Goal: Task Accomplishment & Management: Use online tool/utility

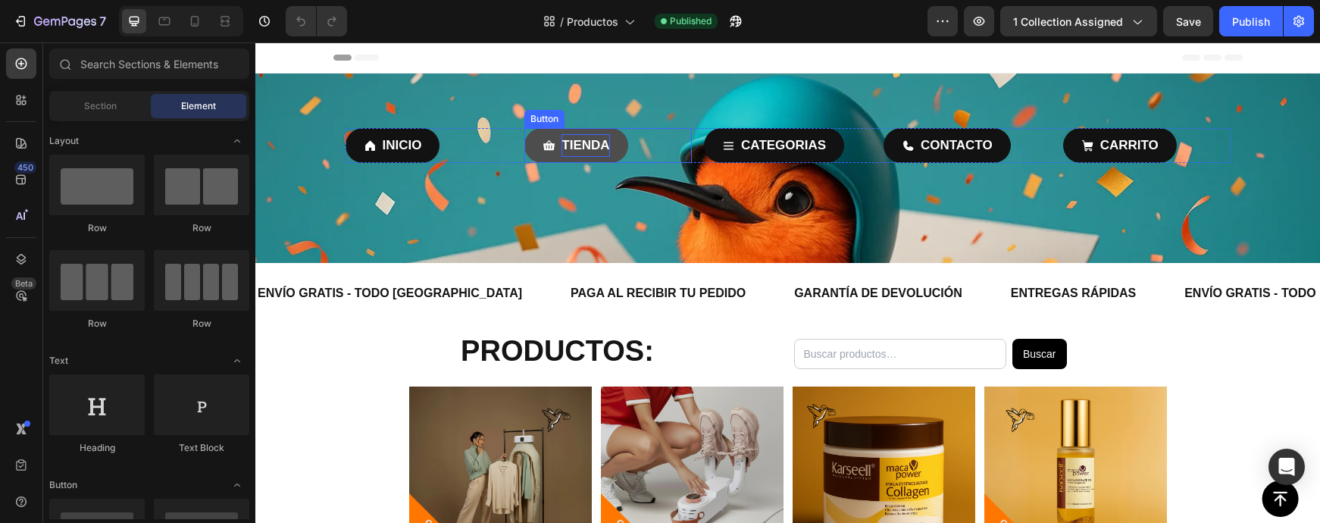
click at [606, 142] on p "TIENDA" at bounding box center [585, 145] width 48 height 23
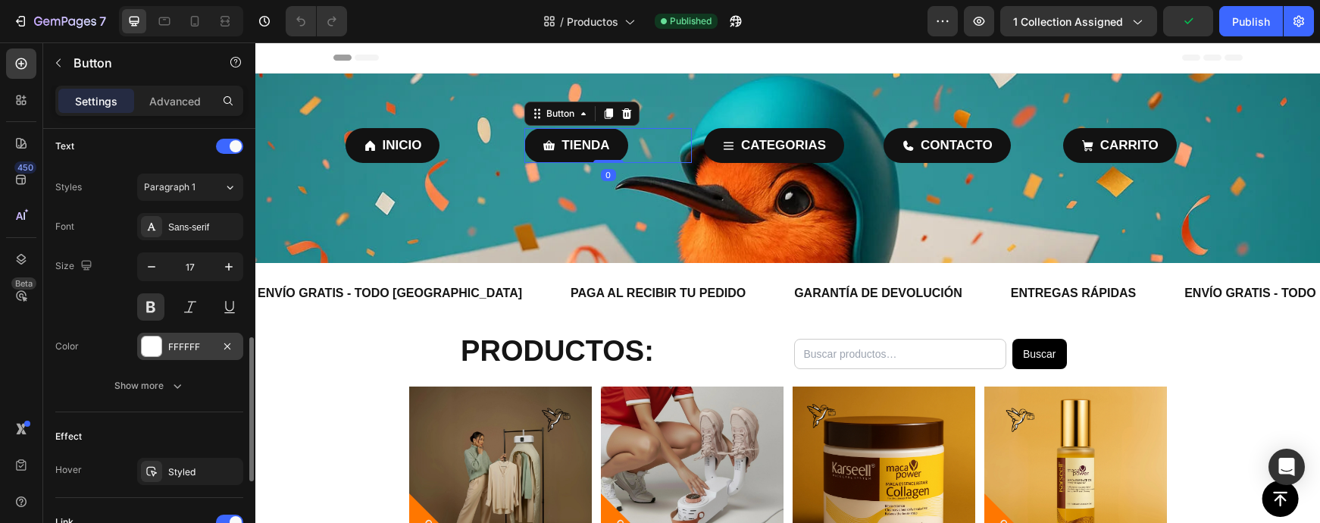
scroll to position [635, 0]
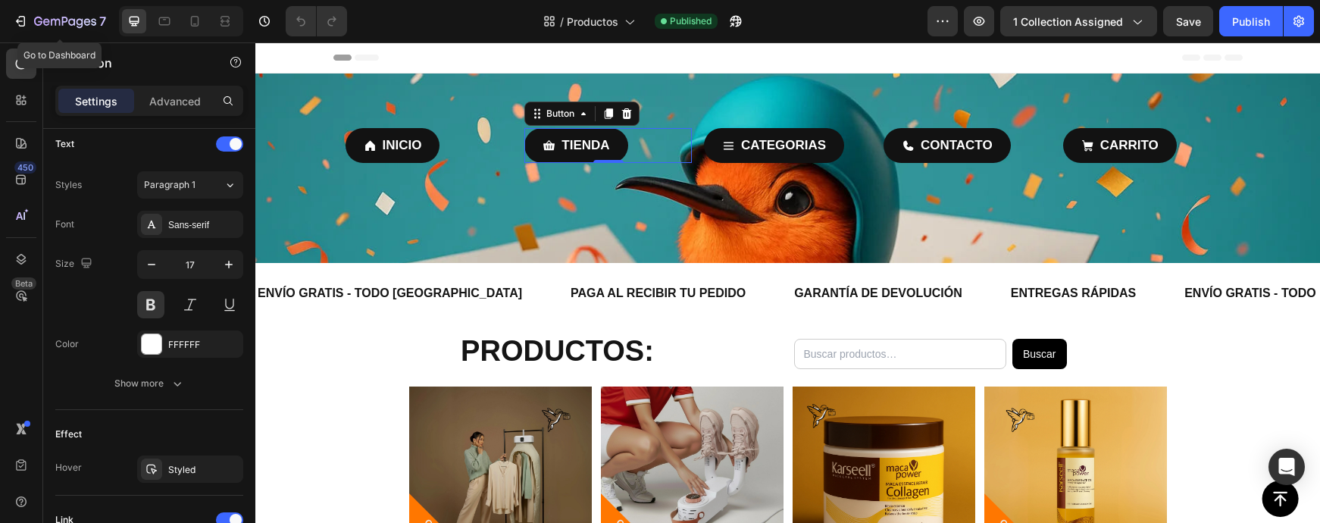
click at [104, 88] on div "Settings Advanced" at bounding box center [149, 101] width 188 height 30
click at [66, 26] on icon "button" at bounding box center [65, 22] width 62 height 13
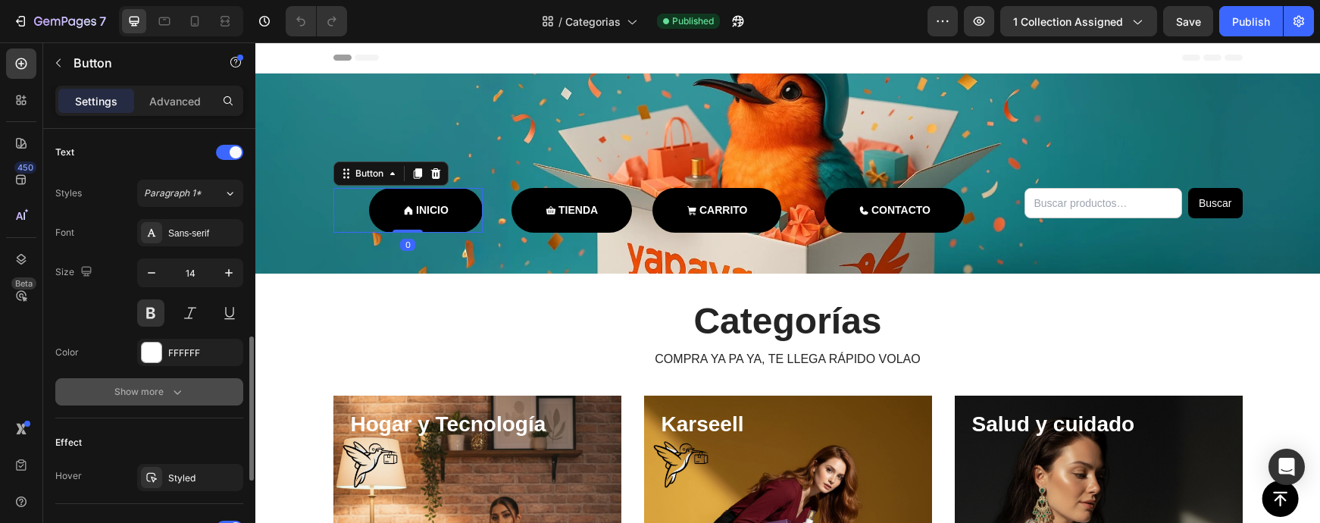
click at [157, 377] on div "Font Sans-serif Size 14 Color FFFFFF Show more" at bounding box center [149, 312] width 188 height 186
click at [154, 386] on button "Show more" at bounding box center [149, 393] width 188 height 27
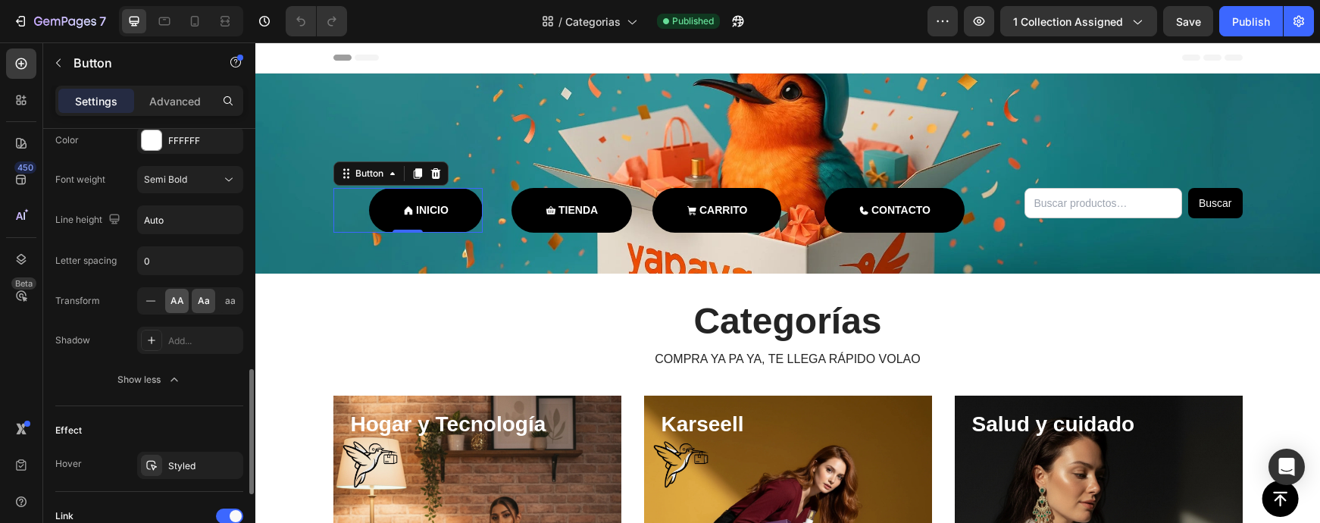
click at [174, 309] on div "AA" at bounding box center [176, 301] width 23 height 24
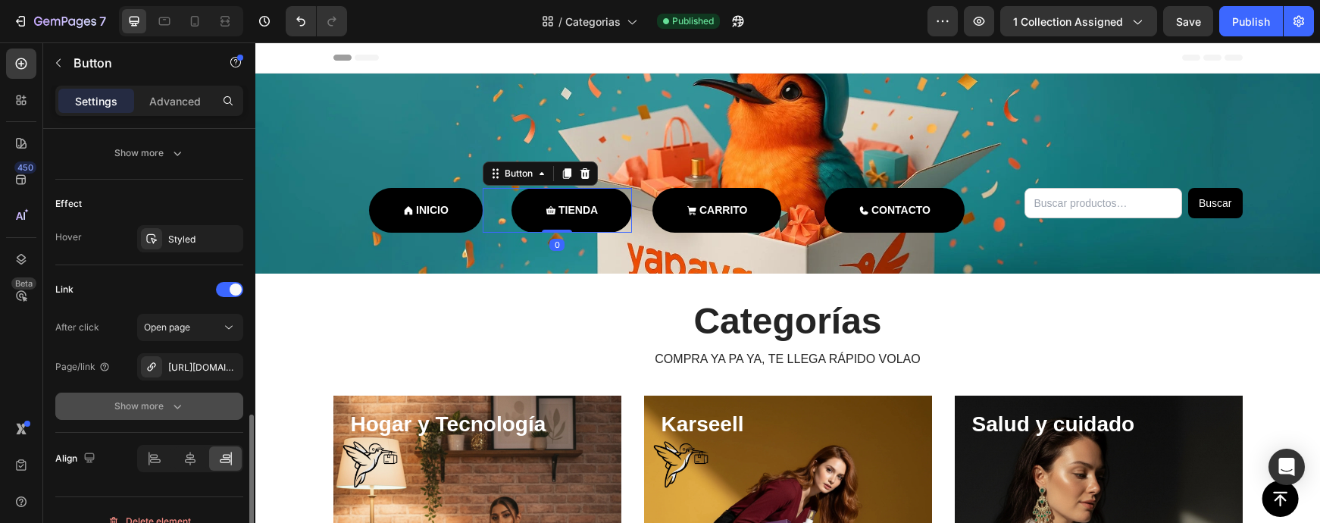
click at [150, 417] on button "Show more" at bounding box center [149, 405] width 188 height 27
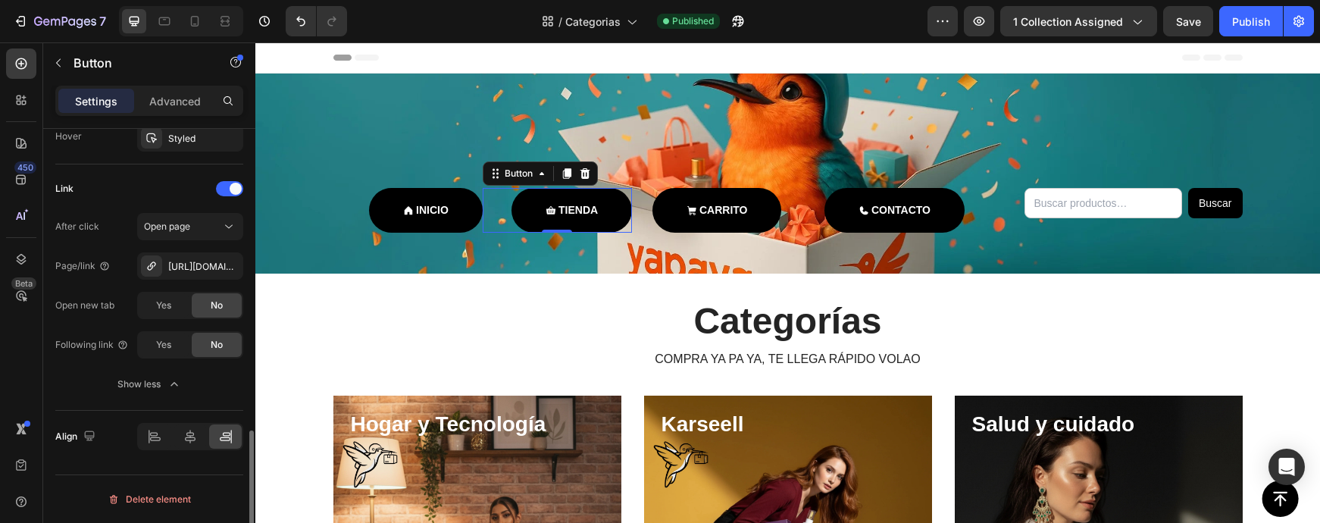
scroll to position [737, 0]
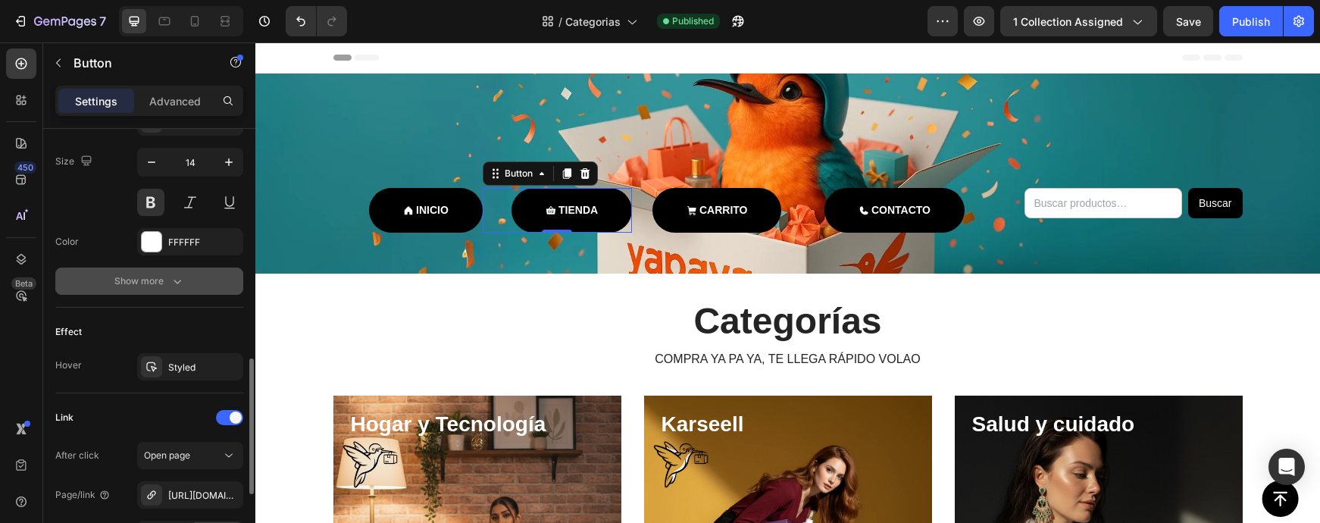
click at [158, 283] on div "Show more" at bounding box center [149, 281] width 70 height 15
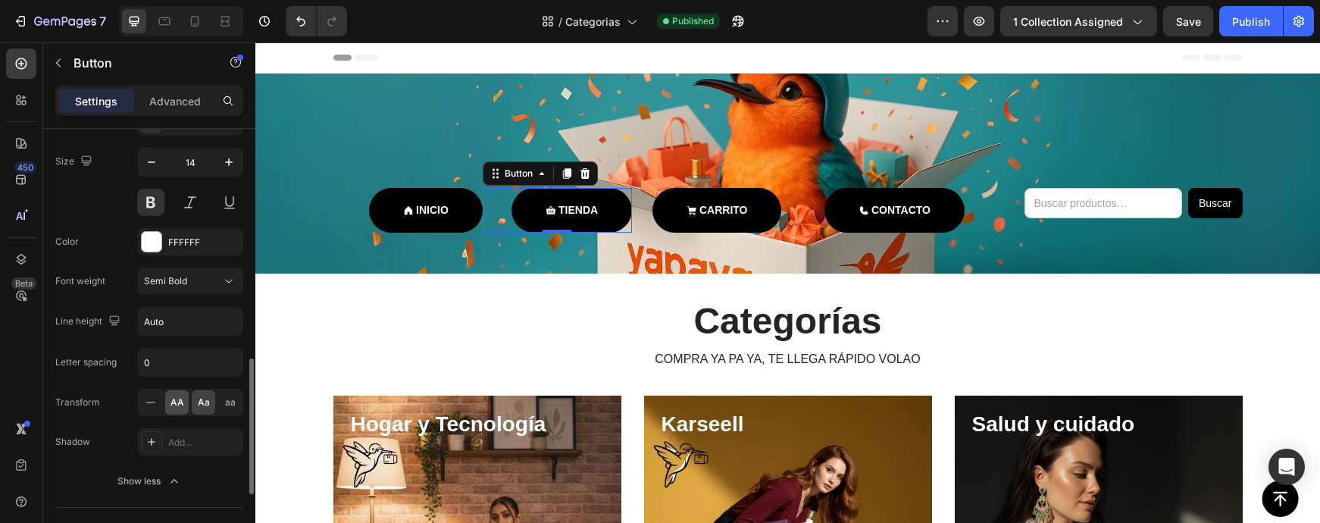
click at [172, 403] on span "AA" at bounding box center [177, 403] width 14 height 14
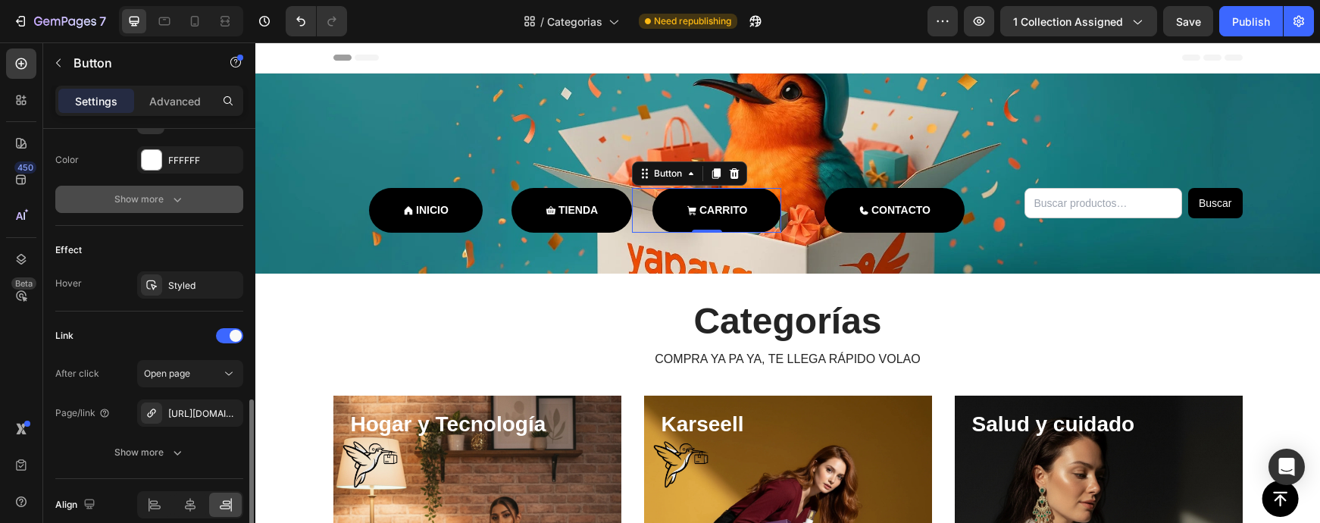
click at [148, 184] on div "Font Sans-serif Size 14 Color FFFFFF Show more" at bounding box center [149, 120] width 188 height 186
click at [148, 194] on div "Show more" at bounding box center [149, 199] width 70 height 15
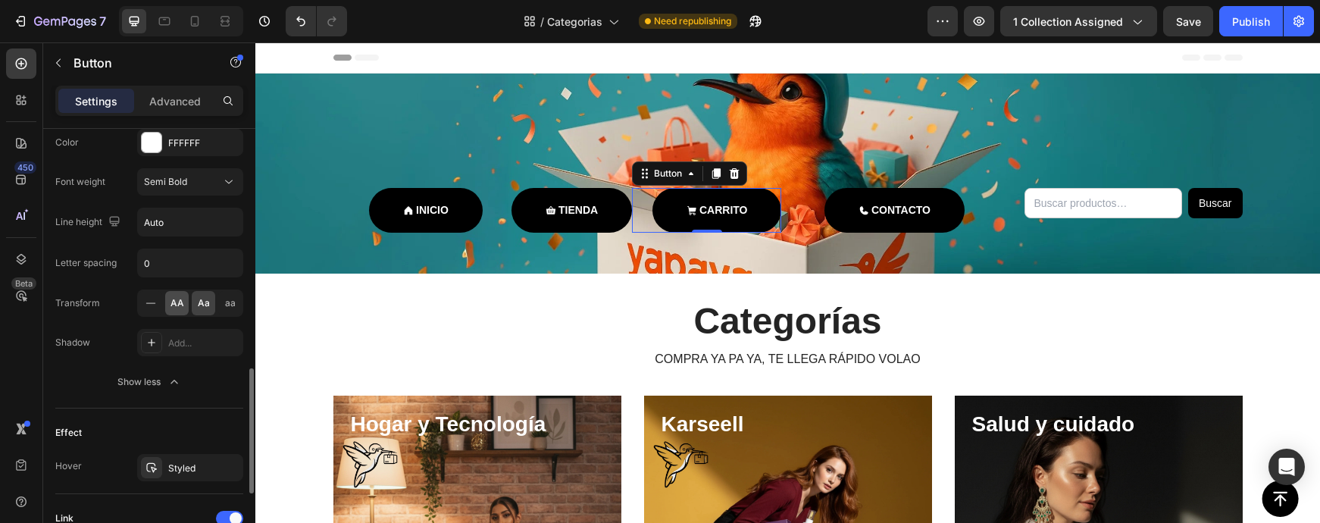
click at [184, 314] on div "AA" at bounding box center [176, 303] width 23 height 24
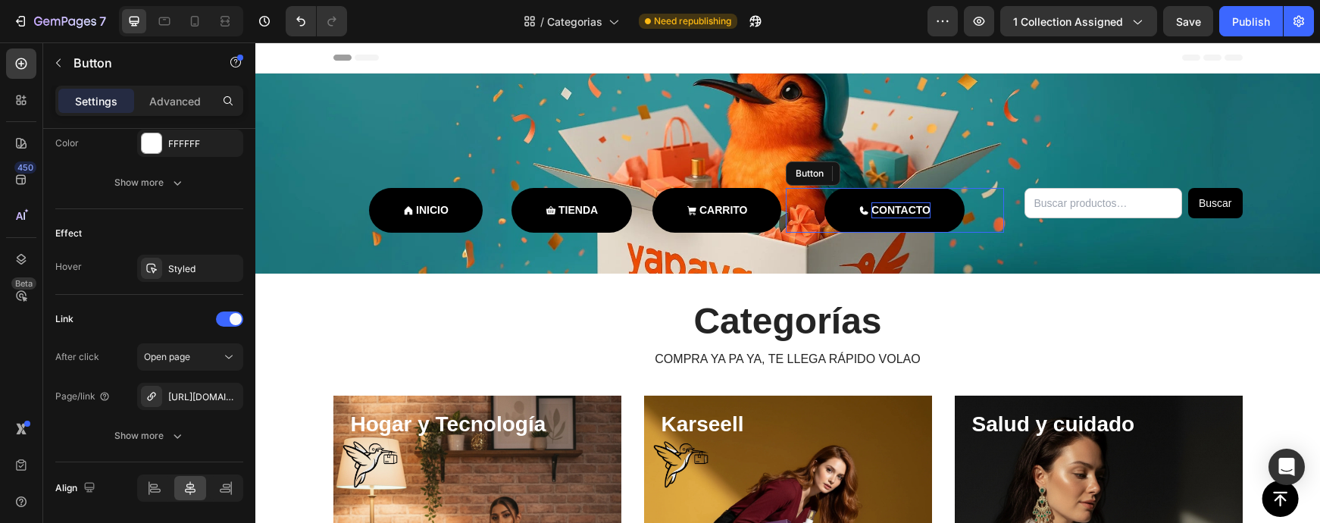
click at [917, 208] on p "CONTACTO" at bounding box center [900, 210] width 59 height 16
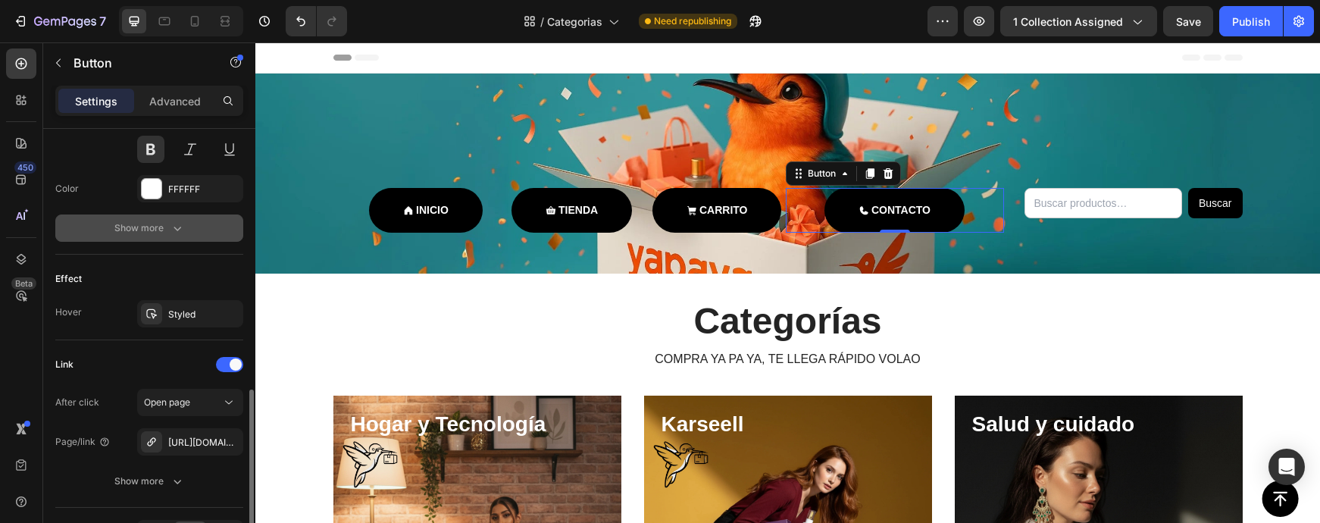
click at [171, 234] on icon "button" at bounding box center [177, 227] width 15 height 15
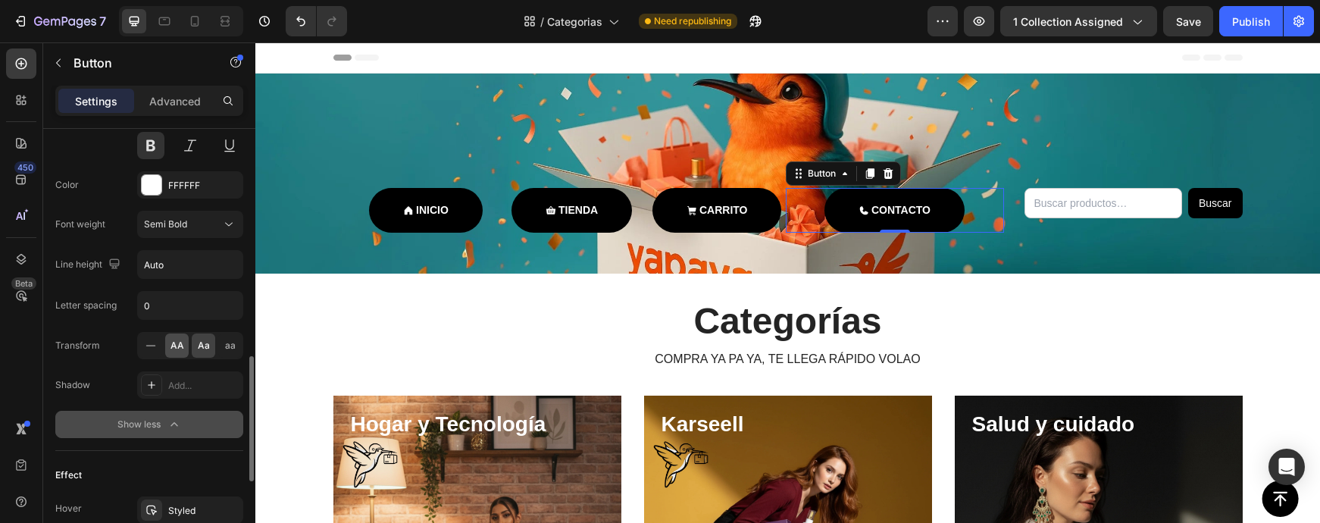
click at [177, 346] on span "AA" at bounding box center [177, 346] width 14 height 14
click at [1260, 21] on div "Publish" at bounding box center [1251, 22] width 38 height 16
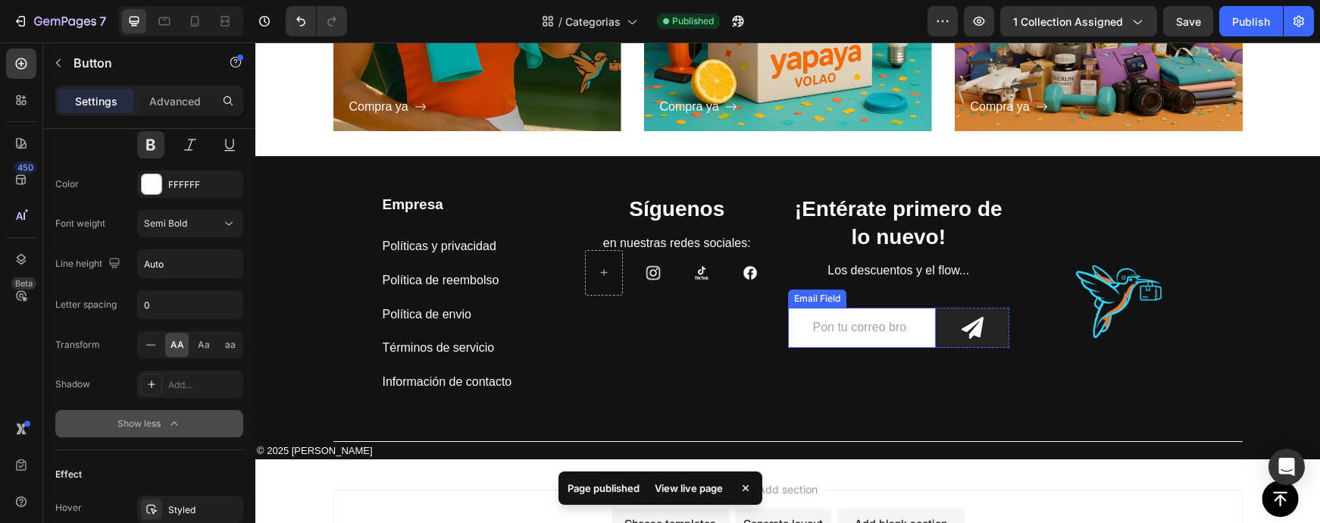
scroll to position [999, 0]
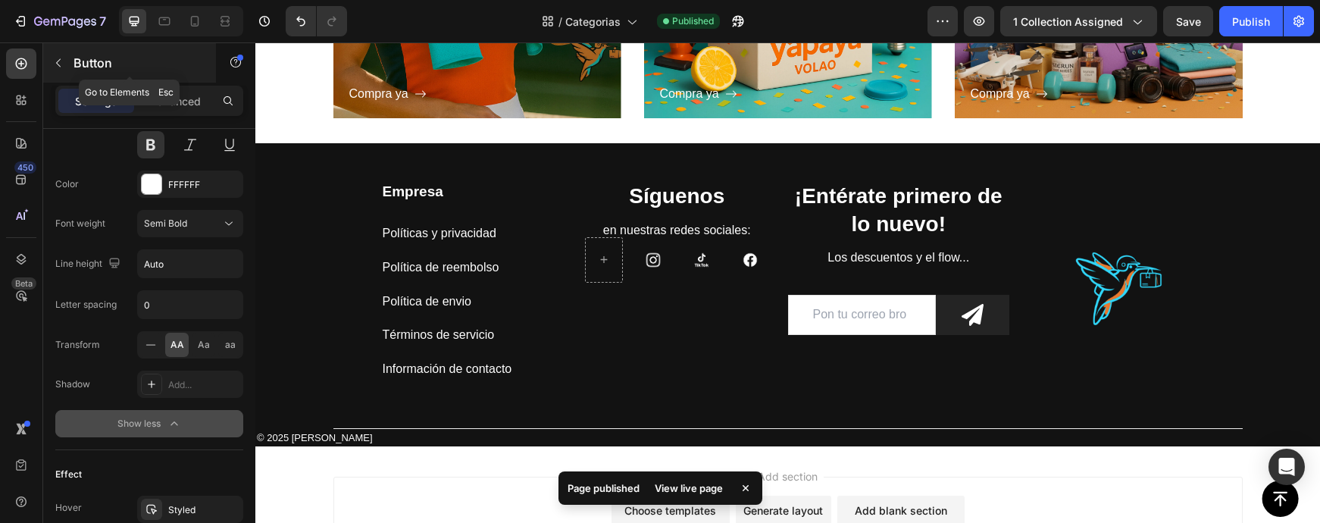
click at [61, 54] on button "button" at bounding box center [58, 63] width 24 height 24
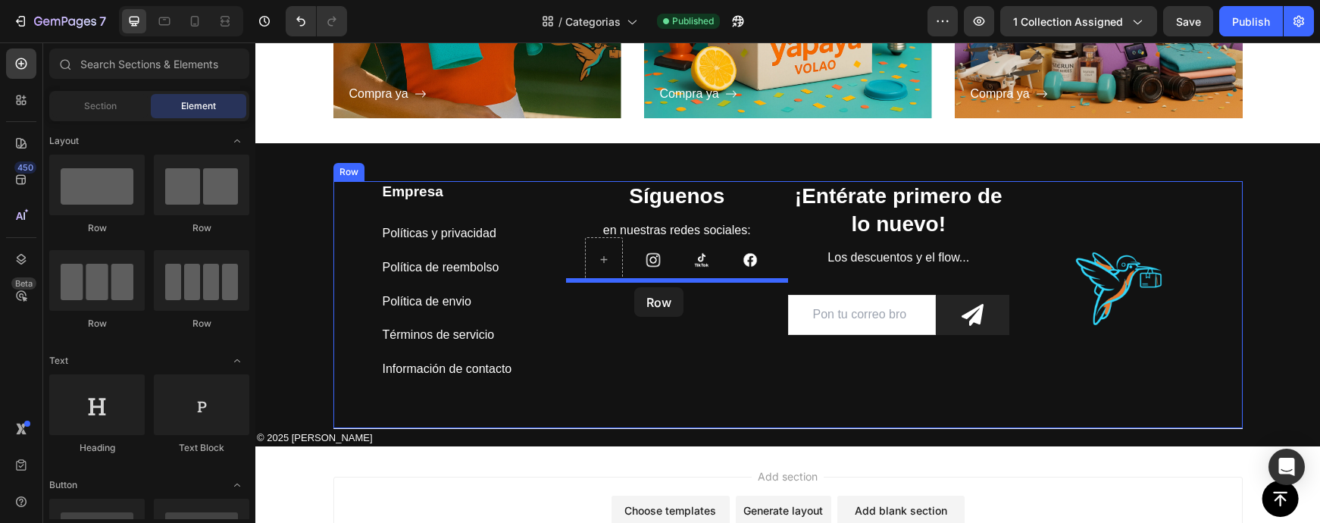
drag, startPoint x: 358, startPoint y: 346, endPoint x: 642, endPoint y: 274, distance: 293.1
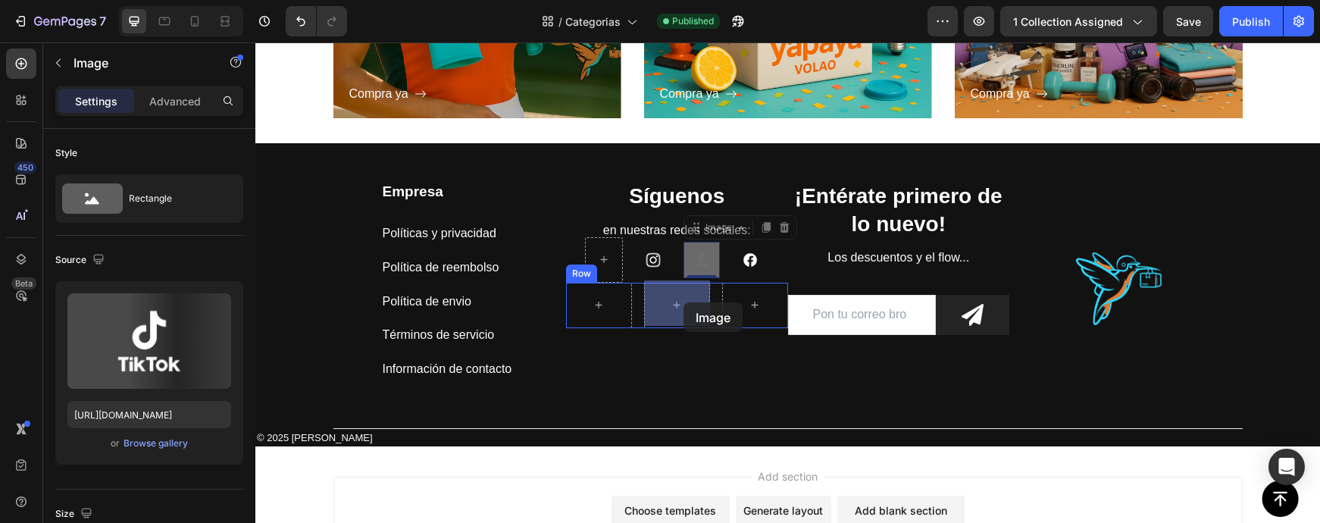
drag, startPoint x: 703, startPoint y: 257, endPoint x: 684, endPoint y: 300, distance: 47.2
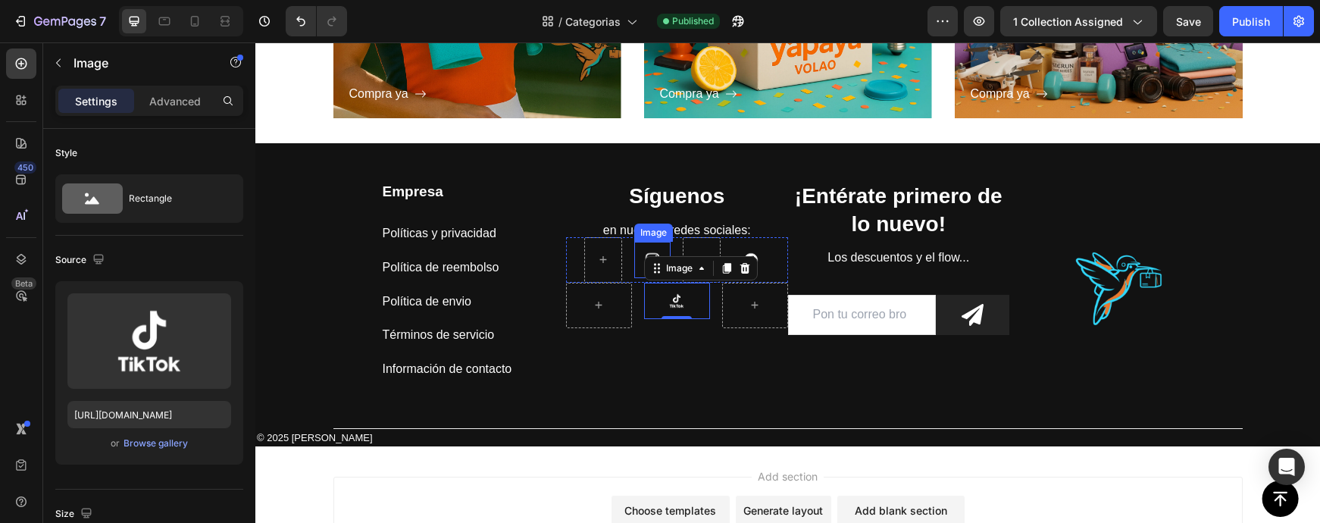
click at [660, 247] on img at bounding box center [652, 260] width 36 height 36
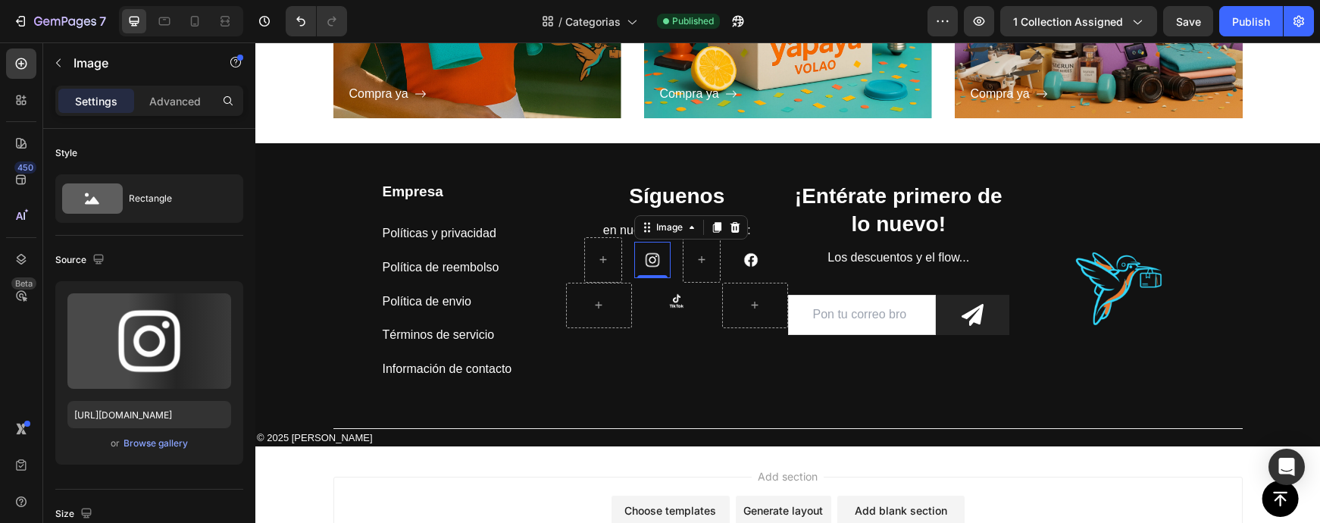
scroll to position [719, 0]
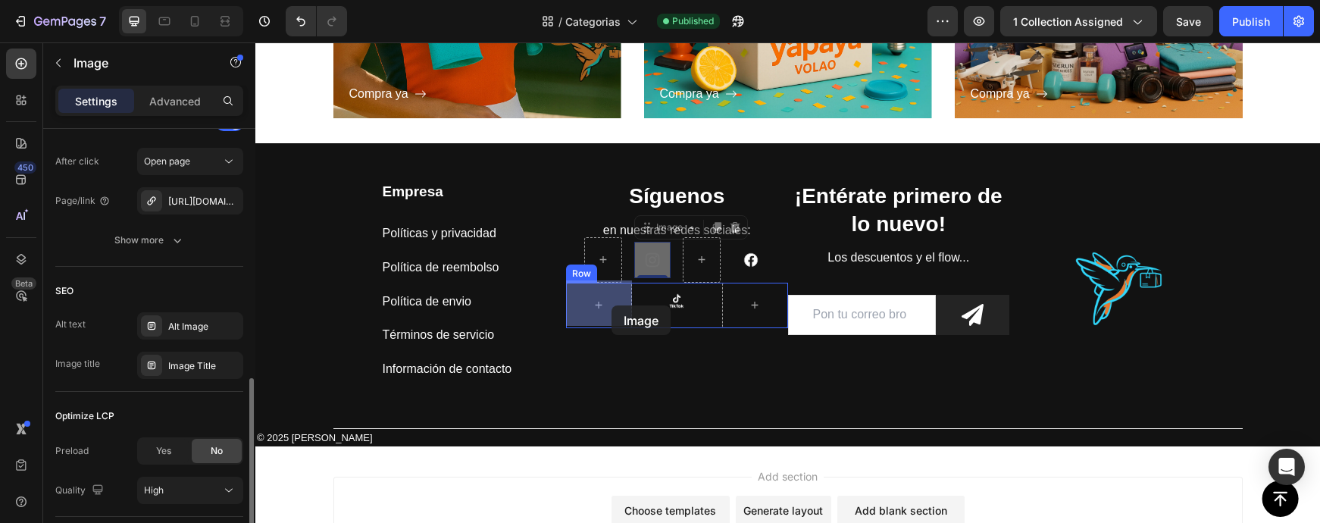
drag, startPoint x: 660, startPoint y: 247, endPoint x: 613, endPoint y: 305, distance: 74.9
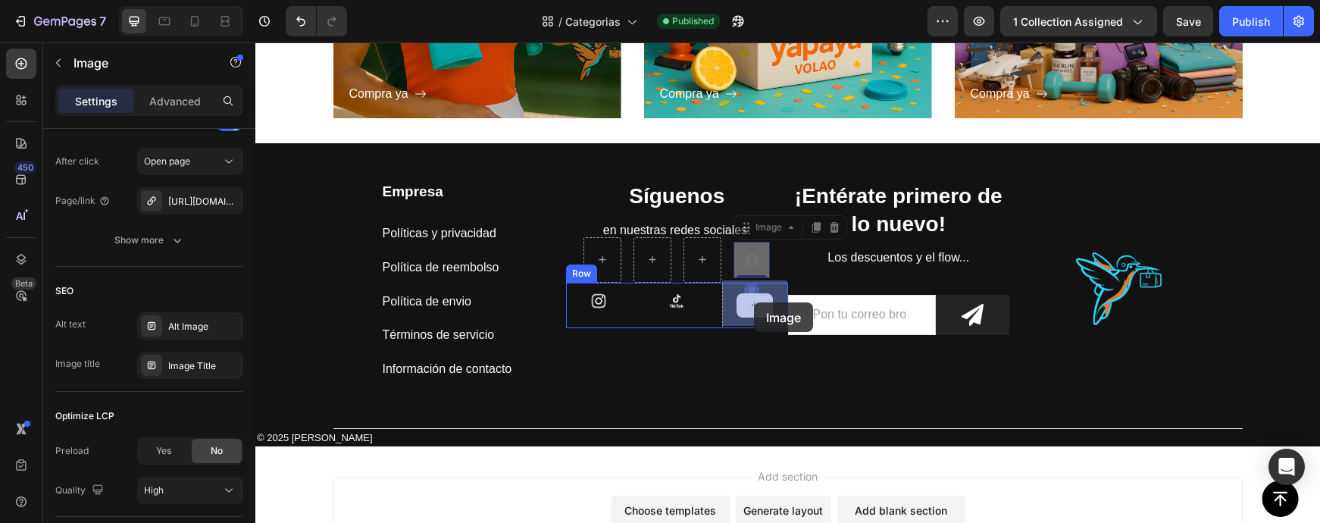
drag, startPoint x: 755, startPoint y: 255, endPoint x: 754, endPoint y: 299, distance: 44.0
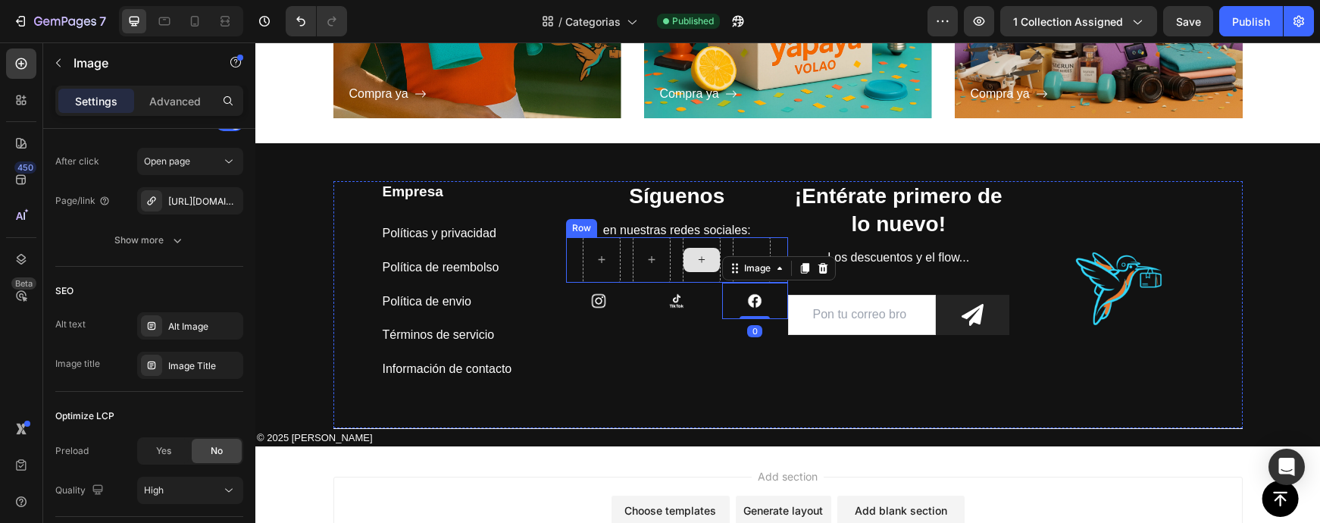
click at [714, 261] on div at bounding box center [701, 260] width 36 height 24
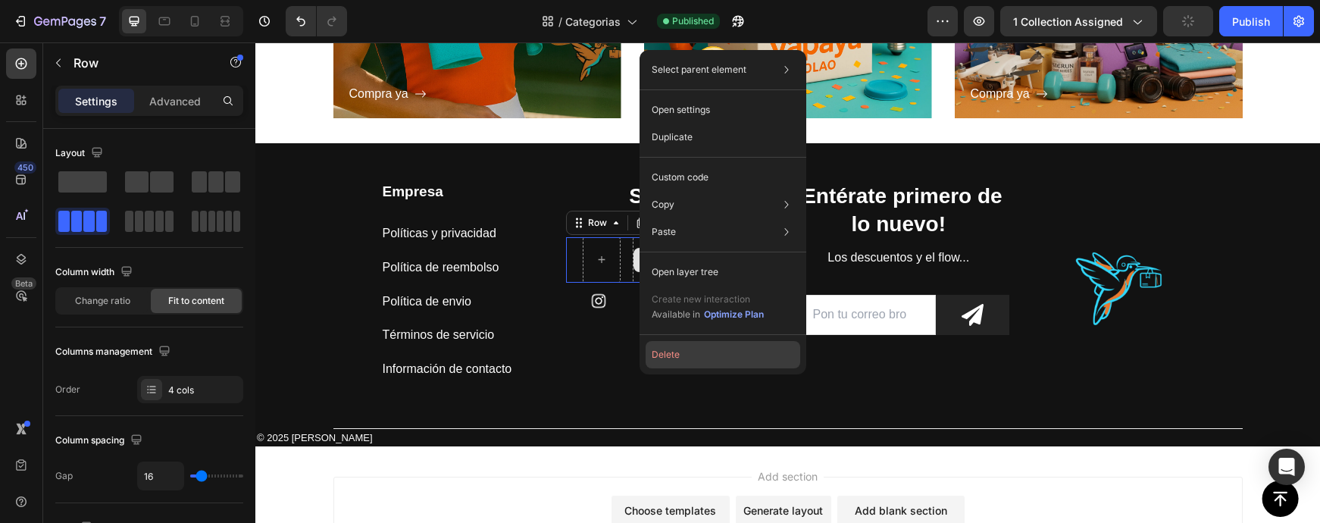
click at [686, 357] on button "Delete" at bounding box center [723, 354] width 155 height 27
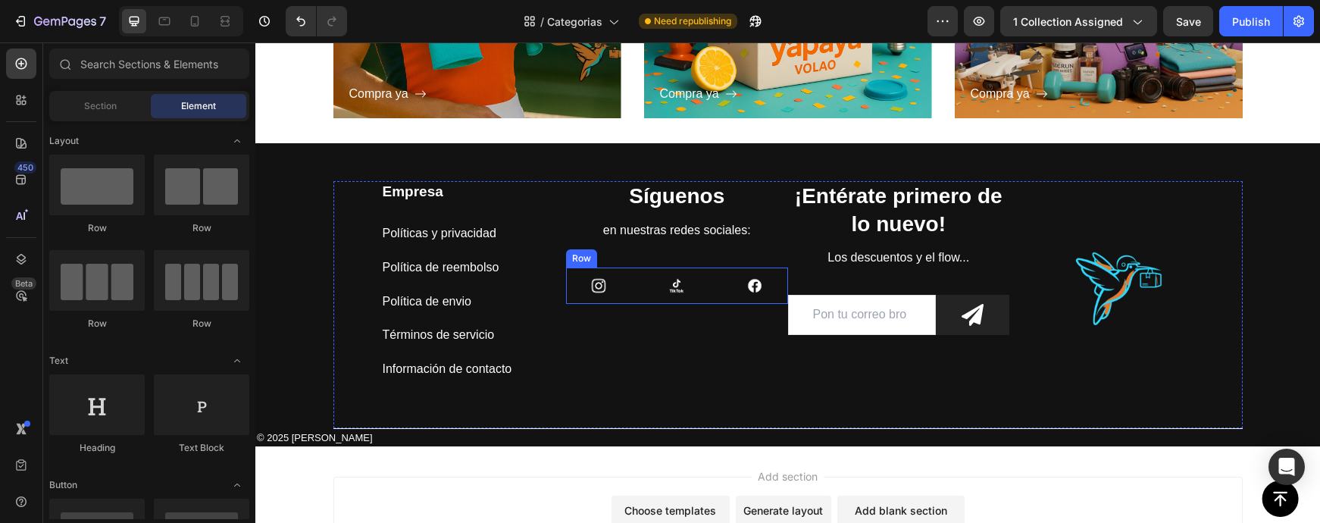
click at [710, 268] on div "Image Image Image Row" at bounding box center [677, 285] width 222 height 36
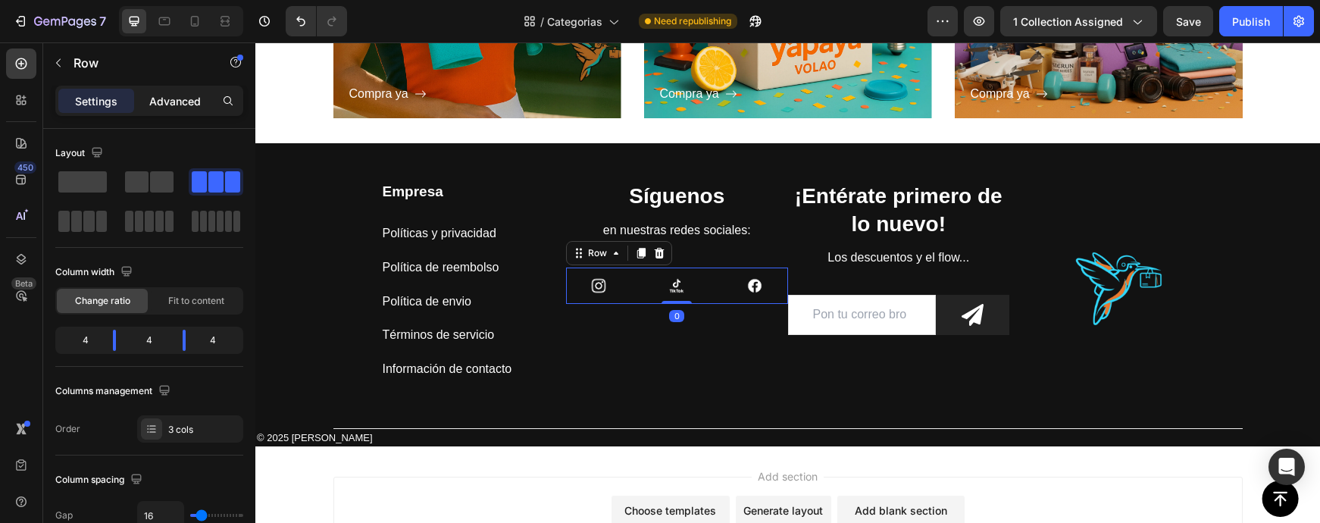
drag, startPoint x: 183, startPoint y: 101, endPoint x: 198, endPoint y: 106, distance: 15.3
click at [184, 101] on p "Advanced" at bounding box center [175, 101] width 52 height 16
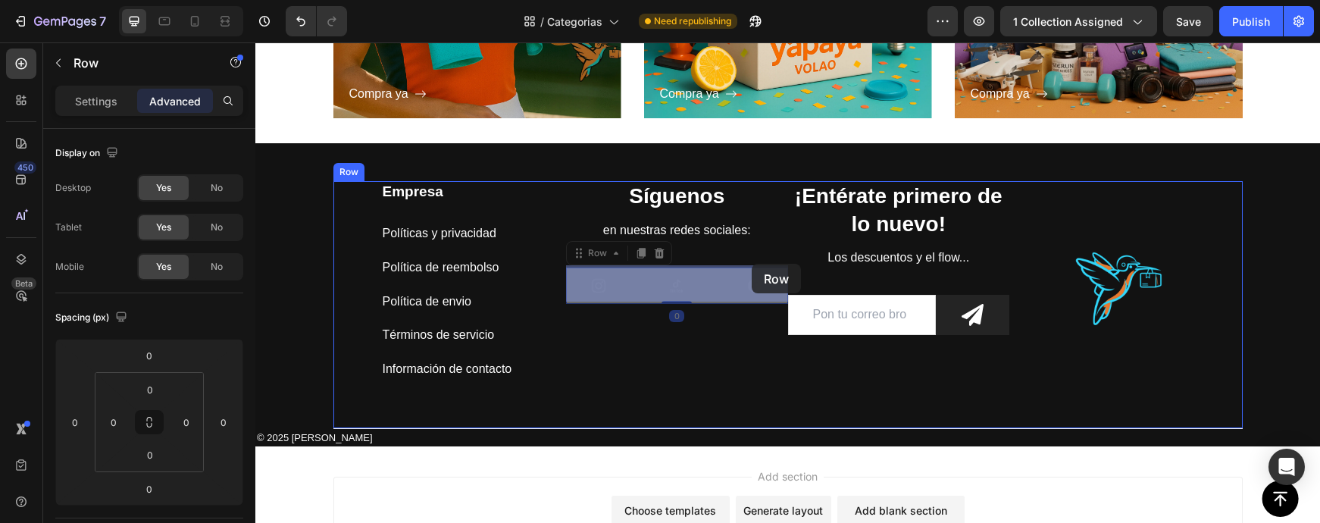
drag, startPoint x: 638, startPoint y: 298, endPoint x: 734, endPoint y: 262, distance: 102.6
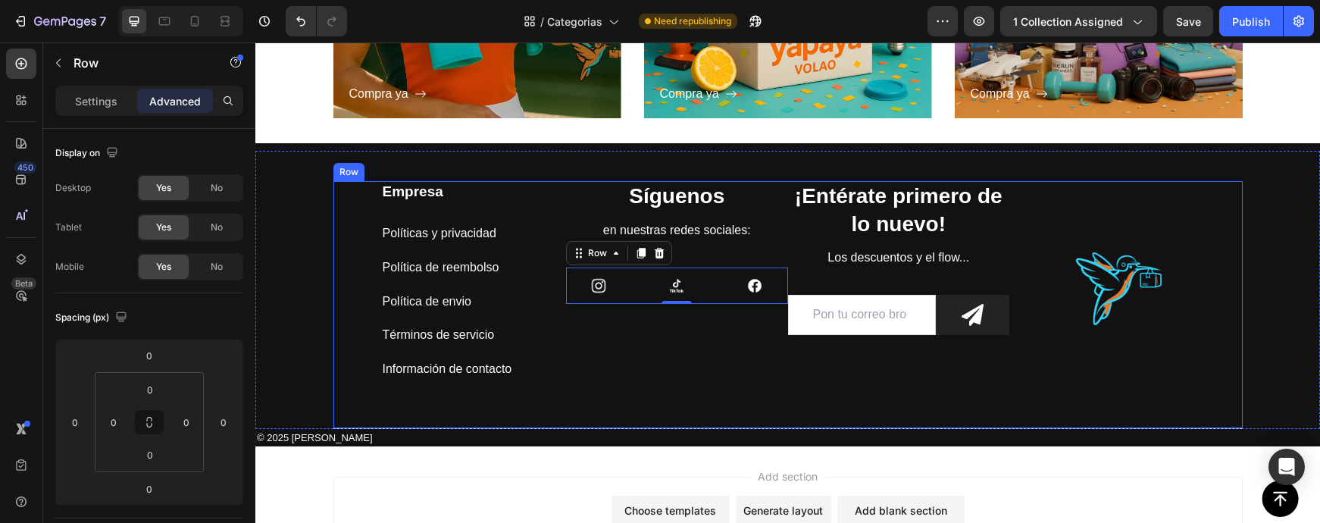
click at [714, 246] on div "Síguenos Heading en nuestras redes sociales: Text block Image Image Image Row 0" at bounding box center [677, 304] width 222 height 247
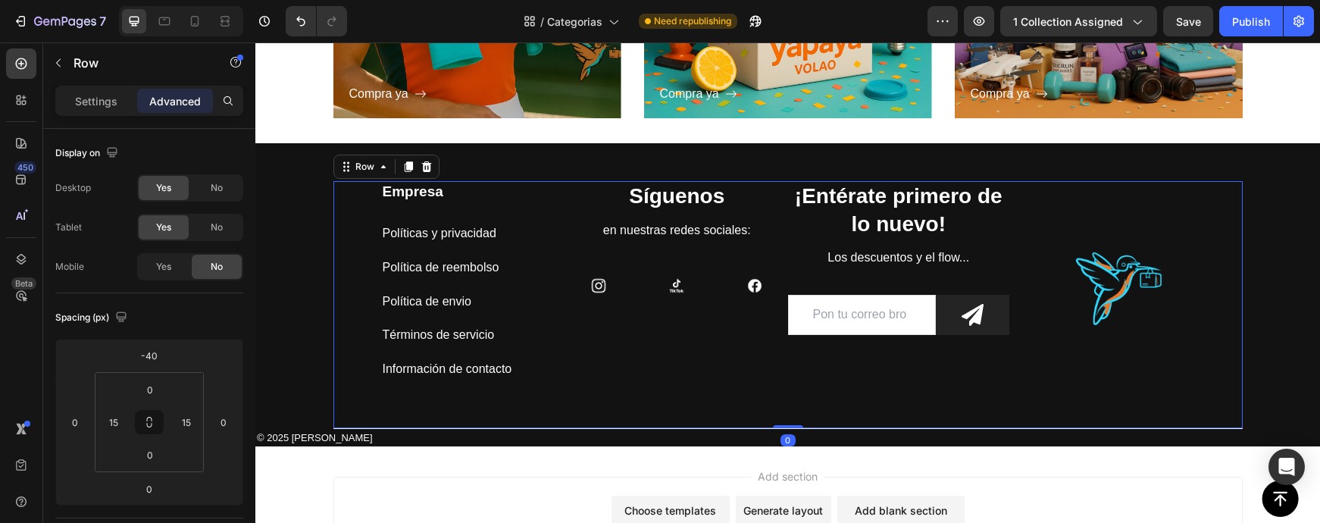
scroll to position [574, 0]
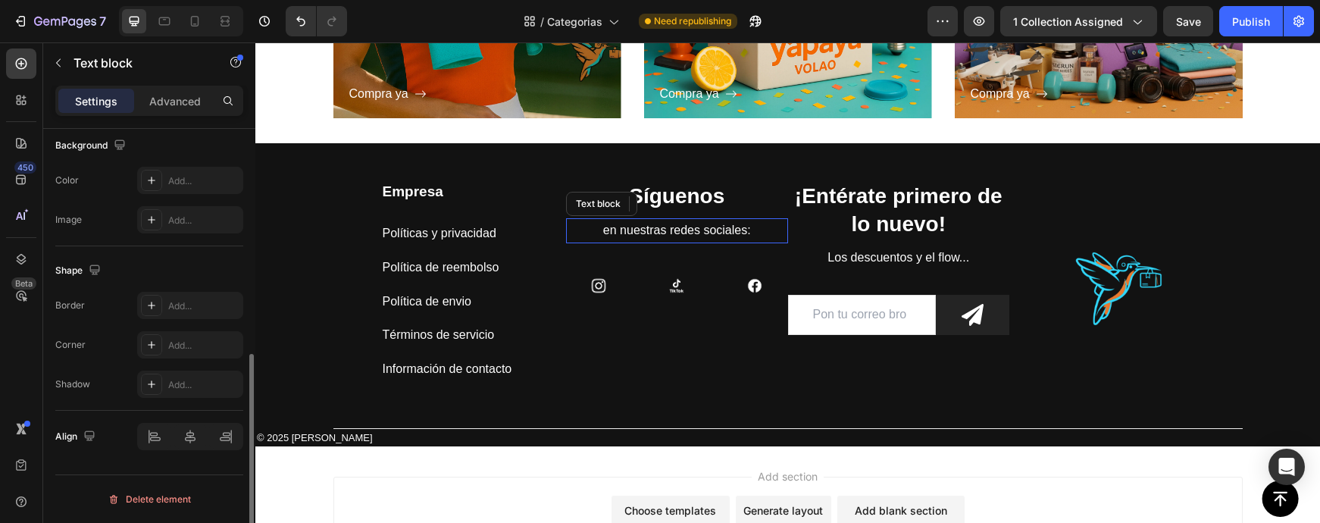
click at [707, 239] on p "en nuestras redes sociales:" at bounding box center [677, 231] width 219 height 22
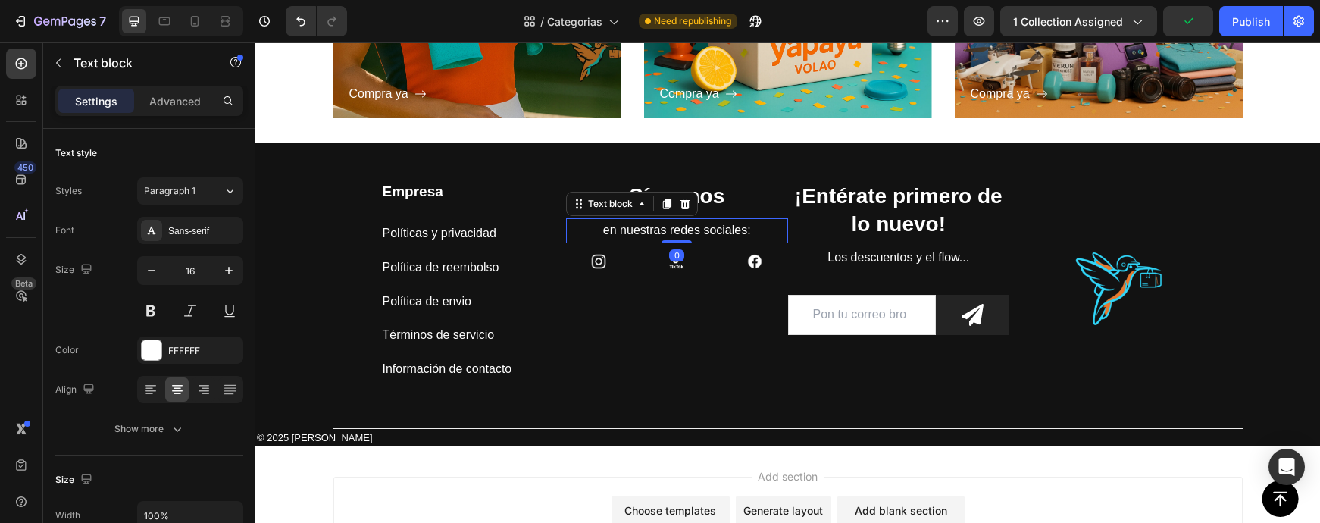
drag, startPoint x: 680, startPoint y: 263, endPoint x: 696, endPoint y: 235, distance: 31.9
click at [695, 235] on div "en nuestras redes sociales: Text block 0" at bounding box center [677, 230] width 222 height 25
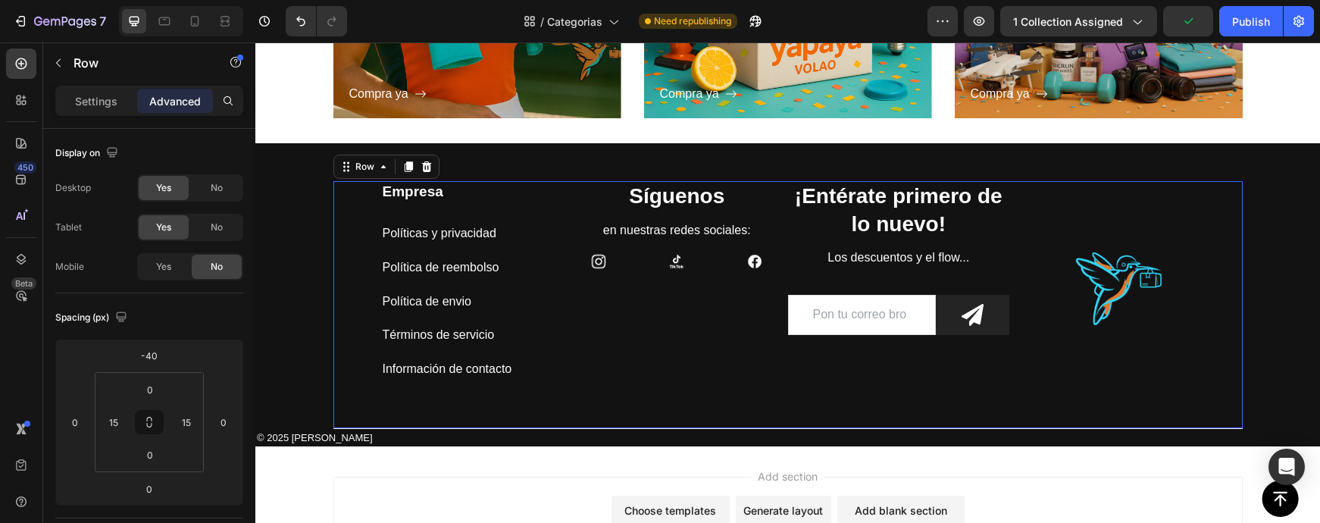
click at [718, 286] on div "Síguenos Heading en nuestras redes sociales: Text block Image Image Image Row" at bounding box center [677, 304] width 222 height 247
click at [1249, 18] on div "Publish" at bounding box center [1251, 22] width 38 height 16
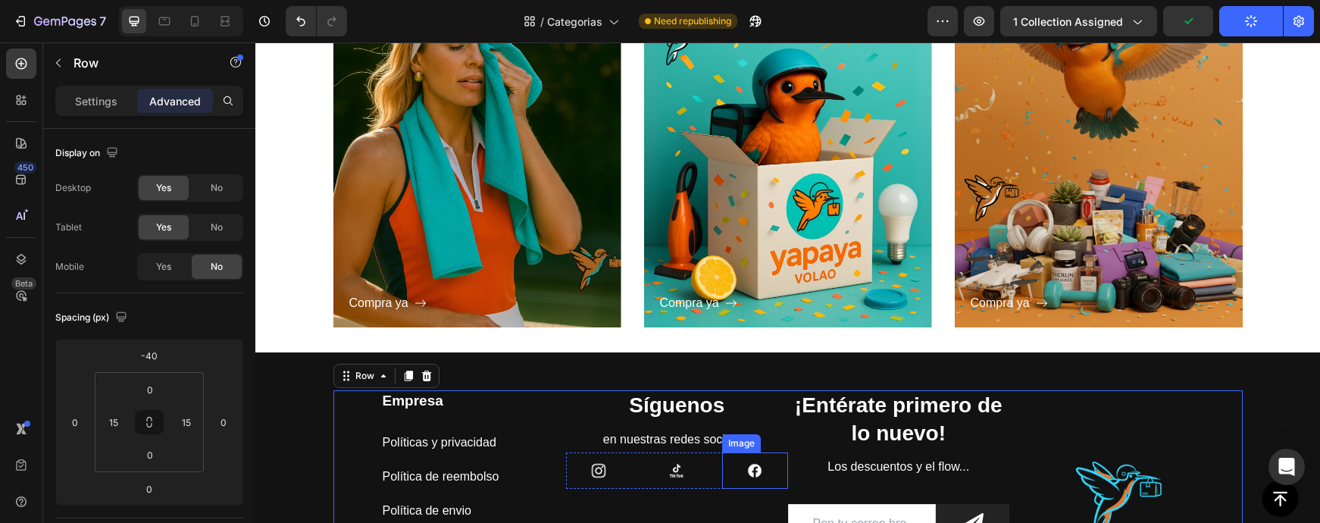
click at [739, 465] on img at bounding box center [754, 470] width 36 height 36
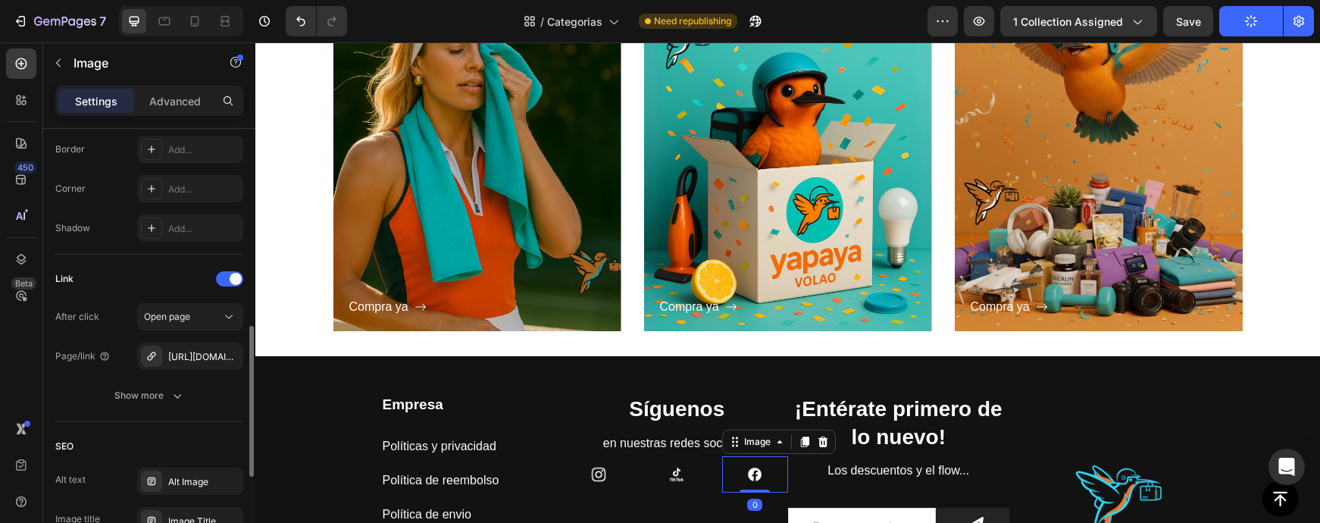
scroll to position [825, 0]
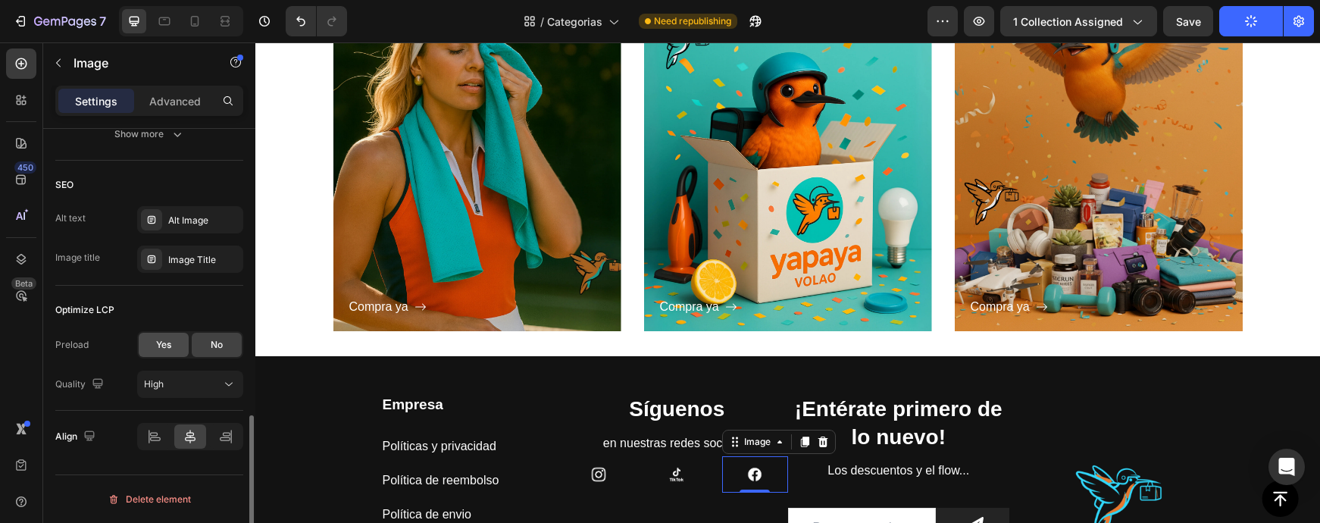
click at [166, 356] on div "Preload Yes No Quality High" at bounding box center [149, 364] width 188 height 67
click at [166, 355] on div "Yes" at bounding box center [164, 345] width 50 height 24
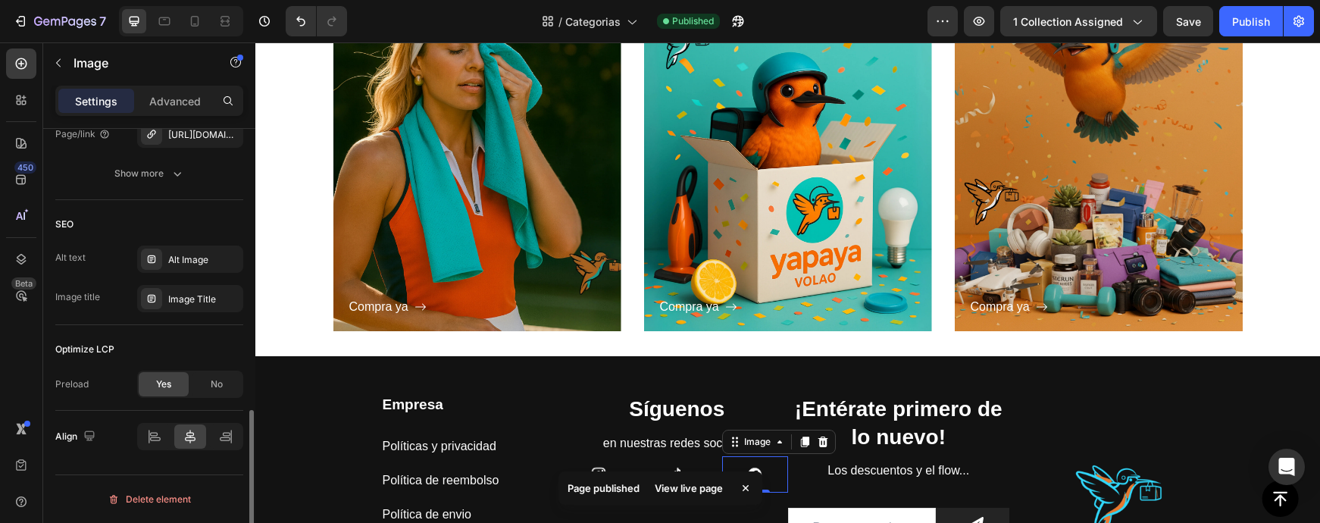
scroll to position [786, 0]
click at [603, 467] on div "Page published View live page" at bounding box center [660, 491] width 210 height 52
click at [598, 470] on div "Page published View live page" at bounding box center [660, 491] width 210 height 52
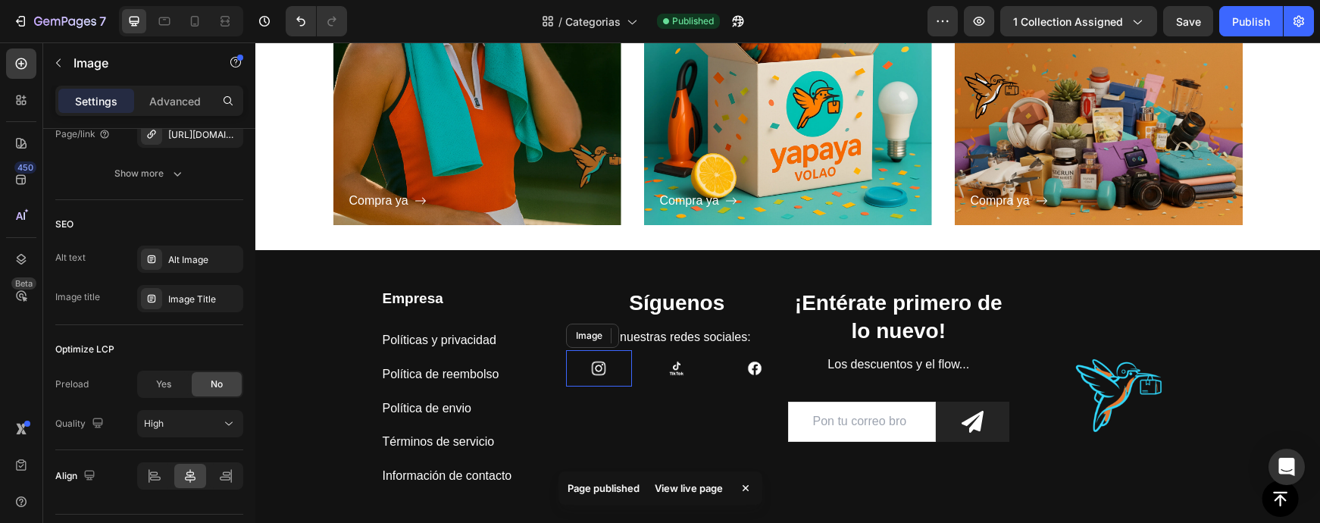
click at [601, 374] on img at bounding box center [598, 368] width 36 height 36
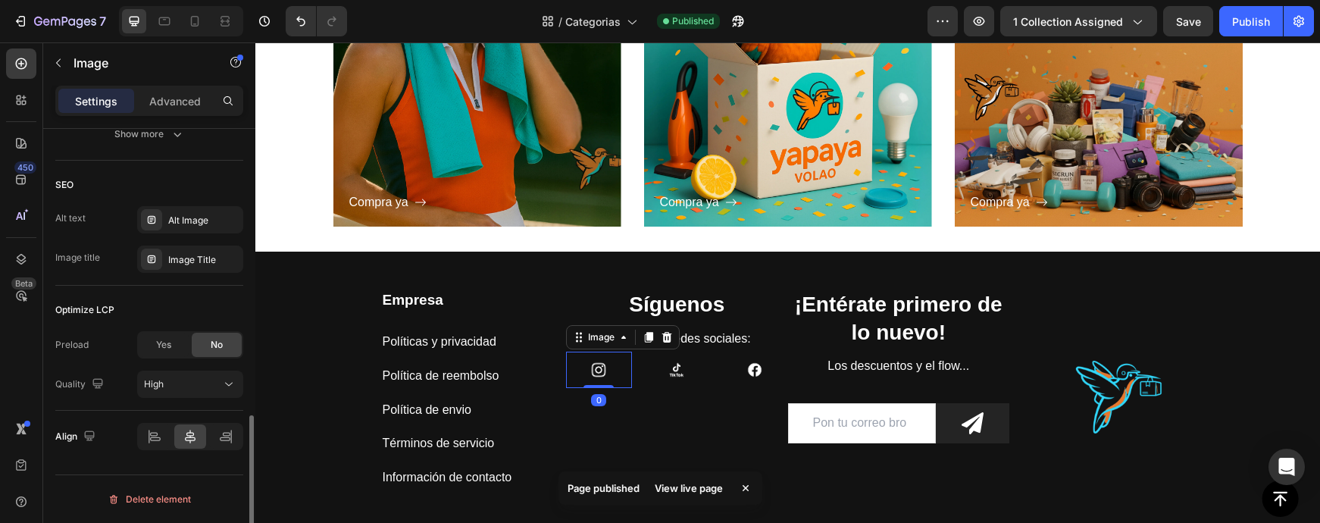
click at [177, 330] on div "Optimize LCP Preload Yes No Quality High" at bounding box center [149, 348] width 188 height 125
click at [179, 340] on div "Yes" at bounding box center [164, 345] width 50 height 24
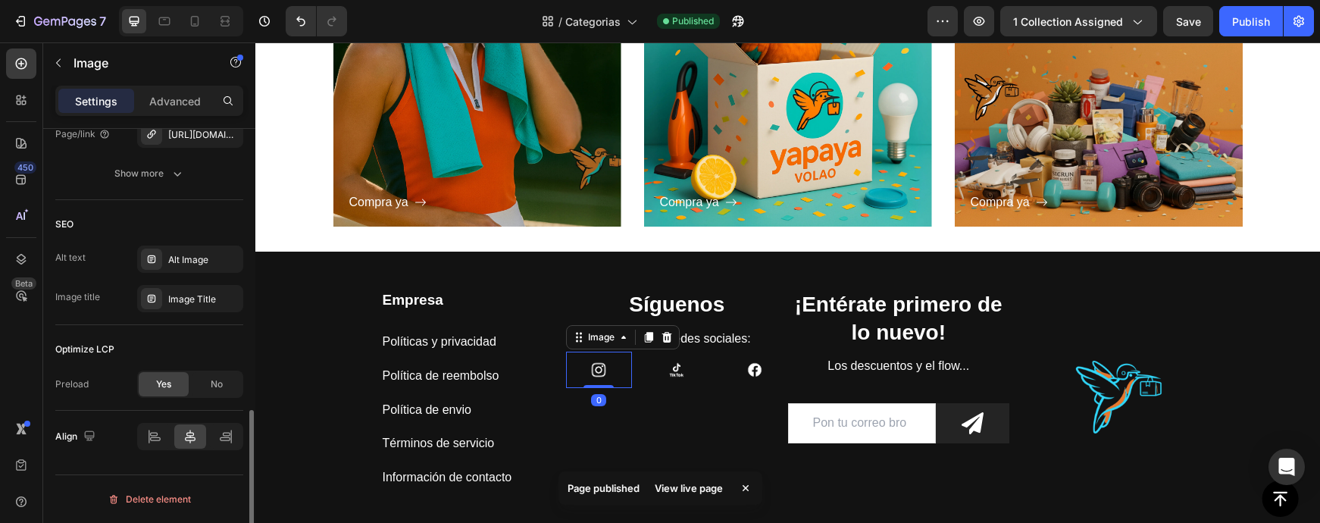
scroll to position [786, 0]
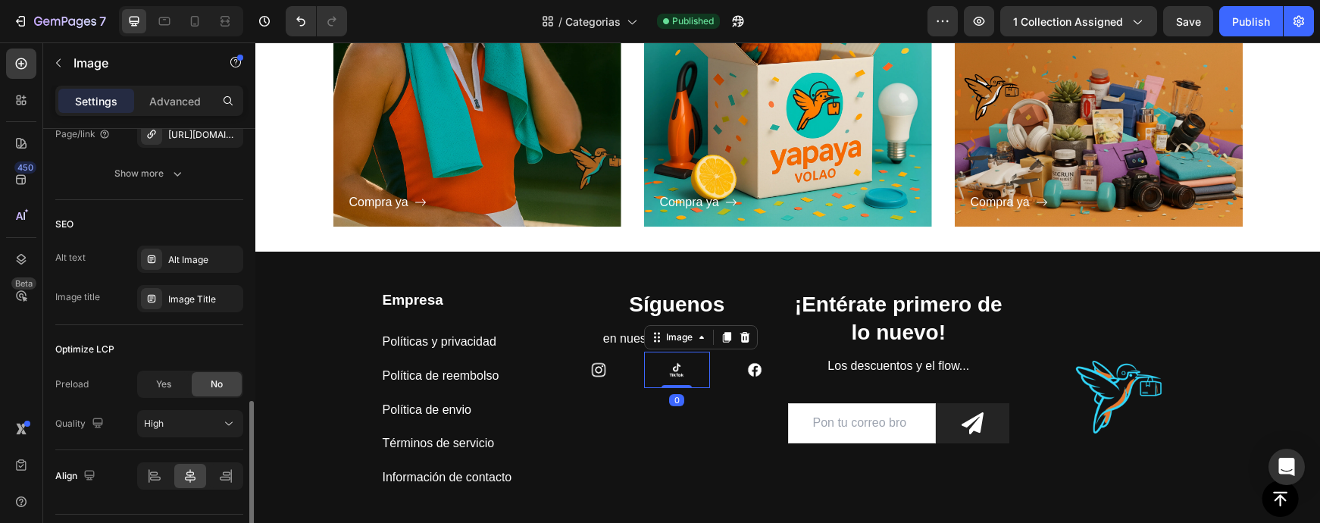
click at [667, 367] on img at bounding box center [676, 370] width 36 height 36
click at [130, 380] on div "Preload Yes No" at bounding box center [149, 384] width 188 height 27
drag, startPoint x: 152, startPoint y: 383, endPoint x: 160, endPoint y: 384, distance: 7.7
click at [155, 383] on div "Yes" at bounding box center [164, 384] width 50 height 24
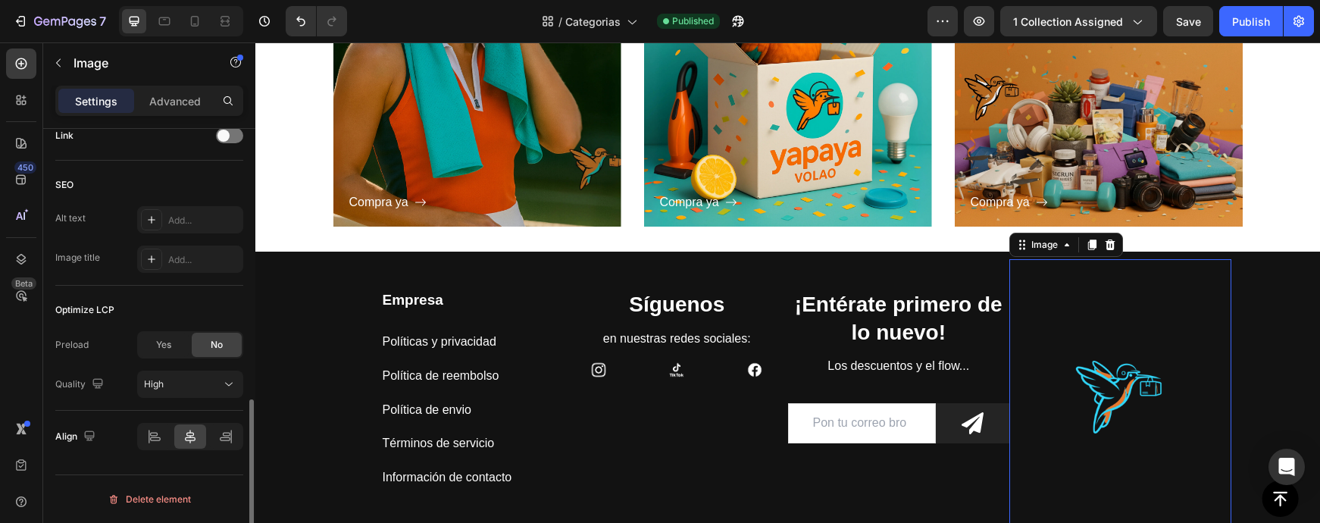
click at [1102, 388] on img at bounding box center [1120, 397] width 222 height 277
click at [163, 341] on span "Yes" at bounding box center [163, 345] width 15 height 14
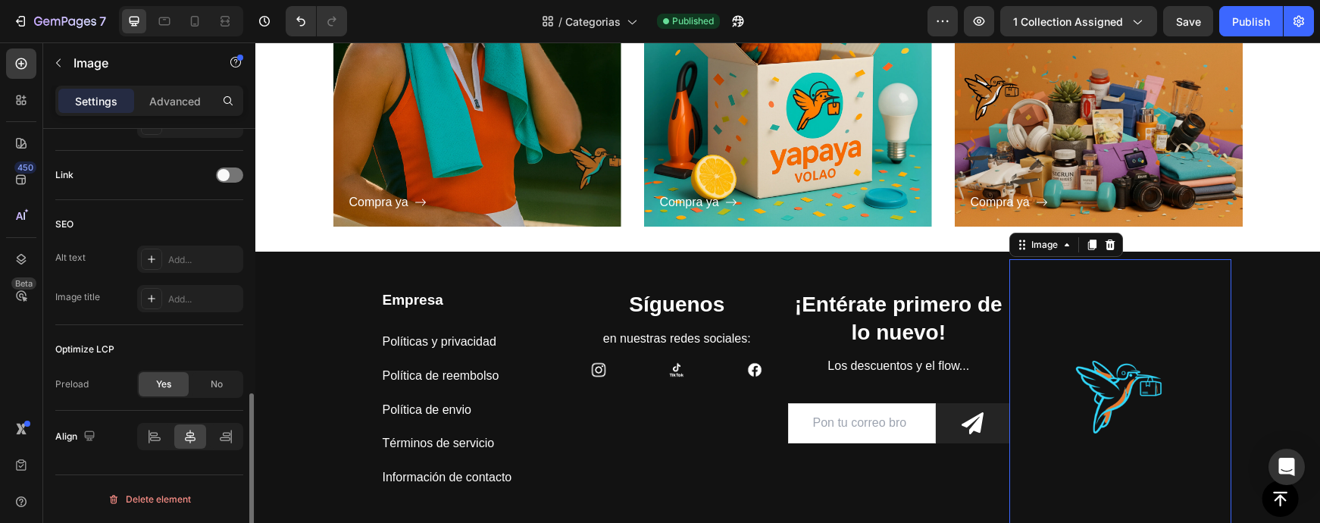
scroll to position [668, 0]
click at [974, 426] on icon at bounding box center [972, 423] width 22 height 22
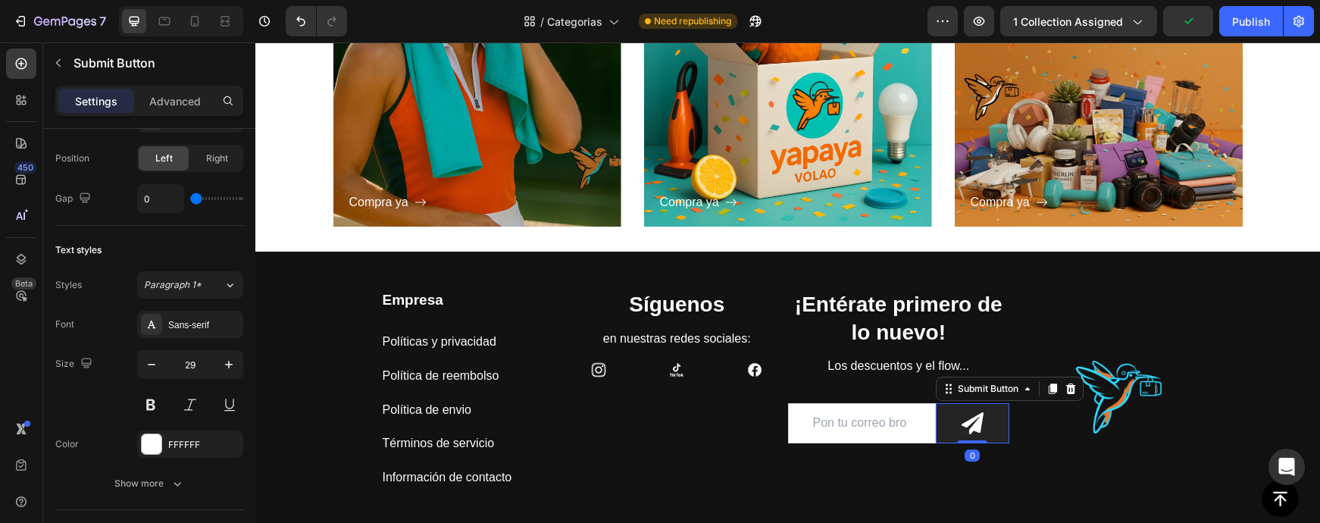
scroll to position [757, 0]
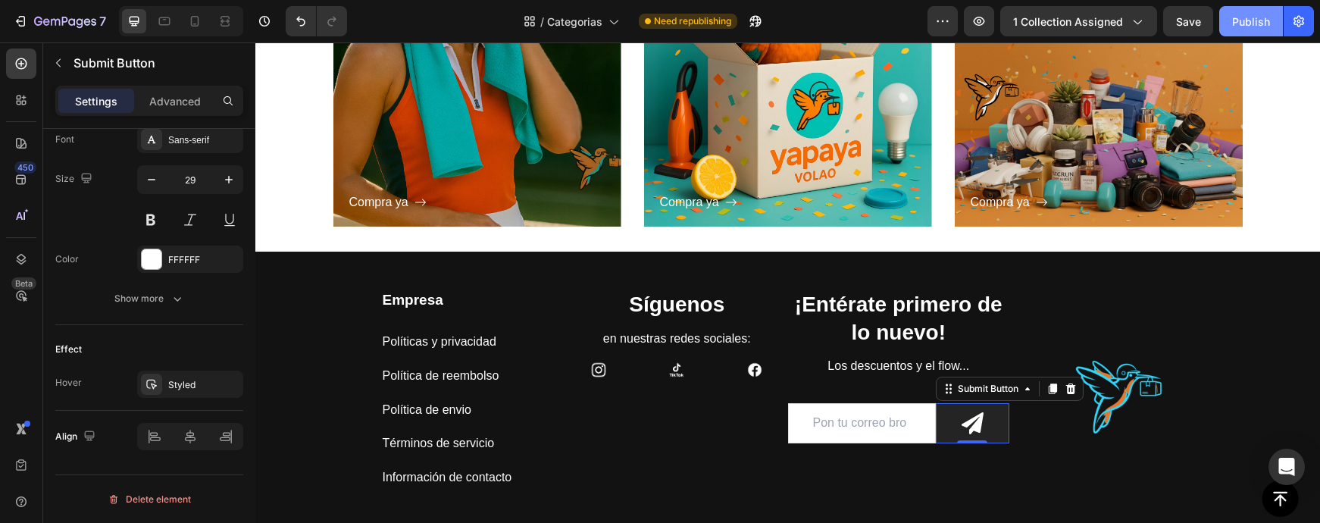
click at [1261, 11] on button "Publish" at bounding box center [1251, 21] width 64 height 30
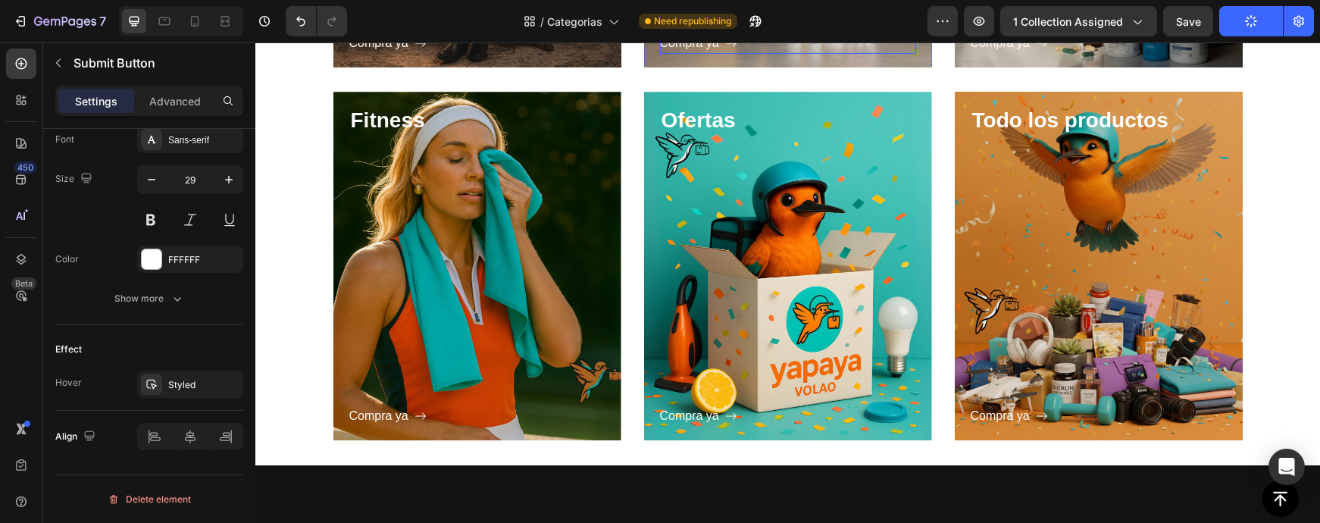
scroll to position [599, 0]
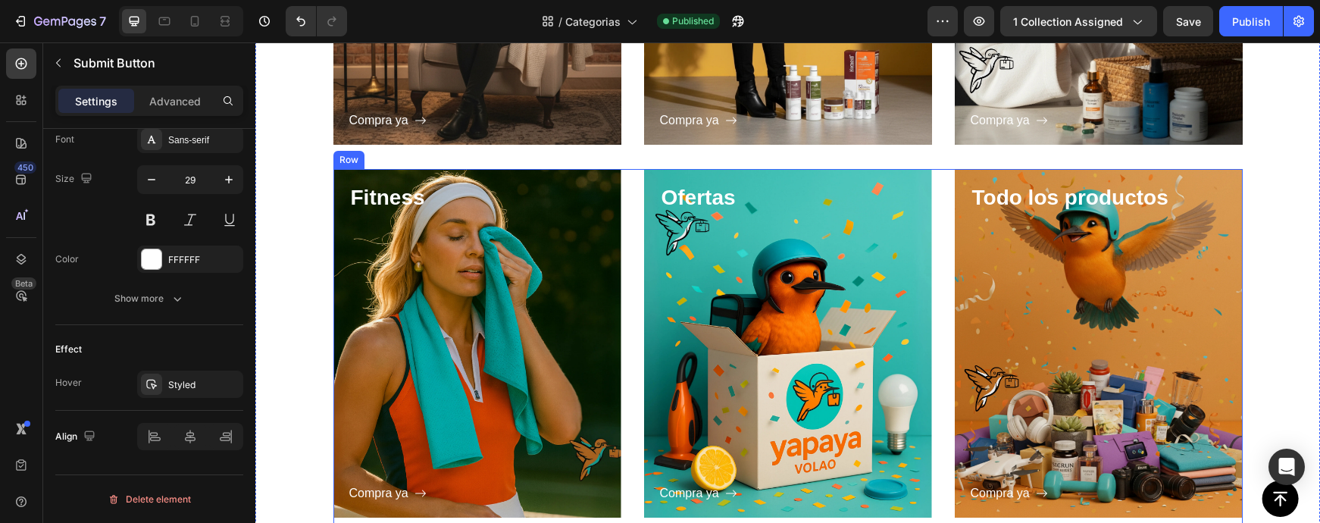
click at [944, 175] on div "Fitness Heading Compra ya Button Row Hero Banner Ofertas Heading Compra ya Butt…" at bounding box center [787, 349] width 909 height 361
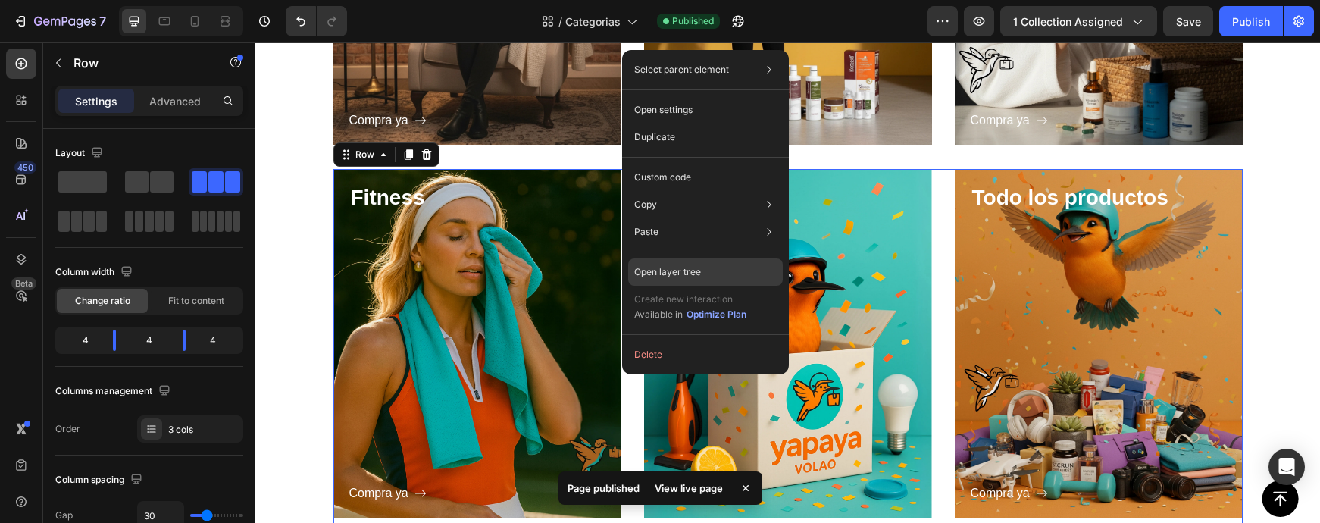
click at [665, 275] on p "Open layer tree" at bounding box center [667, 272] width 67 height 14
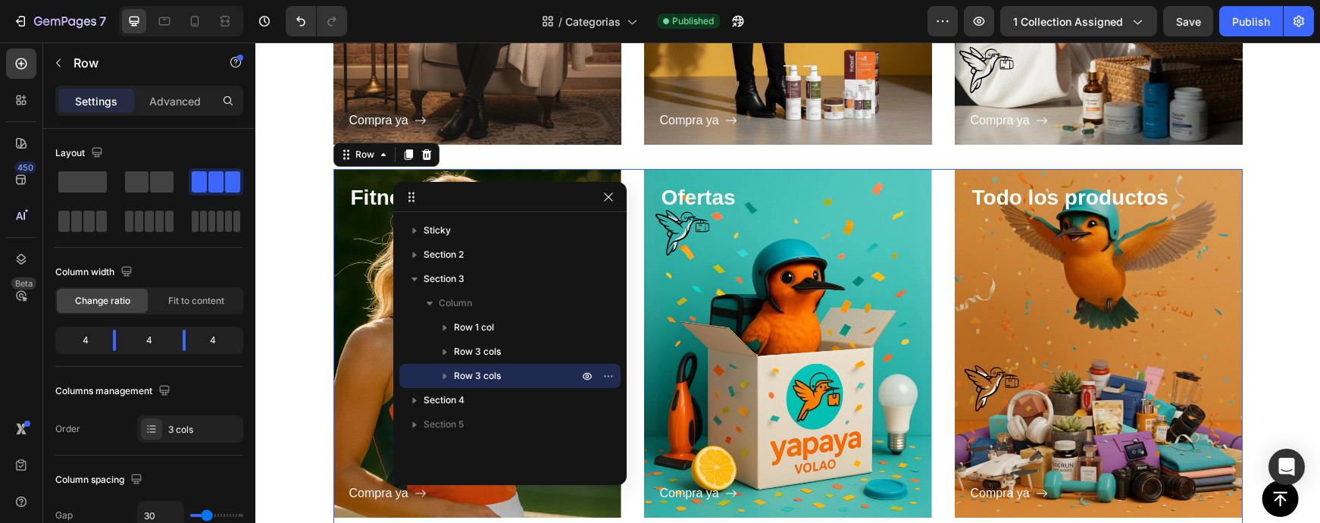
click at [465, 383] on span "Row 3 cols" at bounding box center [477, 375] width 47 height 15
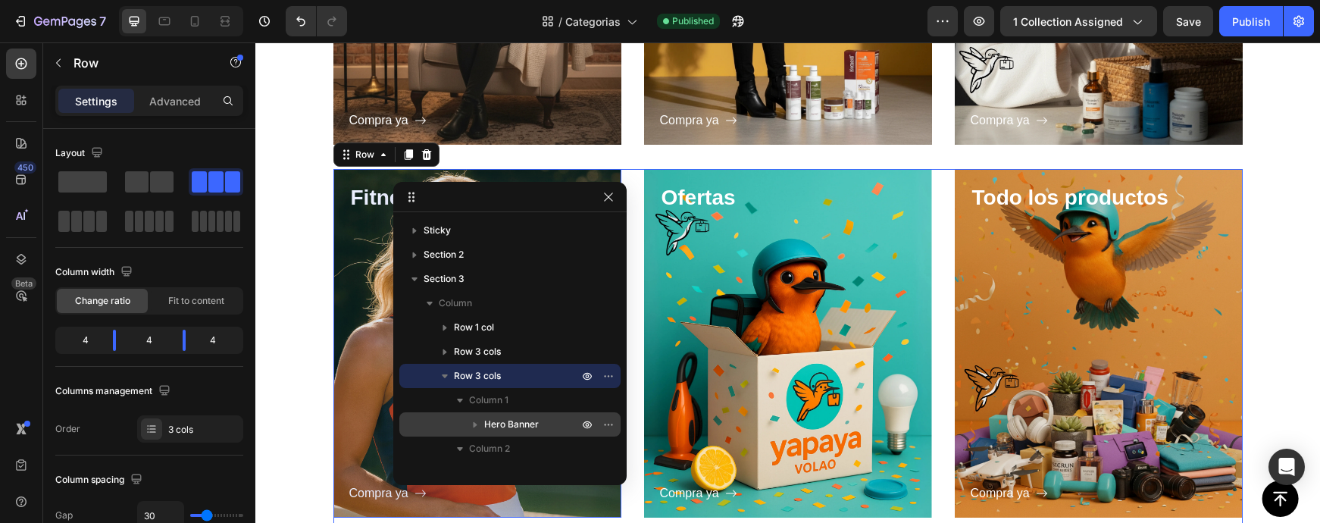
click at [509, 419] on span "Hero Banner" at bounding box center [511, 424] width 55 height 15
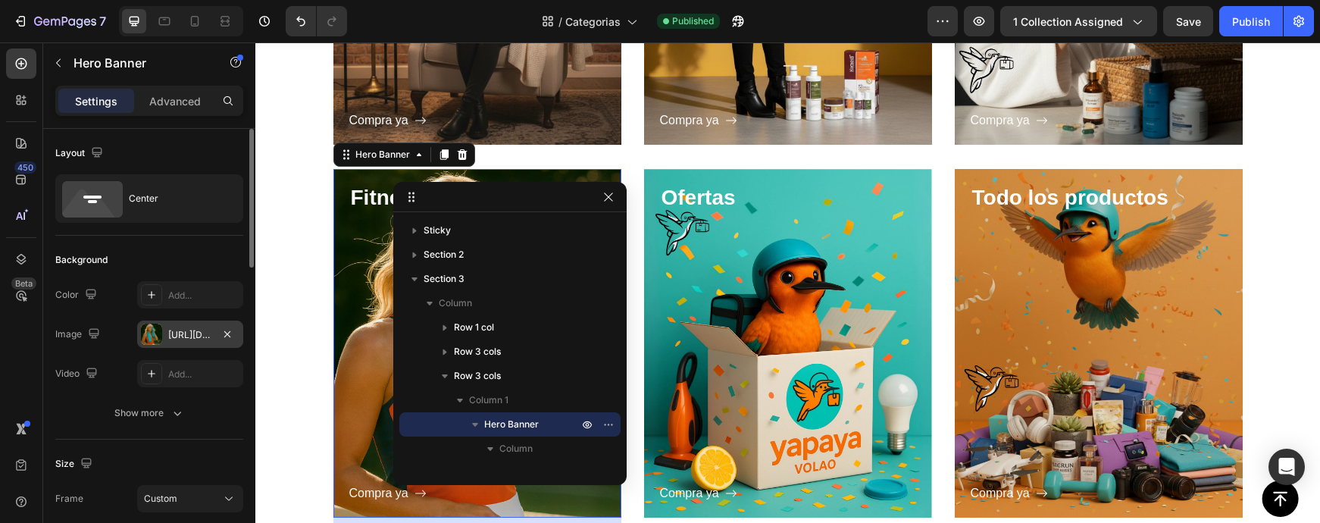
click at [169, 330] on div "https://cdn.shopify.com/s/files/1/0945/1746/1299/files/gempages_573441392894804…" at bounding box center [190, 335] width 44 height 14
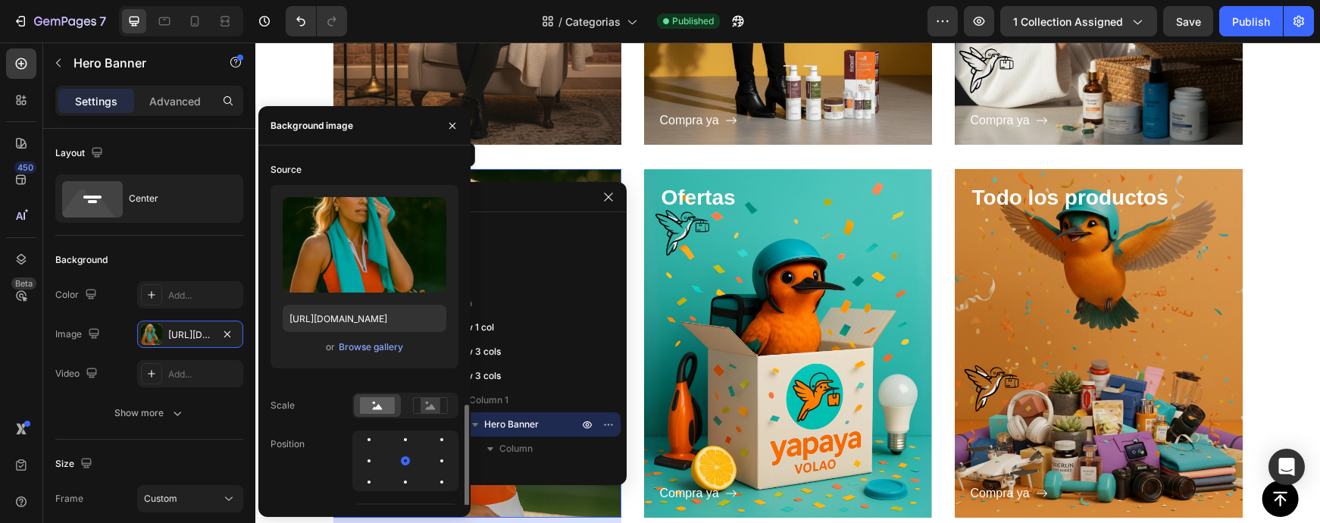
scroll to position [145, 0]
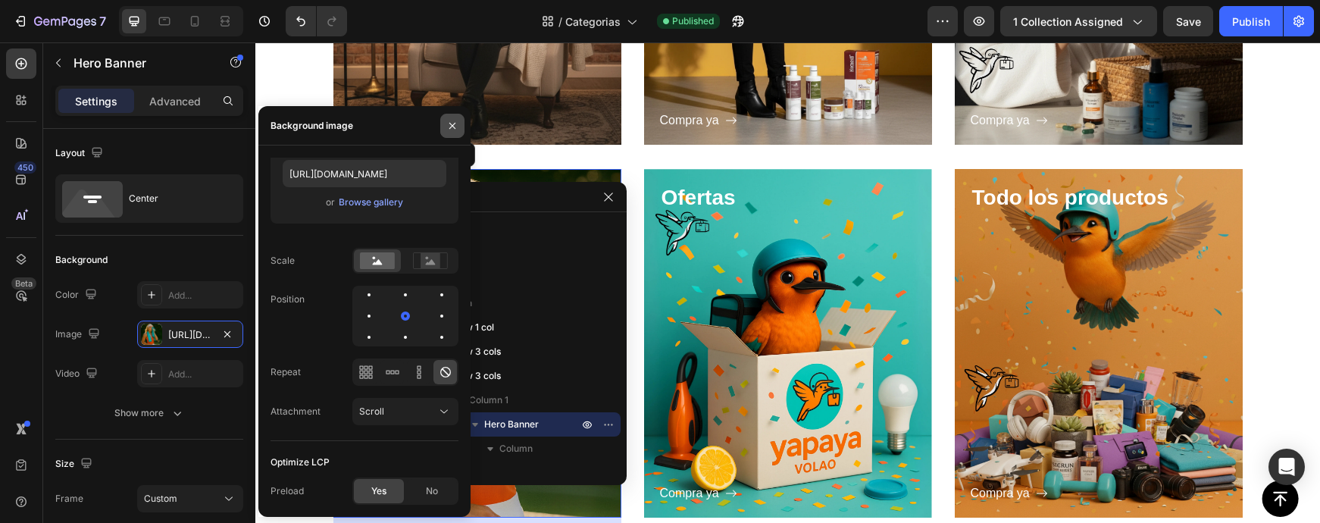
click at [456, 128] on icon "button" at bounding box center [452, 126] width 12 height 12
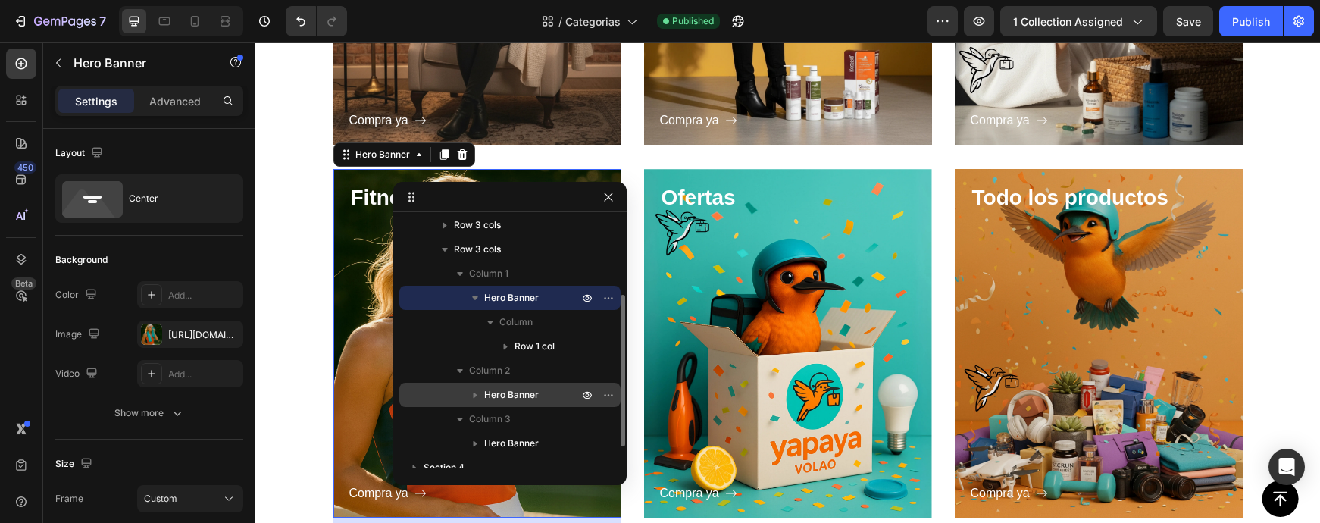
click at [502, 388] on span "Hero Banner" at bounding box center [511, 394] width 55 height 15
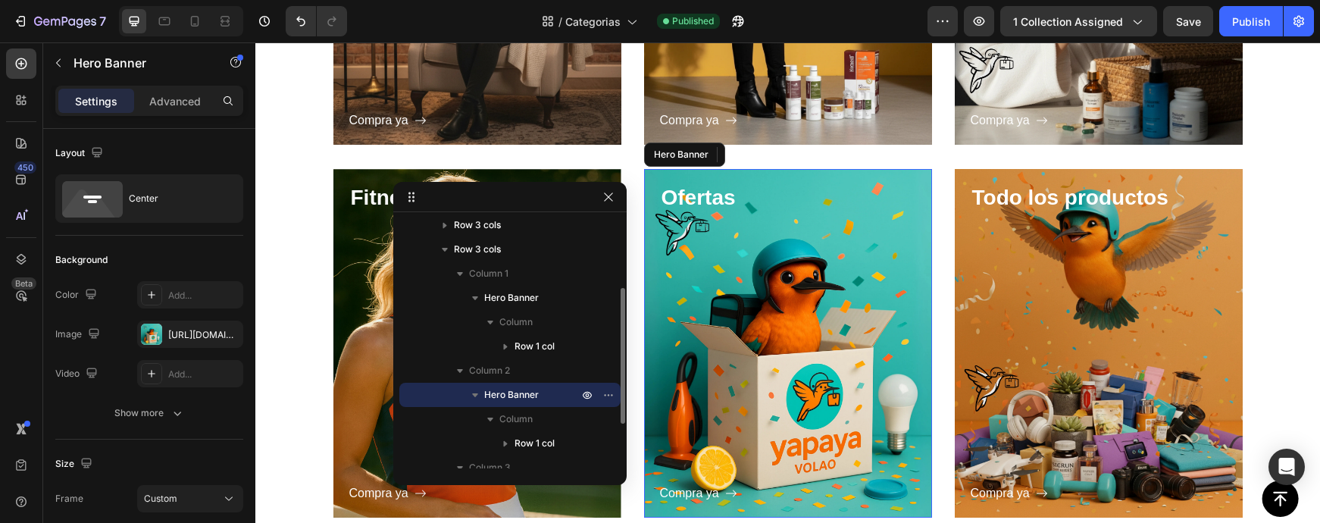
scroll to position [124, 0]
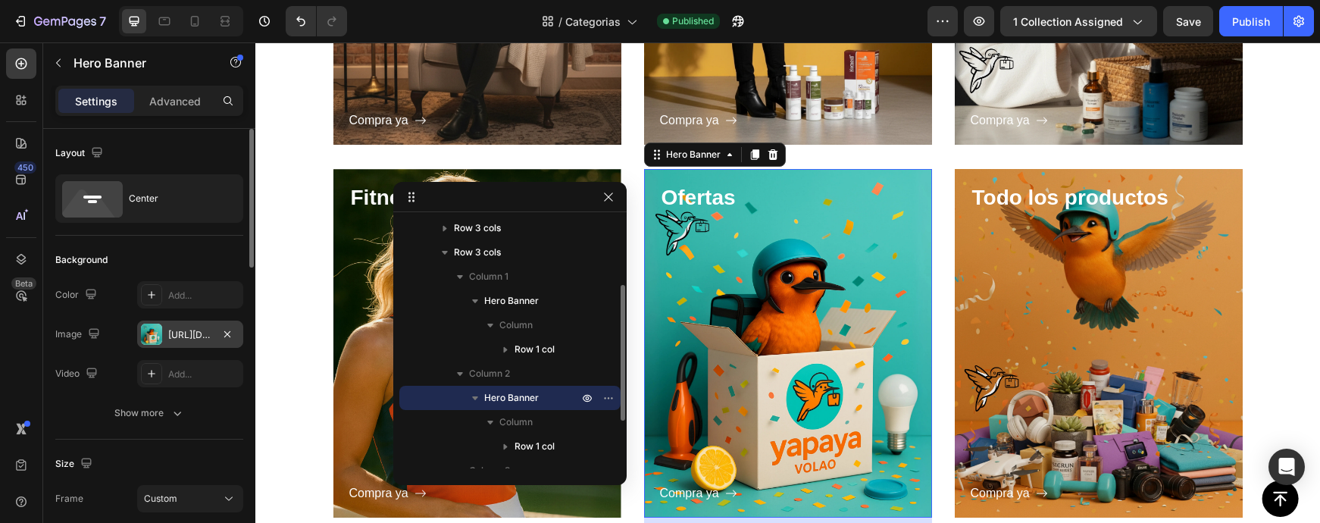
click at [195, 343] on div "https://cdn.shopify.com/s/files/1/0945/1746/1299/files/gempages_573441392894804…" at bounding box center [190, 333] width 106 height 27
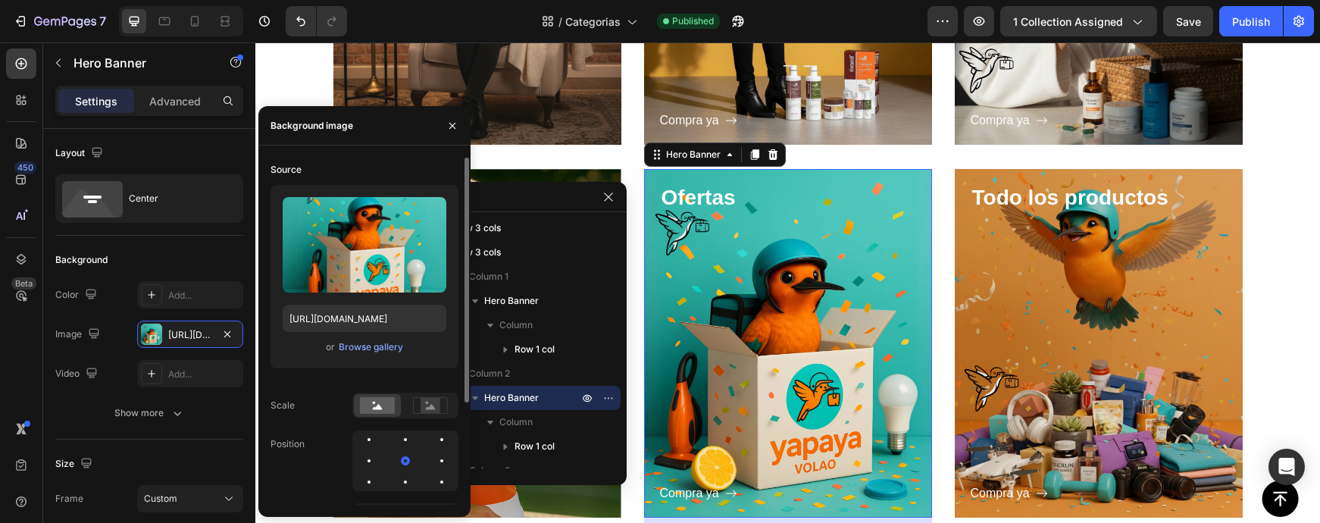
scroll to position [145, 0]
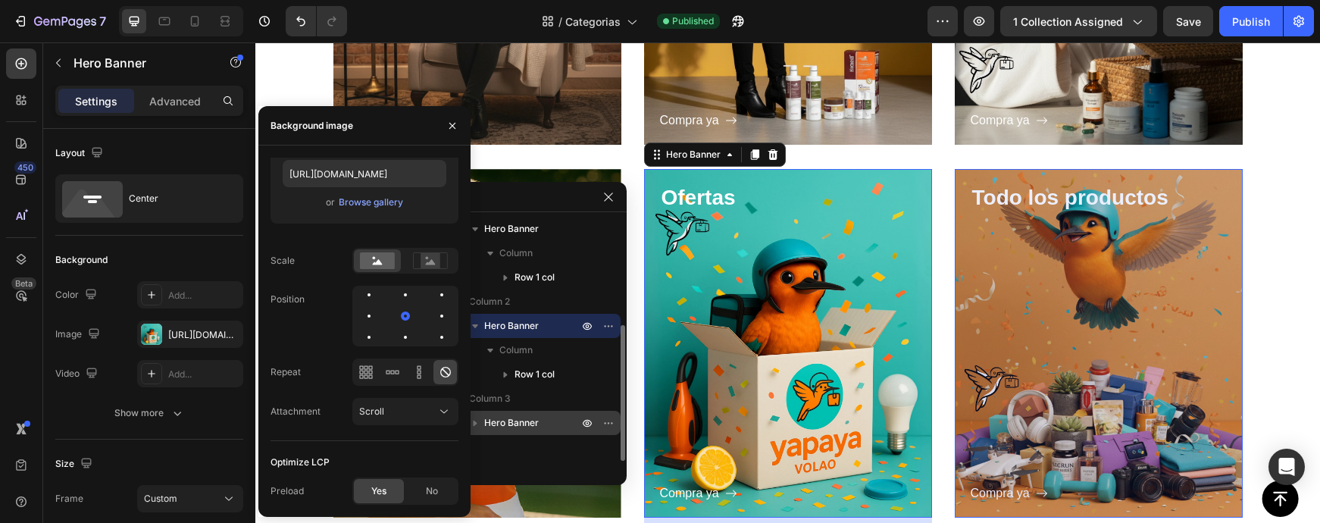
click at [523, 422] on span "Hero Banner" at bounding box center [511, 422] width 55 height 15
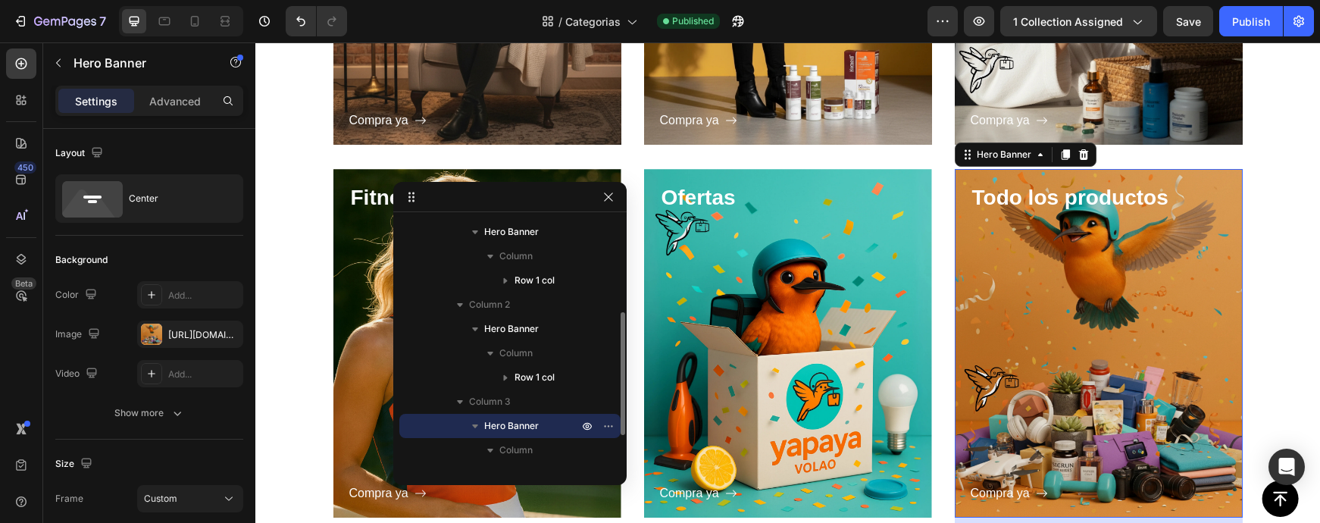
scroll to position [192, 0]
click at [193, 340] on div "https://cdn.shopify.com/s/files/1/0945/1746/1299/files/gempages_573441392894804…" at bounding box center [190, 335] width 44 height 14
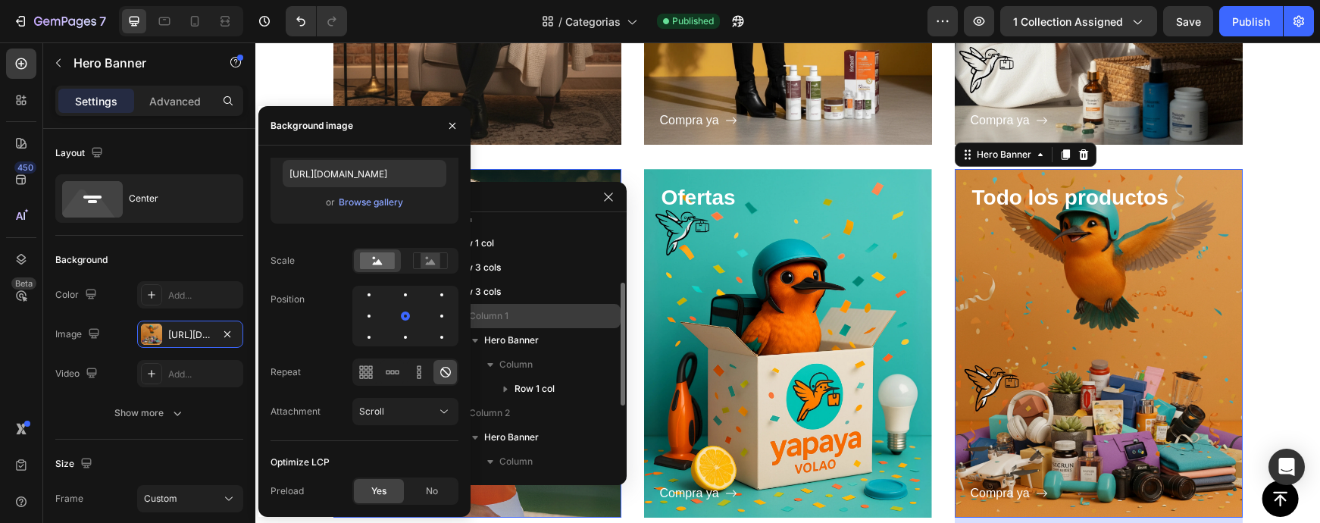
scroll to position [77, 0]
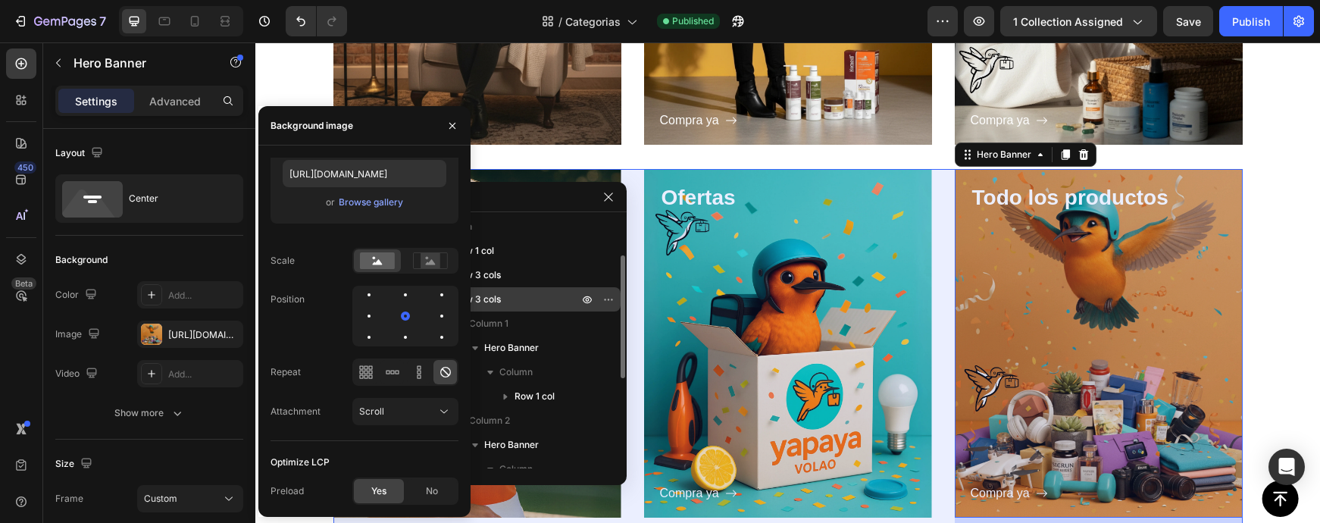
click at [490, 300] on span "Row 3 cols" at bounding box center [477, 299] width 47 height 15
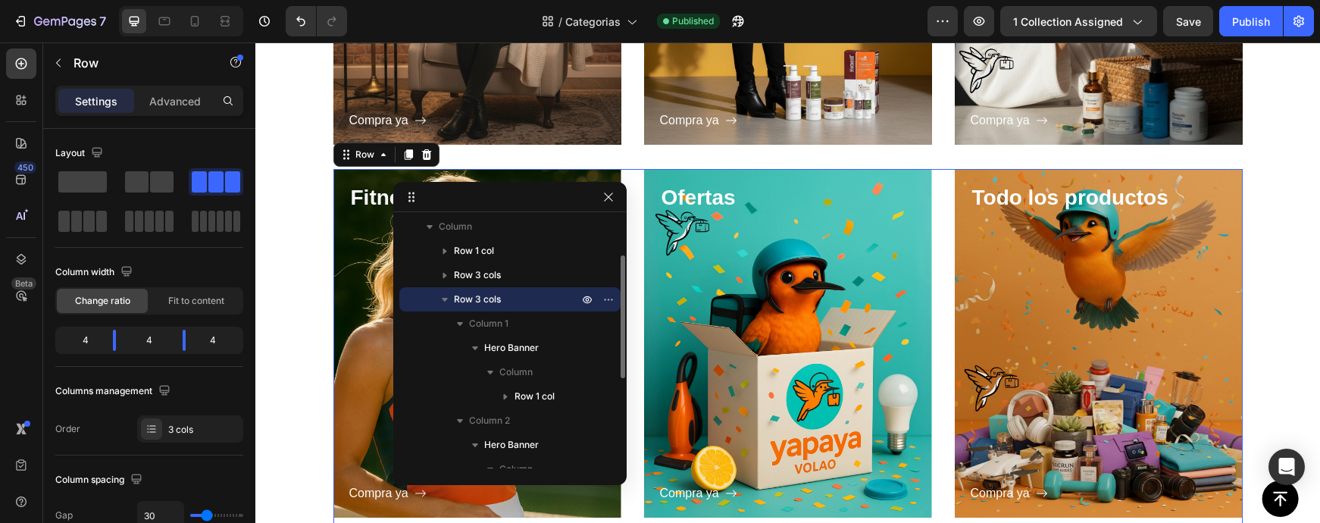
click at [445, 299] on icon "button" at bounding box center [445, 300] width 6 height 4
click at [454, 302] on span "Row 3 cols" at bounding box center [477, 299] width 47 height 15
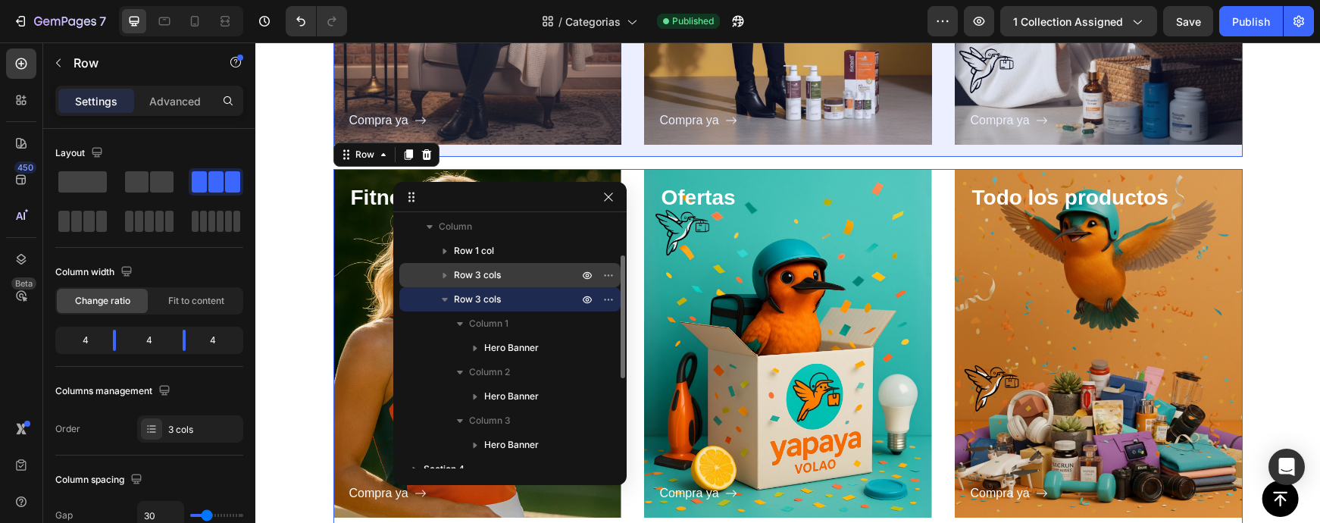
click at [448, 280] on icon "button" at bounding box center [444, 274] width 15 height 15
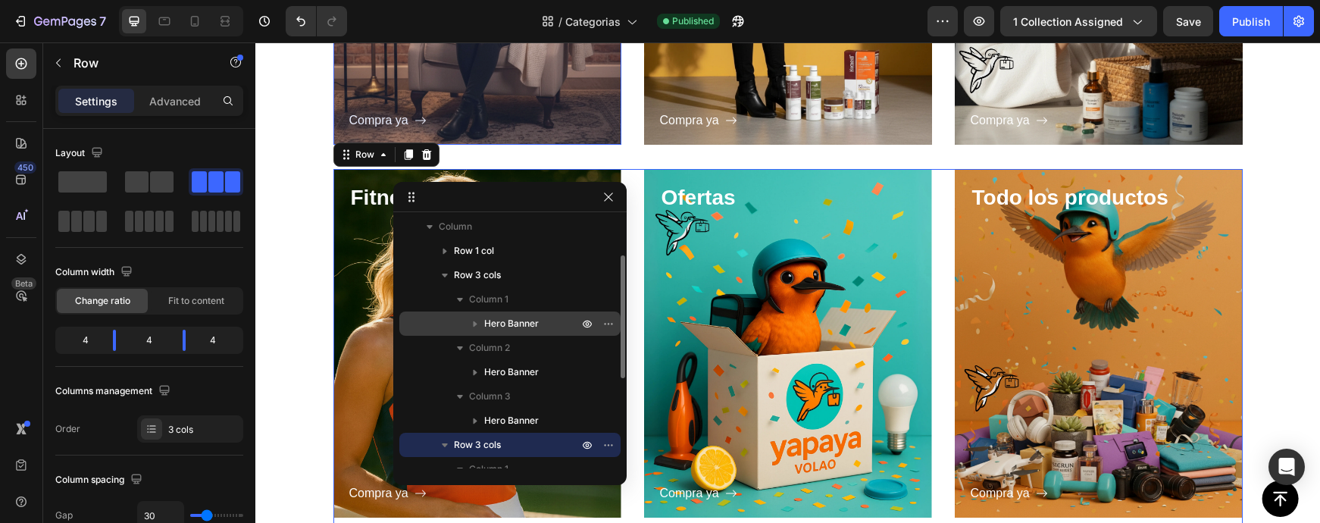
click at [487, 314] on div "Hero Banner" at bounding box center [509, 323] width 209 height 24
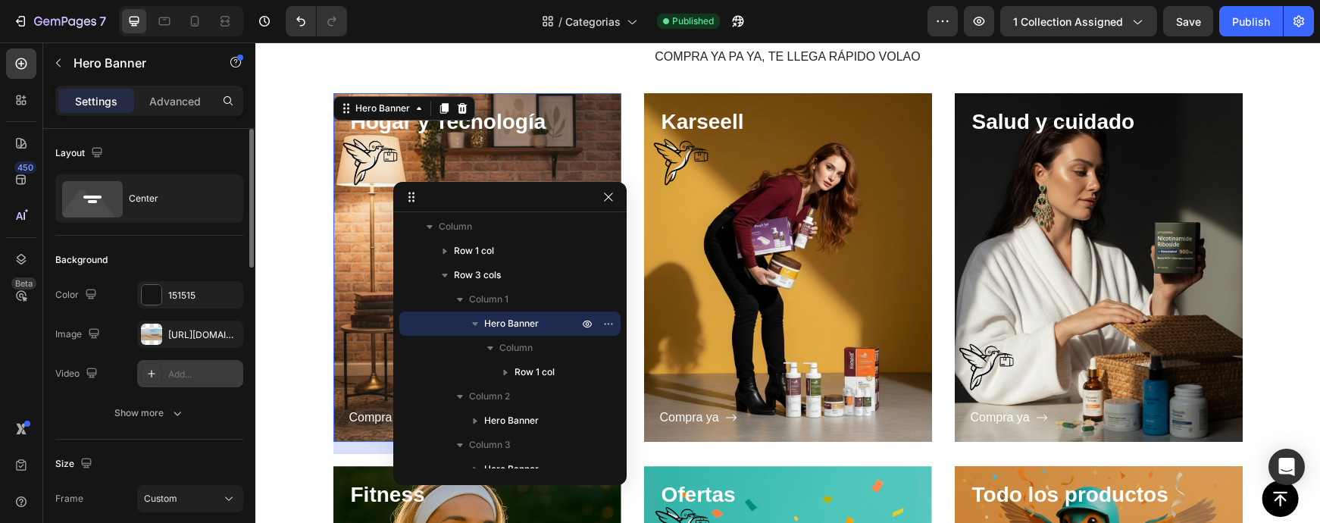
scroll to position [299, 0]
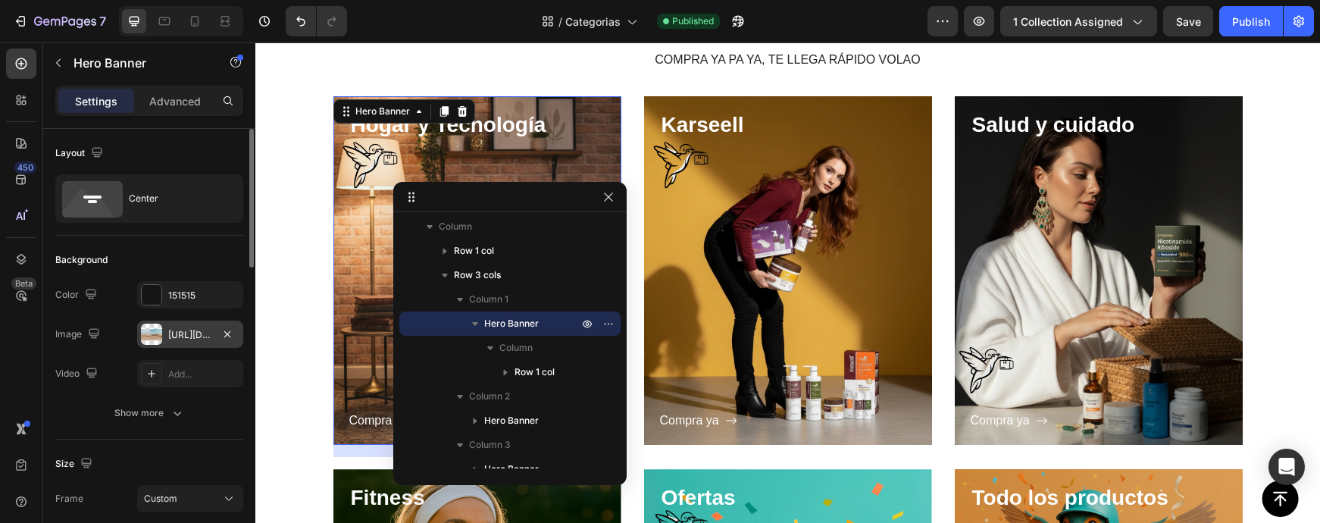
click at [167, 339] on div "https://cdn.shopify.com/s/files/1/2005/9307/files/background_settings.jpg" at bounding box center [190, 333] width 106 height 27
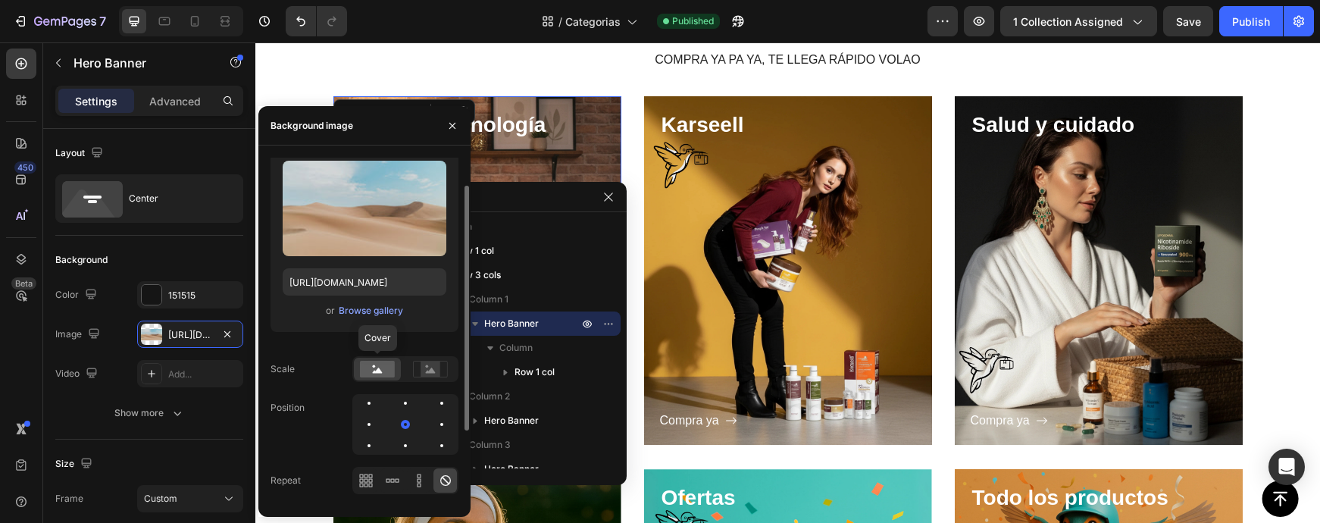
scroll to position [38, 0]
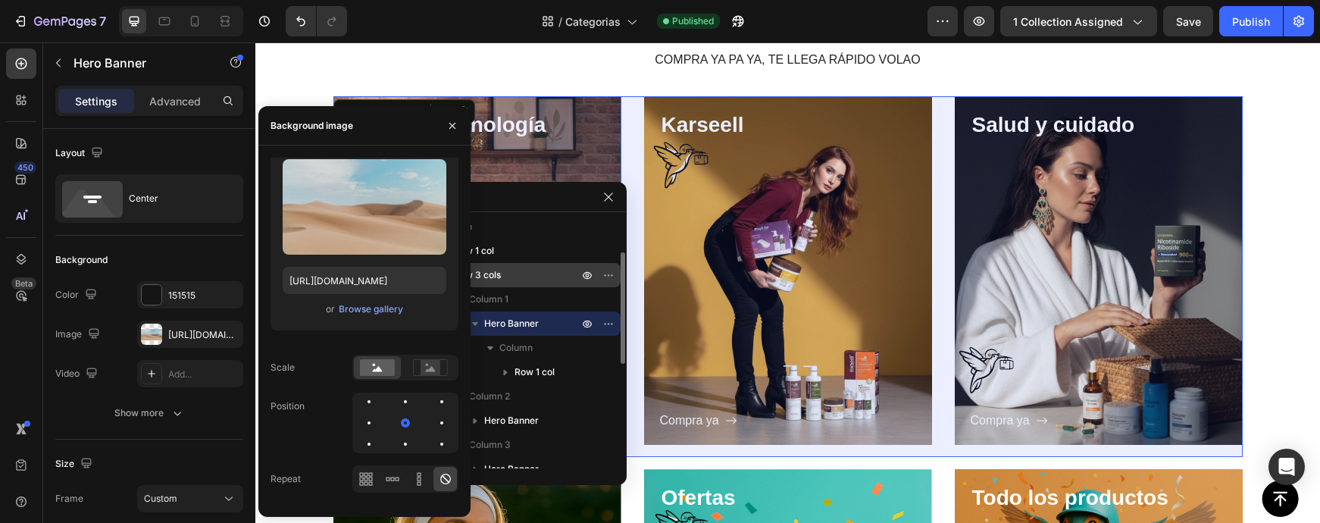
click at [502, 280] on p "Row 3 cols" at bounding box center [517, 274] width 127 height 15
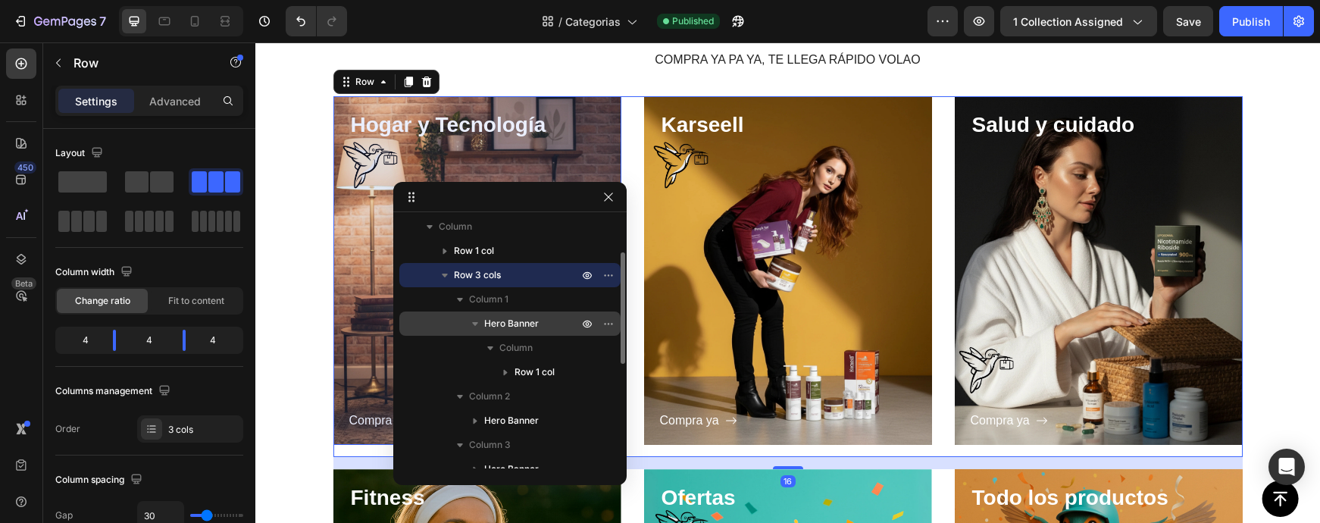
click at [508, 321] on span "Hero Banner" at bounding box center [511, 323] width 55 height 15
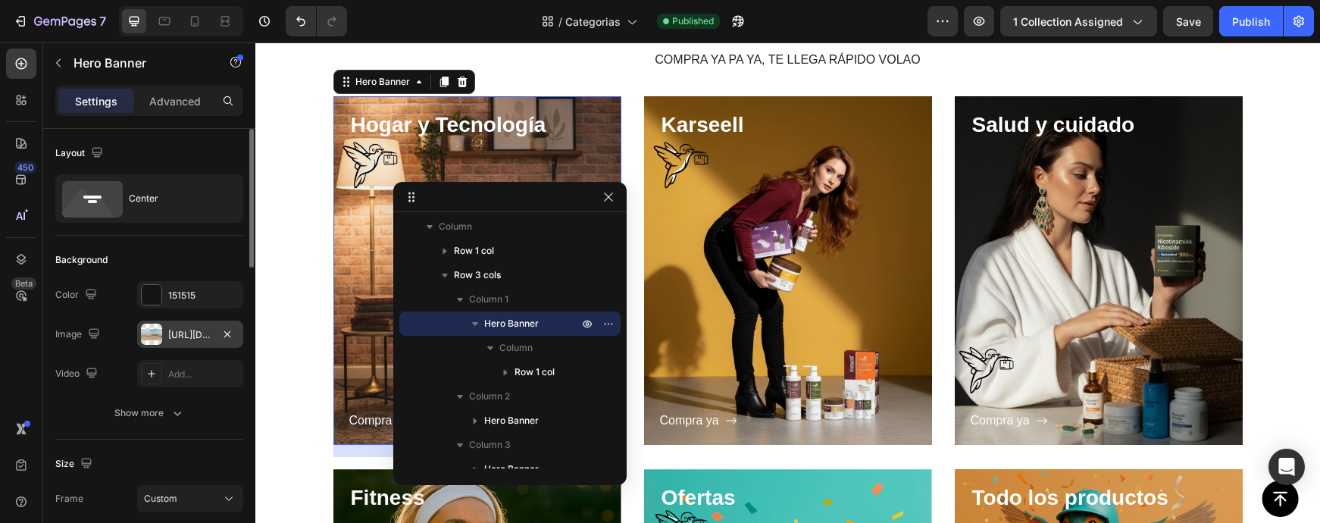
click at [200, 333] on div "https://cdn.shopify.com/s/files/1/2005/9307/files/background_settings.jpg" at bounding box center [190, 335] width 44 height 14
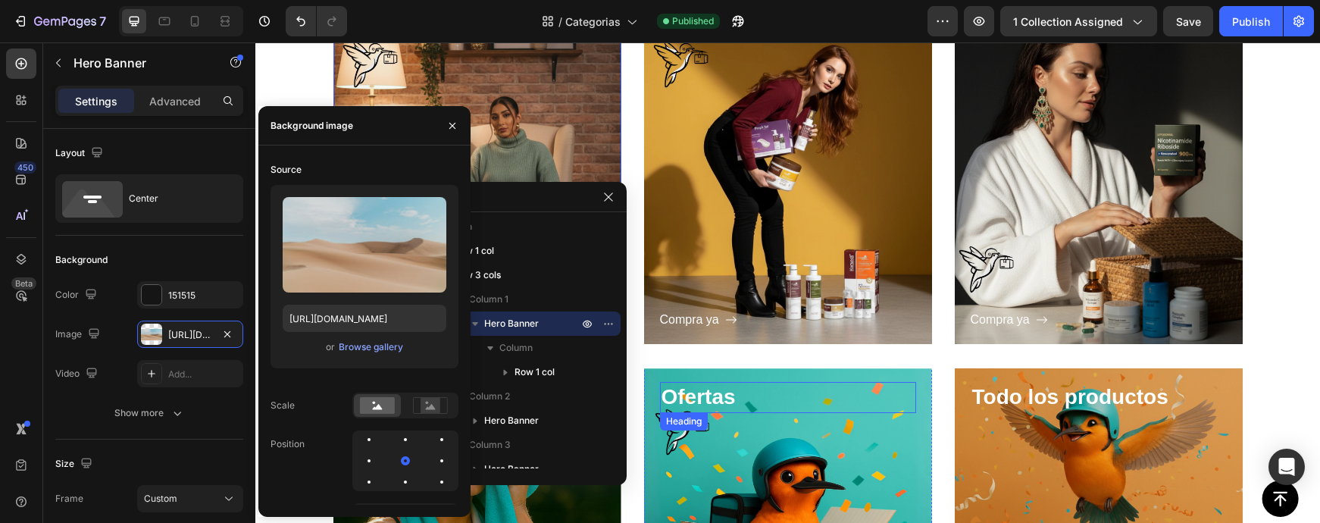
scroll to position [446, 0]
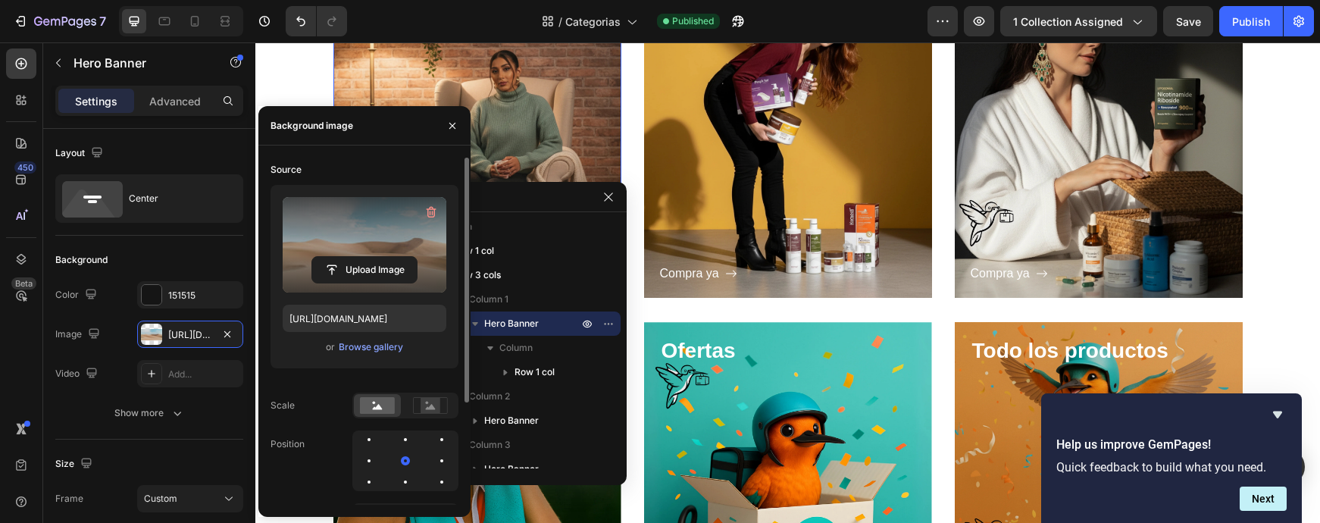
click at [364, 225] on label at bounding box center [365, 244] width 164 height 95
click at [364, 257] on input "file" at bounding box center [364, 270] width 105 height 26
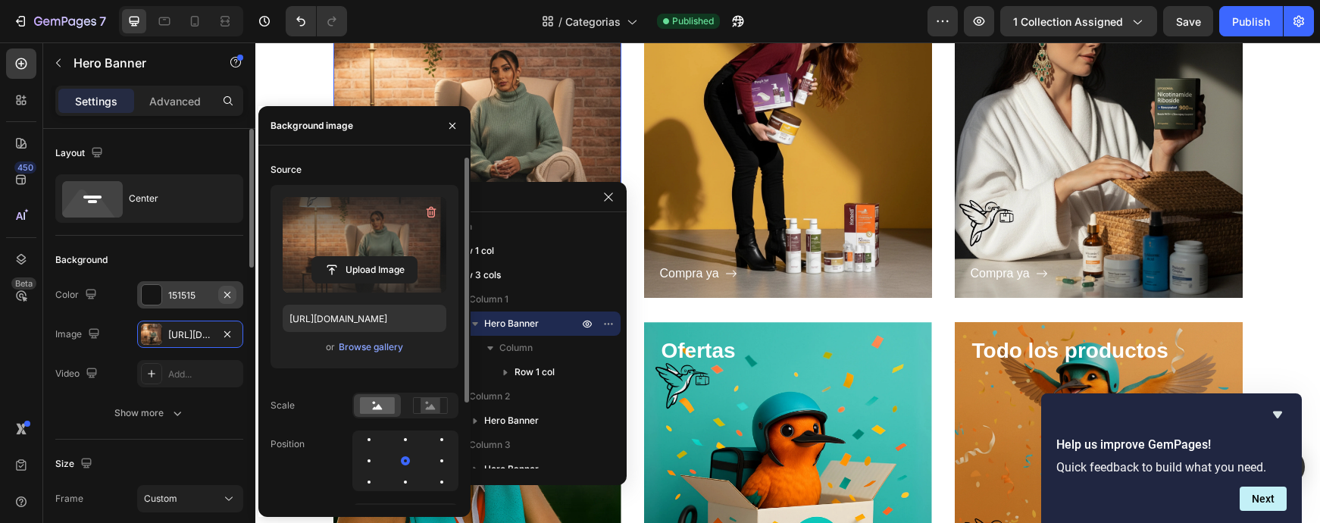
type input "https://cdn.shopify.com/s/files/1/0945/1746/1299/files/gempages_573441392894804…"
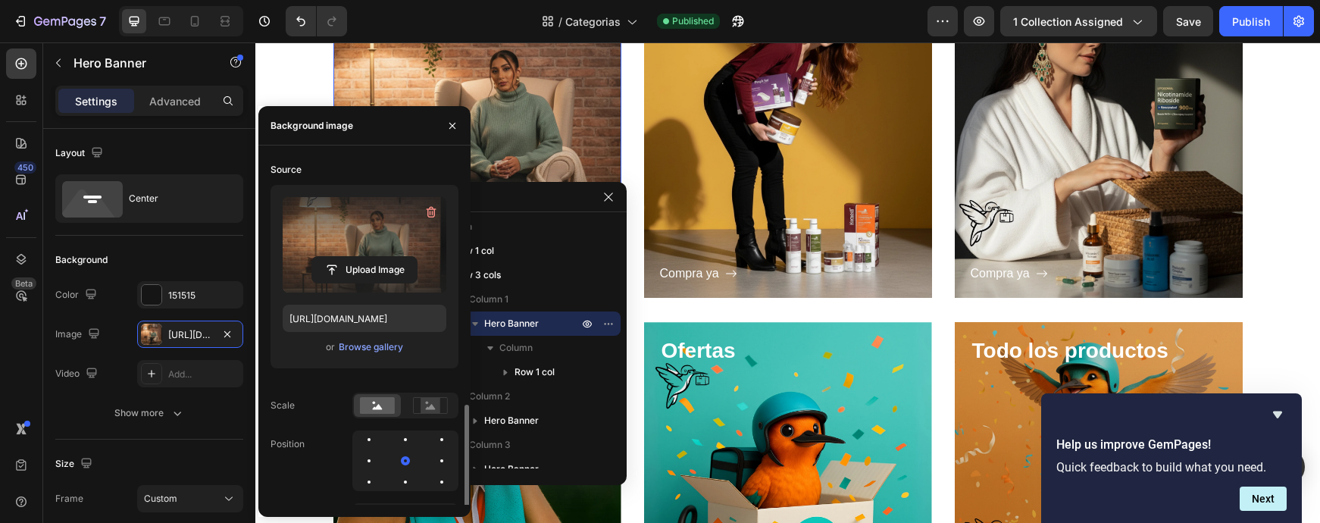
scroll to position [145, 0]
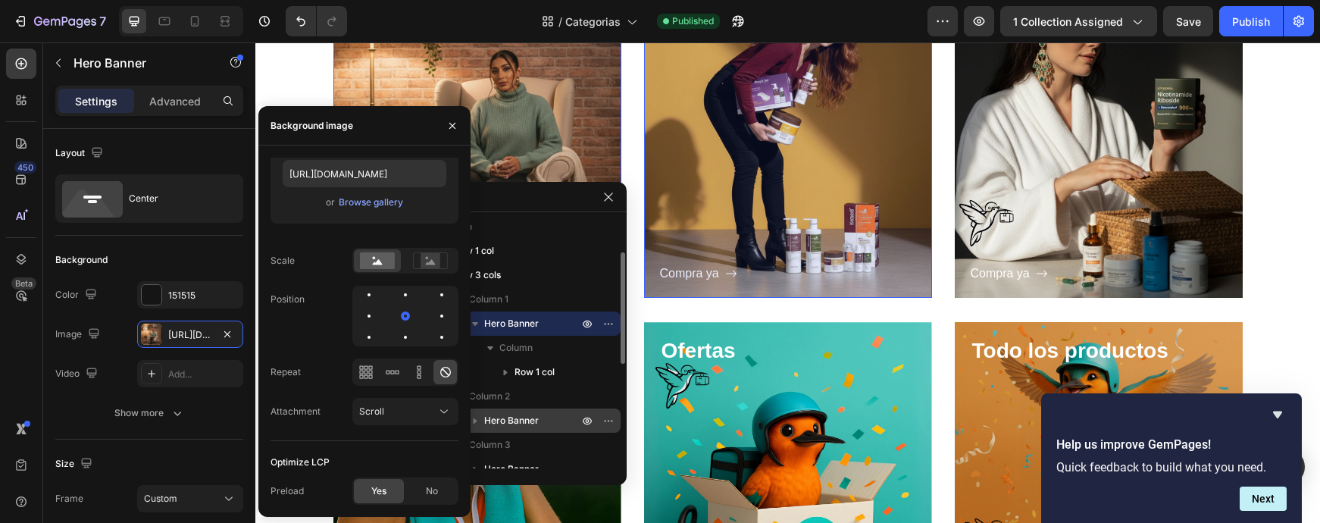
click at [502, 421] on span "Hero Banner" at bounding box center [511, 420] width 55 height 15
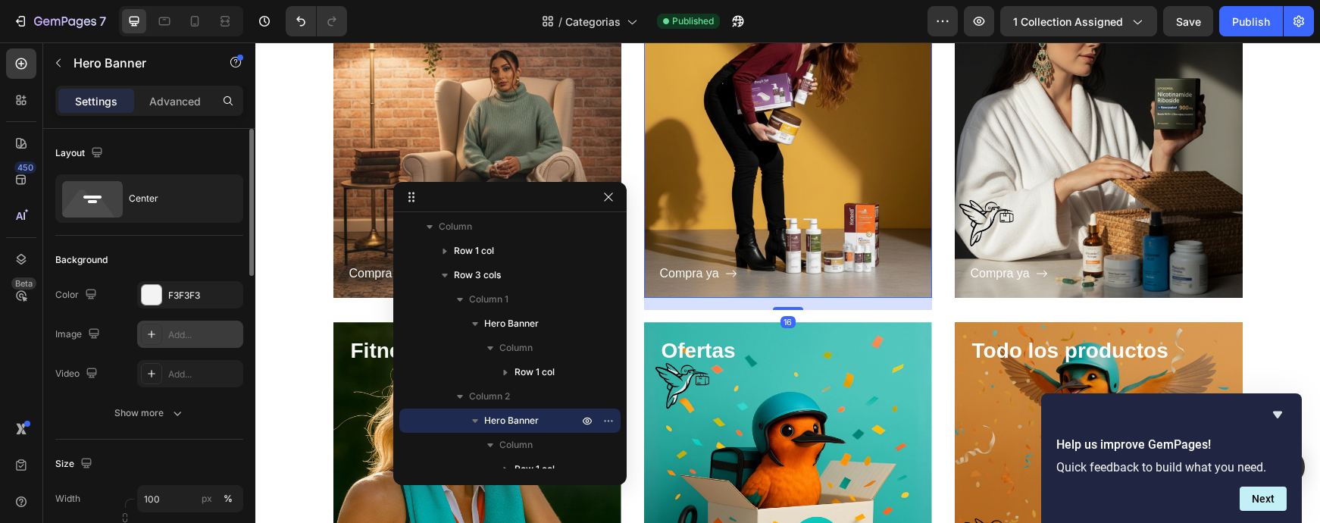
click at [189, 331] on div "Add..." at bounding box center [203, 335] width 71 height 14
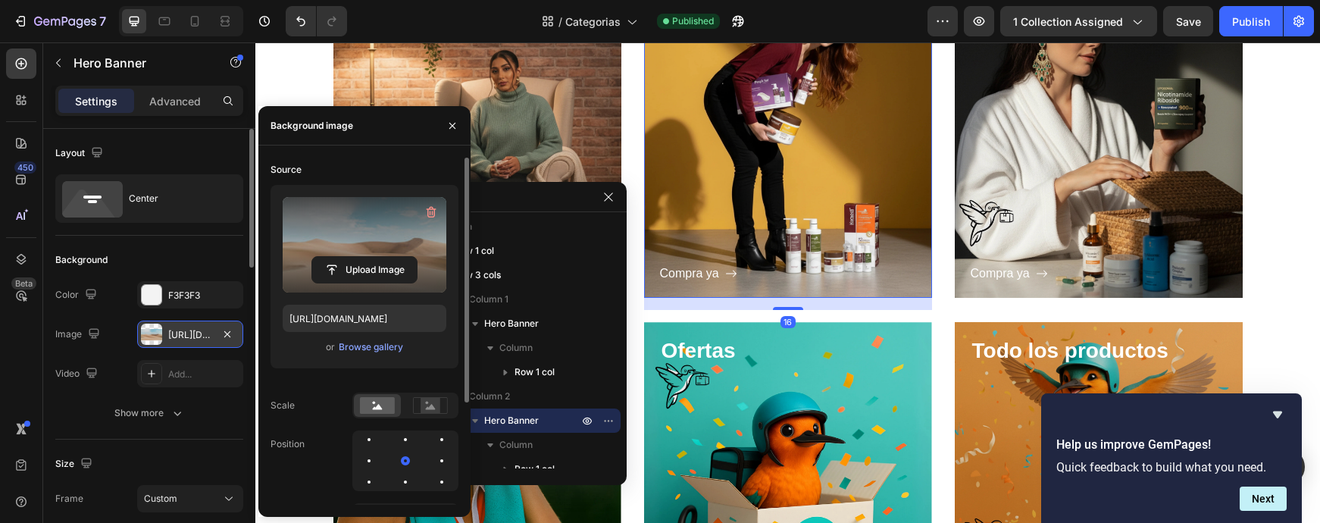
click at [334, 234] on label at bounding box center [365, 244] width 164 height 95
click at [334, 257] on input "file" at bounding box center [364, 270] width 105 height 26
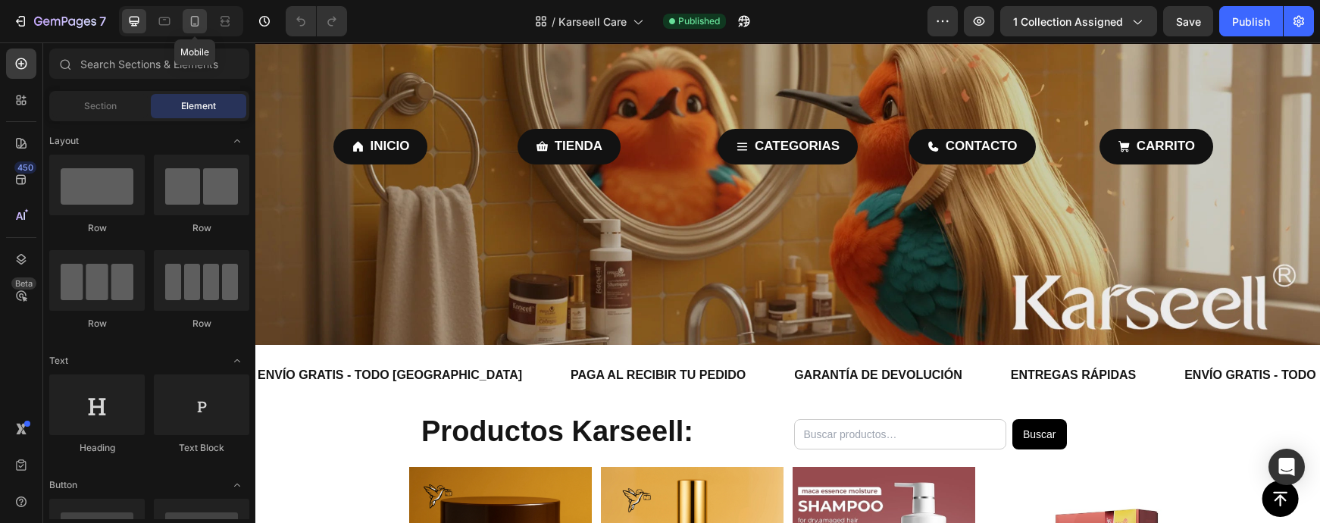
click at [196, 17] on icon at bounding box center [195, 21] width 8 height 11
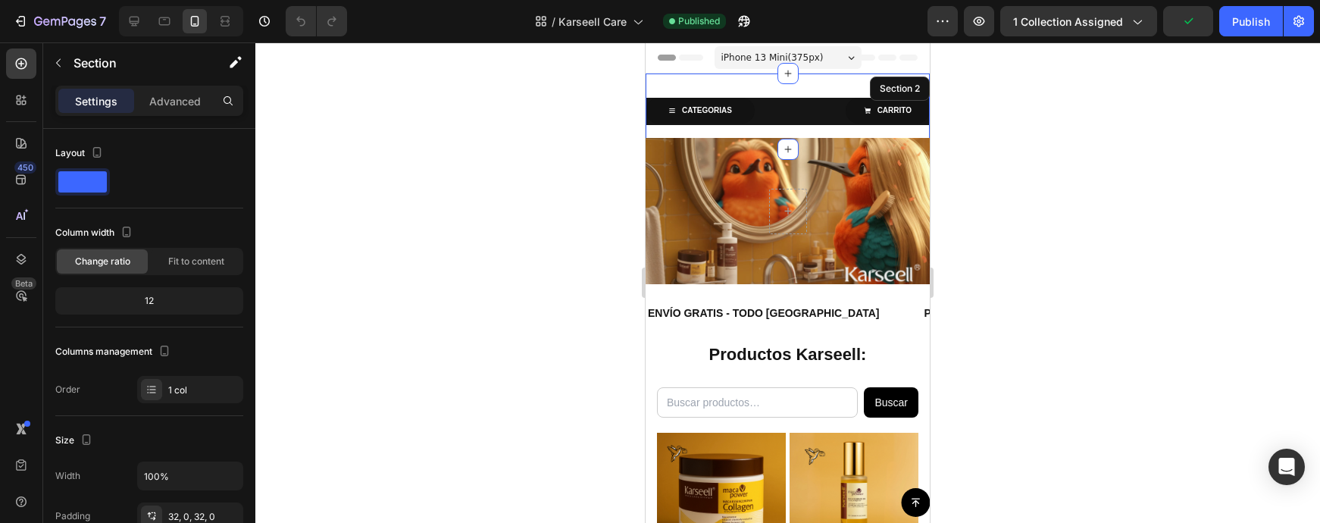
click at [758, 132] on div "CATEGORIAS Button CARRITO Button Row Section 2" at bounding box center [788, 111] width 284 height 76
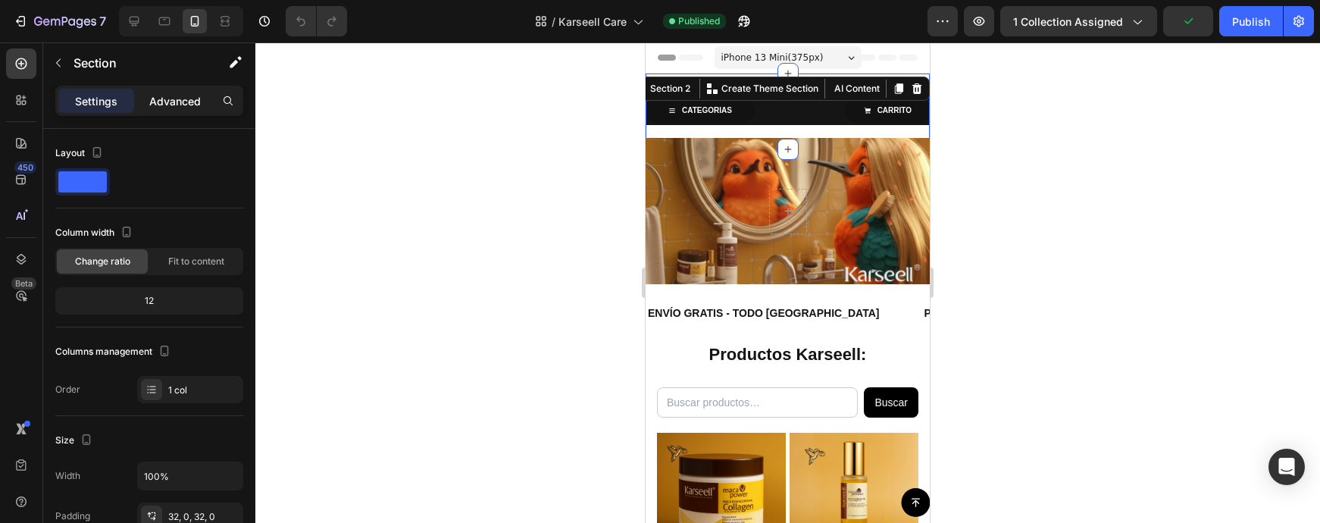
click at [180, 102] on p "Advanced" at bounding box center [175, 101] width 52 height 16
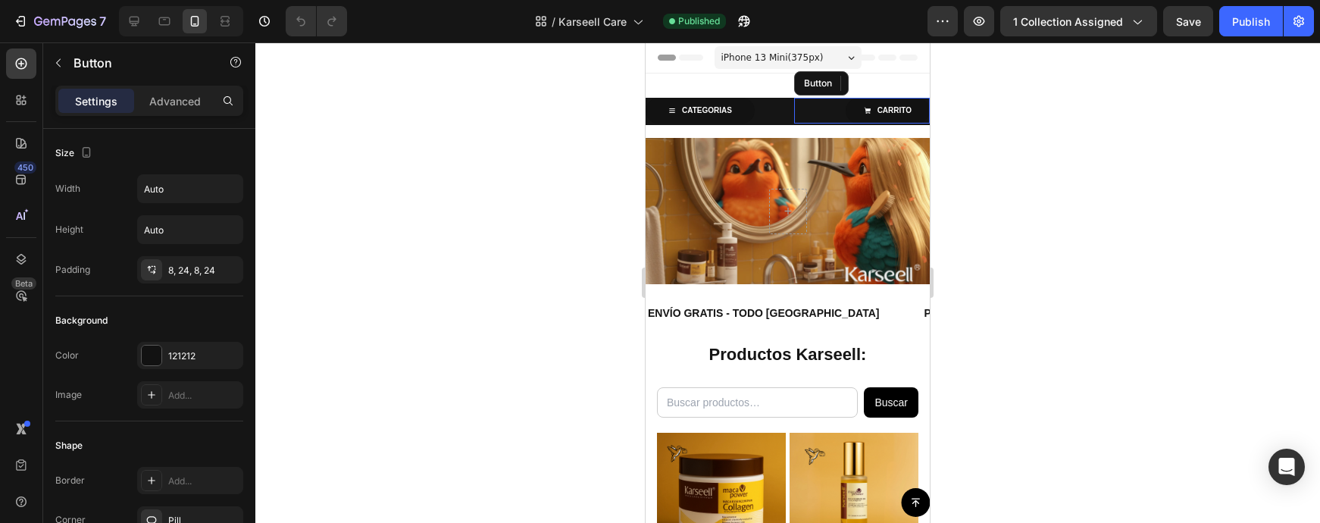
click at [798, 116] on div "CARRITO Button" at bounding box center [862, 111] width 136 height 26
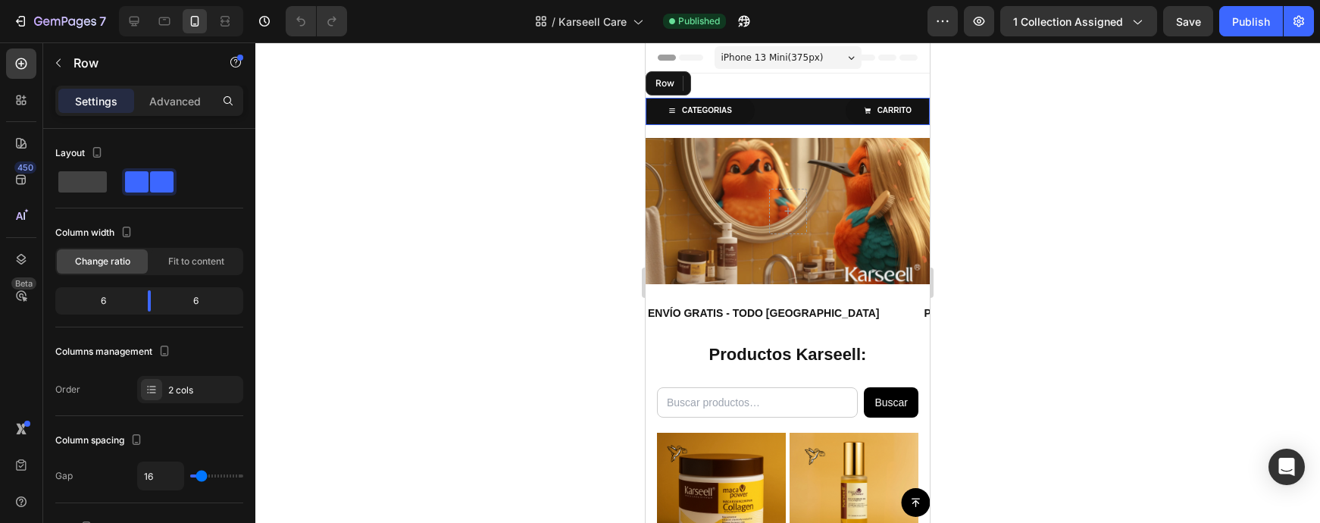
click at [787, 117] on div "CATEGORIAS Button CARRITO Button 2 Row" at bounding box center [788, 111] width 284 height 27
click at [181, 89] on div "Advanced" at bounding box center [175, 101] width 76 height 24
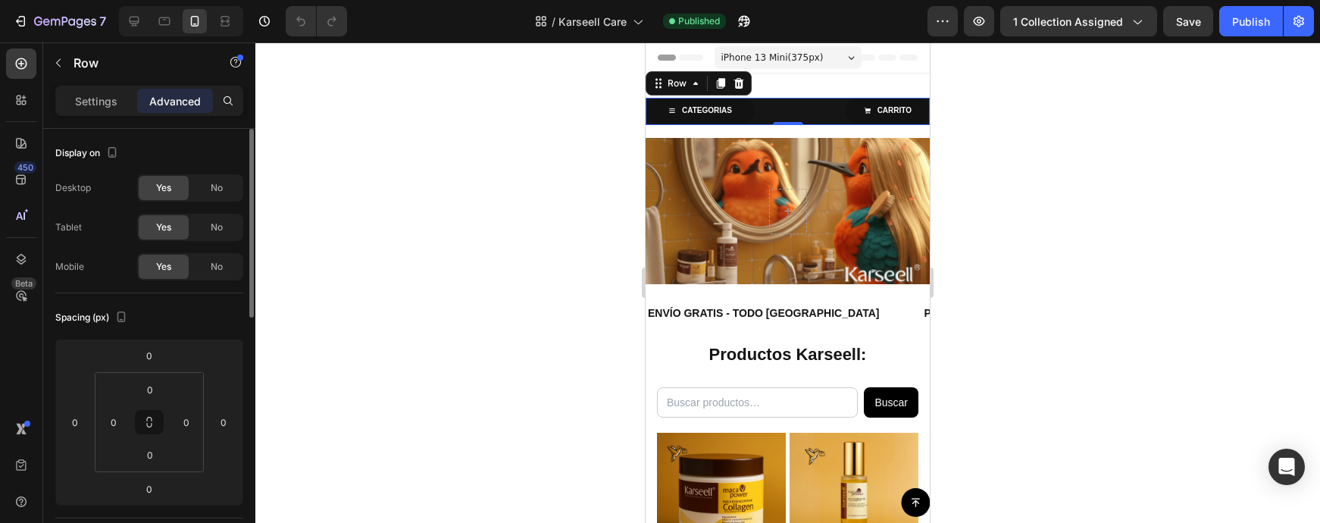
click at [224, 213] on div "Desktop Yes No Tablet Yes No Mobile Yes No" at bounding box center [149, 227] width 188 height 106
click at [221, 225] on span "No" at bounding box center [217, 227] width 12 height 14
click at [221, 185] on span "No" at bounding box center [217, 188] width 12 height 14
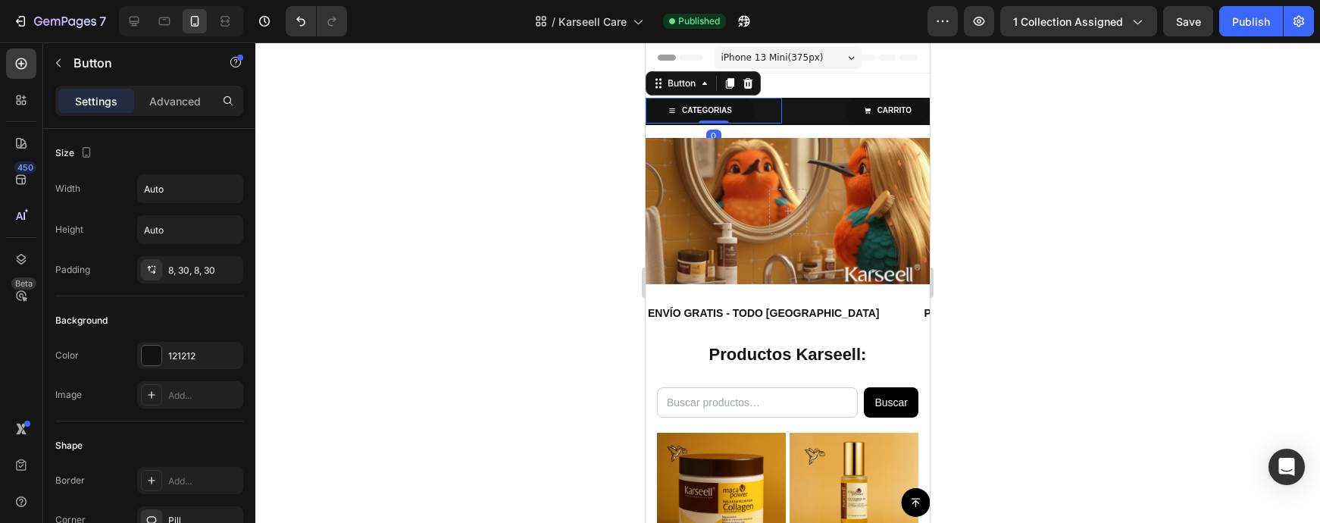
click at [764, 113] on div "CATEGORIAS Button 0" at bounding box center [714, 111] width 136 height 26
click at [752, 114] on link "CATEGORIAS" at bounding box center [700, 111] width 109 height 26
click at [193, 264] on div "8, 30, 8, 30" at bounding box center [190, 271] width 44 height 14
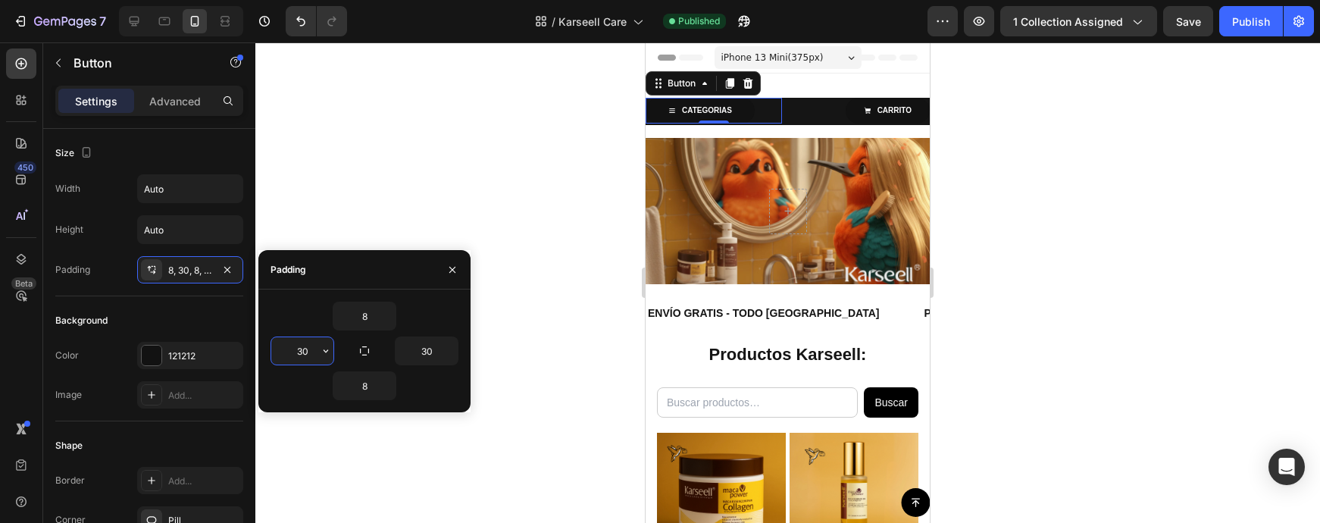
click at [302, 349] on input "30" at bounding box center [302, 350] width 62 height 27
type input "50"
click at [420, 350] on input "30" at bounding box center [427, 350] width 62 height 27
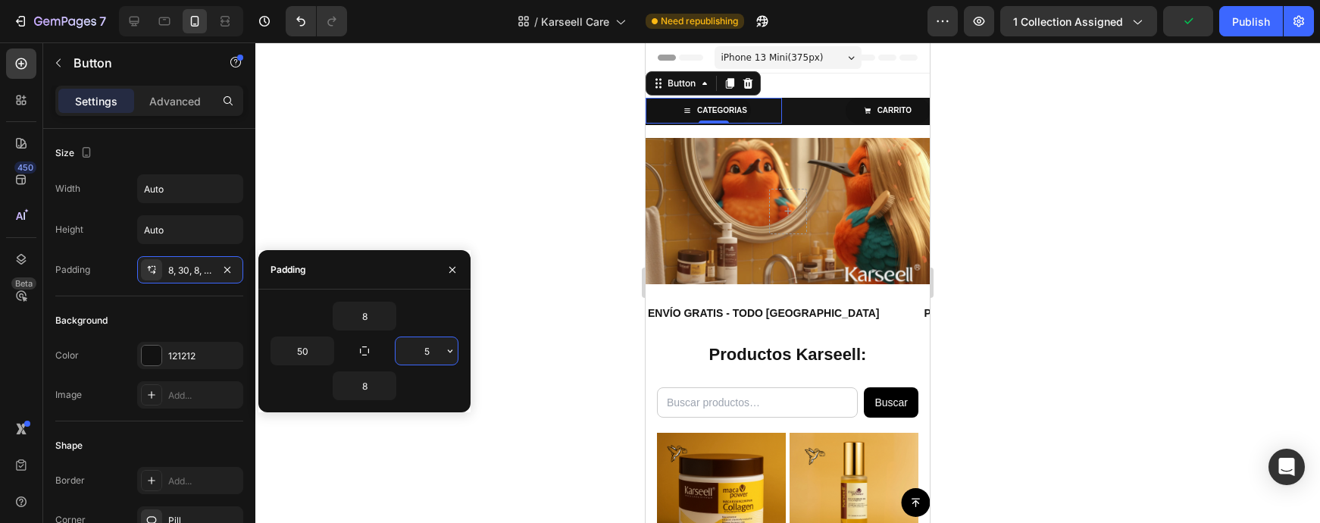
type input "50"
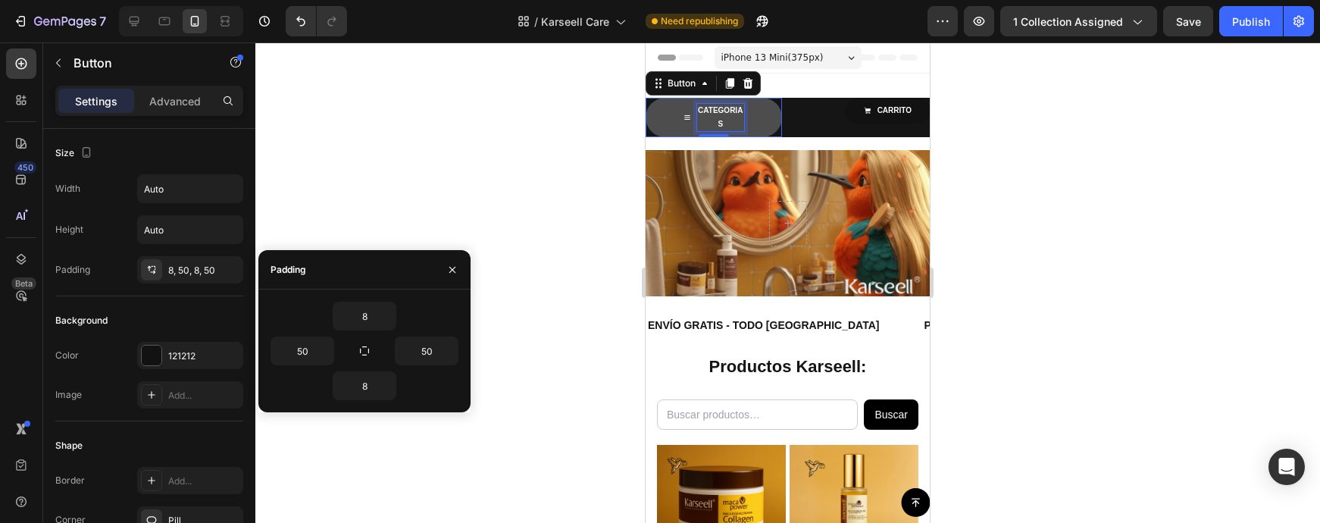
click at [702, 117] on p "CATEGORIAS" at bounding box center [720, 117] width 47 height 27
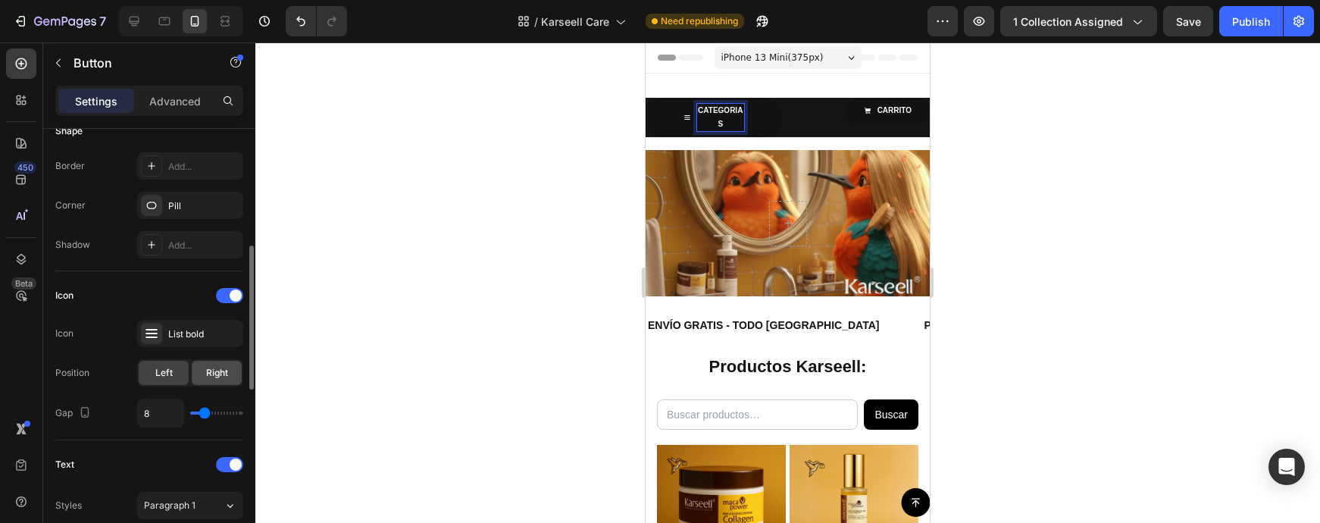
scroll to position [324, 0]
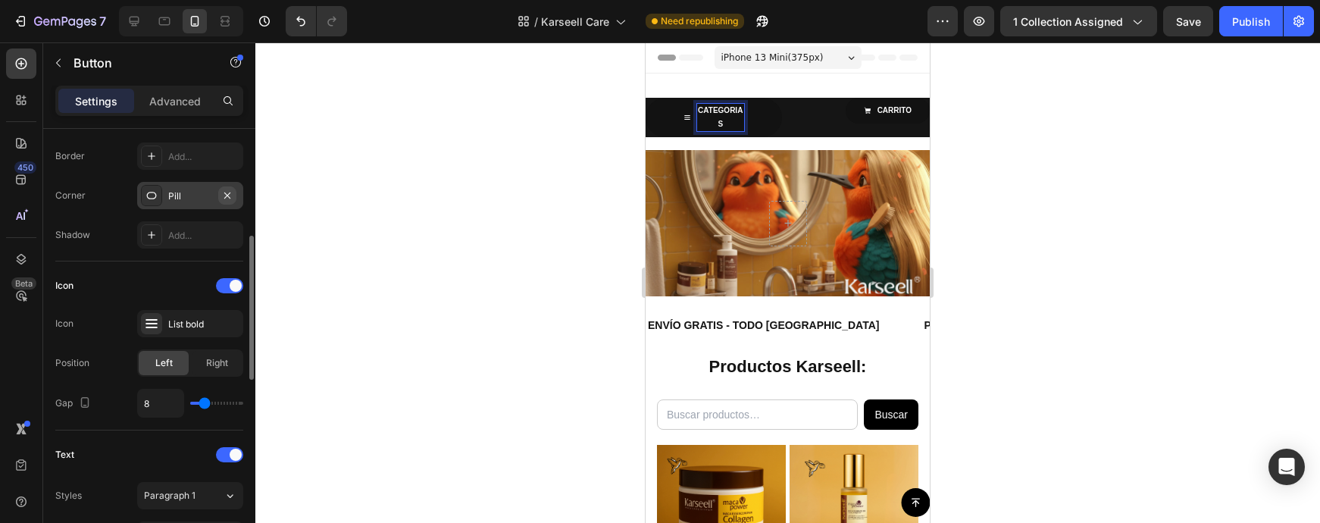
click at [227, 196] on icon "button" at bounding box center [227, 195] width 12 height 12
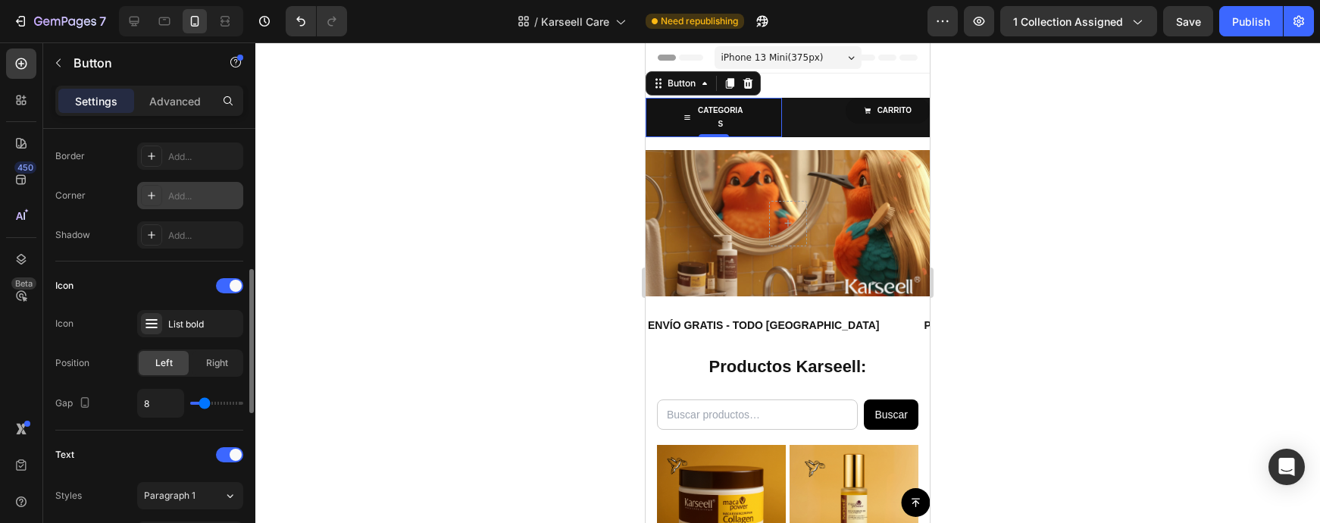
scroll to position [380, 0]
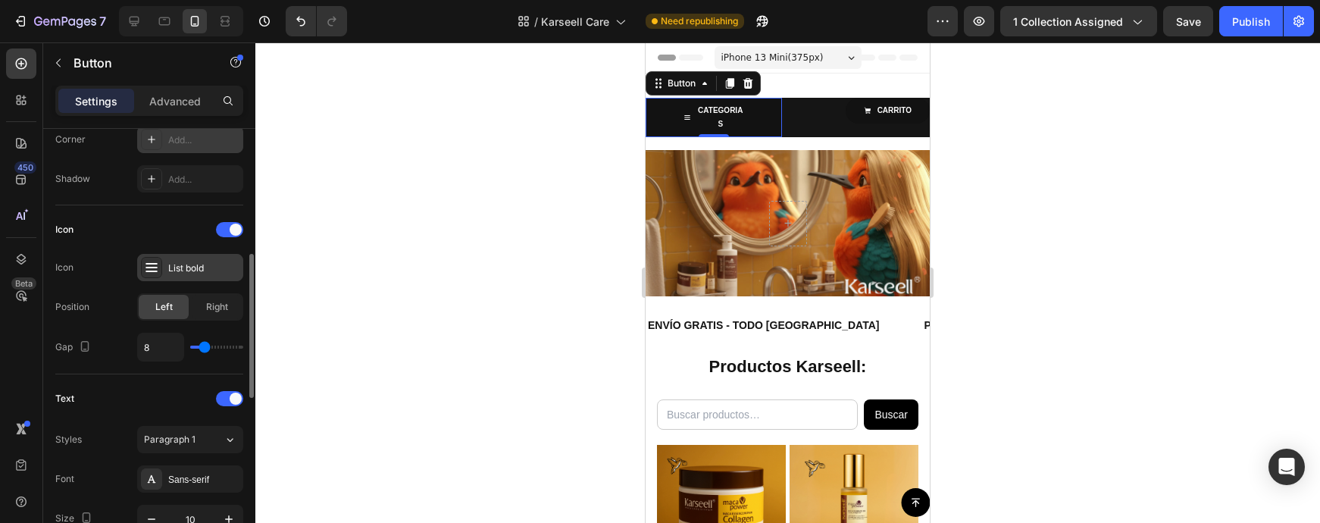
click at [189, 270] on div "List bold" at bounding box center [203, 268] width 71 height 14
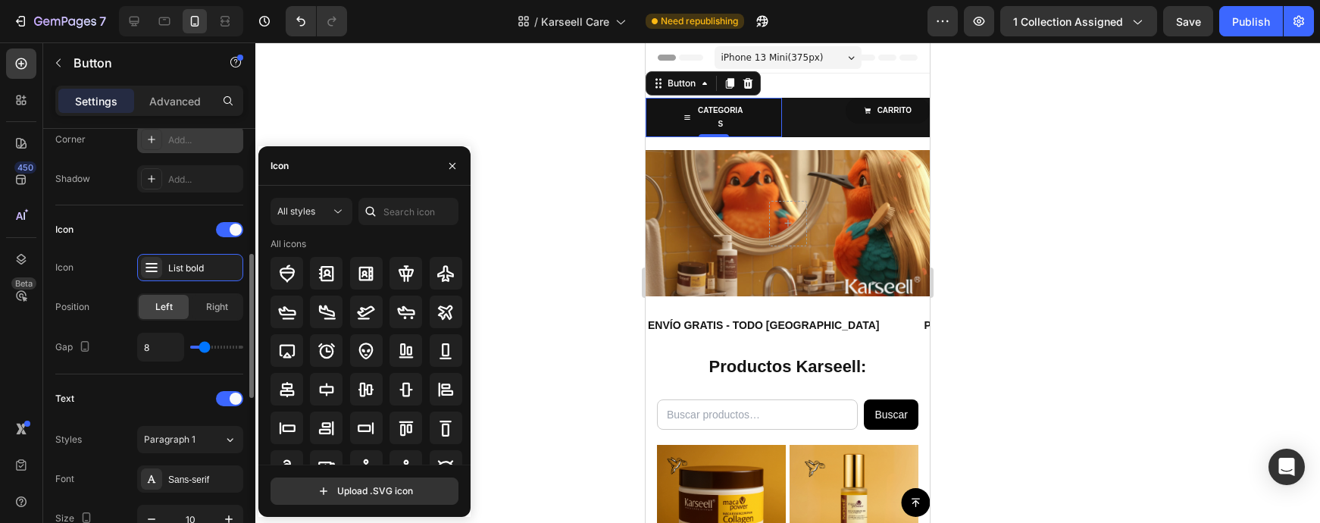
click at [114, 248] on div "Icon Icon List bold Position Left Right Gap 8" at bounding box center [149, 289] width 188 height 144
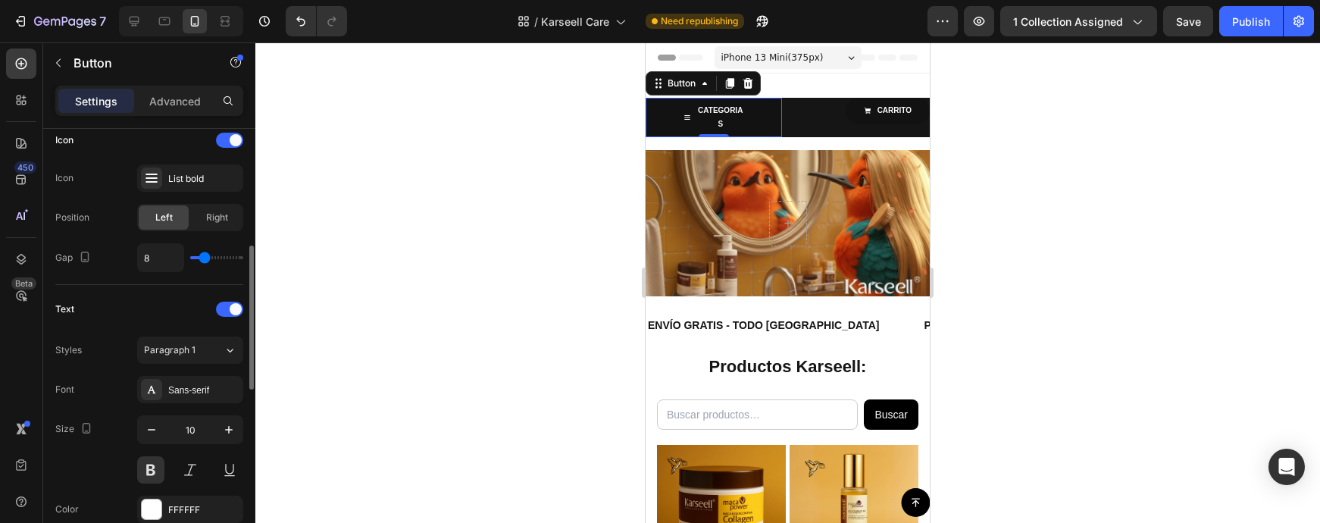
scroll to position [480, 0]
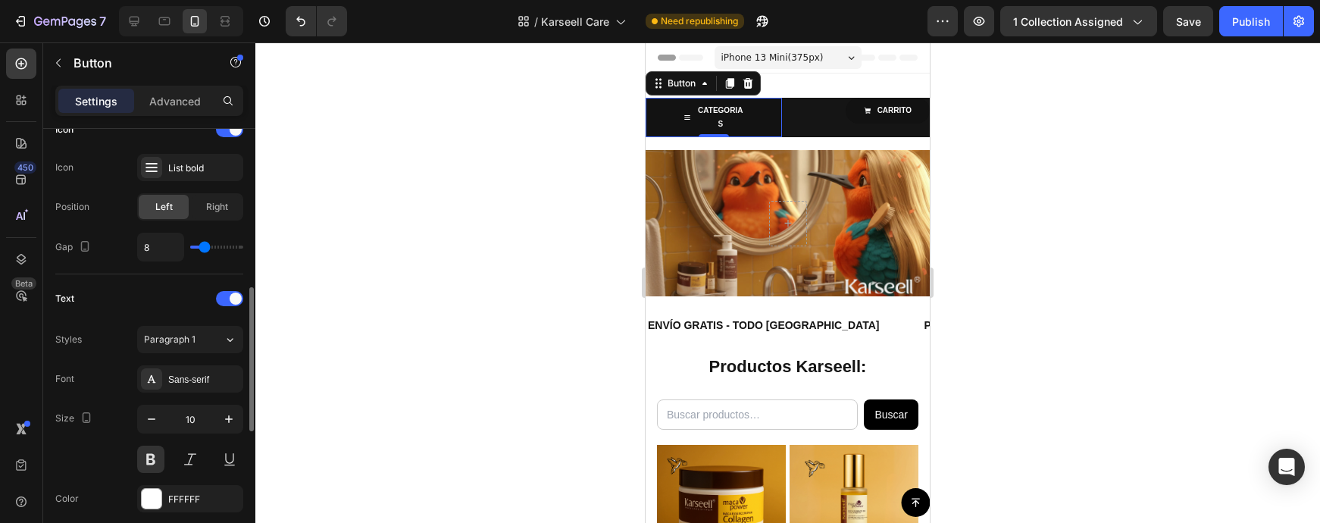
type input "9"
type input "8"
type input "7"
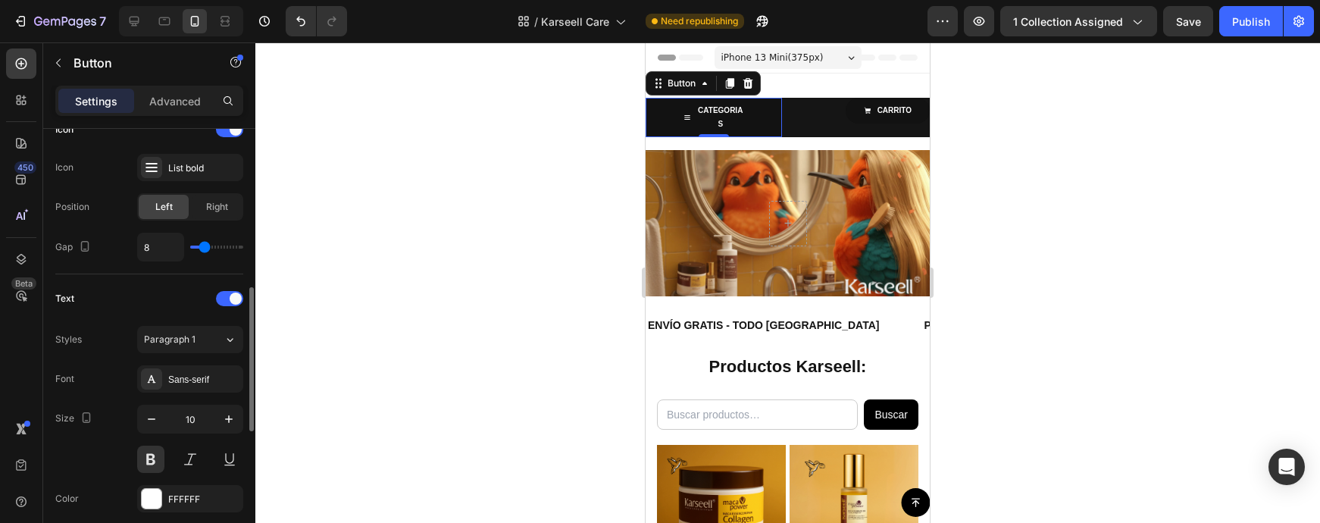
type input "7"
type input "5"
type input "1"
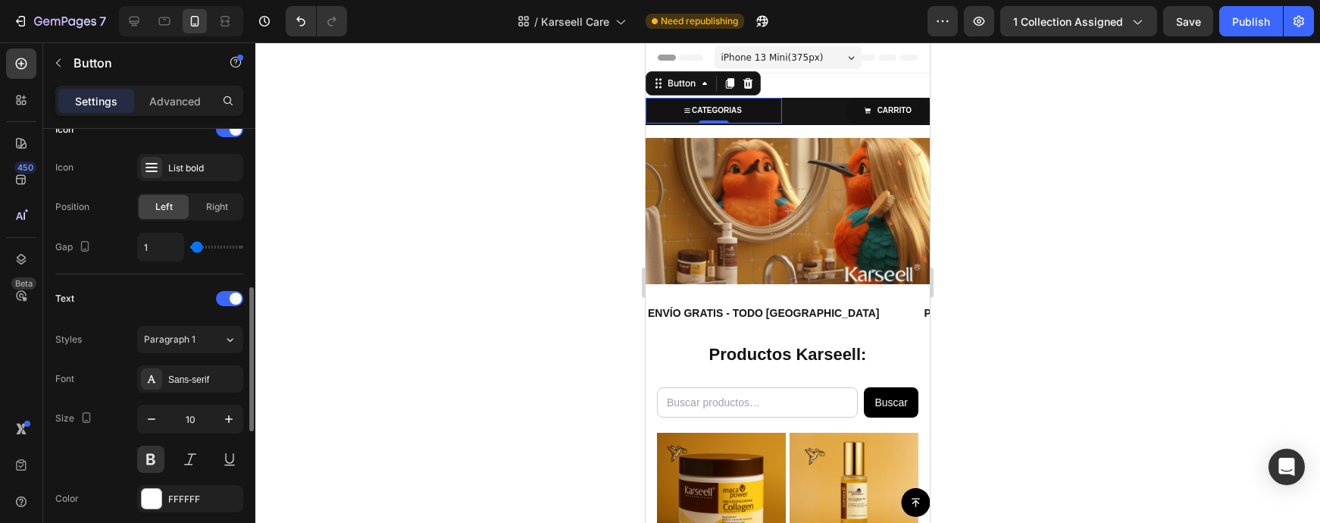
type input "0"
type input "1"
type input "2"
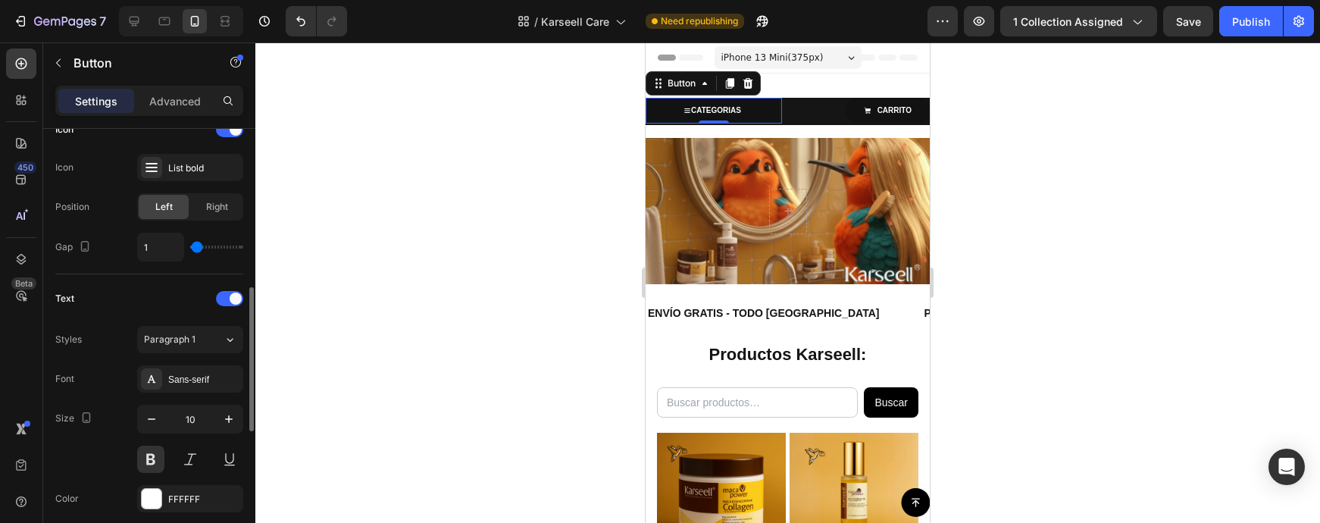
type input "2"
type input "3"
click at [197, 248] on input "range" at bounding box center [216, 246] width 53 height 3
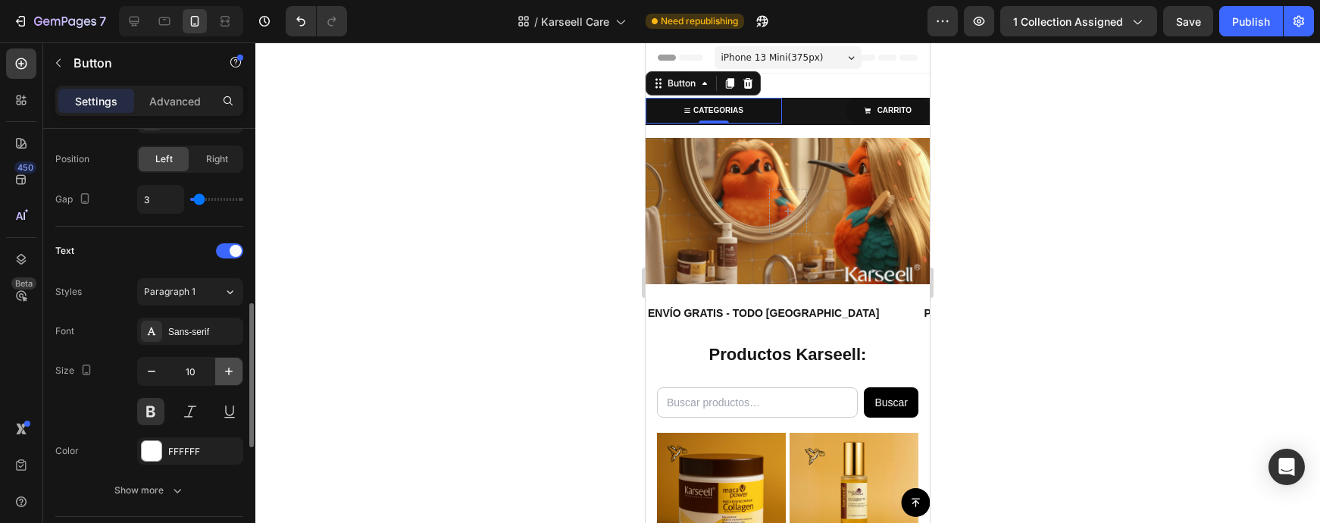
click at [229, 367] on icon "button" at bounding box center [228, 371] width 15 height 15
type input "11"
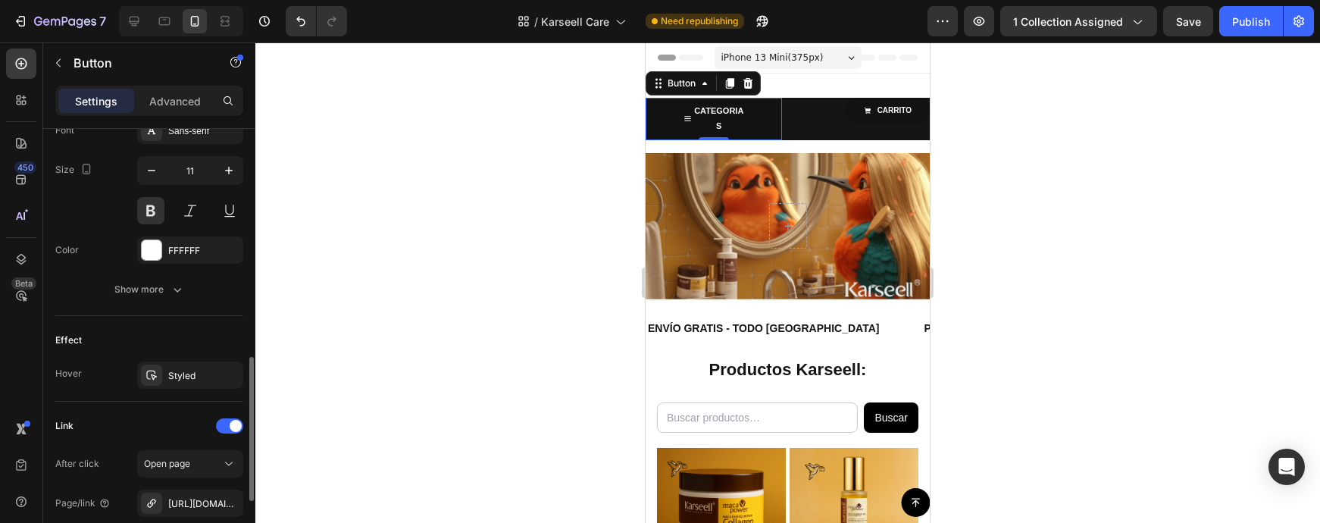
scroll to position [733, 0]
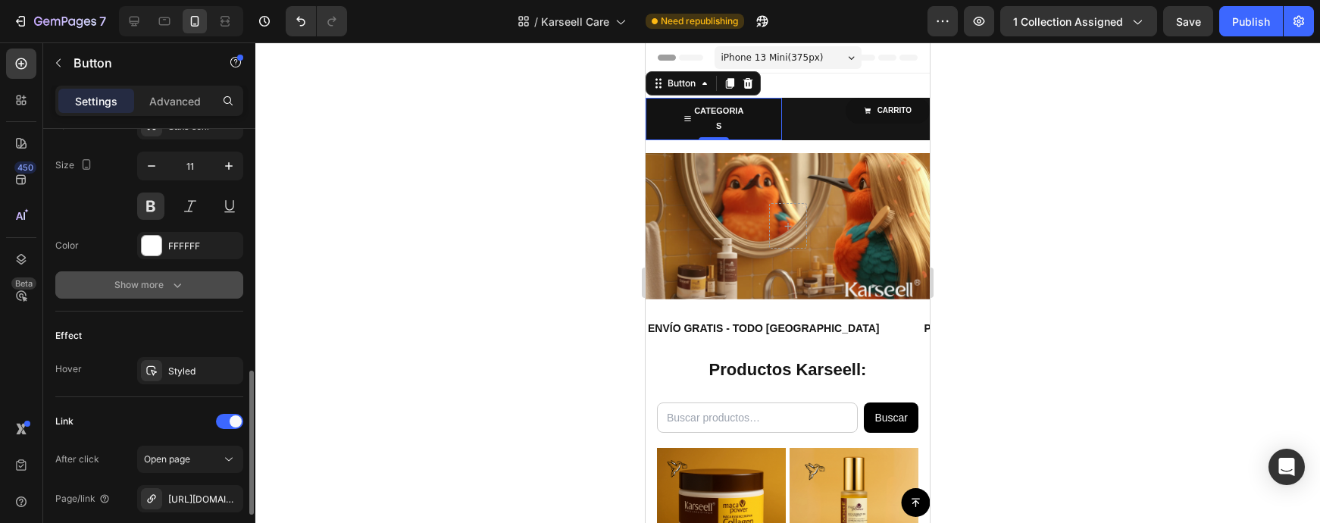
click at [161, 280] on div "Show more" at bounding box center [149, 284] width 70 height 15
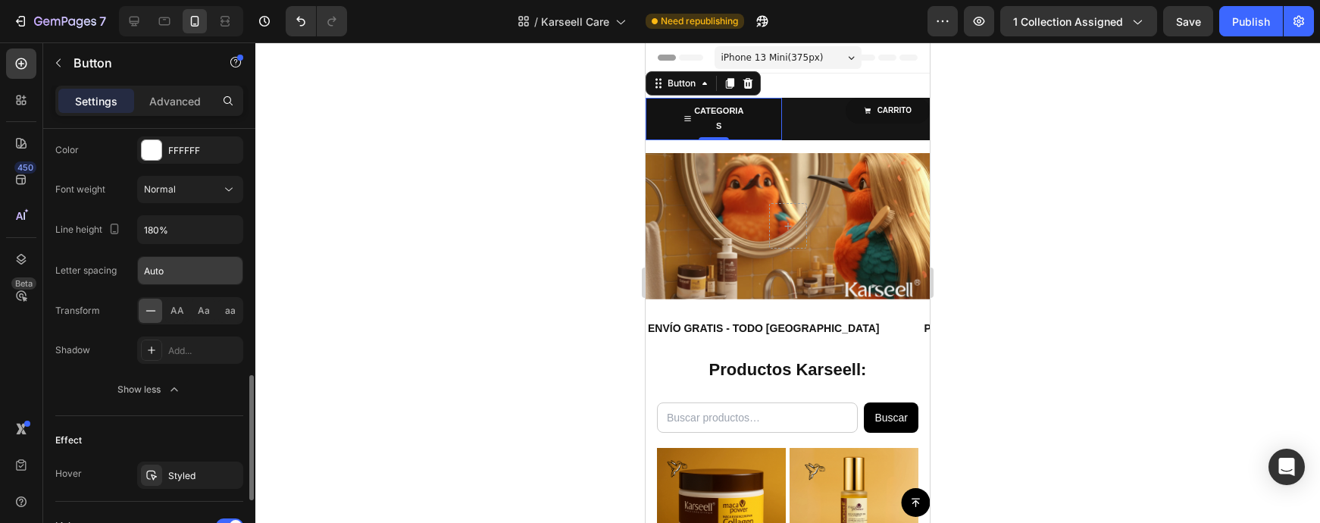
scroll to position [836, 0]
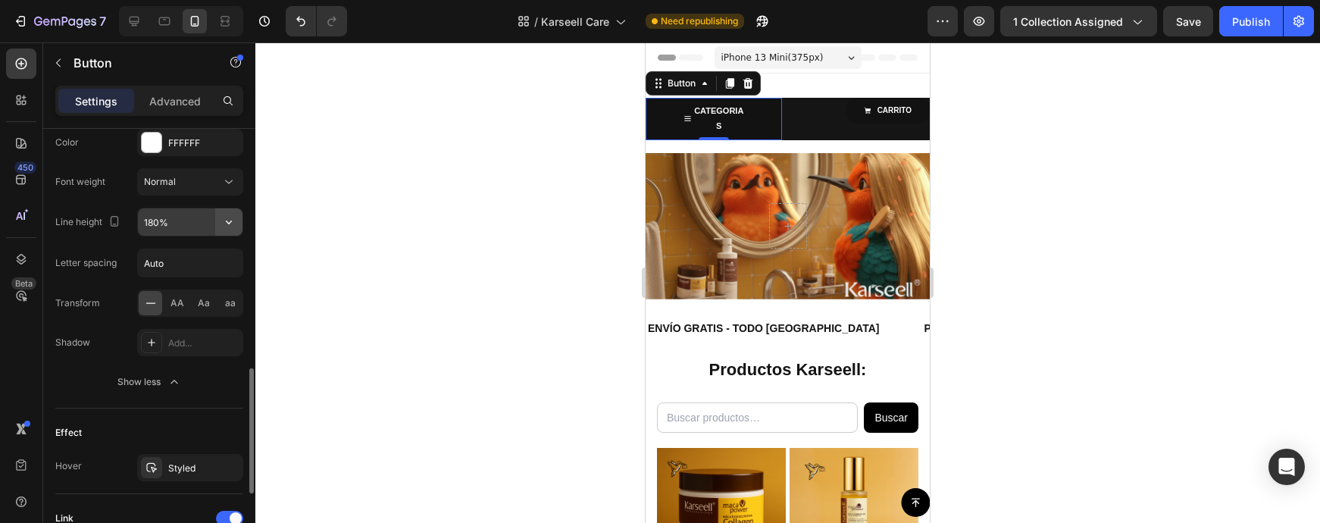
click at [219, 215] on button "button" at bounding box center [228, 221] width 27 height 27
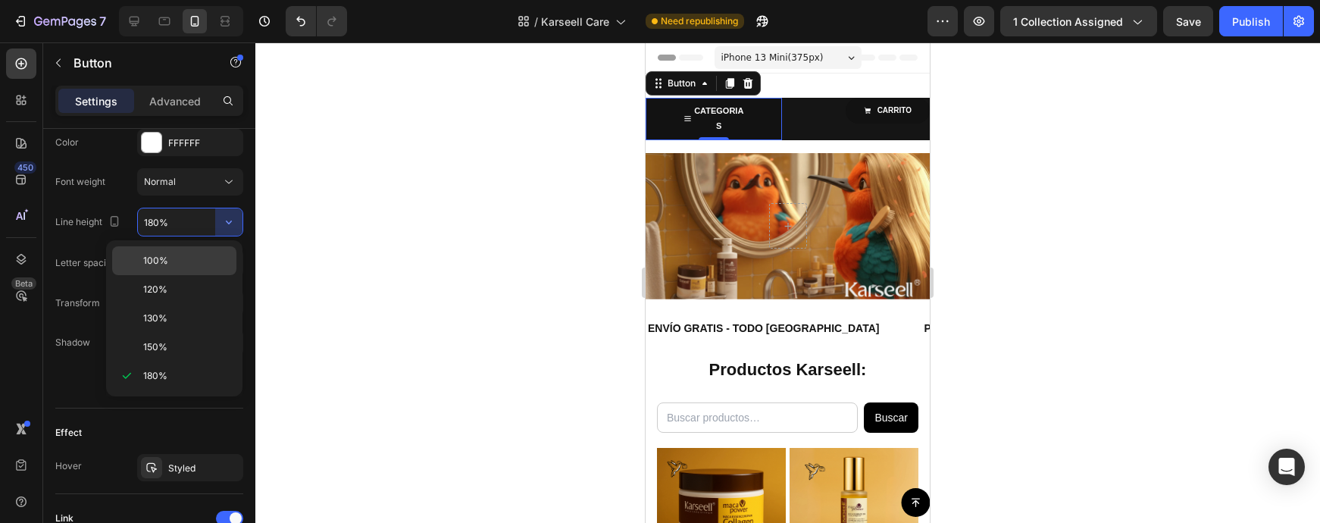
click at [167, 249] on div "100%" at bounding box center [174, 260] width 124 height 29
type input "100%"
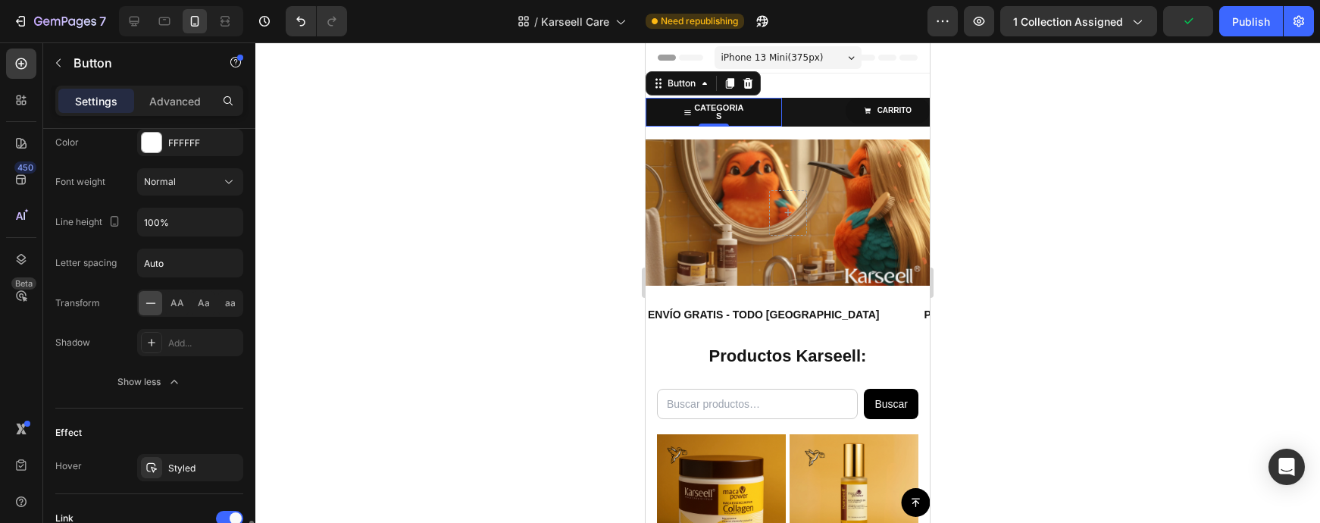
scroll to position [955, 0]
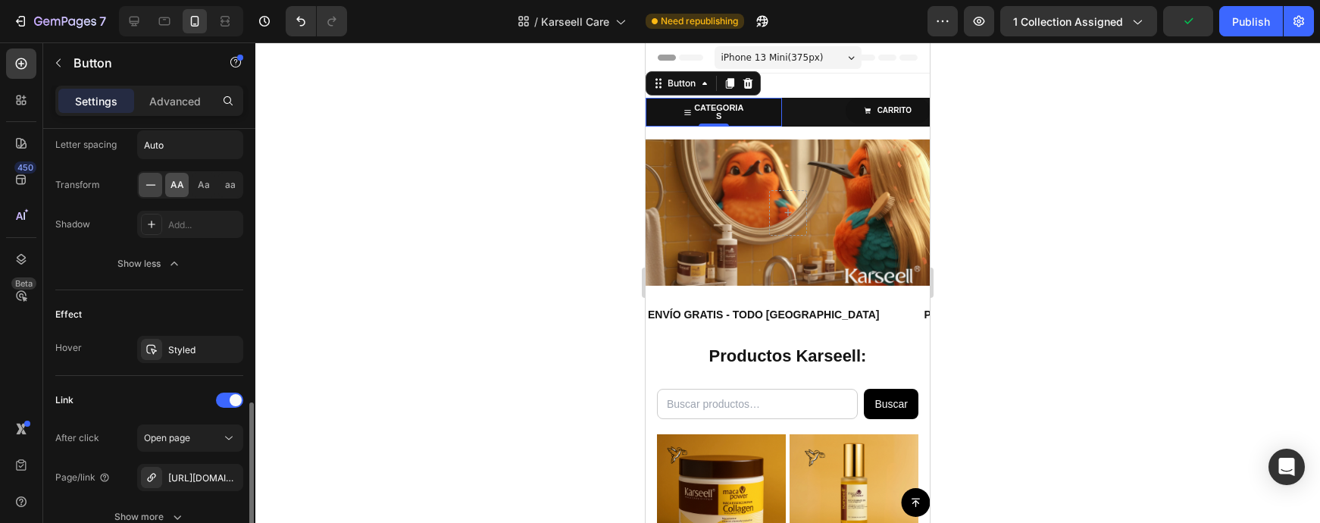
click at [177, 189] on span "AA" at bounding box center [177, 185] width 14 height 14
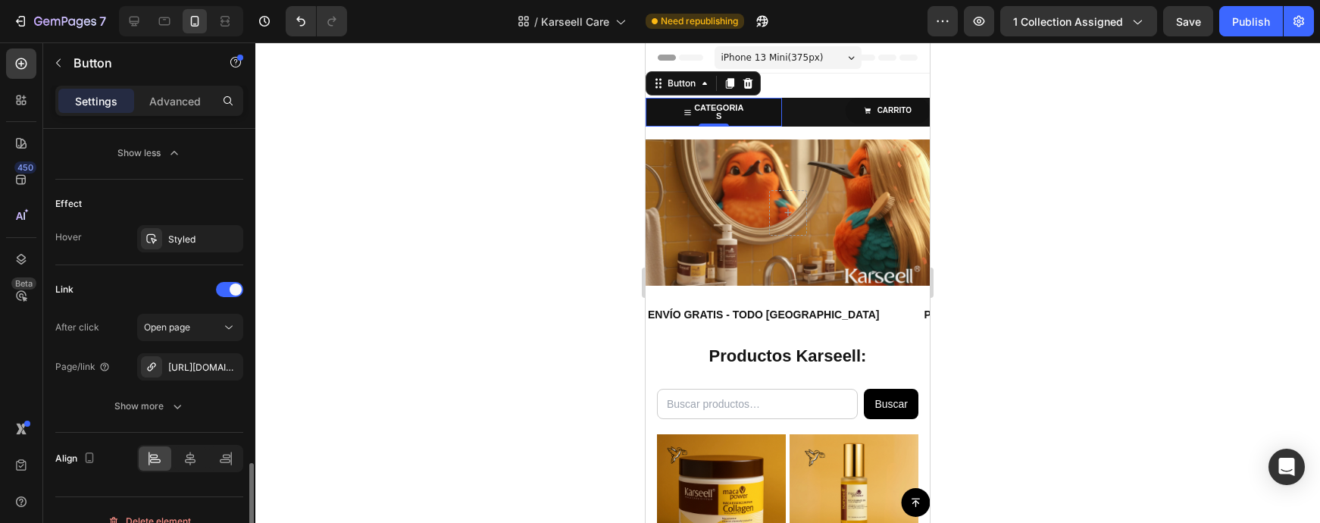
scroll to position [1087, 0]
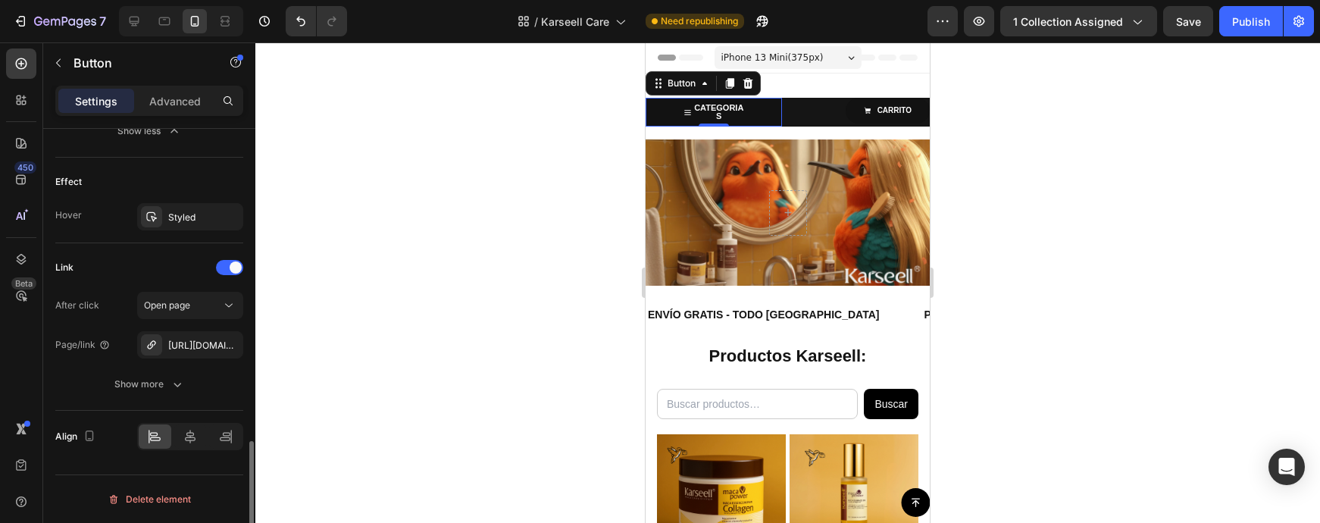
click at [141, 412] on div "Align" at bounding box center [149, 437] width 188 height 52
click at [145, 380] on div "Show more" at bounding box center [149, 384] width 70 height 15
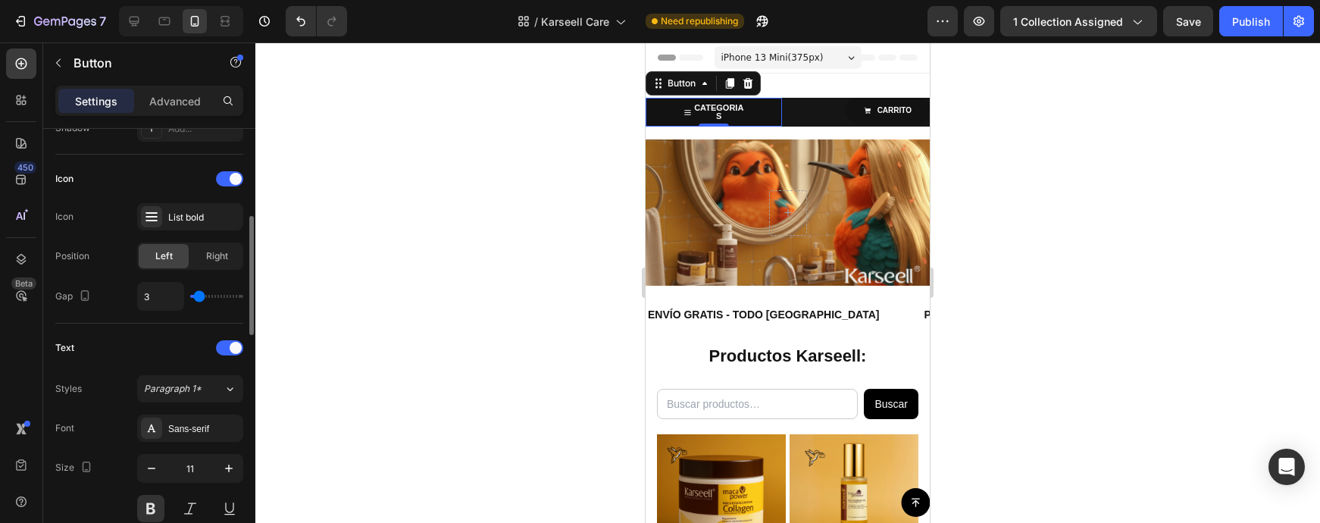
scroll to position [408, 0]
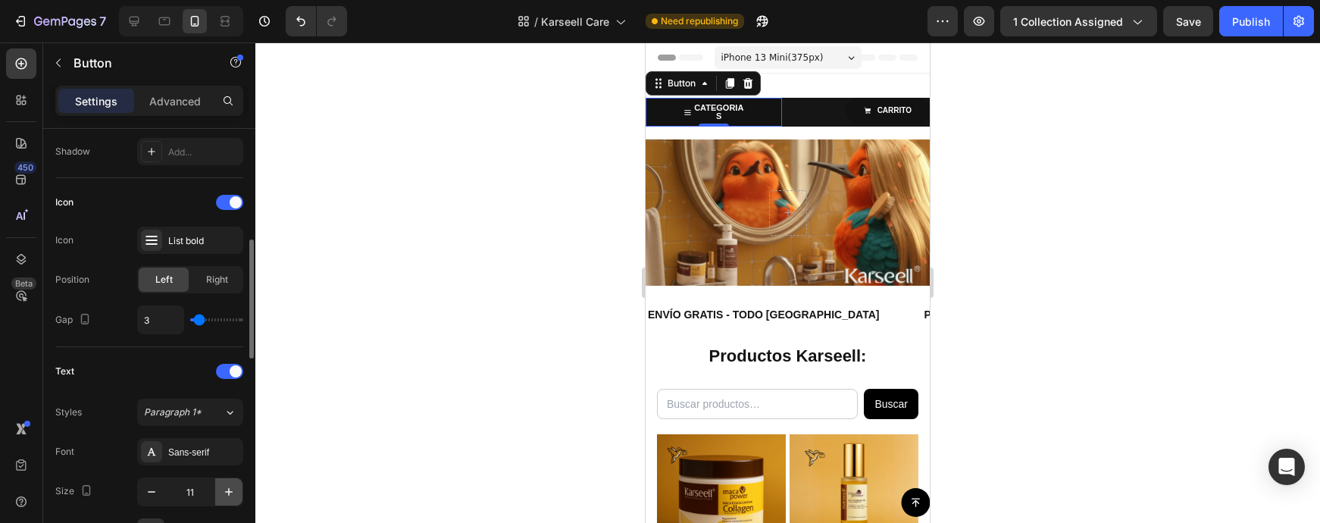
click at [231, 498] on icon "button" at bounding box center [228, 491] width 15 height 15
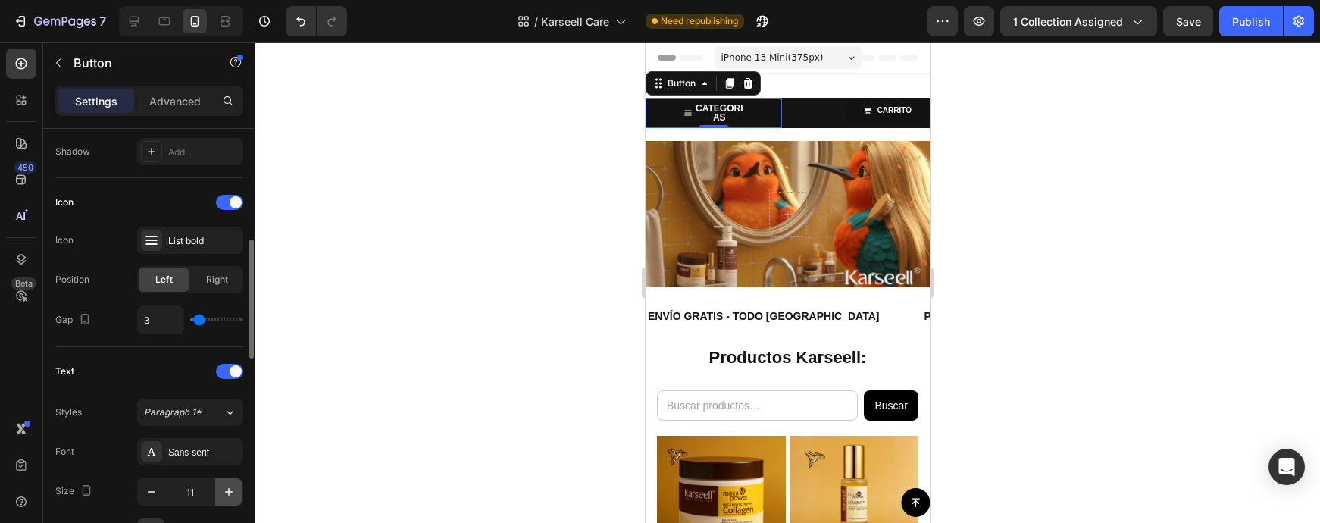
type input "12"
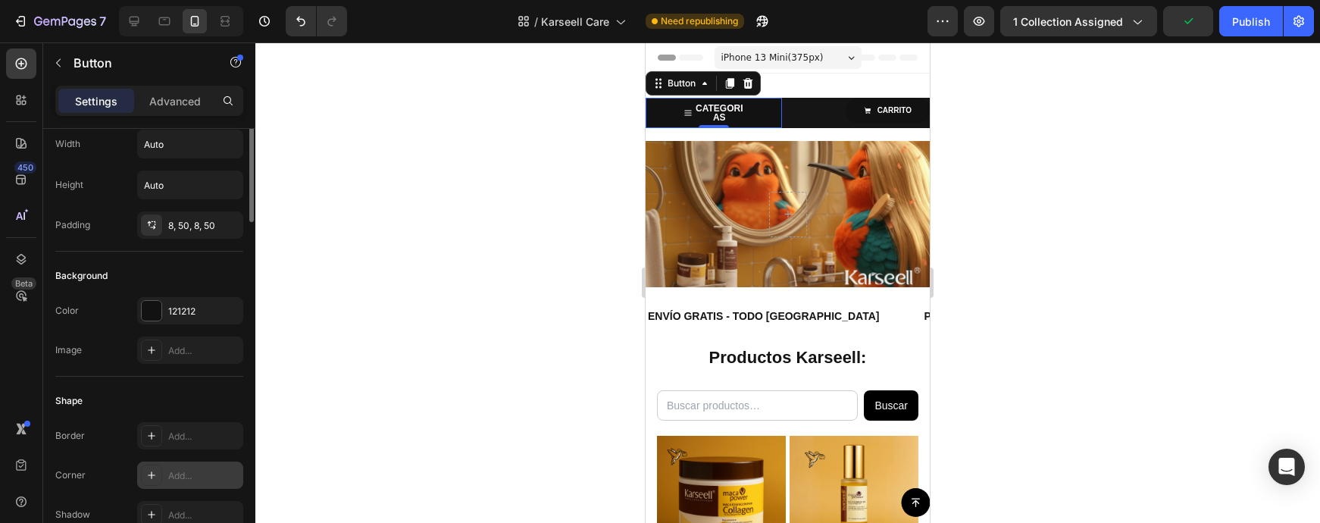
scroll to position [15, 0]
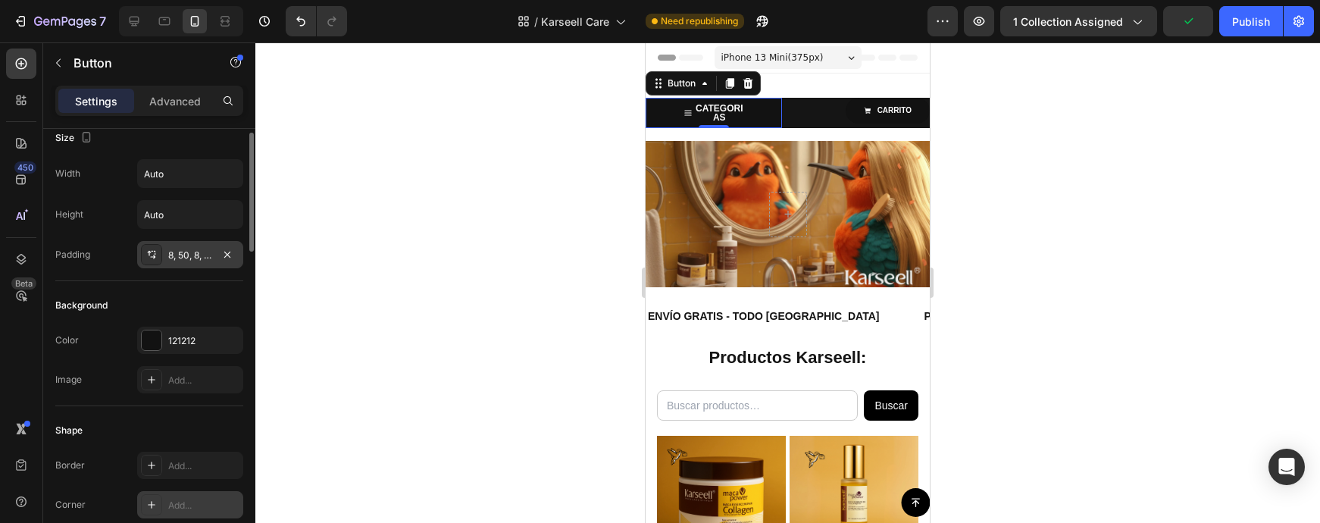
click at [195, 262] on div "8, 50, 8, 50" at bounding box center [190, 254] width 106 height 27
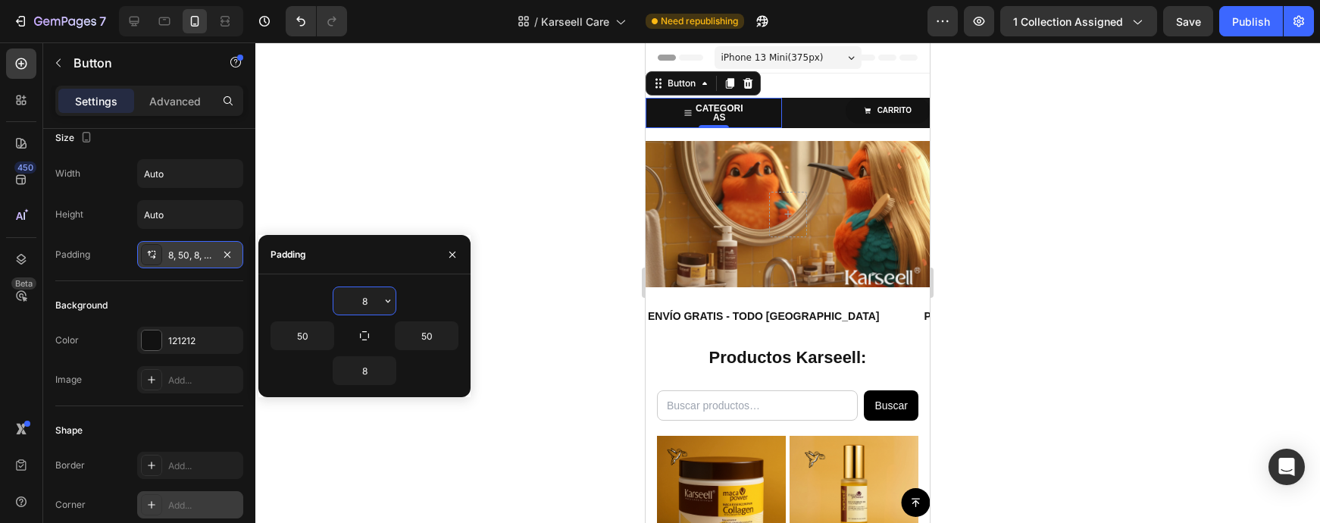
scroll to position [0, 0]
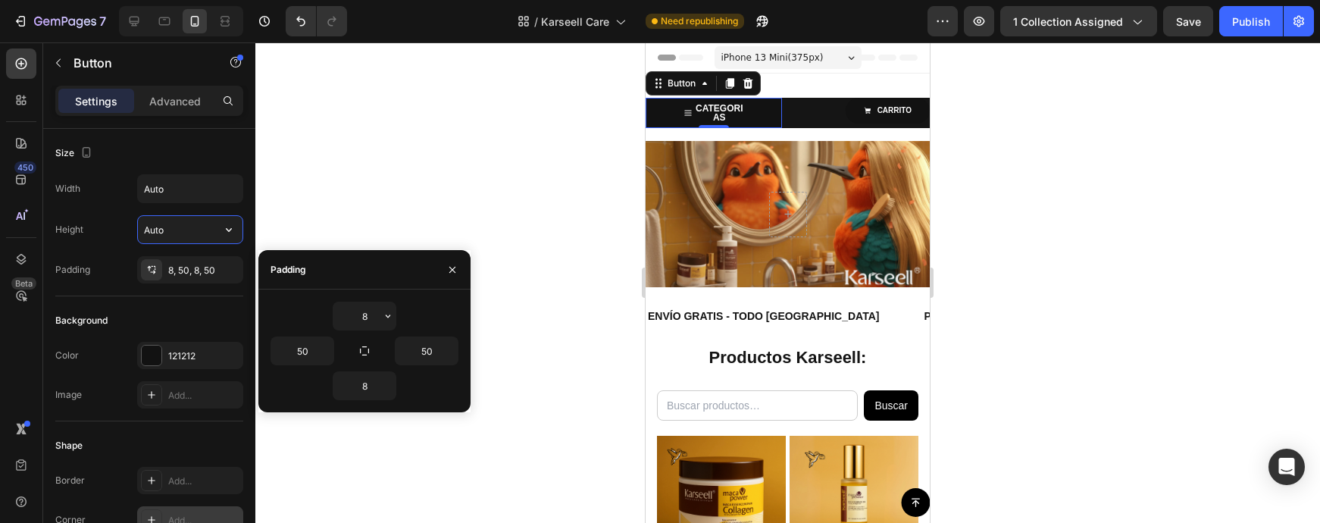
click at [170, 227] on input "Auto" at bounding box center [190, 229] width 105 height 27
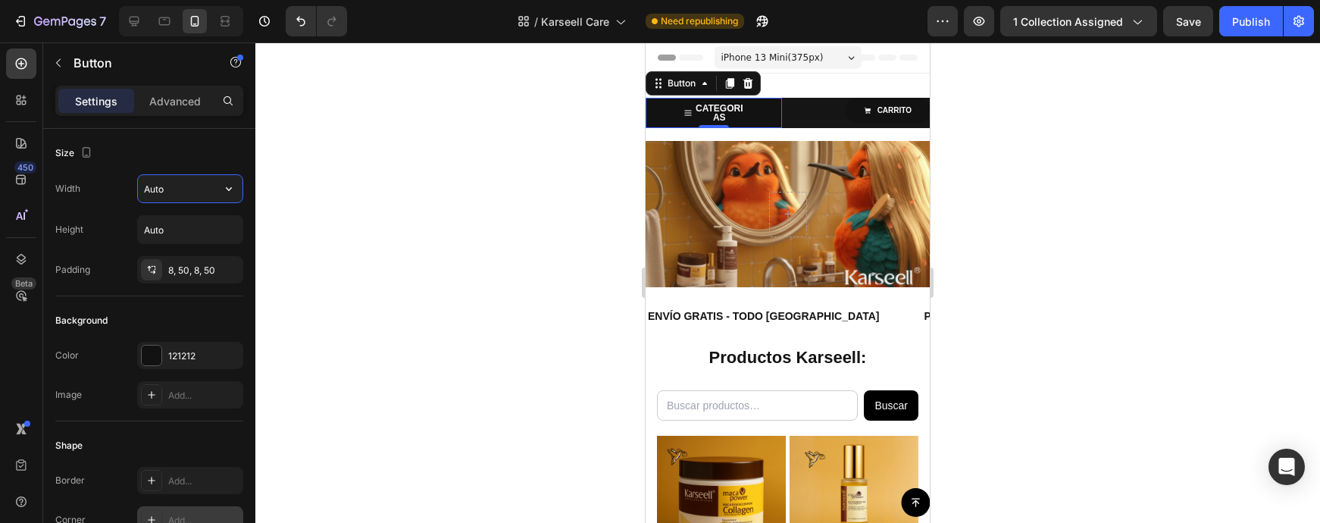
click at [167, 197] on input "Auto" at bounding box center [190, 188] width 105 height 27
click at [229, 192] on icon "button" at bounding box center [228, 188] width 15 height 15
click at [181, 254] on p "Full 100%" at bounding box center [186, 256] width 86 height 14
click at [199, 236] on input "Auto" at bounding box center [190, 229] width 105 height 27
click at [221, 237] on button "button" at bounding box center [228, 229] width 27 height 27
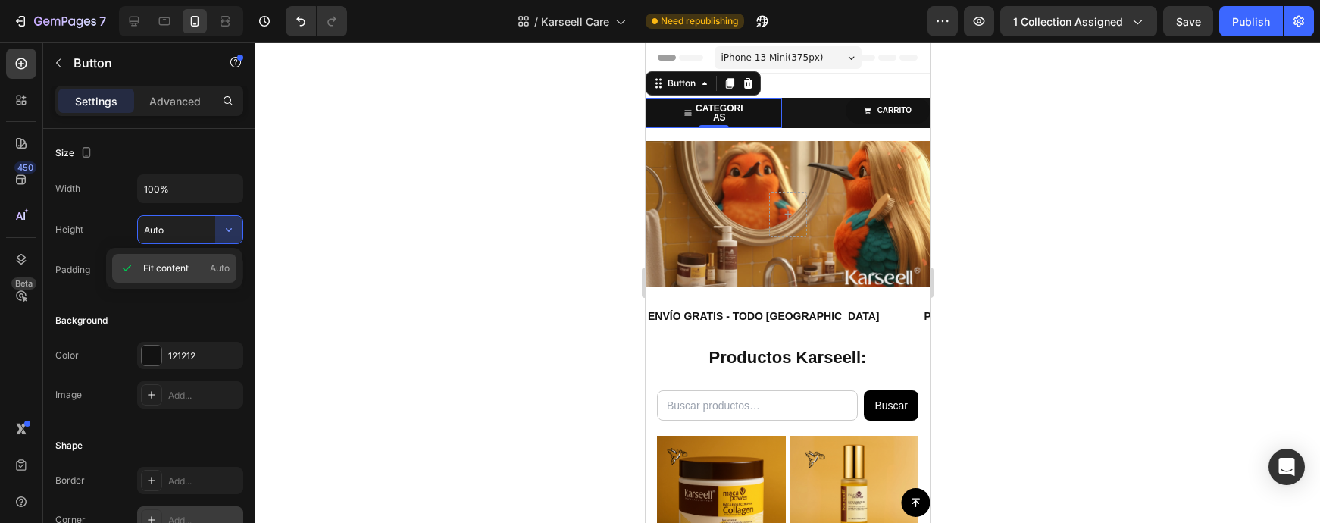
click at [193, 266] on p "Fit content Auto" at bounding box center [186, 268] width 86 height 14
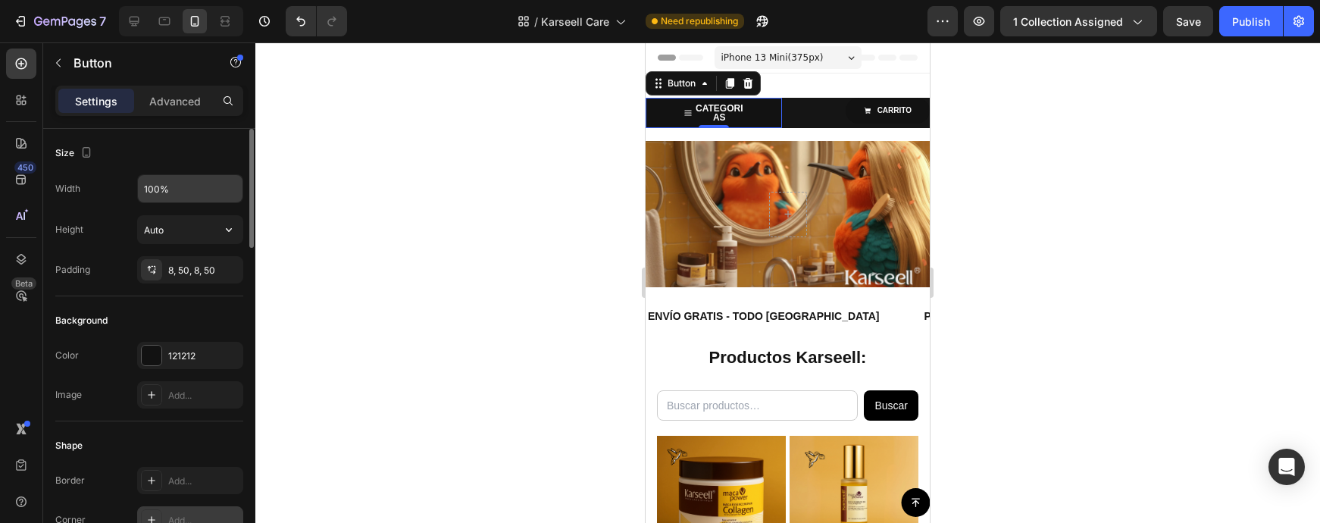
click at [195, 201] on input "100%" at bounding box center [190, 188] width 105 height 27
click at [231, 192] on icon "button" at bounding box center [228, 188] width 15 height 15
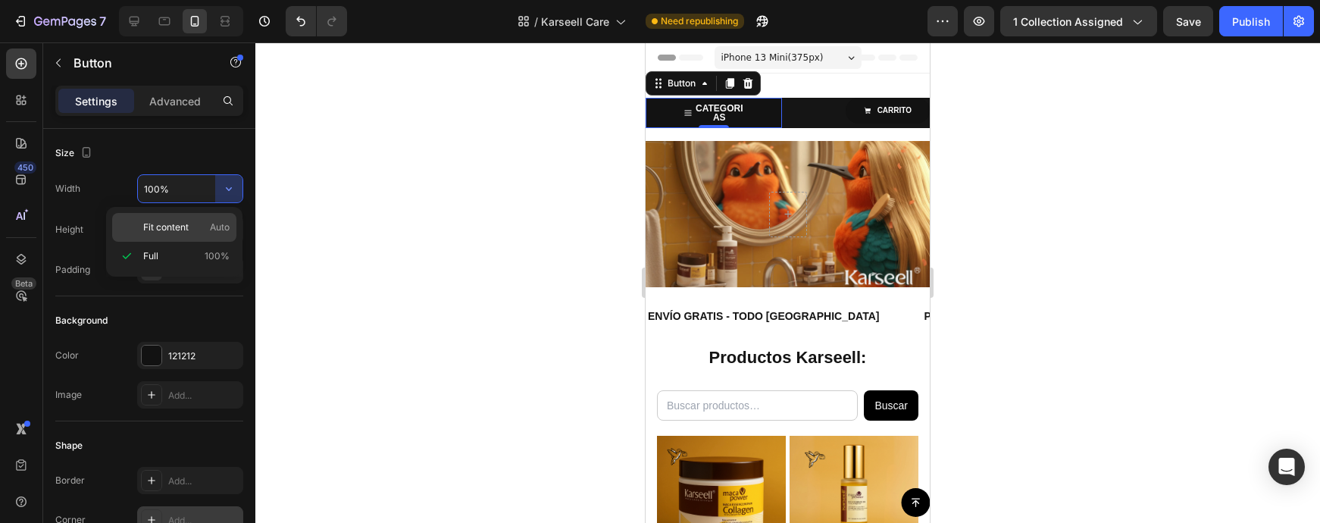
click at [194, 224] on p "Fit content Auto" at bounding box center [186, 227] width 86 height 14
type input "Auto"
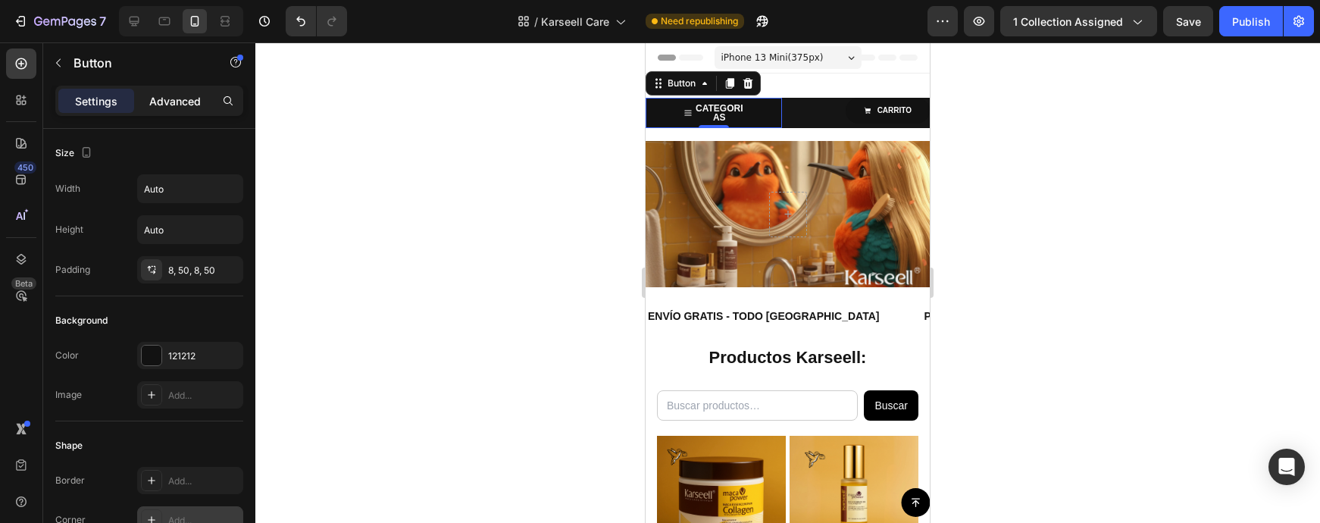
click at [164, 111] on div "Advanced" at bounding box center [175, 101] width 76 height 24
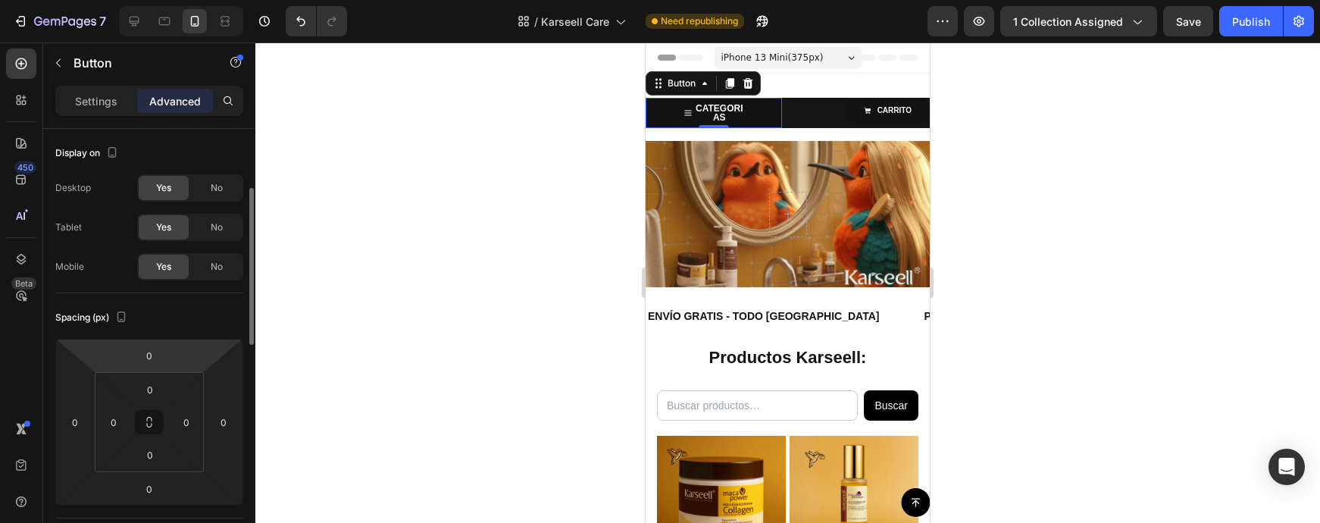
scroll to position [141, 0]
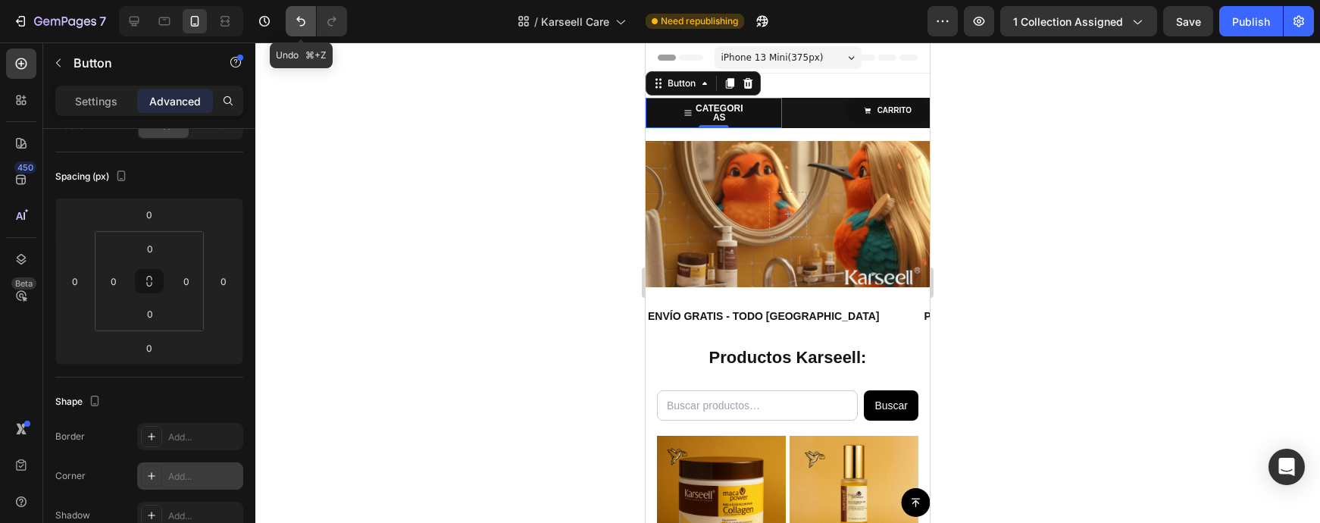
click at [302, 13] on button "Undo/Redo" at bounding box center [301, 21] width 30 height 30
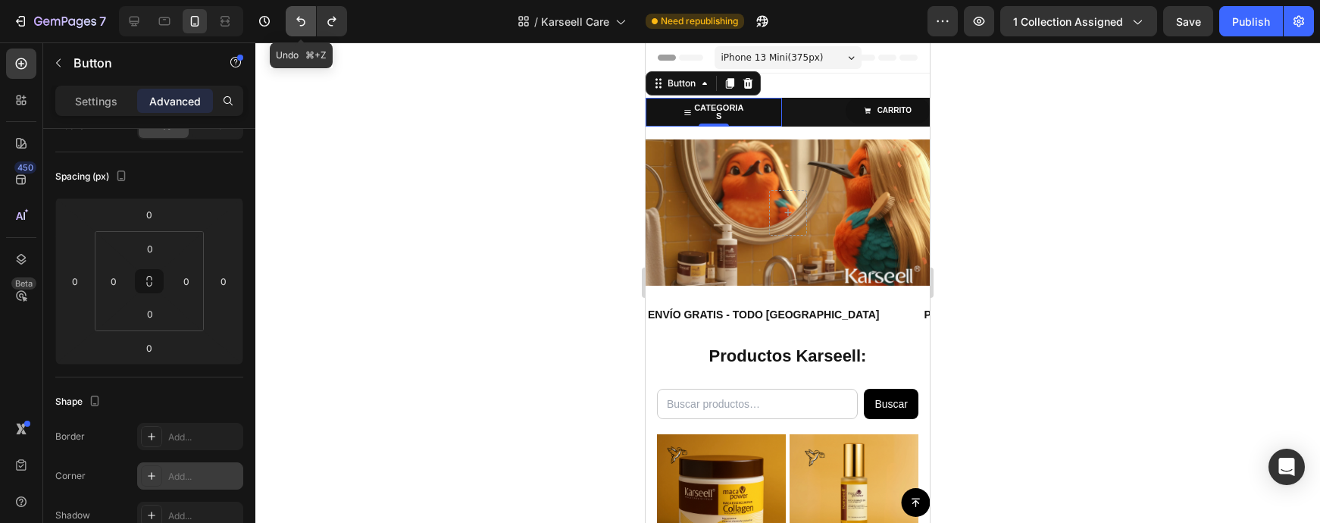
click at [302, 13] on button "Undo/Redo" at bounding box center [301, 21] width 30 height 30
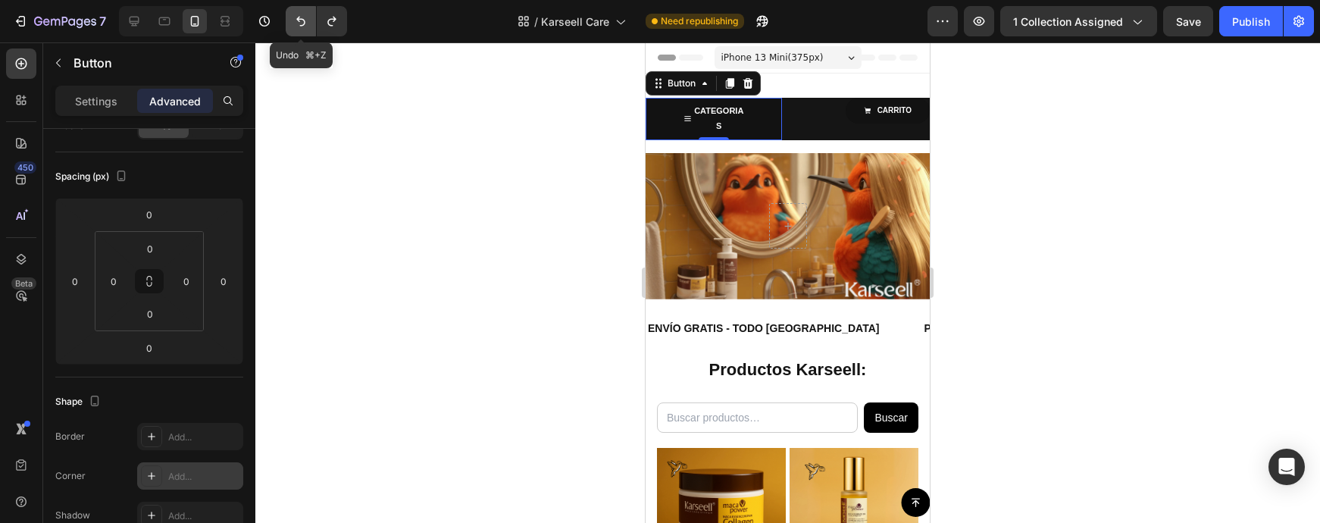
click at [302, 13] on button "Undo/Redo" at bounding box center [301, 21] width 30 height 30
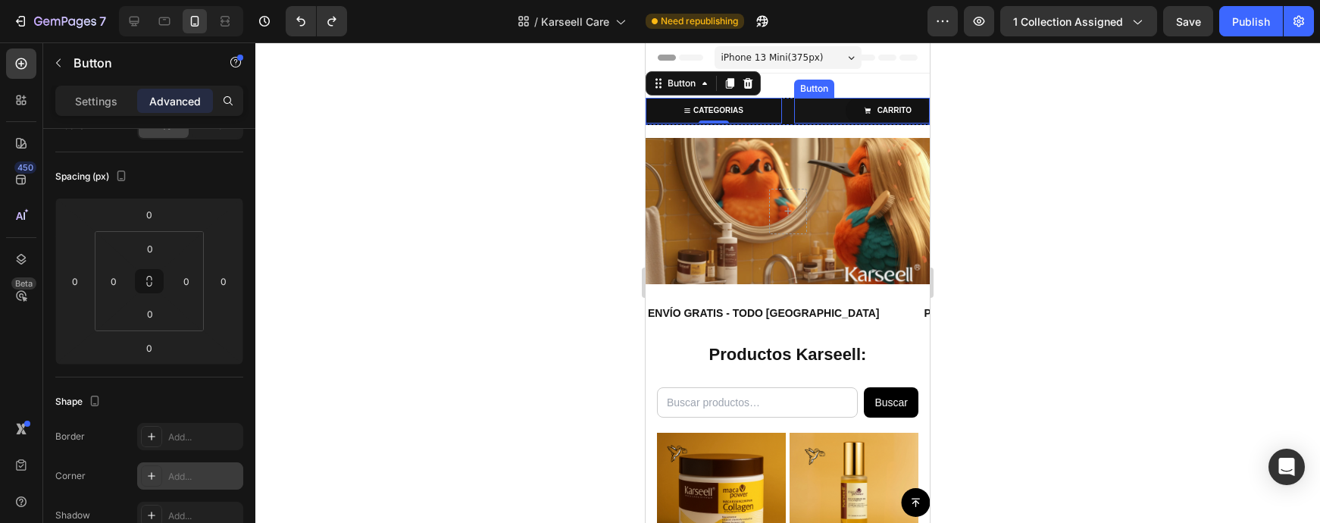
click at [995, 120] on div at bounding box center [787, 282] width 1065 height 480
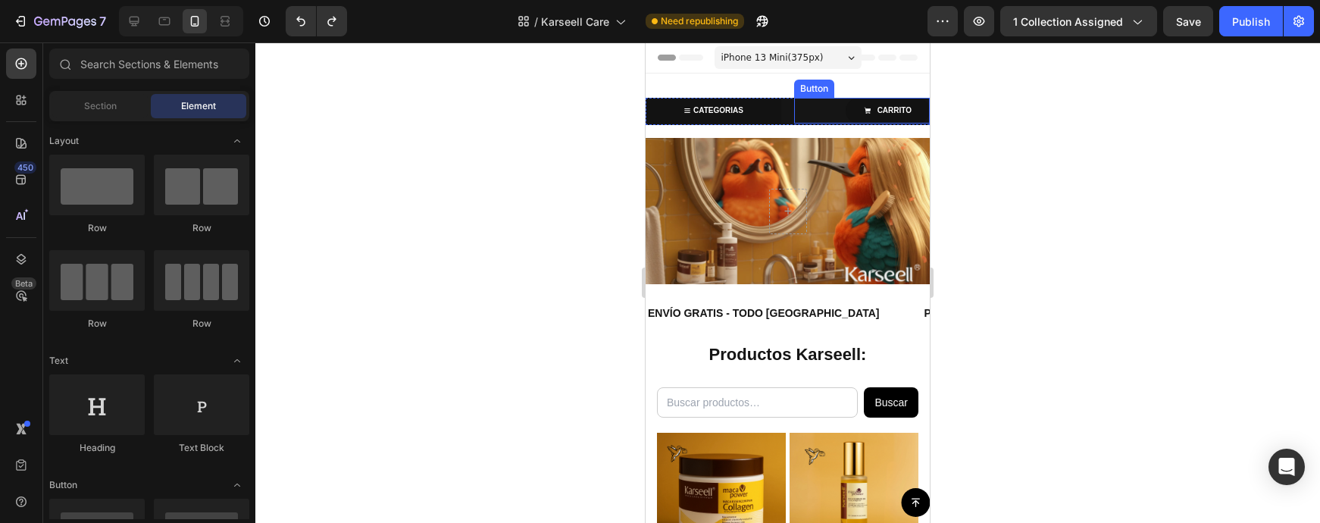
click at [1018, 145] on div at bounding box center [787, 282] width 1065 height 480
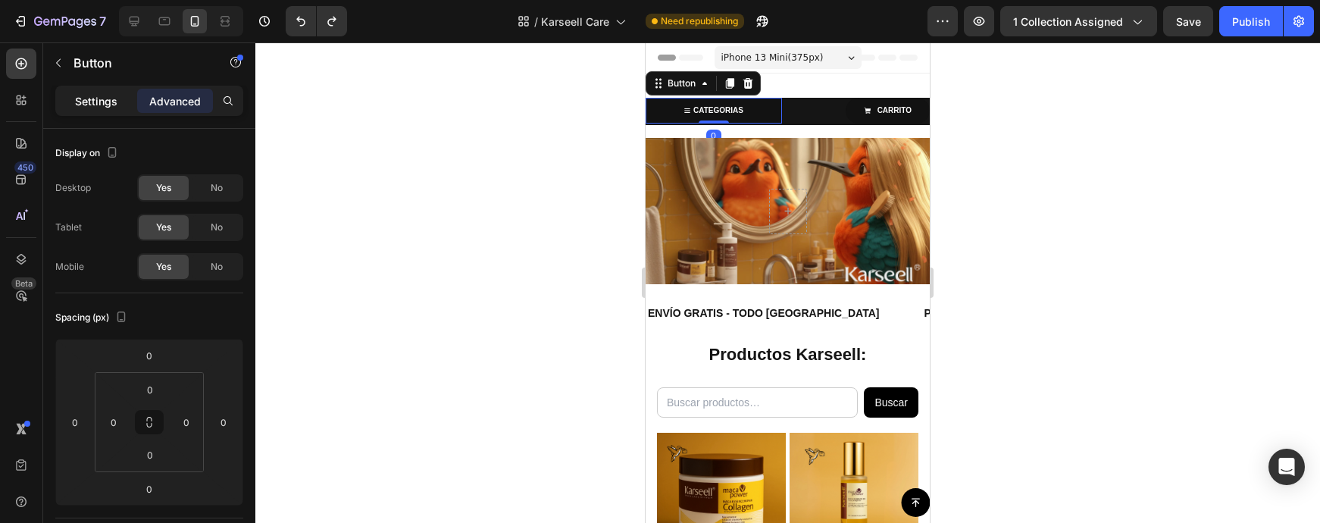
click at [99, 96] on p "Settings" at bounding box center [96, 101] width 42 height 16
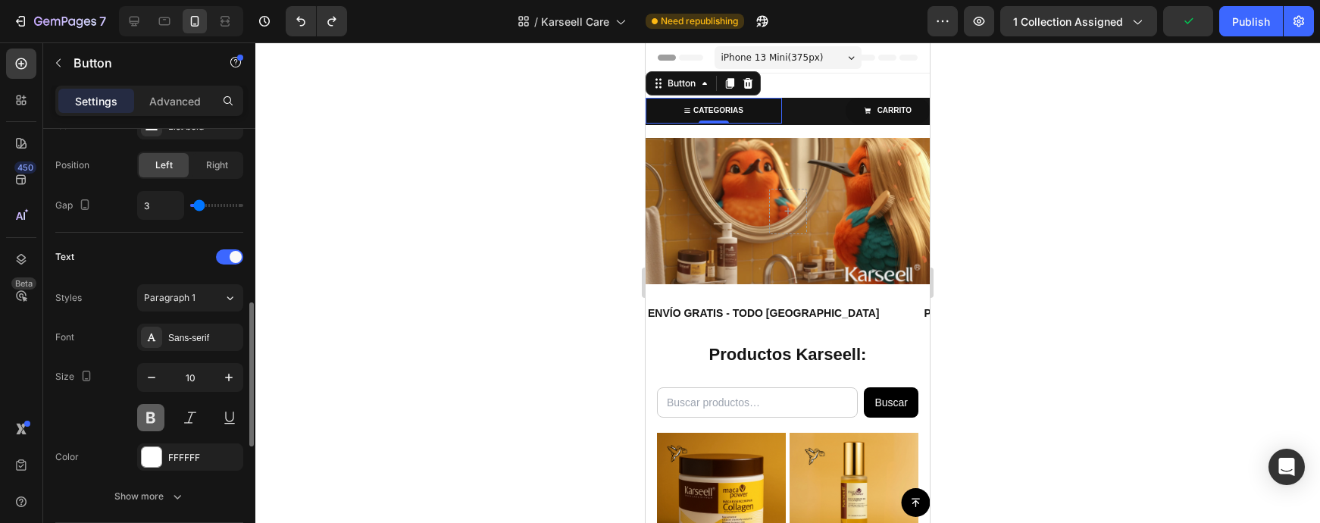
scroll to position [629, 0]
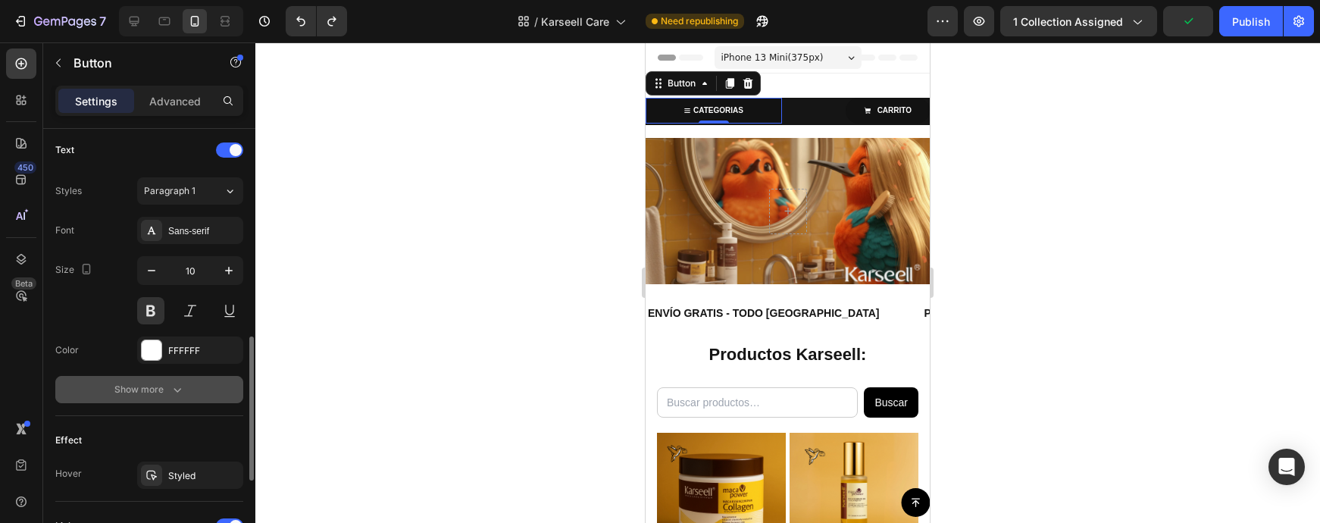
click at [150, 391] on div "Show more" at bounding box center [149, 389] width 70 height 15
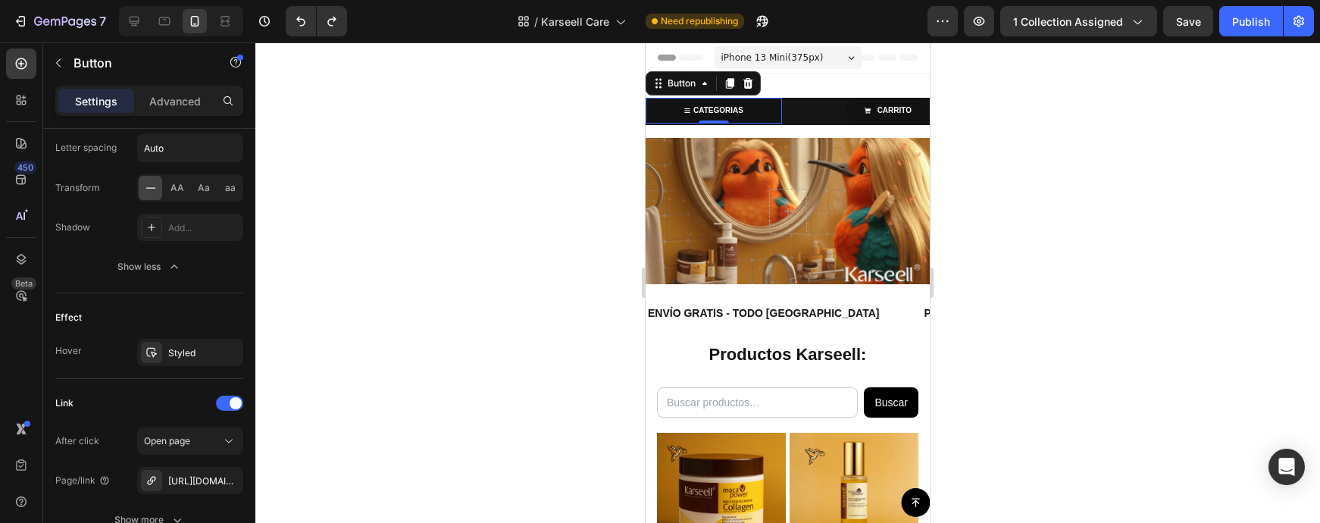
scroll to position [1087, 0]
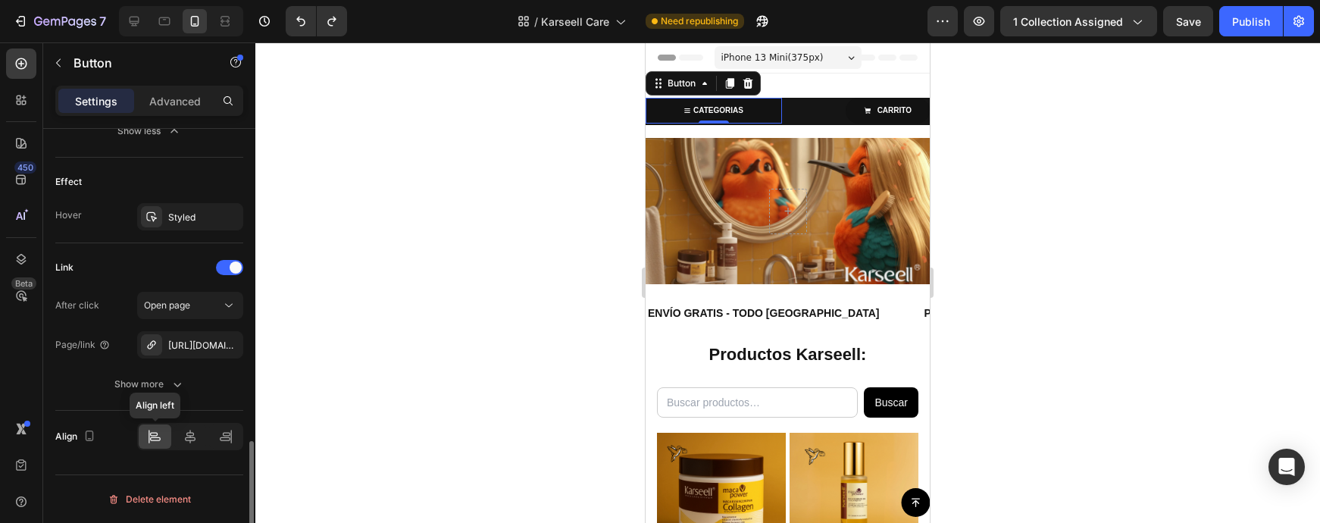
click at [157, 441] on icon at bounding box center [154, 436] width 15 height 15
click at [689, 108] on icon at bounding box center [687, 111] width 8 height 8
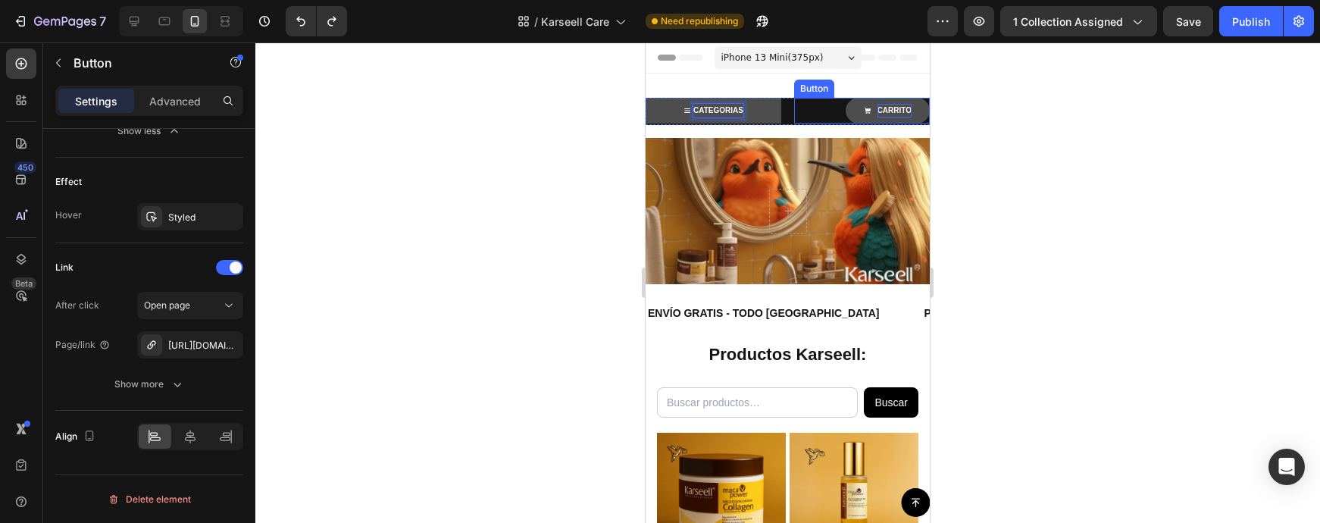
click at [896, 111] on p "CARRITO" at bounding box center [894, 111] width 34 height 14
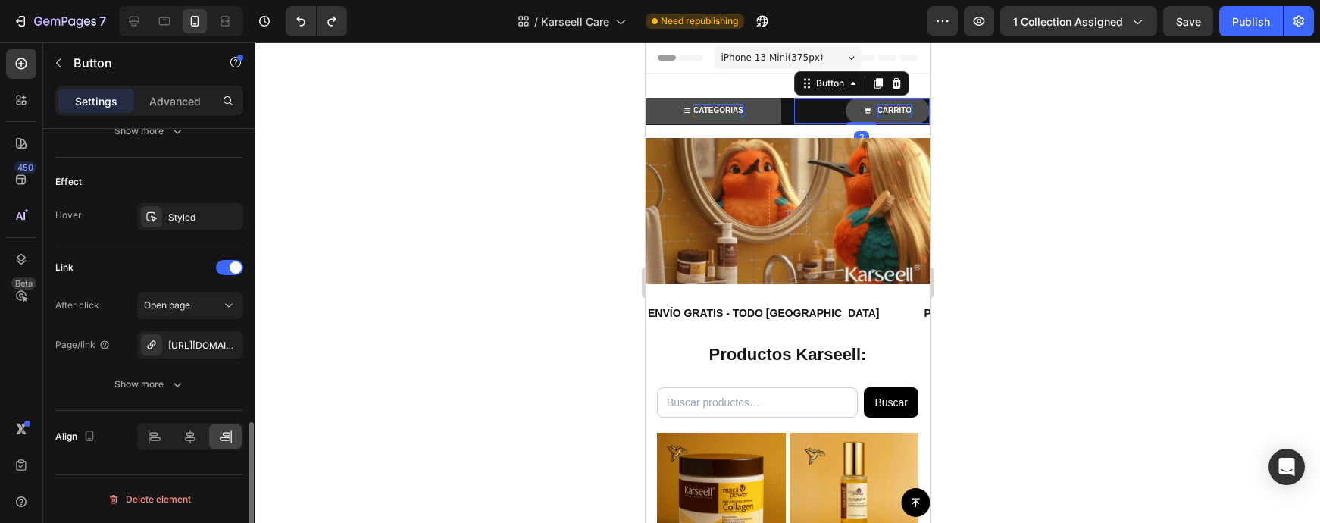
scroll to position [887, 0]
click at [956, 124] on div at bounding box center [787, 282] width 1065 height 480
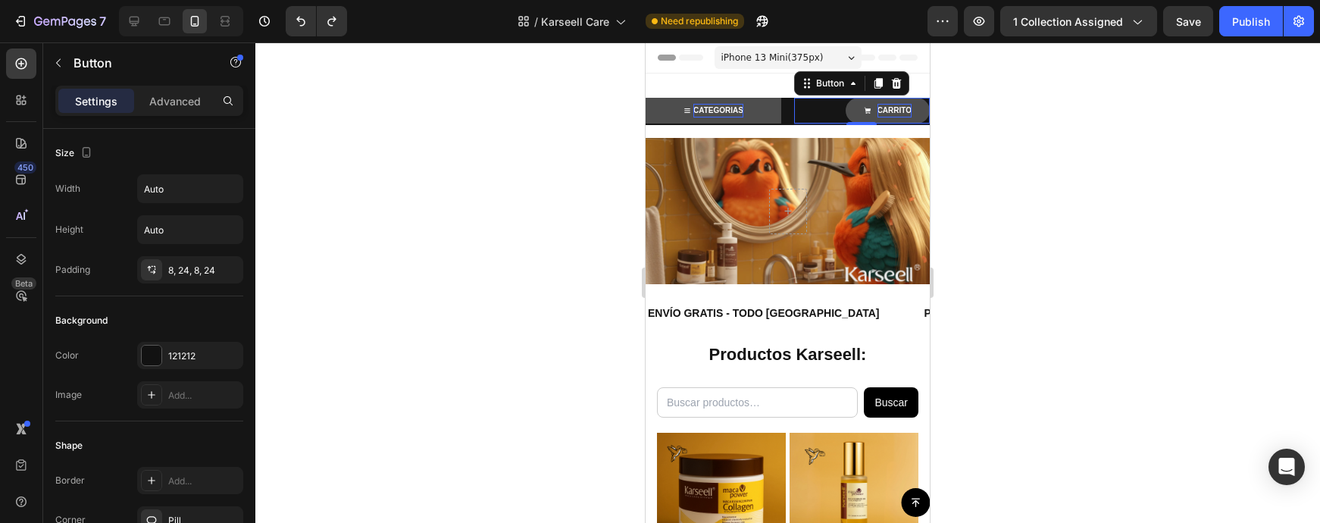
click at [880, 114] on p "CARRITO" at bounding box center [894, 111] width 34 height 14
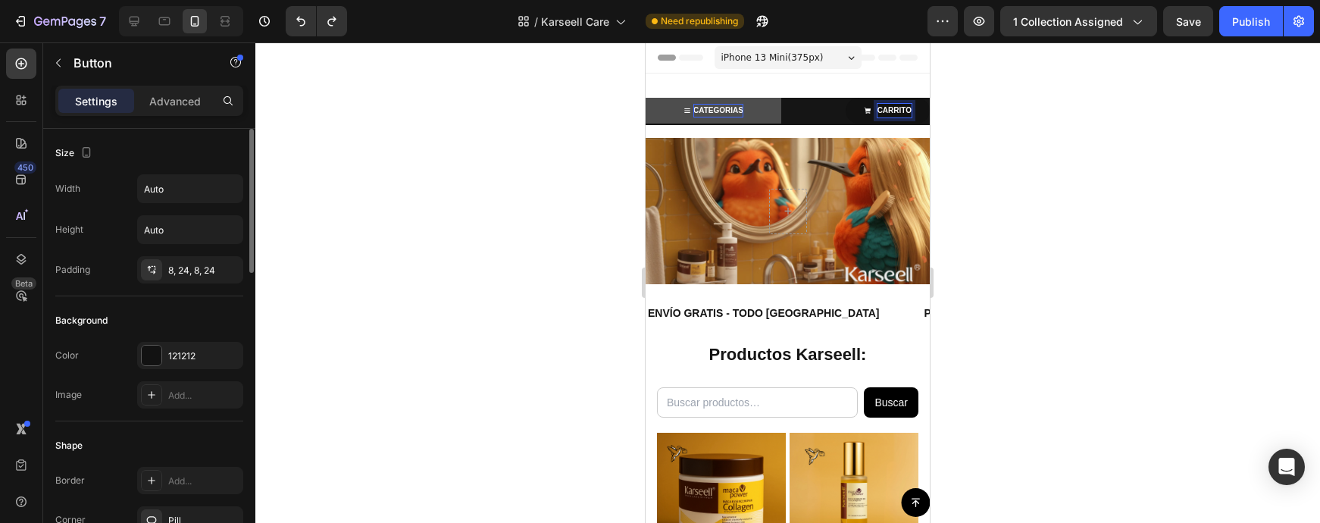
click at [164, 251] on div "Width Auto Height Auto Padding 8, 24, 8, 24" at bounding box center [149, 228] width 188 height 109
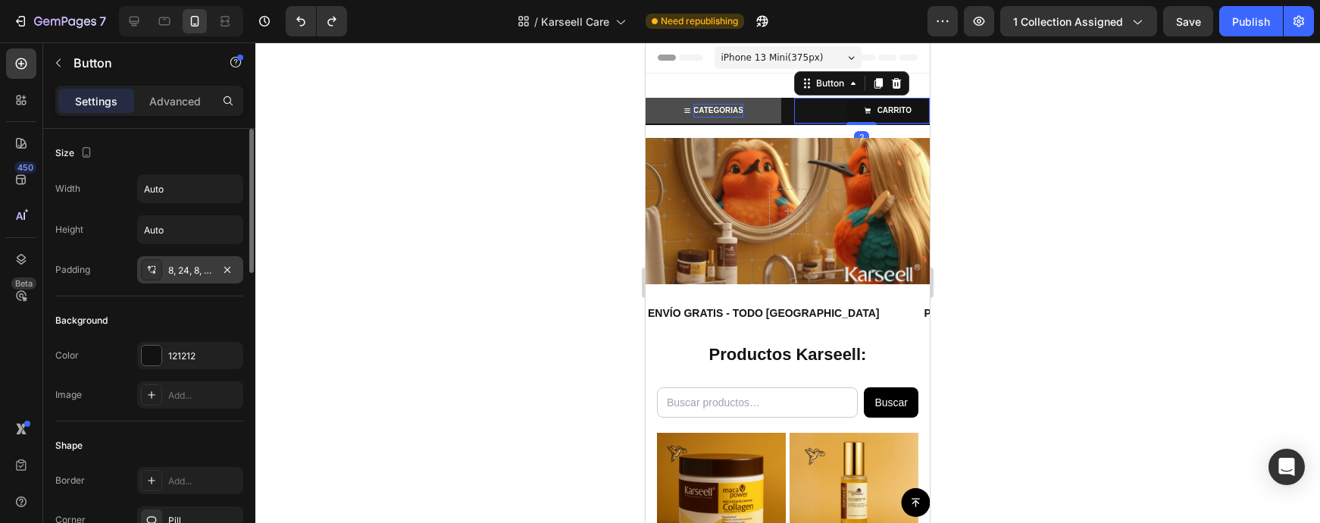
click at [177, 273] on div "8, 24, 8, 24" at bounding box center [190, 271] width 44 height 14
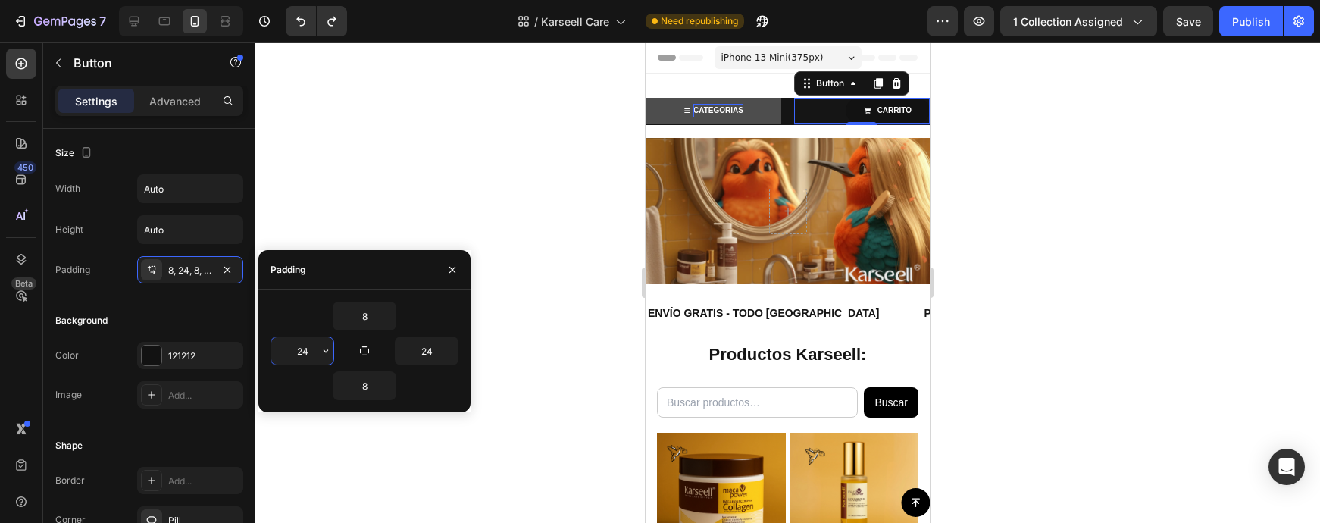
click at [309, 354] on input "24" at bounding box center [302, 350] width 62 height 27
type input "50"
click at [417, 355] on input "24" at bounding box center [427, 350] width 62 height 27
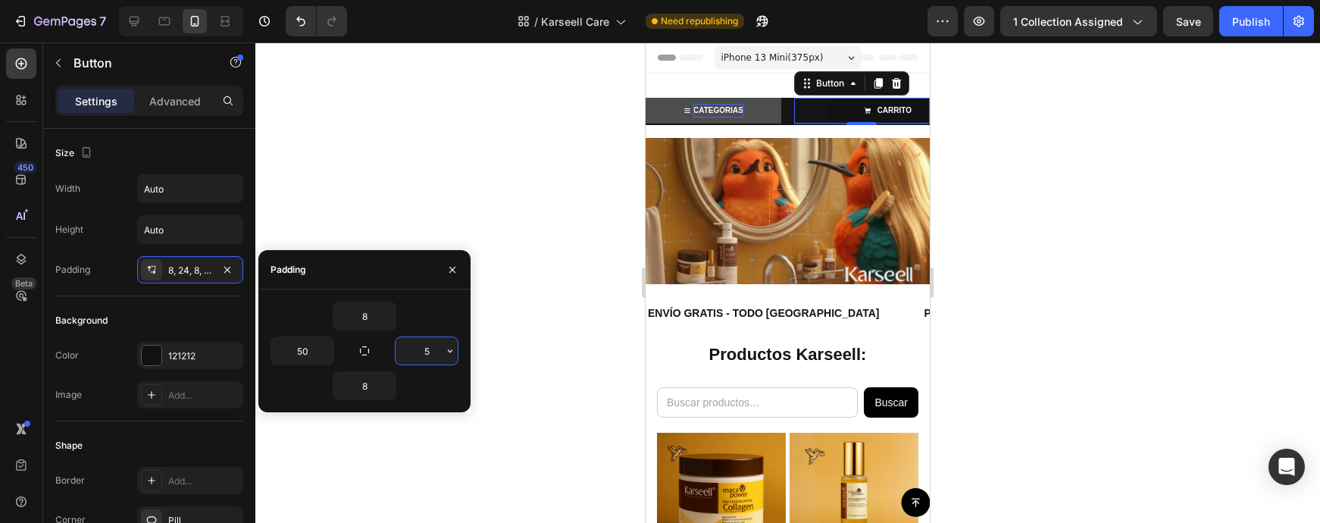
type input "50"
click at [1276, 209] on div at bounding box center [787, 282] width 1065 height 480
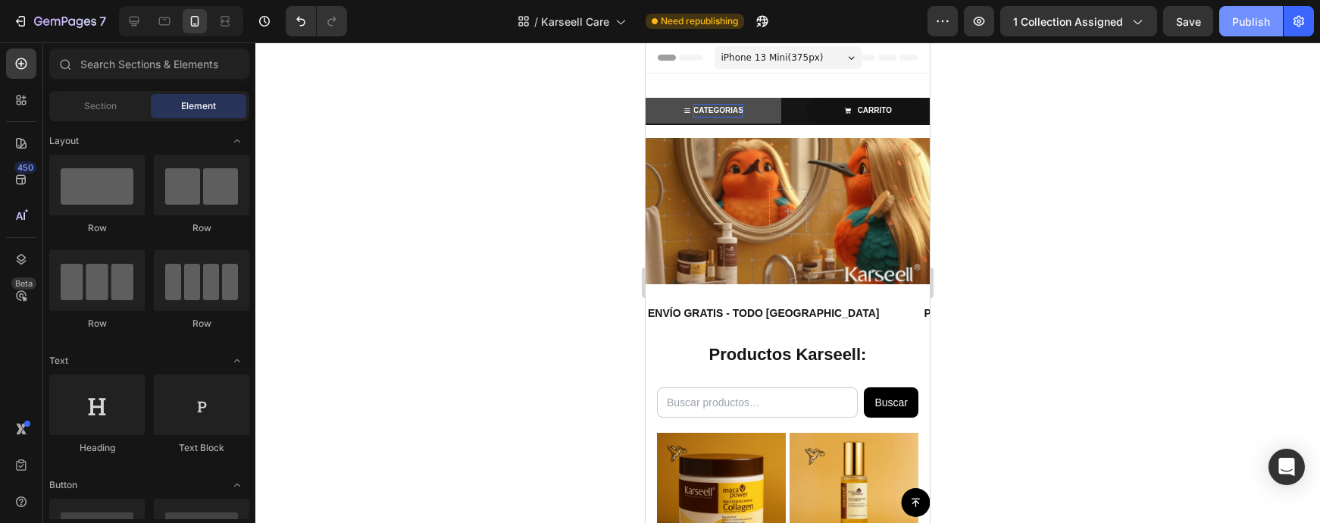
click at [1249, 27] on div "Publish" at bounding box center [1251, 22] width 38 height 16
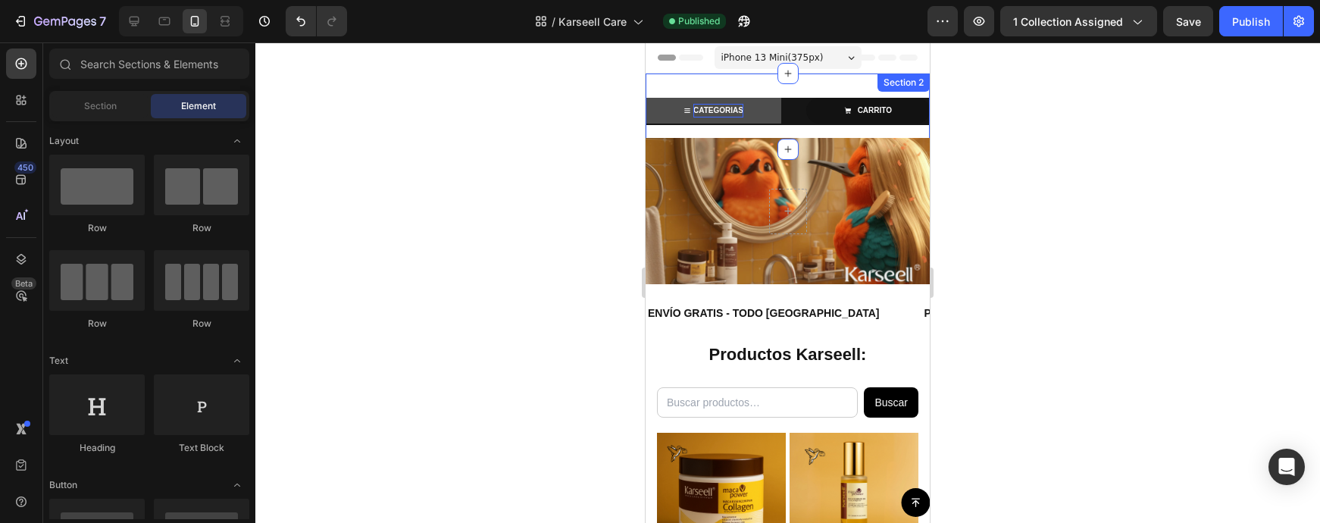
click at [776, 131] on div "CATEGORIAS Button CARRITO Button Row Section 2" at bounding box center [788, 111] width 284 height 76
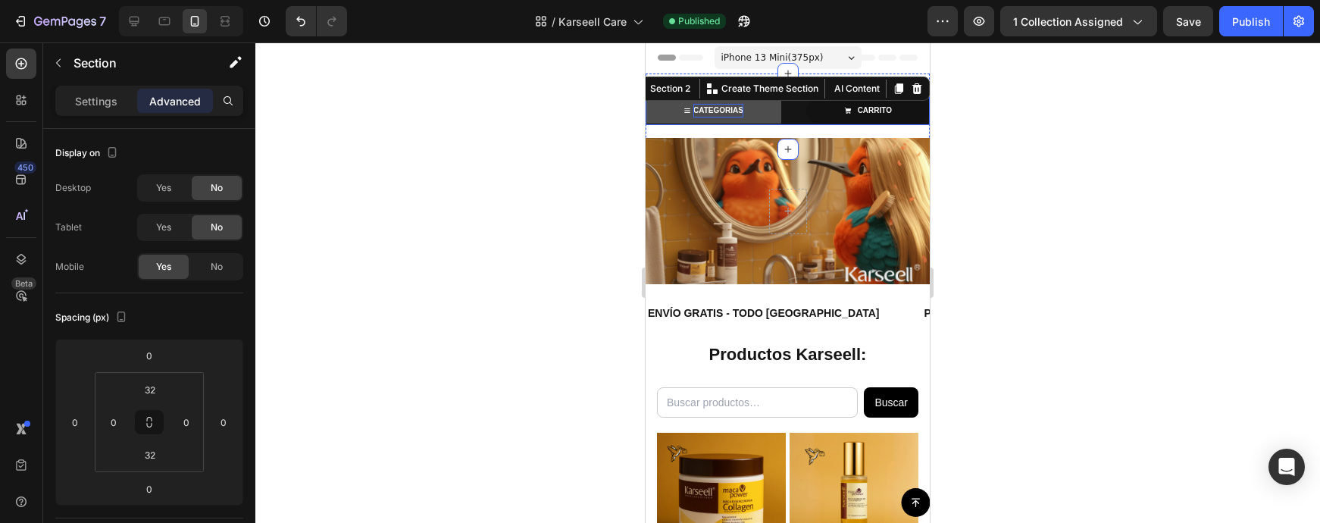
click at [783, 117] on div "CATEGORIAS Button CARRITO Button Row" at bounding box center [788, 111] width 284 height 27
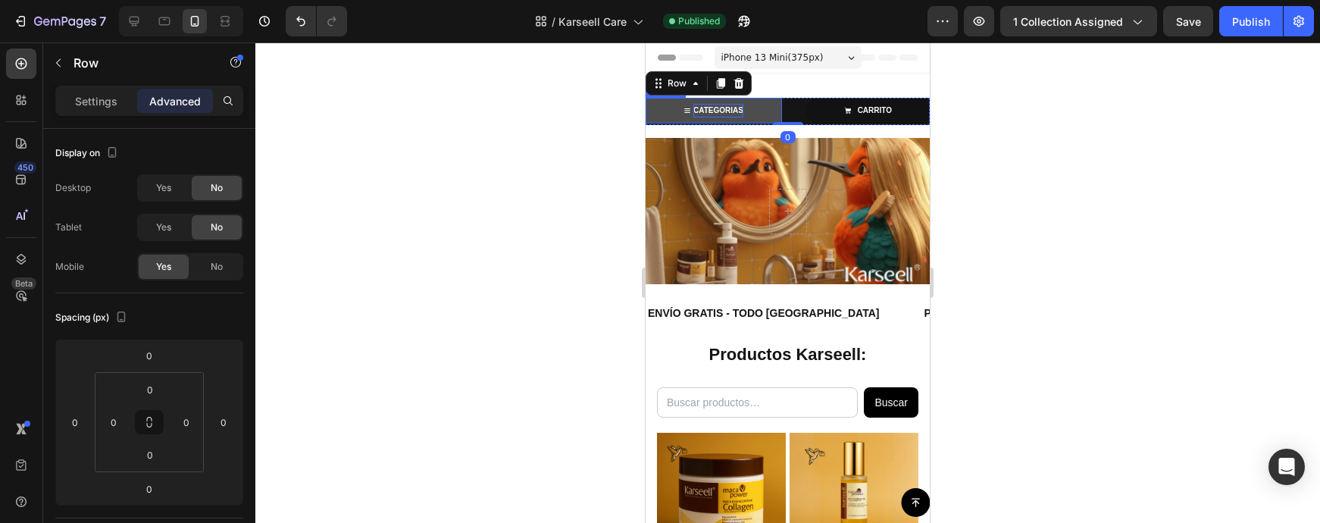
click at [758, 117] on link "CATEGORIAS" at bounding box center [714, 111] width 136 height 26
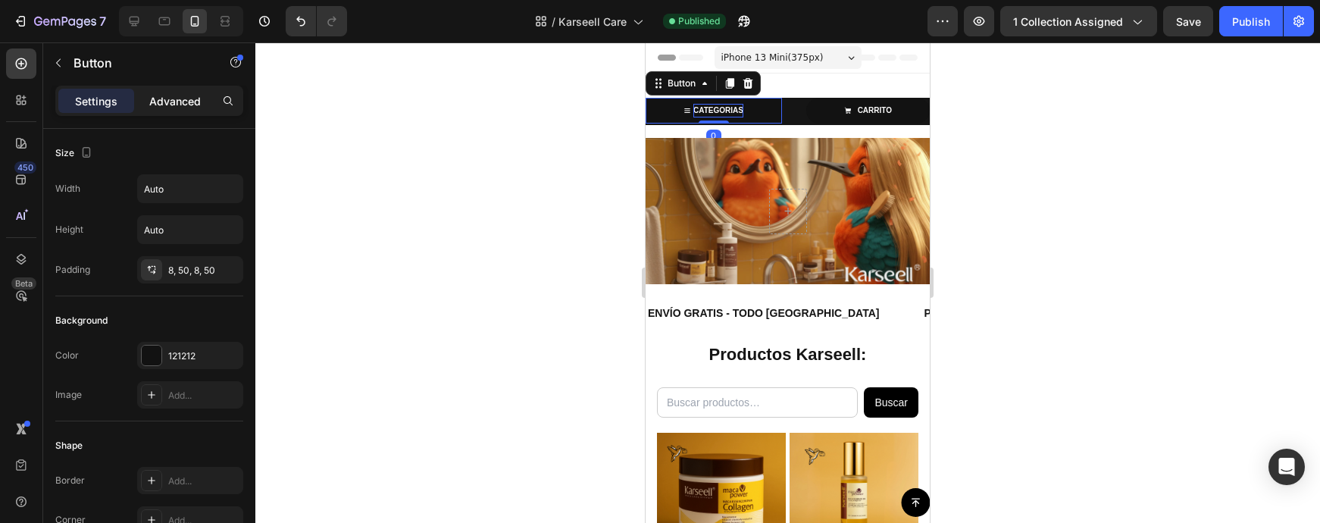
click at [151, 111] on div "Advanced" at bounding box center [175, 101] width 76 height 24
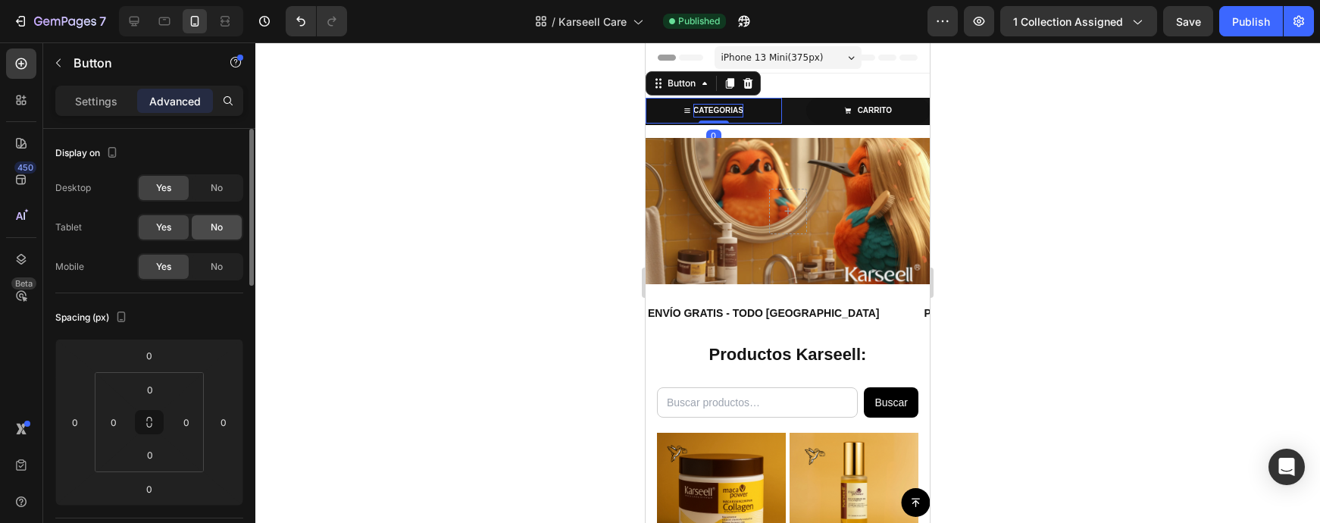
click at [214, 226] on span "No" at bounding box center [217, 227] width 12 height 14
click at [217, 186] on span "No" at bounding box center [217, 188] width 12 height 14
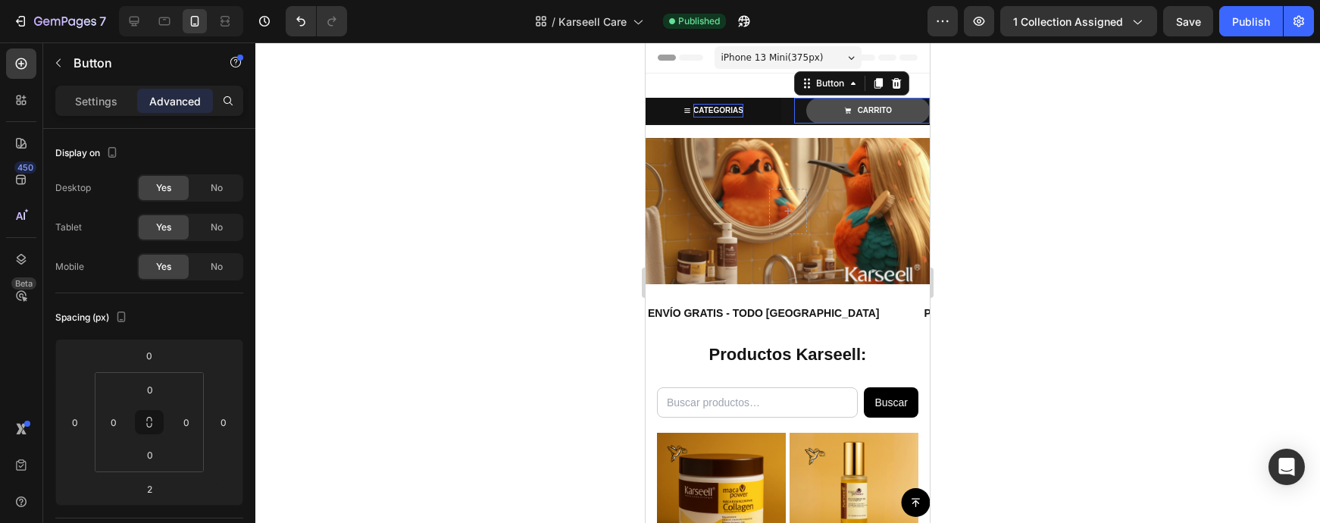
click at [853, 105] on div "CARRITO" at bounding box center [868, 111] width 48 height 14
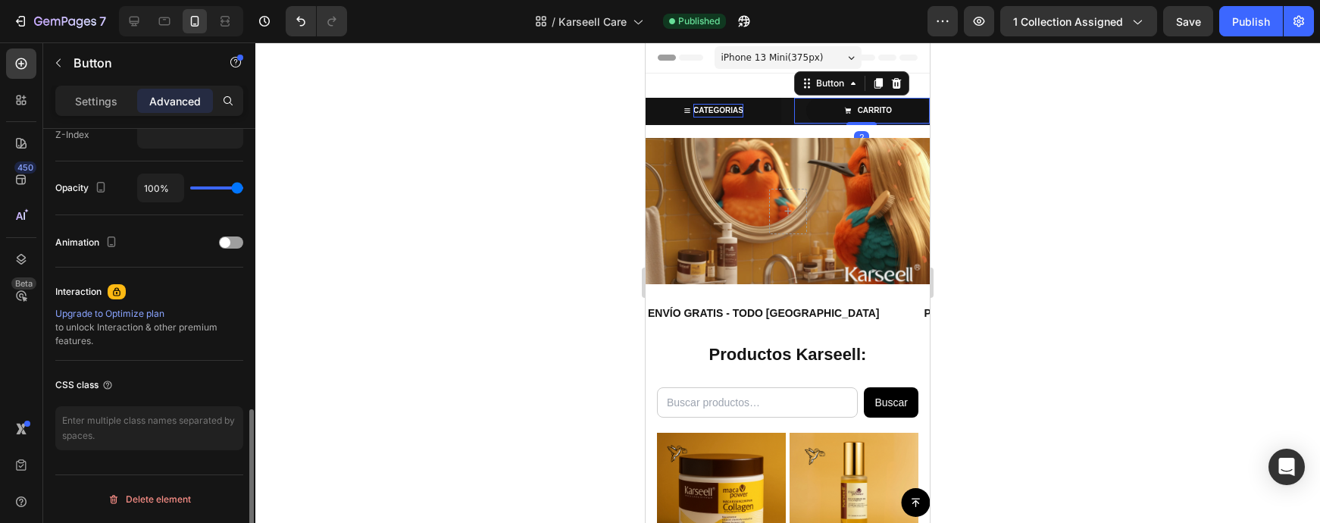
click at [174, 96] on p "Advanced" at bounding box center [175, 101] width 52 height 16
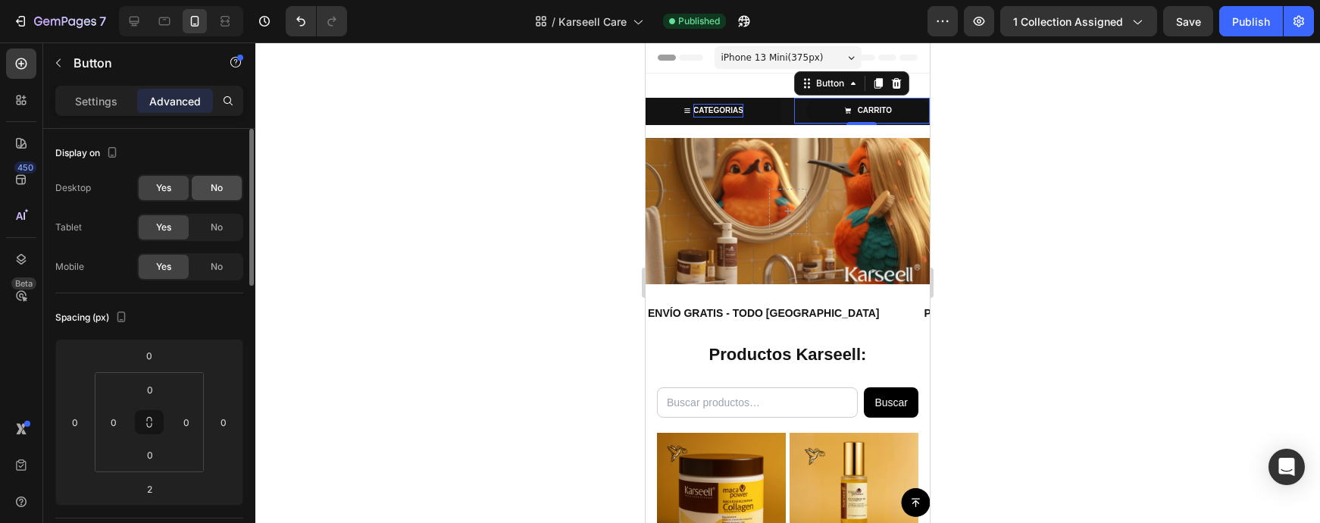
click at [209, 189] on div "No" at bounding box center [217, 188] width 50 height 24
click at [209, 233] on div "No" at bounding box center [217, 227] width 50 height 24
click at [1240, 42] on div "7 Version history / Karseell Care Published Preview 1 collection assigned Save …" at bounding box center [660, 21] width 1320 height 43
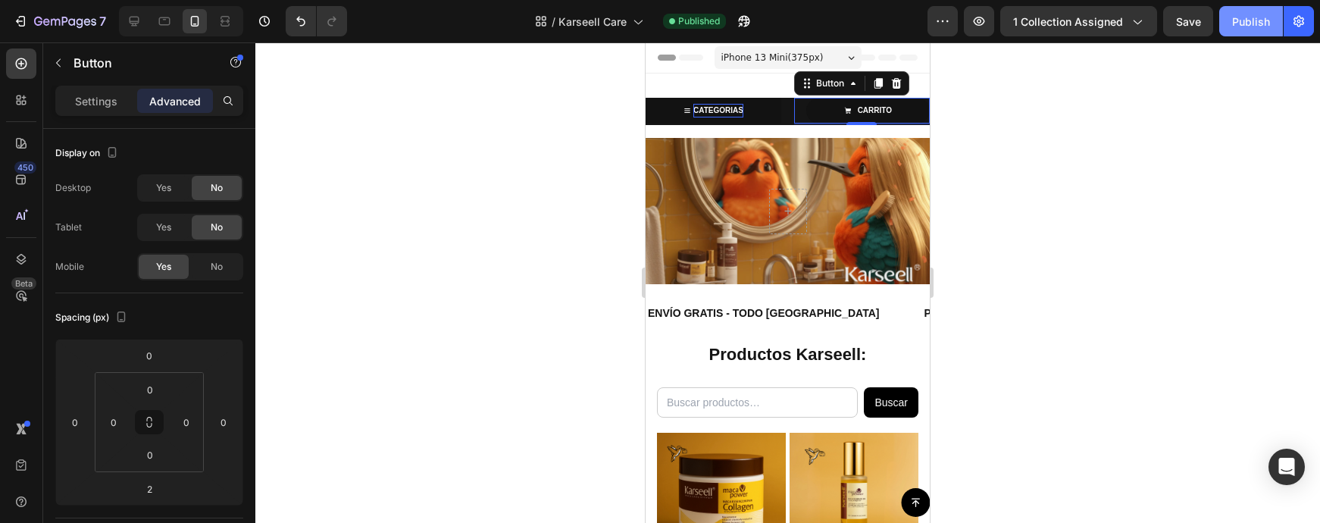
click at [1246, 28] on div "Publish" at bounding box center [1251, 22] width 38 height 16
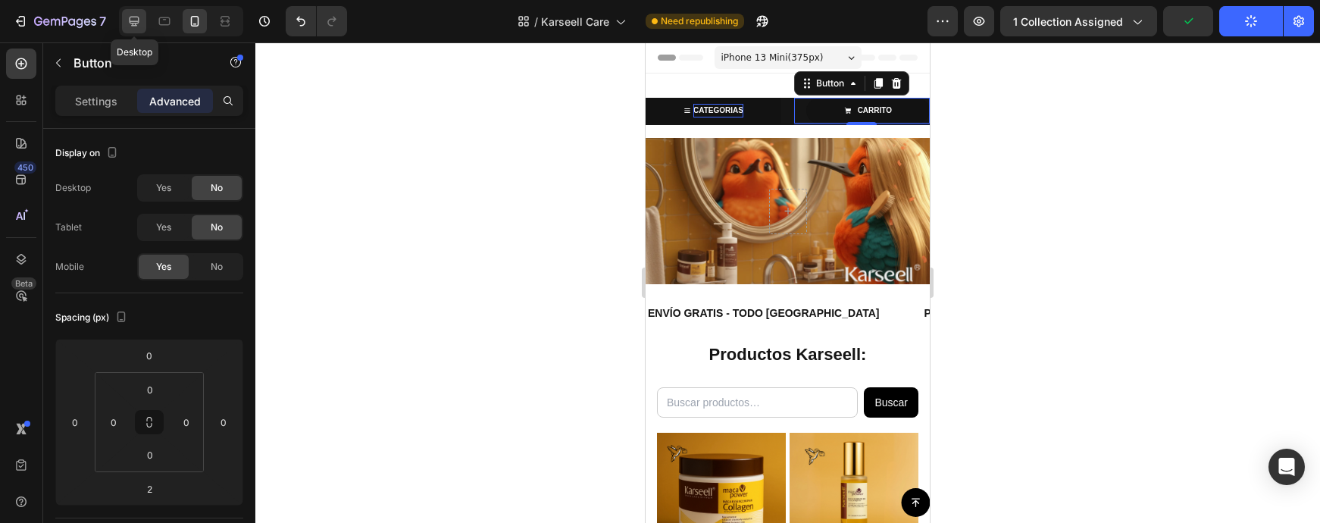
click at [124, 17] on div at bounding box center [134, 21] width 24 height 24
type input "72"
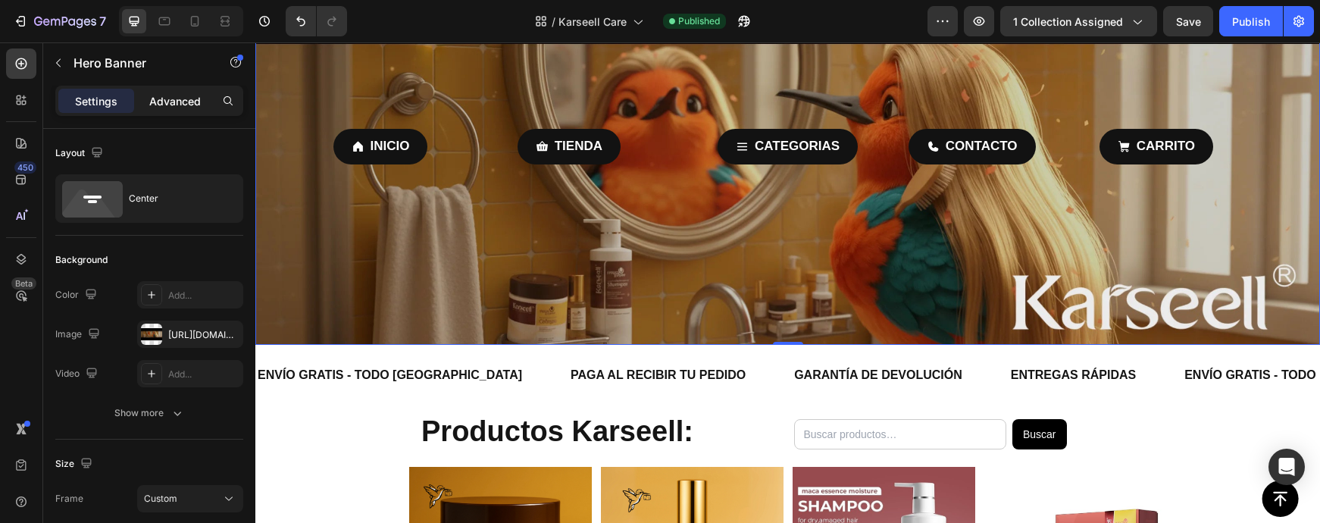
click at [174, 108] on p "Advanced" at bounding box center [175, 101] width 52 height 16
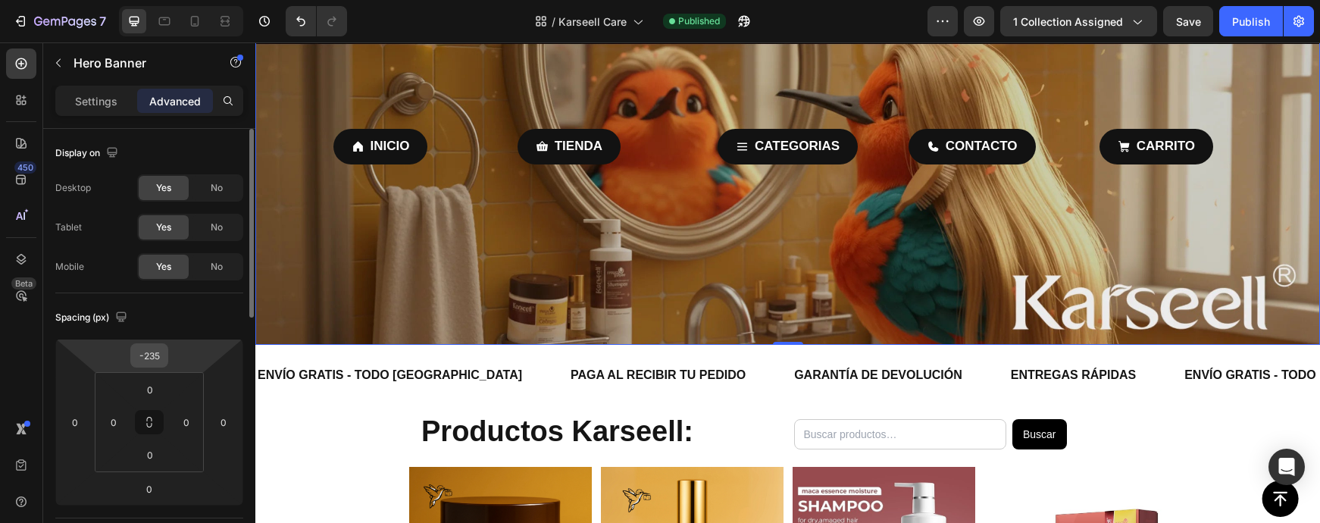
click at [154, 353] on input "-235" at bounding box center [149, 355] width 30 height 23
click at [150, 357] on input "-235" at bounding box center [149, 355] width 30 height 23
click at [155, 357] on input "-235" at bounding box center [149, 355] width 30 height 23
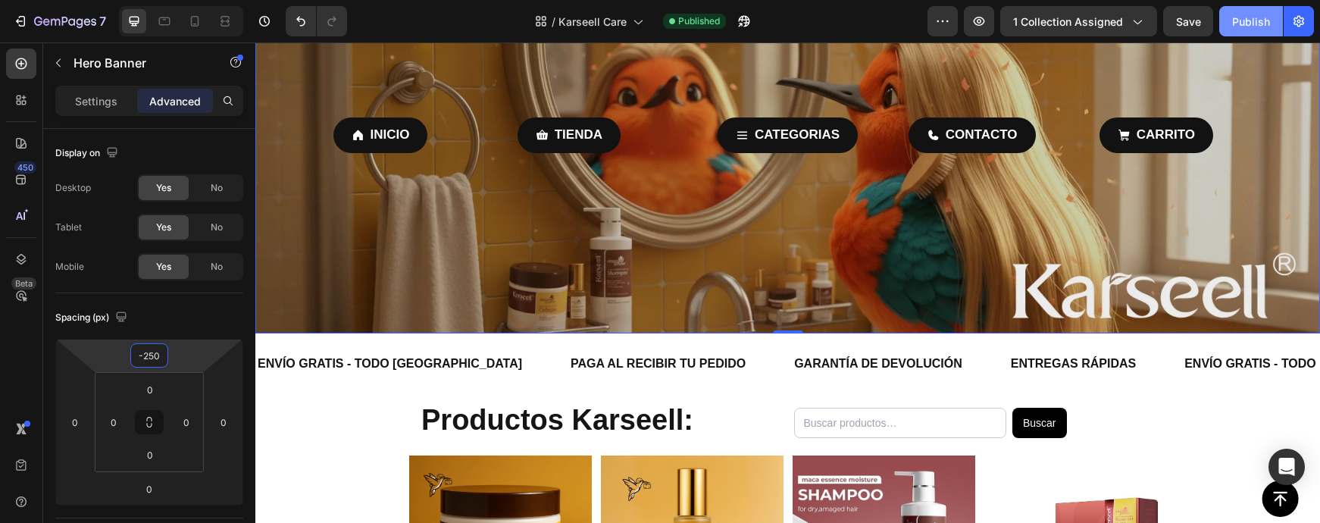
type input "-250"
click at [1247, 24] on div "Publish" at bounding box center [1251, 22] width 38 height 16
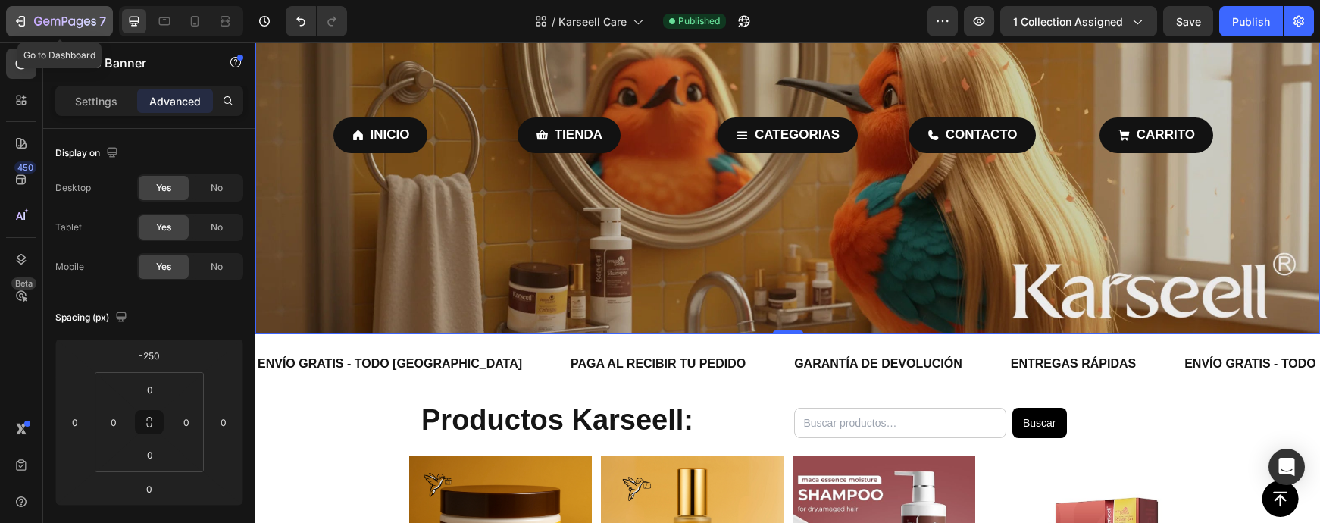
click at [65, 30] on div "7" at bounding box center [70, 21] width 72 height 18
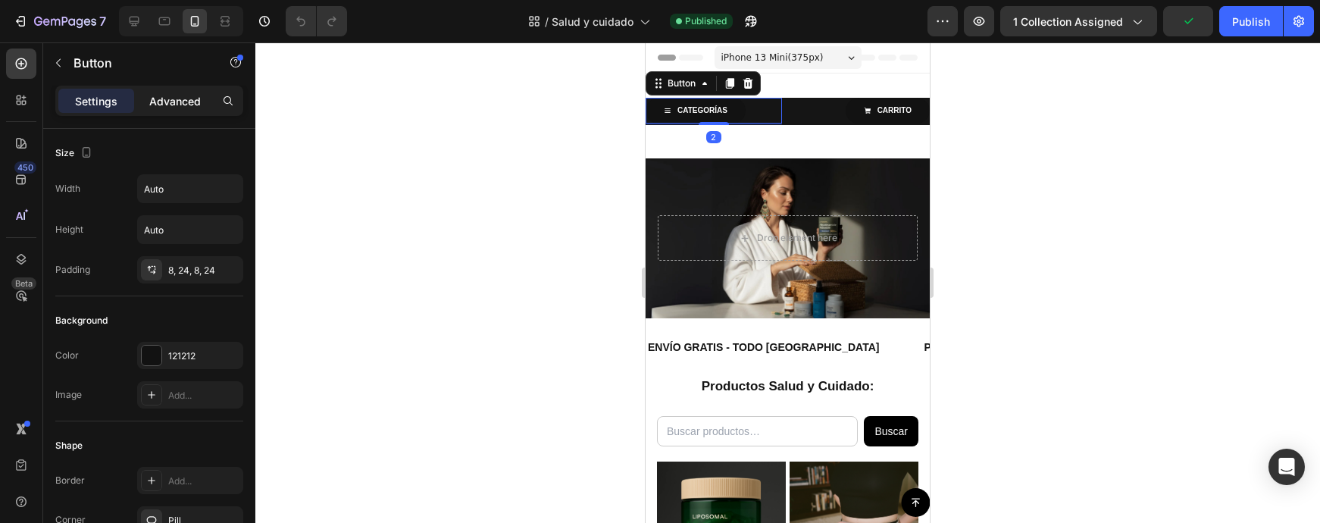
click at [178, 106] on p "Advanced" at bounding box center [175, 101] width 52 height 16
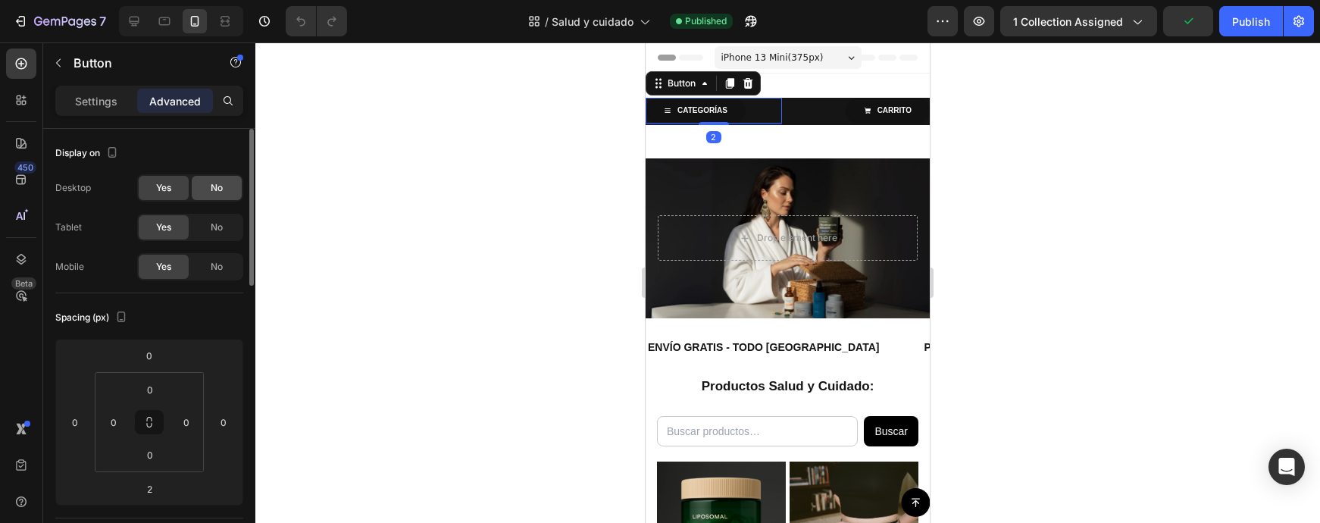
click at [214, 189] on span "No" at bounding box center [217, 188] width 12 height 14
click at [214, 224] on span "No" at bounding box center [217, 227] width 12 height 14
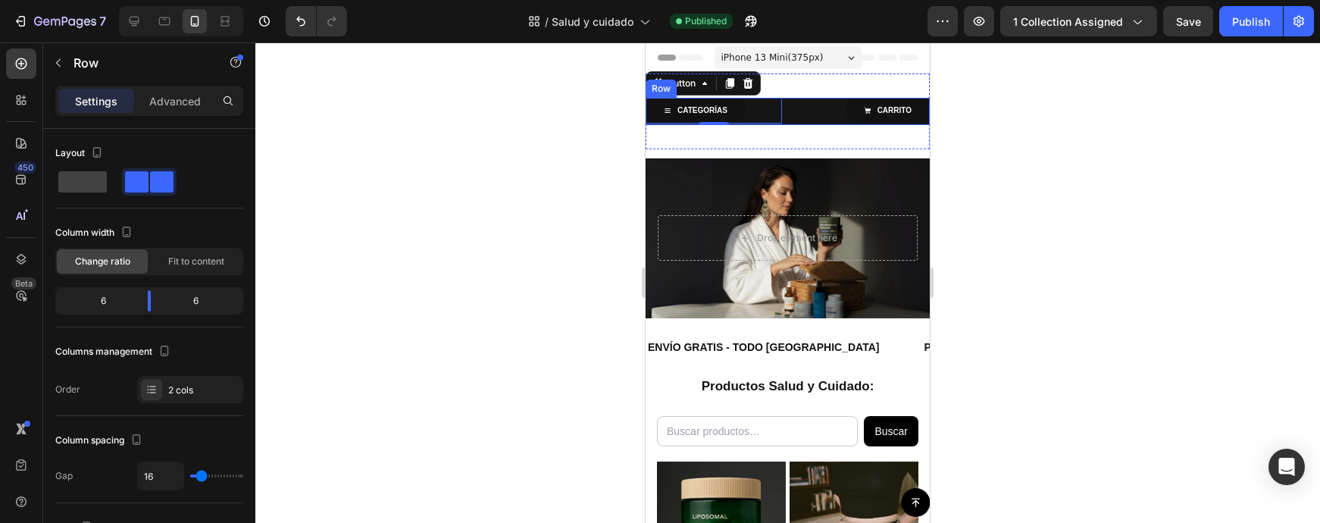
click at [790, 116] on div "CATEGORÍAS Button 2 CARRITO Button Row" at bounding box center [788, 111] width 284 height 27
click at [157, 105] on p "Advanced" at bounding box center [175, 101] width 52 height 16
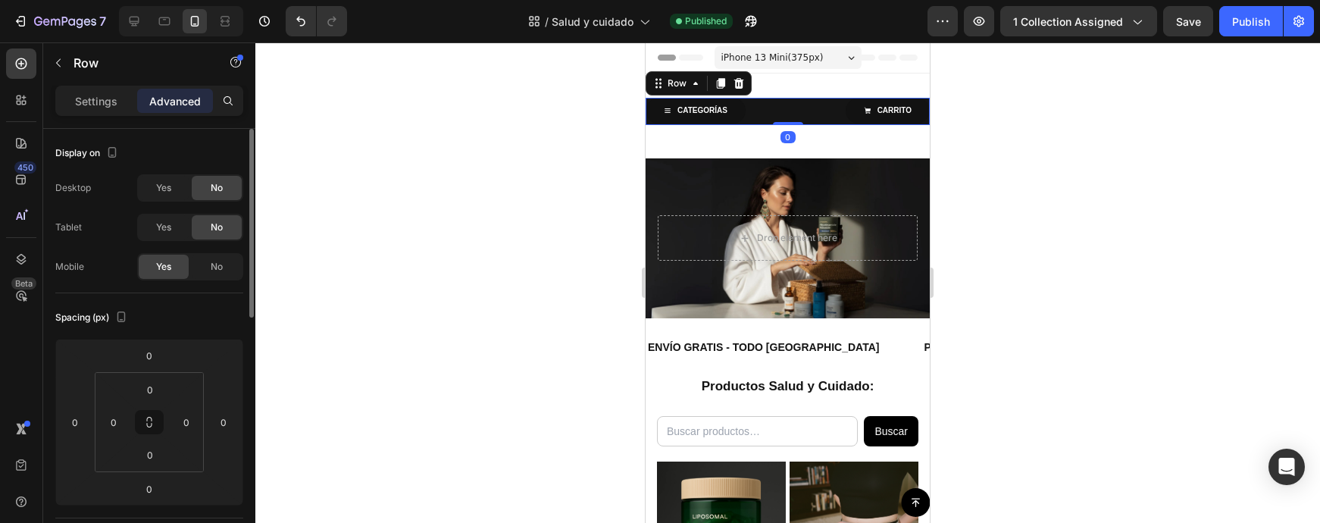
click at [198, 186] on div "No" at bounding box center [217, 188] width 50 height 24
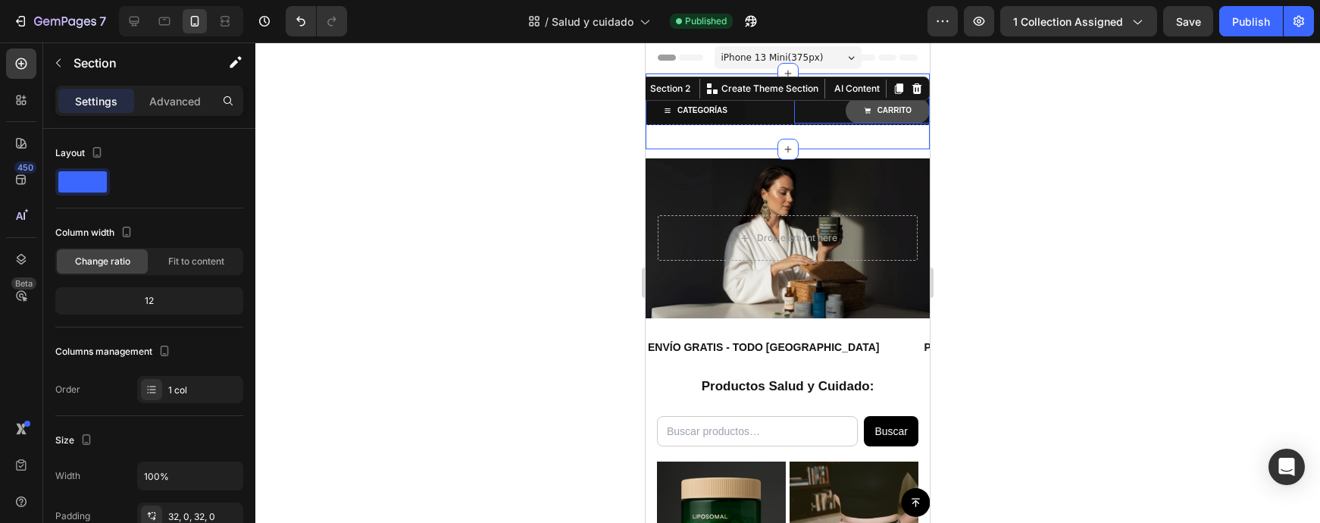
click at [855, 113] on link "CARRITO" at bounding box center [888, 111] width 84 height 26
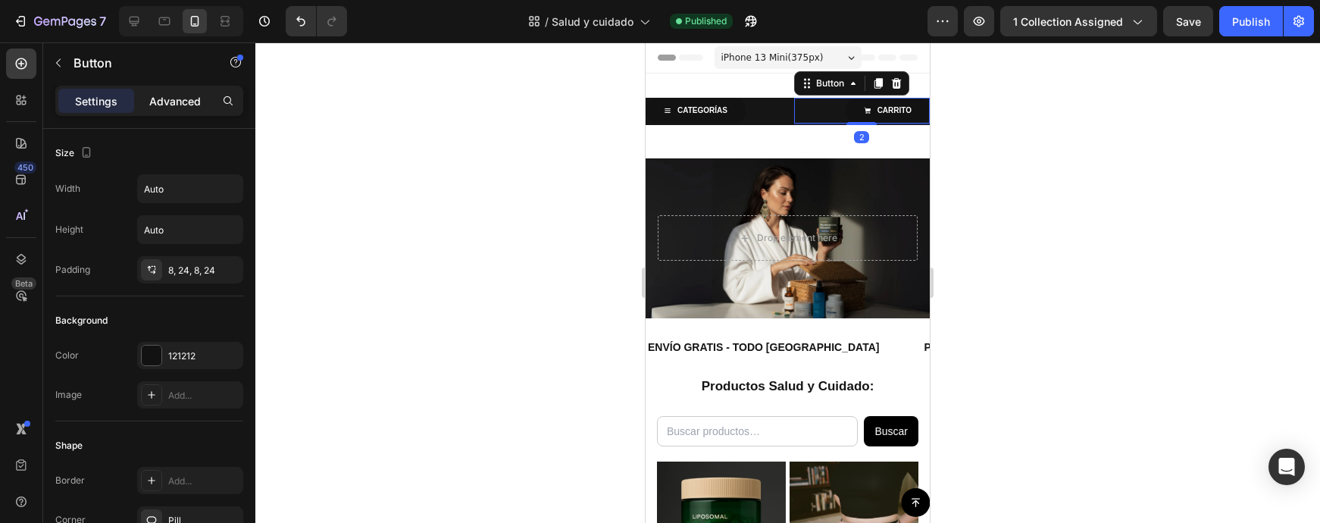
click at [167, 102] on p "Advanced" at bounding box center [175, 101] width 52 height 16
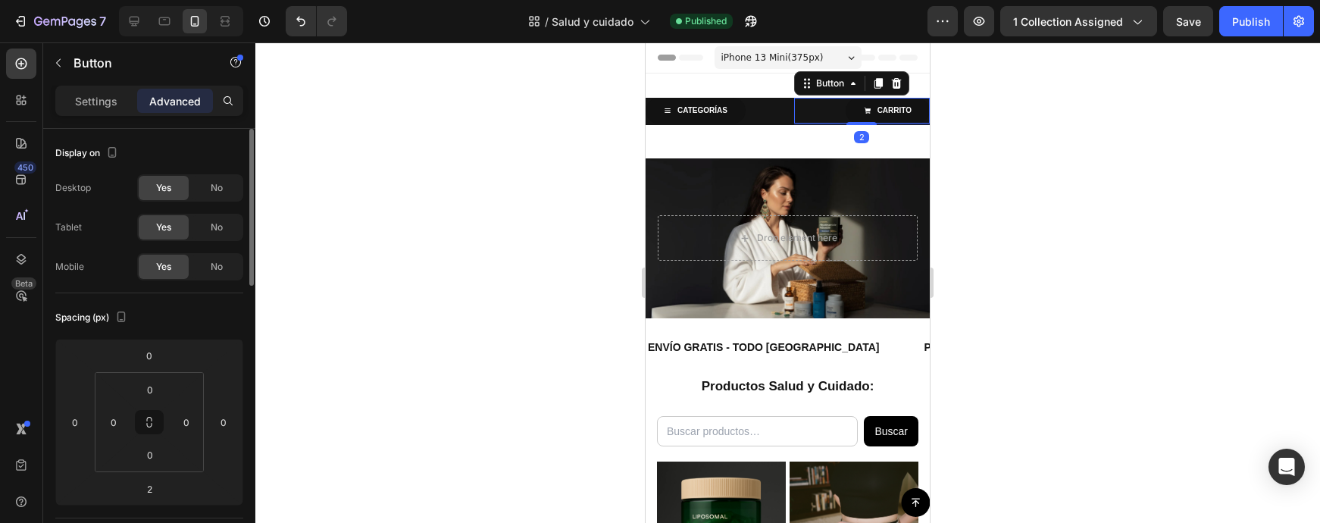
click at [213, 200] on div "Yes No" at bounding box center [190, 187] width 106 height 27
click at [212, 195] on div "No" at bounding box center [217, 188] width 50 height 24
click at [211, 223] on span "No" at bounding box center [217, 227] width 12 height 14
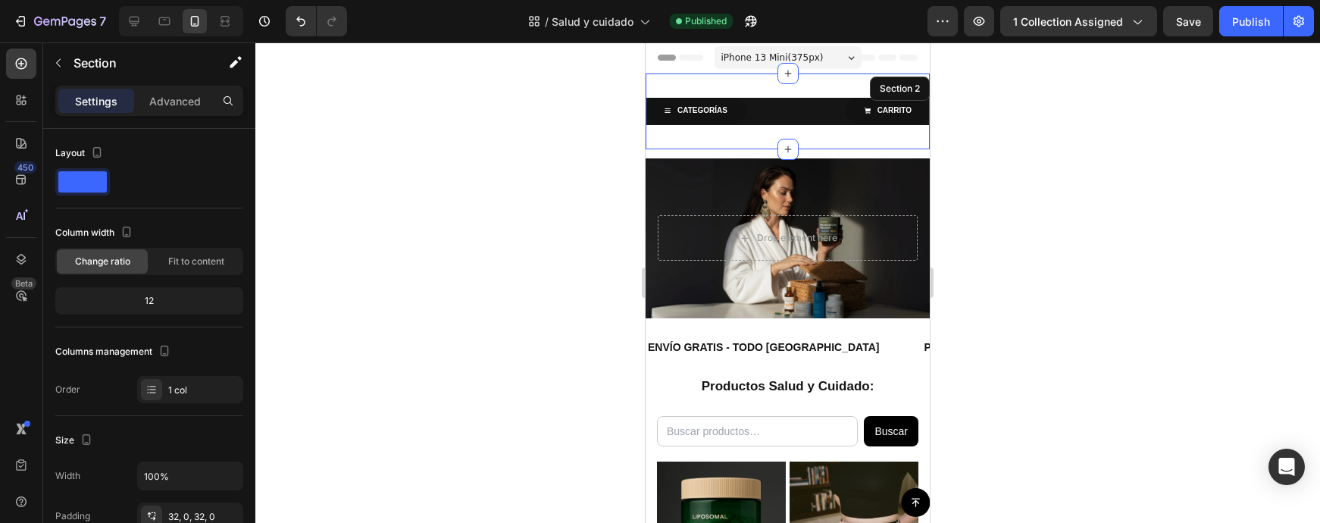
click at [813, 145] on div "CATEGORÍAS Button CARRITO Button 2 Row Section 2" at bounding box center [788, 111] width 284 height 76
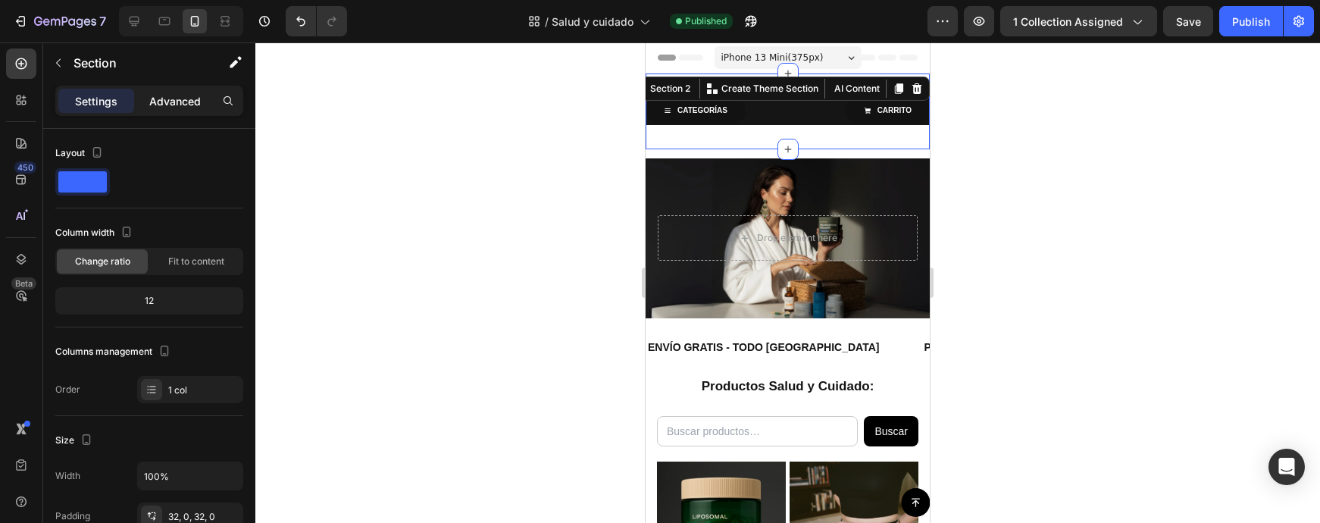
click at [177, 104] on p "Advanced" at bounding box center [175, 101] width 52 height 16
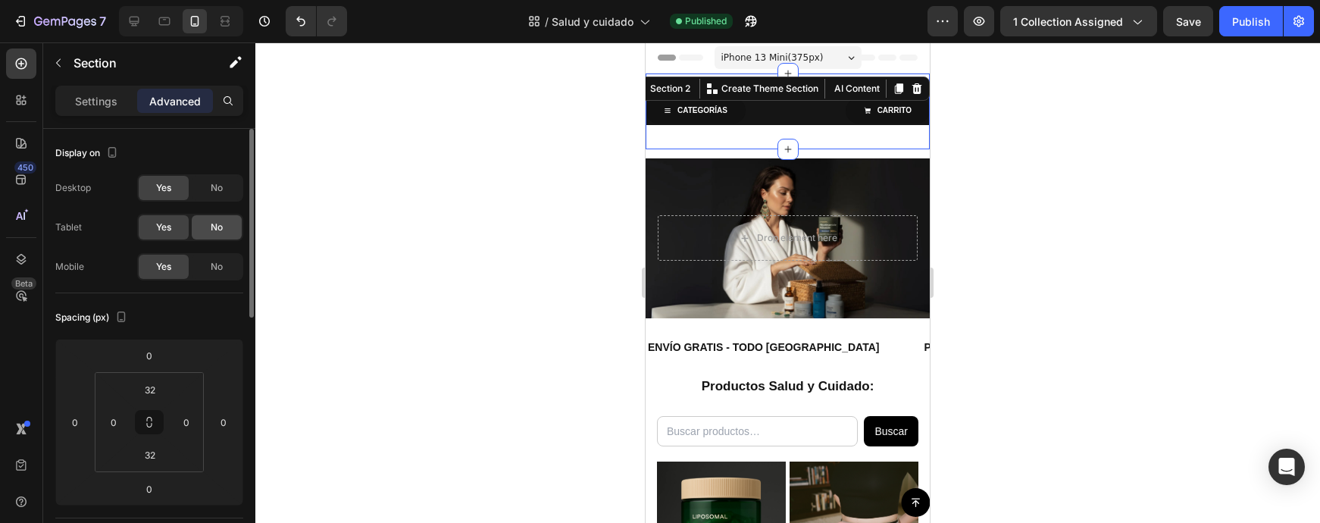
click at [220, 223] on span "No" at bounding box center [217, 227] width 12 height 14
click at [220, 183] on span "No" at bounding box center [217, 188] width 12 height 14
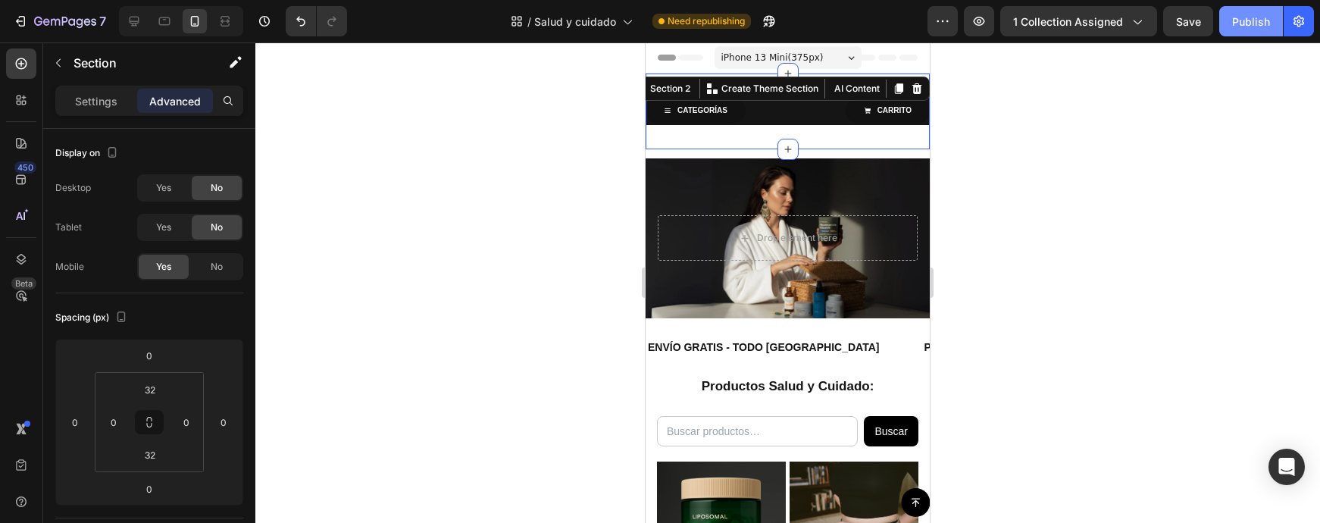
click at [1238, 33] on button "Publish" at bounding box center [1251, 21] width 64 height 30
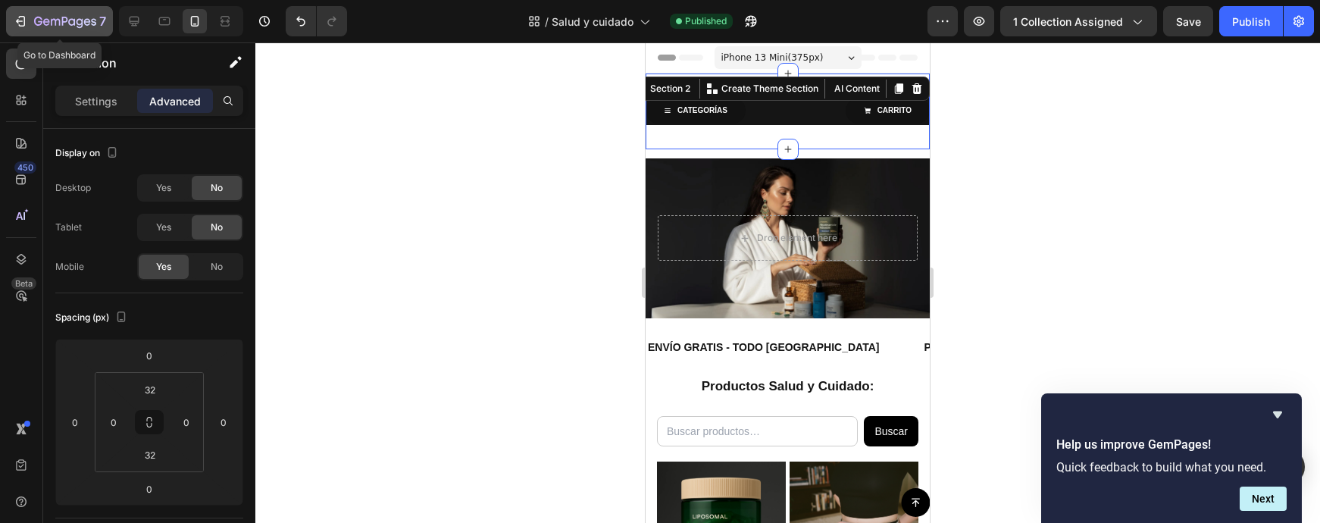
click at [77, 27] on icon "button" at bounding box center [65, 22] width 62 height 13
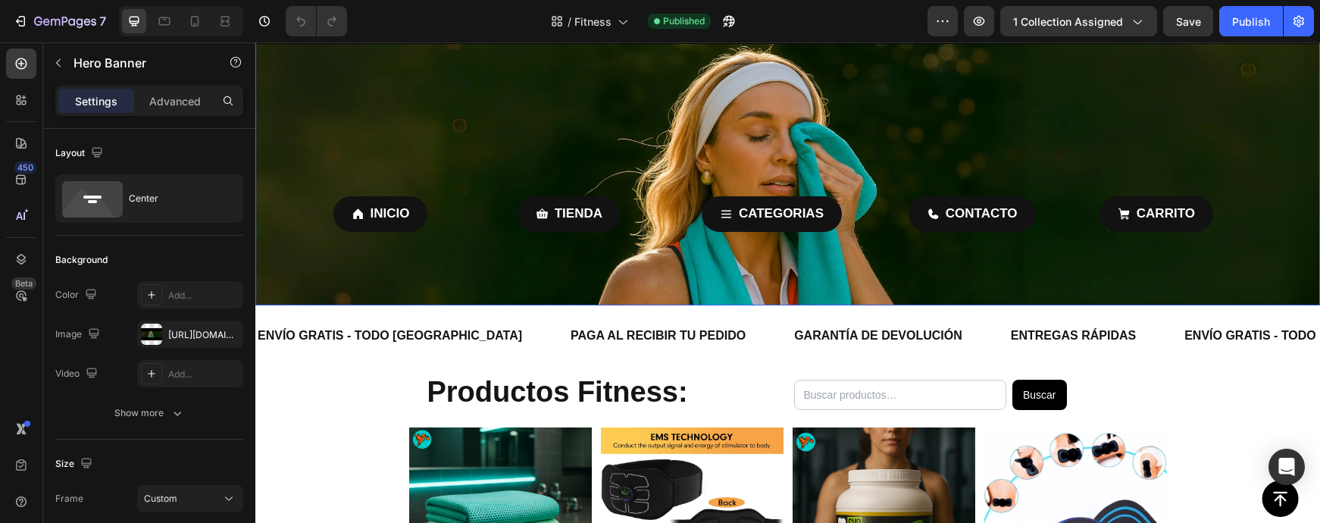
click at [449, 73] on div "INICIO Button TIENDA Button CATEGORIAS Button CONTACTO Button CARRITO Button Row" at bounding box center [787, 100] width 909 height 263
click at [180, 93] on p "Advanced" at bounding box center [175, 101] width 52 height 16
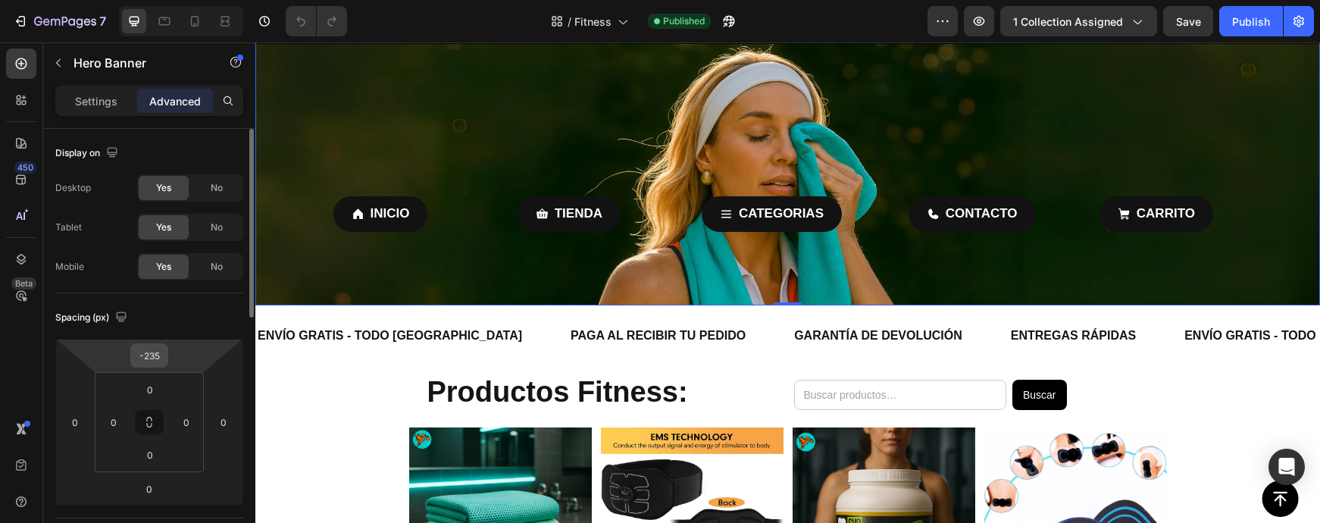
click at [154, 356] on input "-235" at bounding box center [149, 355] width 30 height 23
click at [158, 358] on input "-235" at bounding box center [149, 355] width 30 height 23
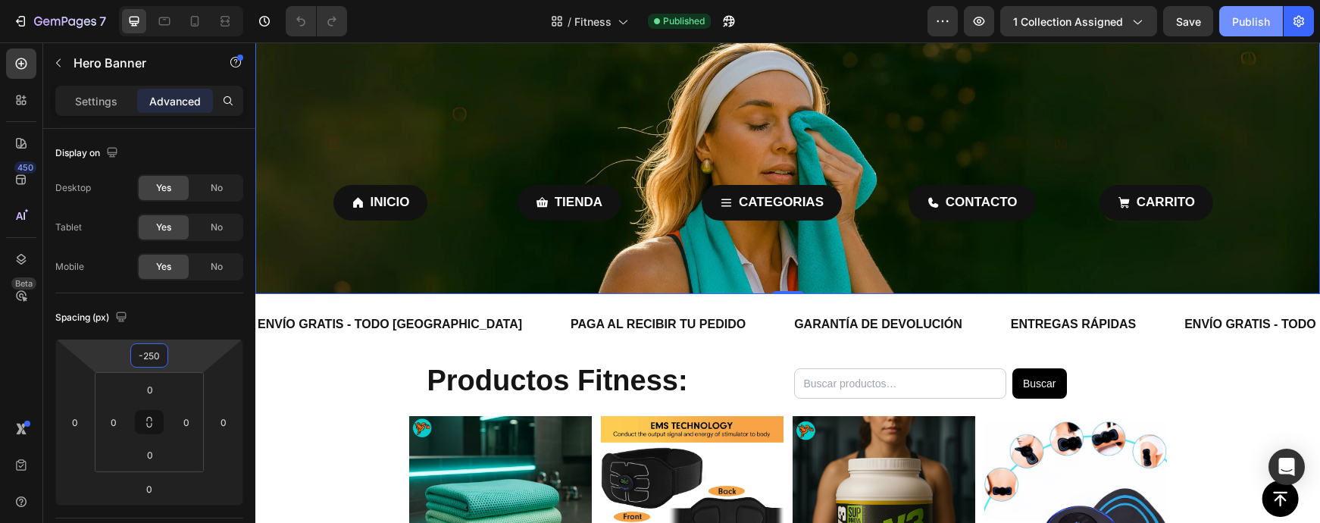
type input "-250"
click at [1227, 15] on button "Publish" at bounding box center [1251, 21] width 64 height 30
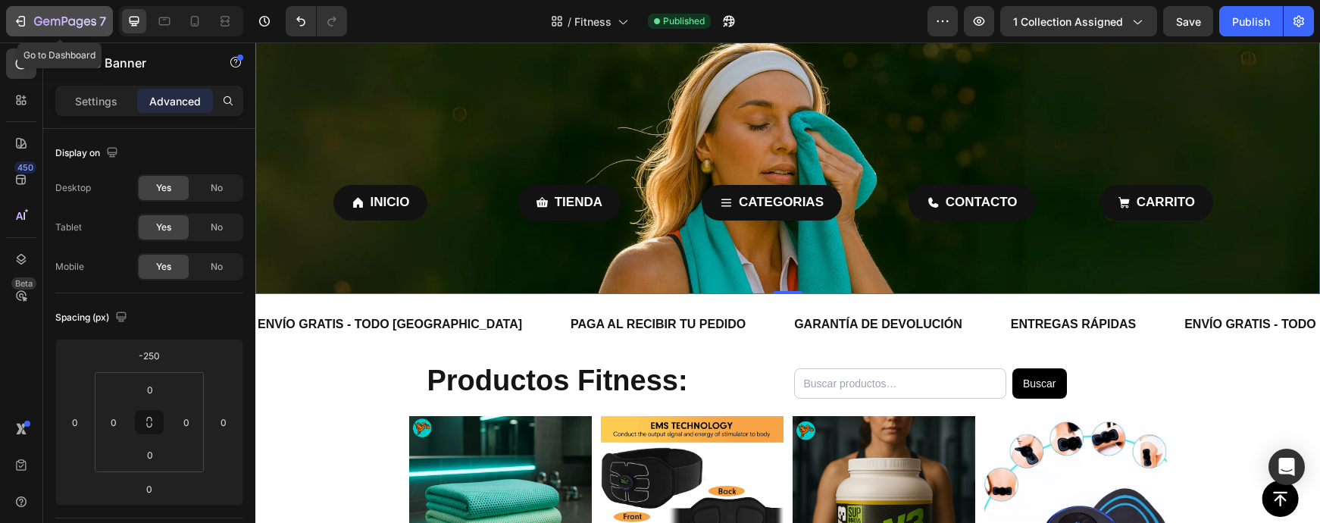
click at [69, 27] on icon "button" at bounding box center [65, 22] width 62 height 13
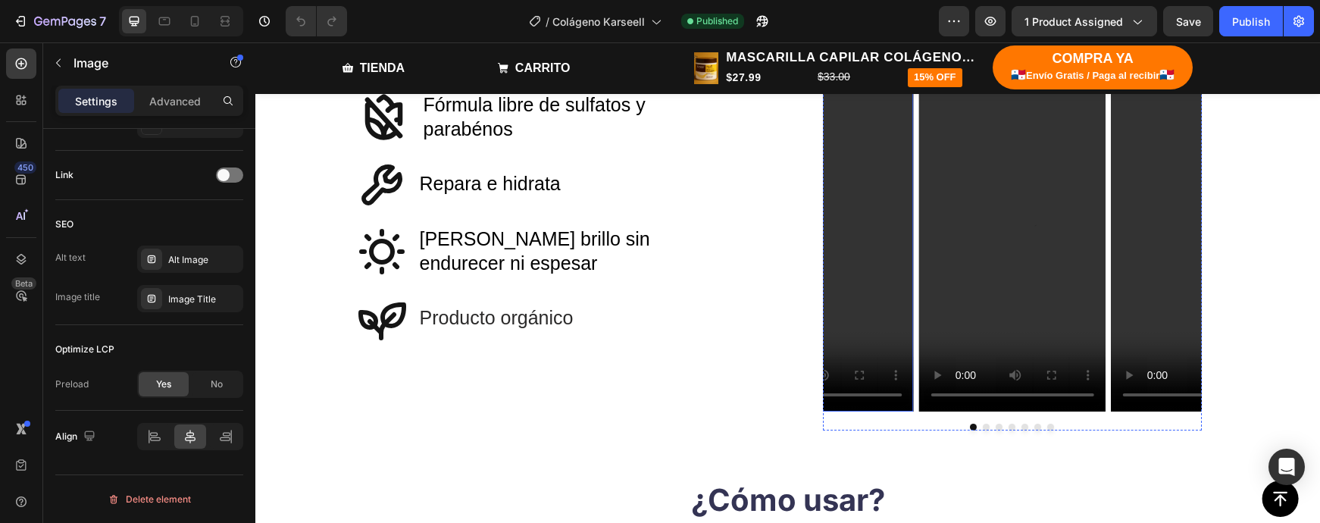
scroll to position [842, 0]
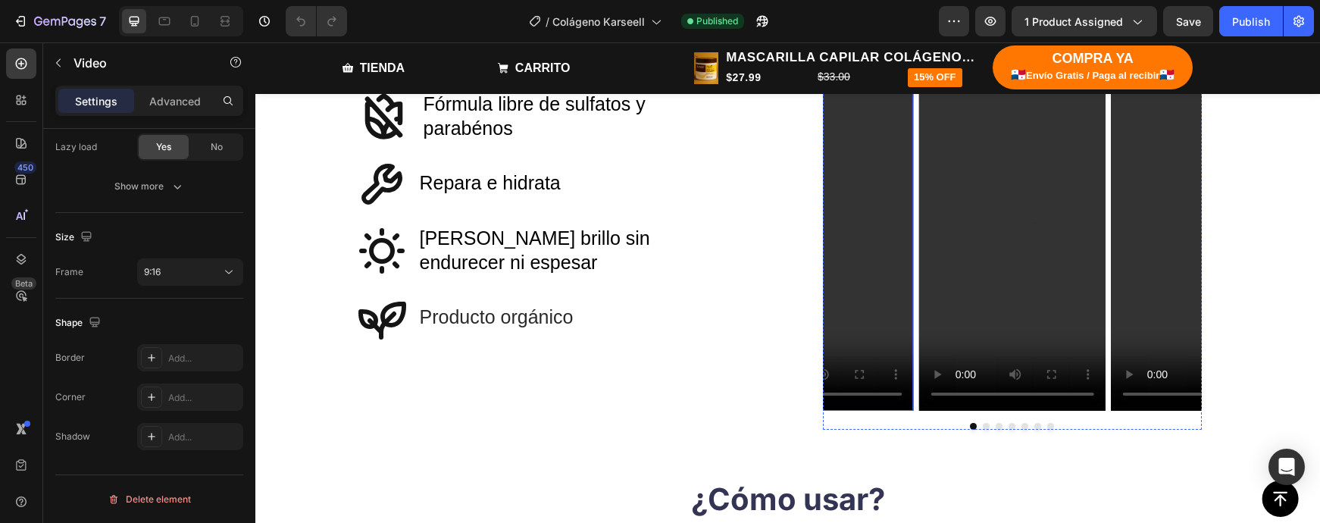
click at [883, 362] on video at bounding box center [820, 245] width 187 height 332
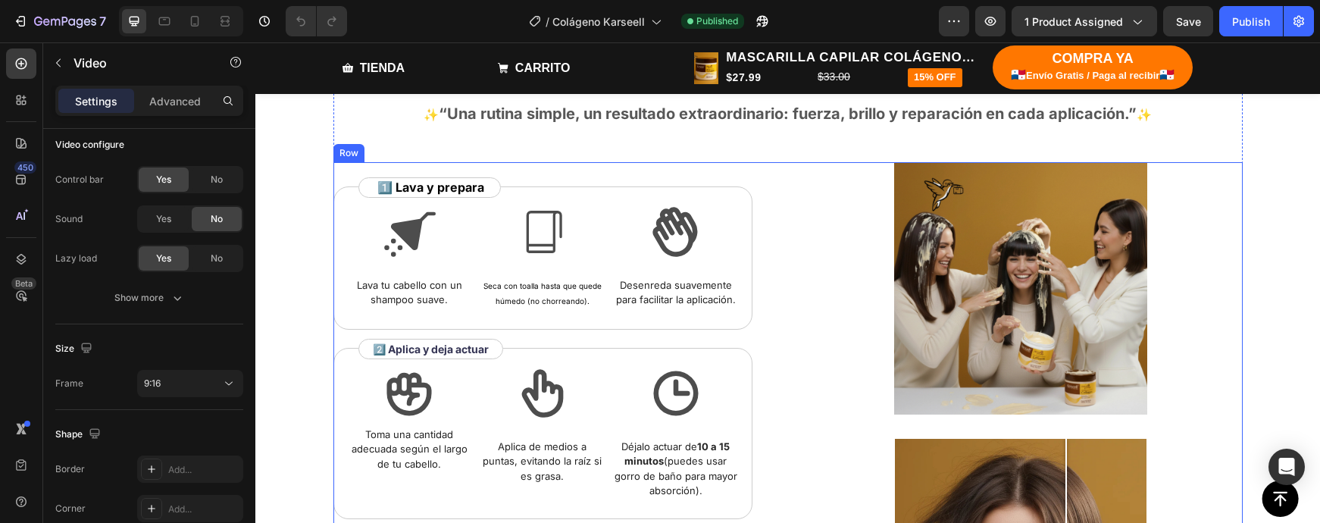
scroll to position [1252, 0]
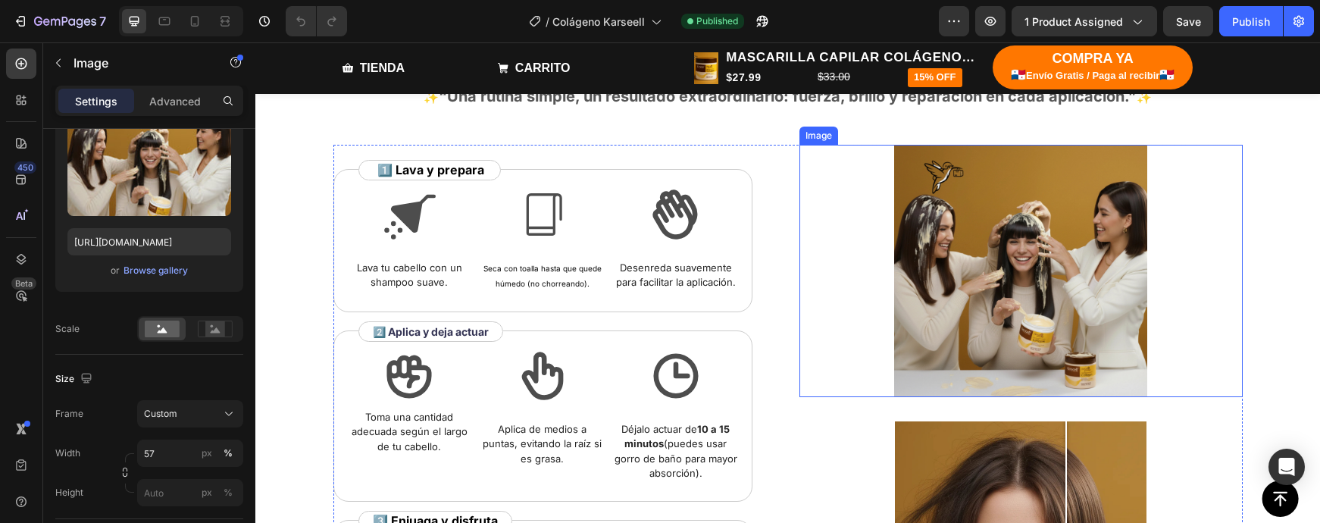
click at [1068, 337] on img at bounding box center [1020, 271] width 252 height 252
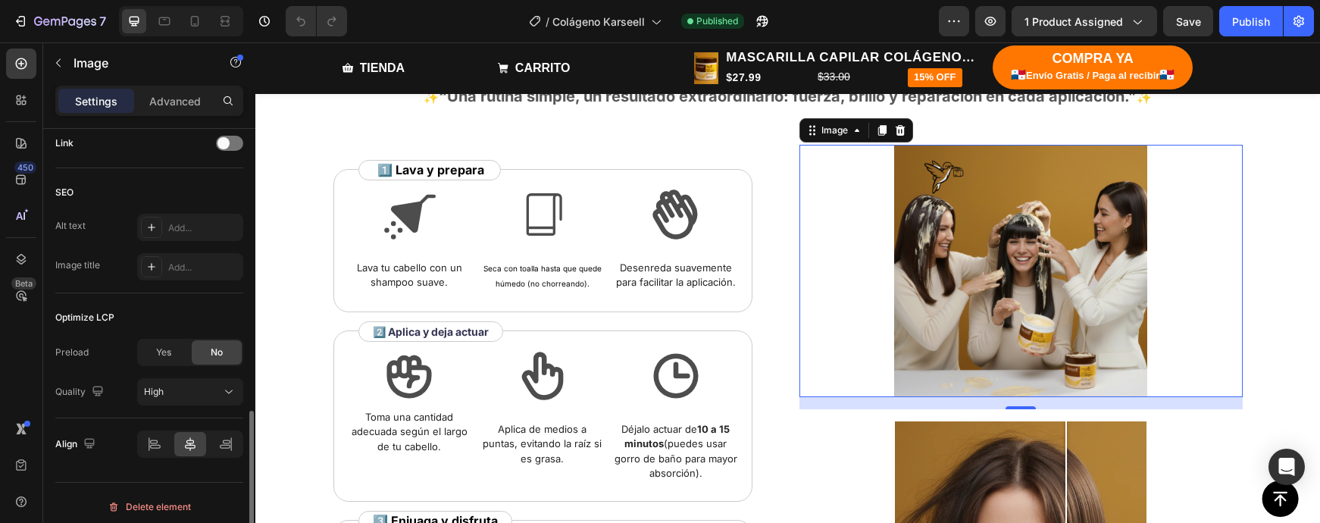
scroll to position [745, 0]
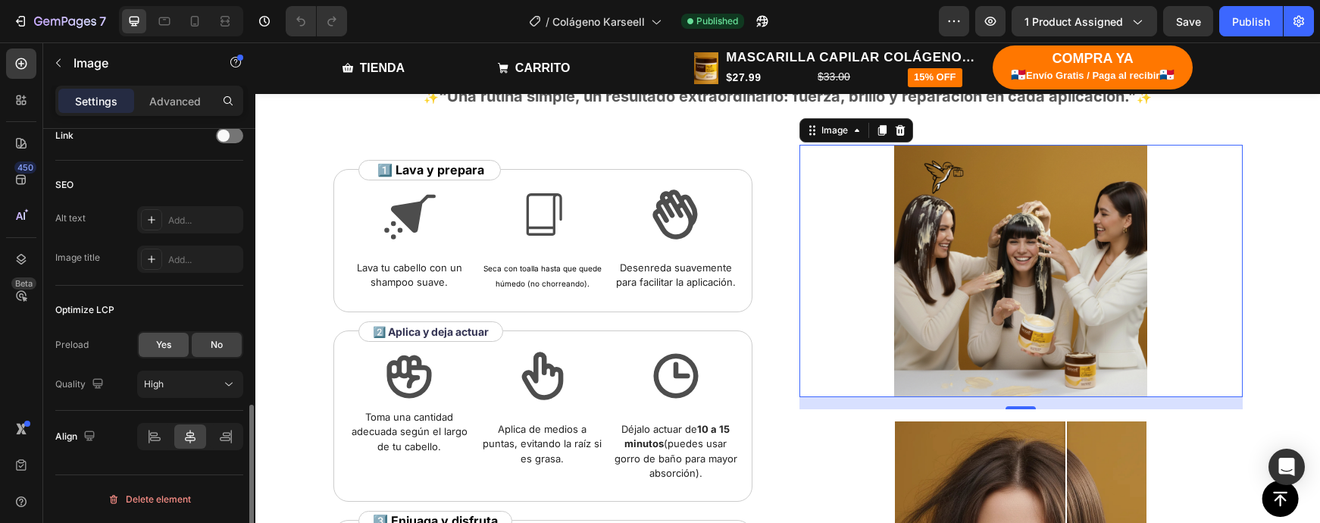
click at [156, 348] on span "Yes" at bounding box center [163, 345] width 15 height 14
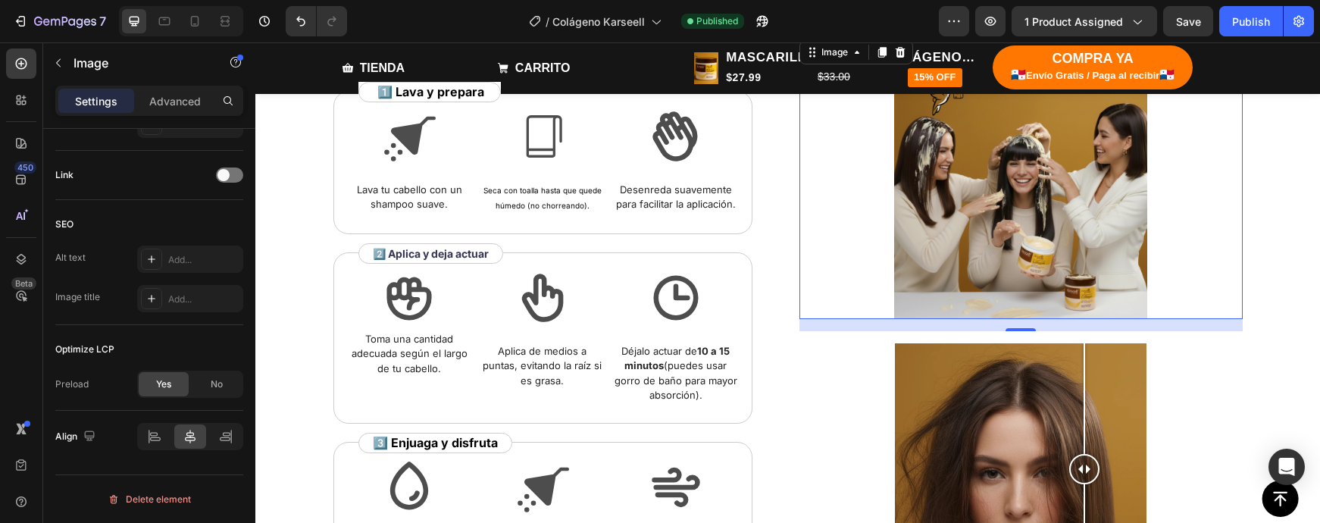
scroll to position [1399, 0]
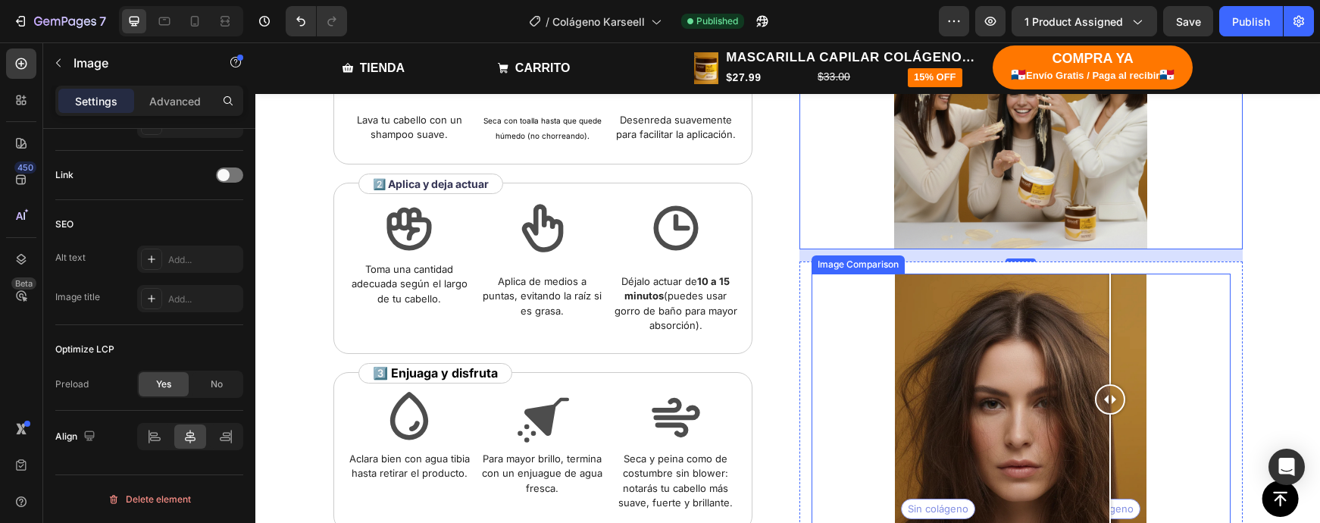
click at [1110, 368] on div at bounding box center [1110, 329] width 2 height 111
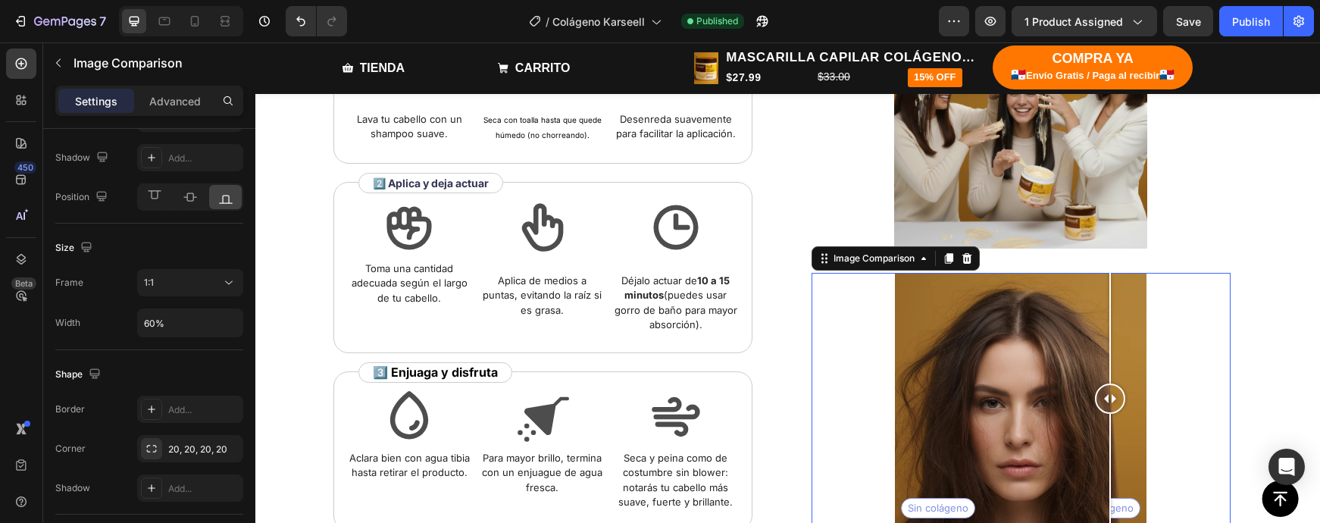
scroll to position [0, 0]
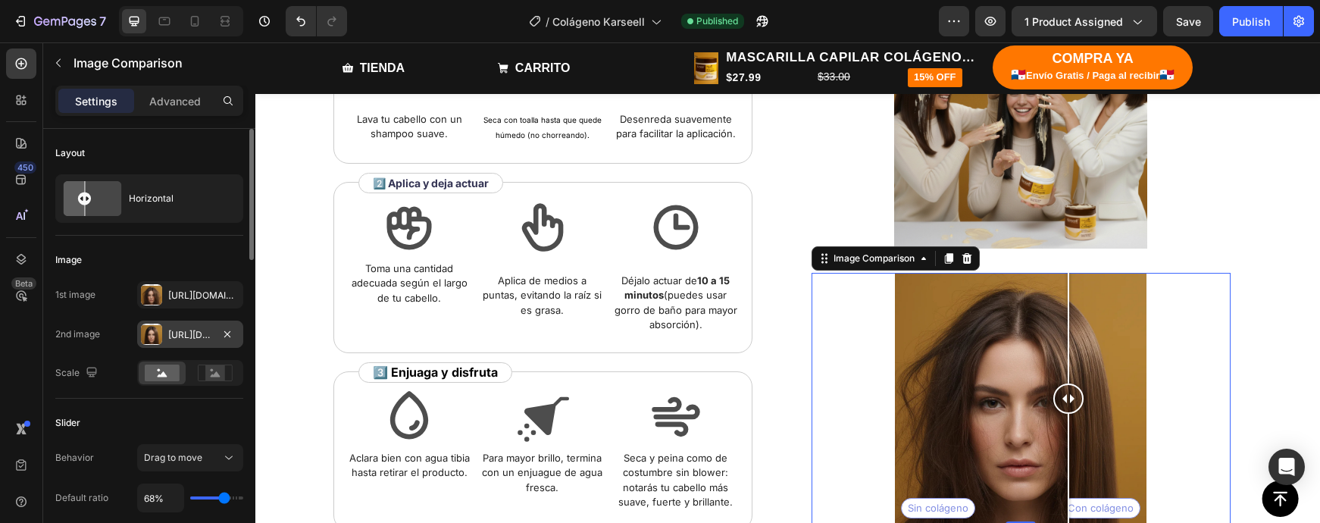
click at [183, 332] on div "[URL][DOMAIN_NAME]" at bounding box center [190, 335] width 44 height 14
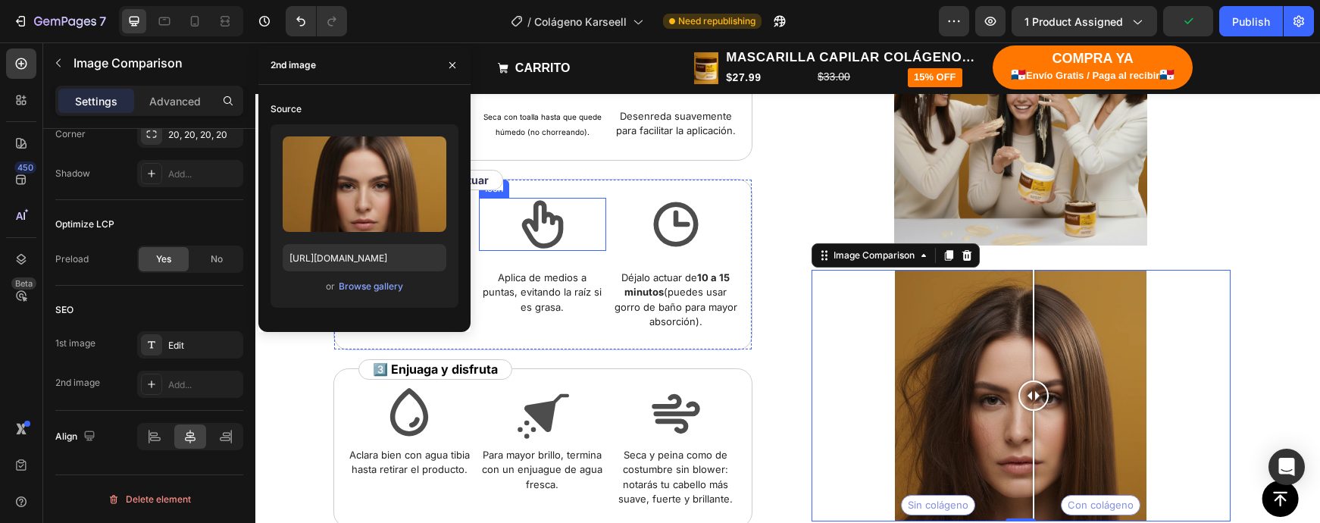
scroll to position [1404, 0]
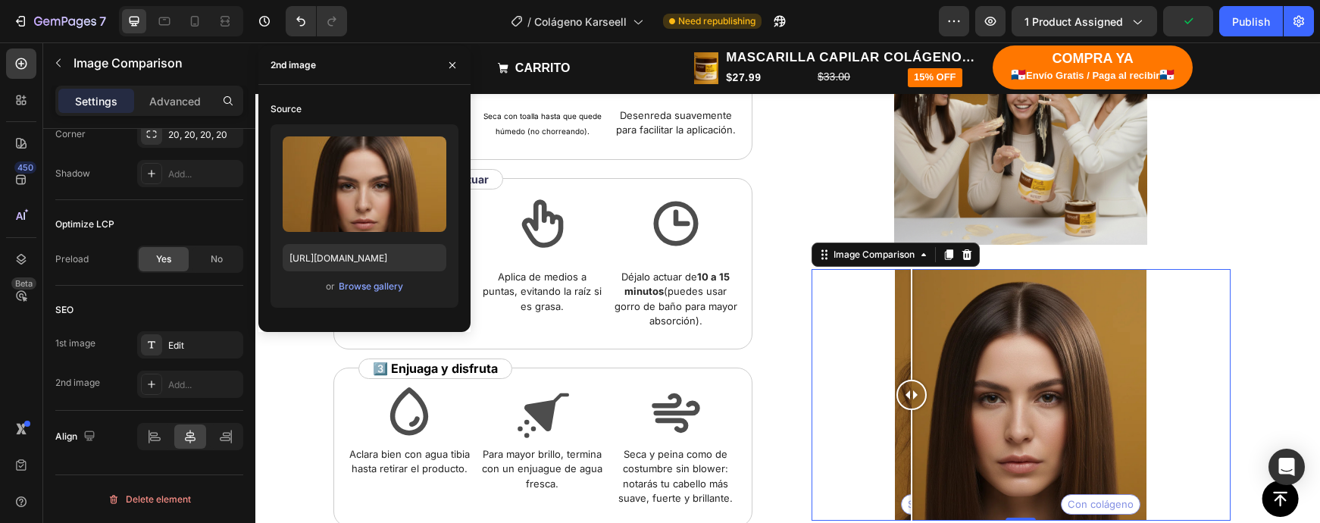
click at [908, 415] on div at bounding box center [911, 395] width 30 height 252
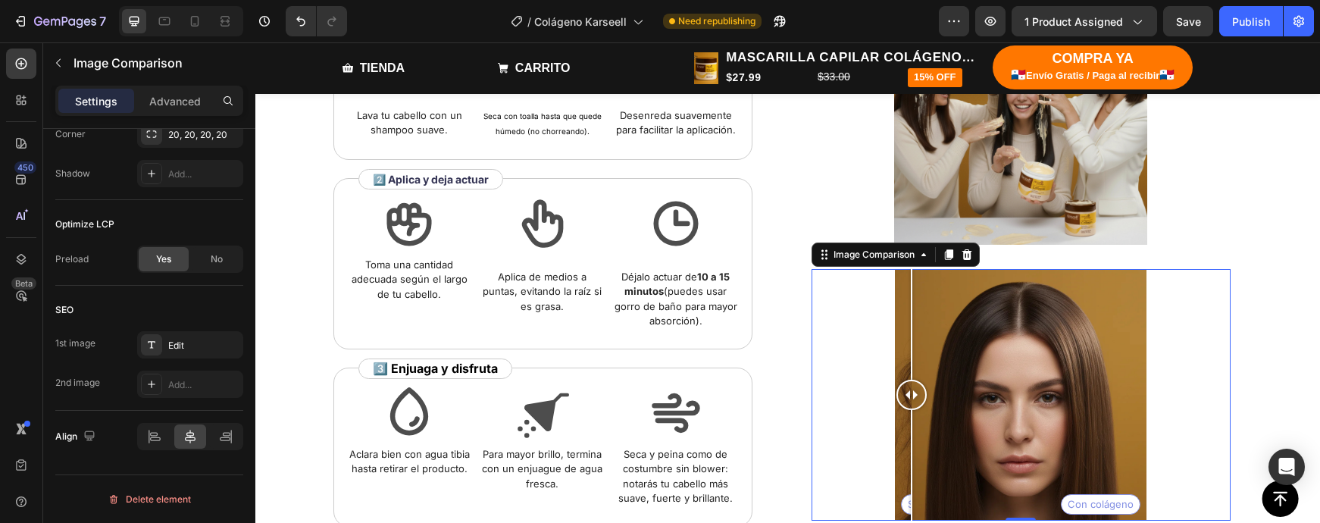
click at [903, 420] on div at bounding box center [911, 395] width 30 height 252
click at [922, 322] on div at bounding box center [922, 324] width 2 height 111
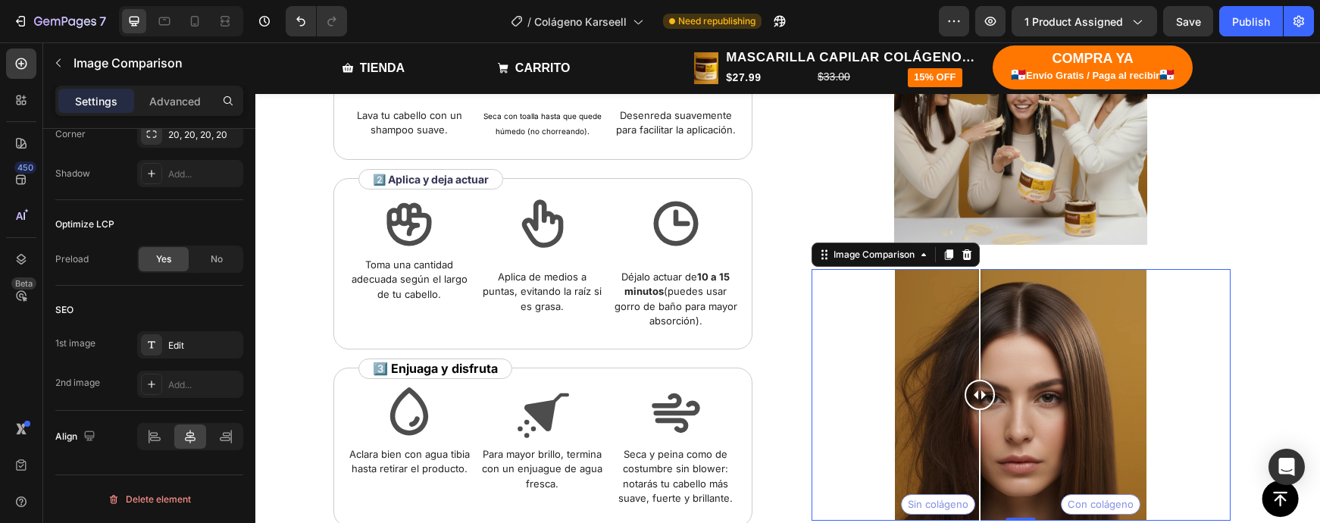
click at [980, 324] on div at bounding box center [980, 324] width 2 height 111
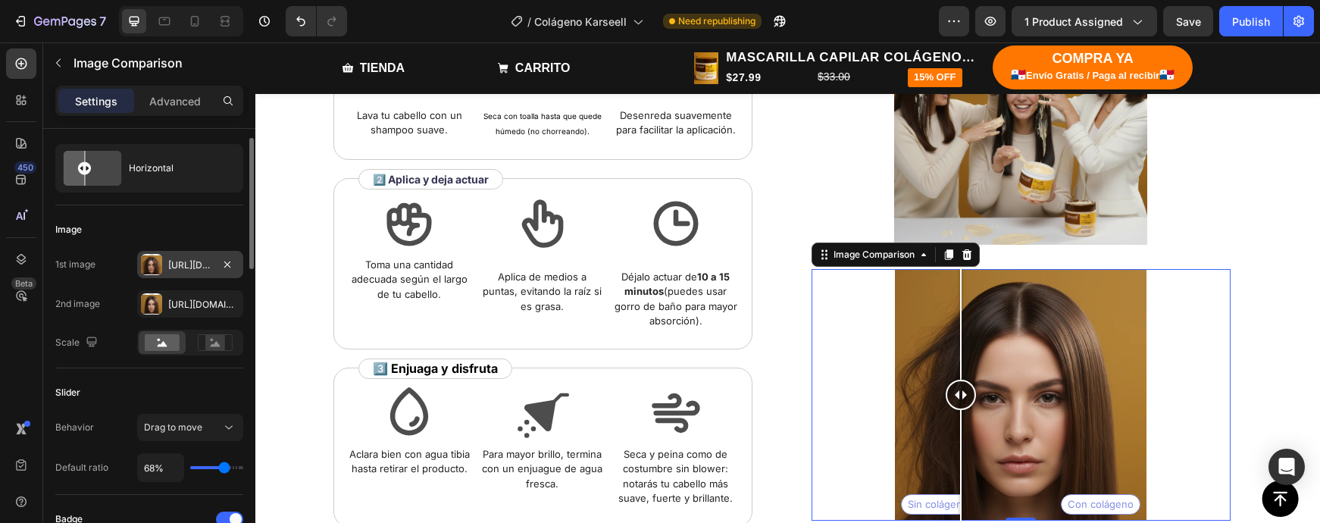
scroll to position [31, 0]
click at [178, 261] on div "[URL][DOMAIN_NAME]" at bounding box center [190, 265] width 44 height 14
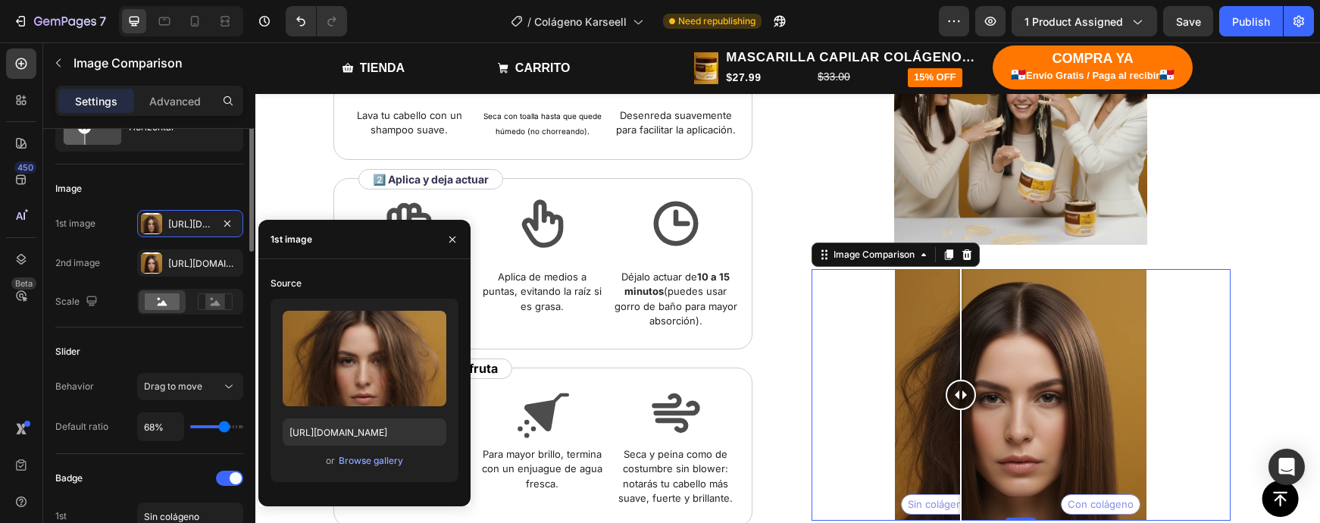
scroll to position [48, 0]
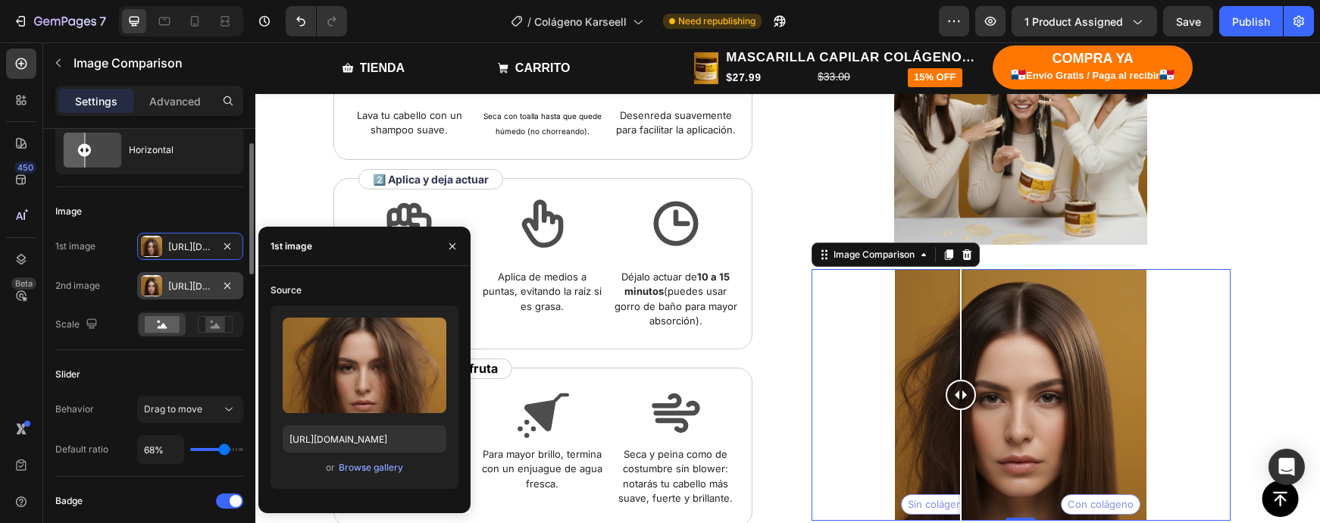
click at [180, 276] on div "[URL][DOMAIN_NAME]" at bounding box center [190, 285] width 106 height 27
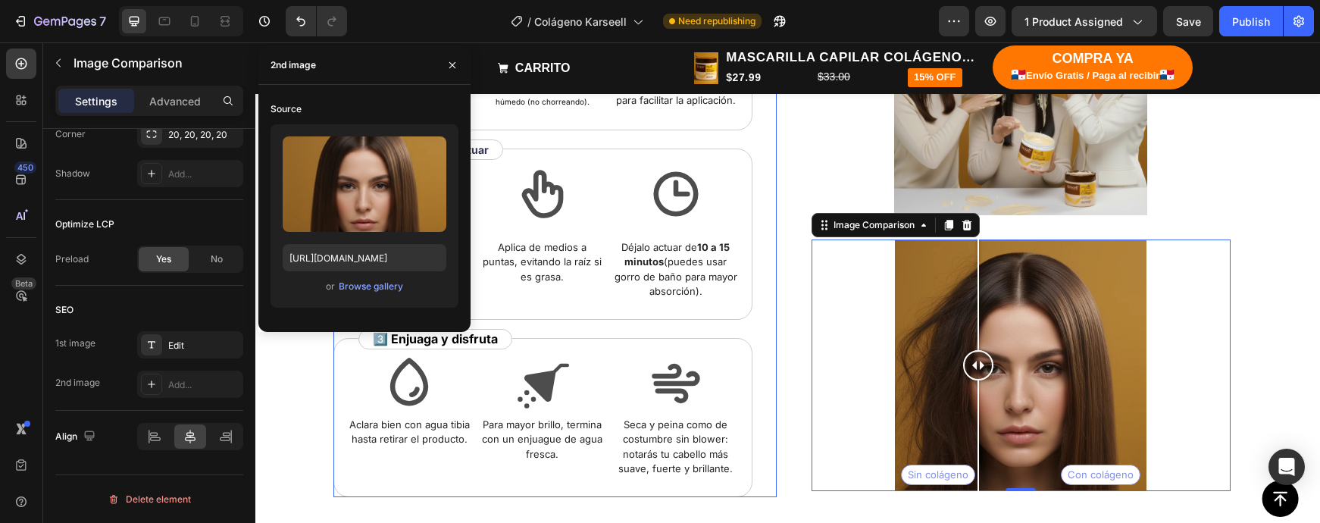
scroll to position [1444, 0]
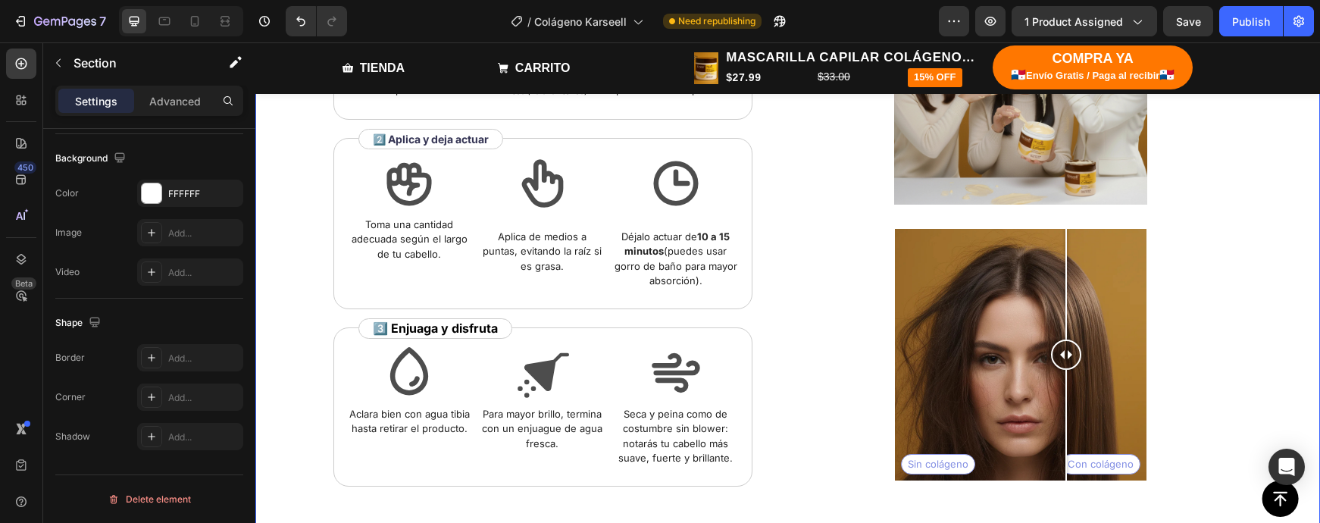
click at [1249, 398] on div "¿Cómo usar? Heading ✨ “Una rutina simple, un resultado extraordinario: fuerza, …" at bounding box center [787, 165] width 943 height 655
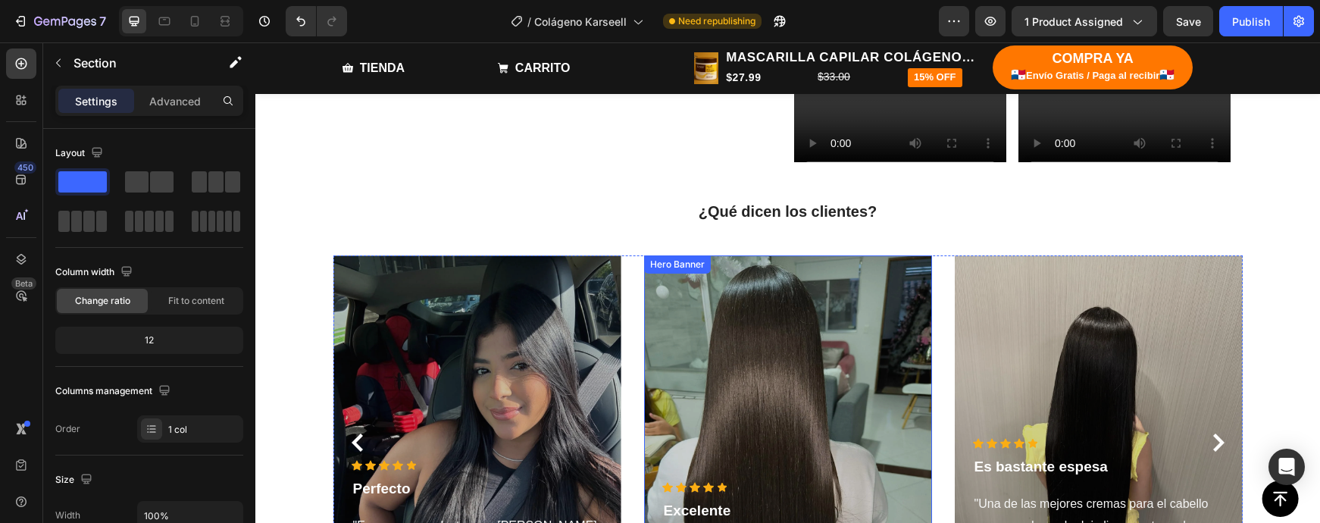
scroll to position [2293, 0]
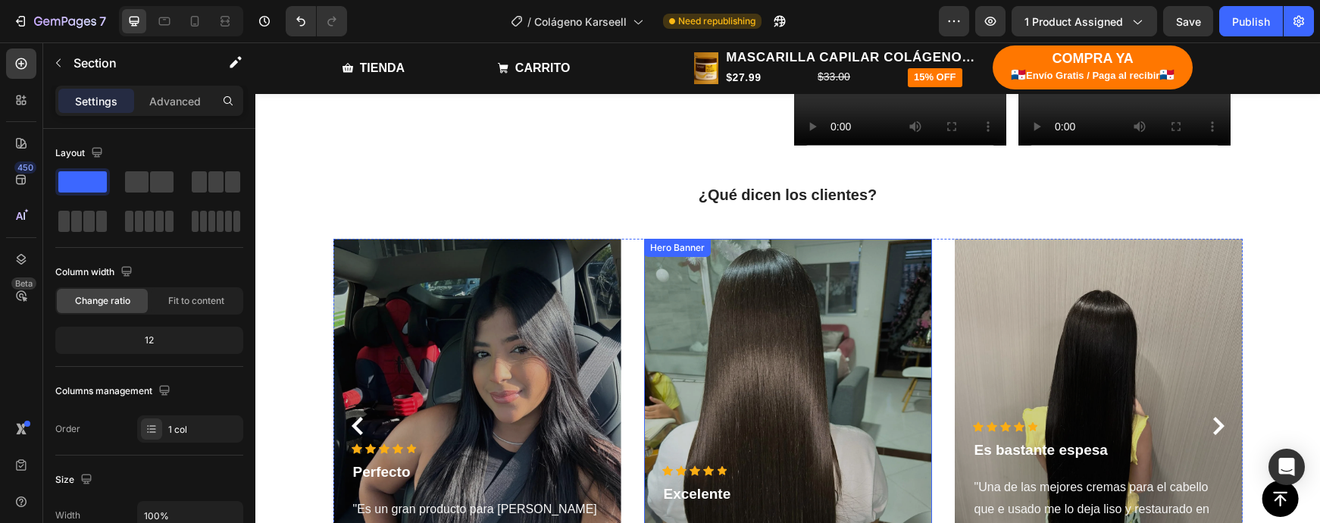
click at [803, 354] on div "Overlay" at bounding box center [788, 426] width 288 height 374
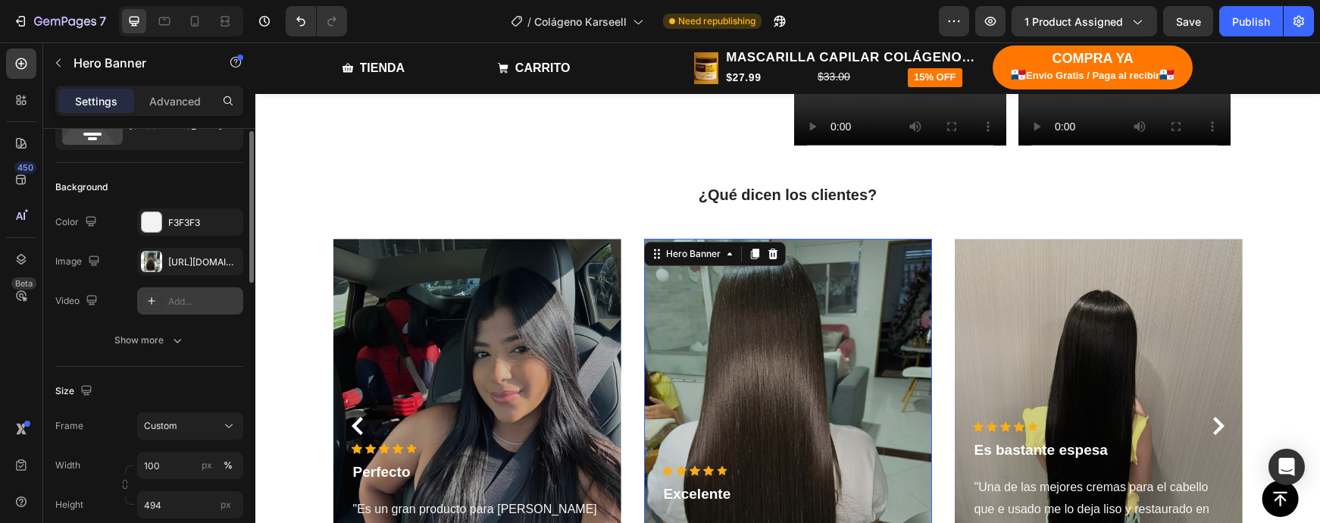
scroll to position [56, 0]
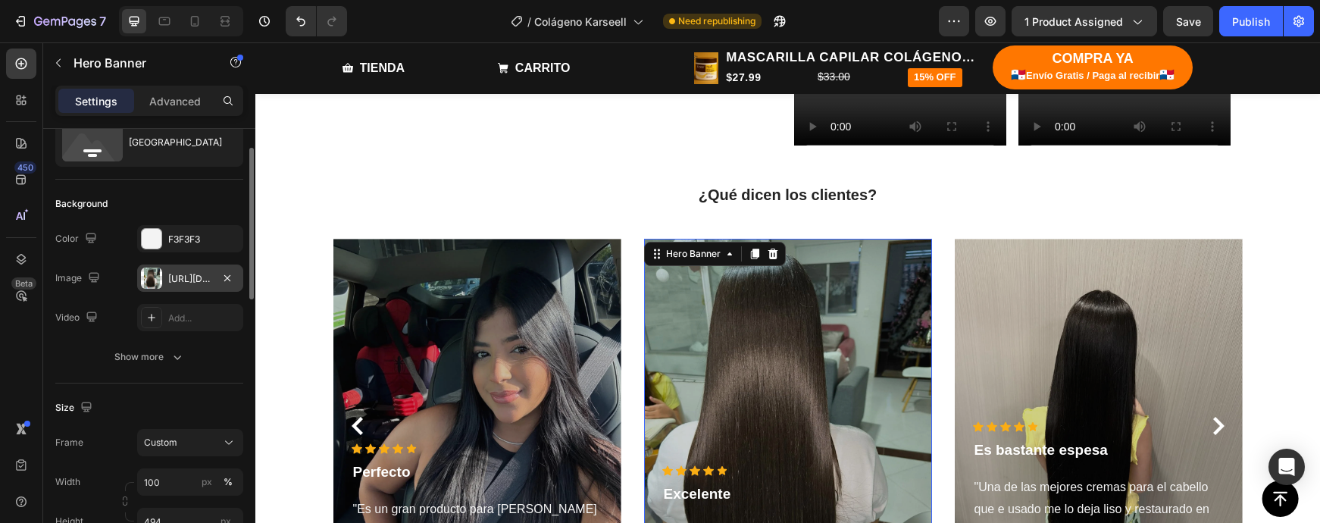
click at [169, 277] on div "[URL][DOMAIN_NAME]" at bounding box center [190, 279] width 44 height 14
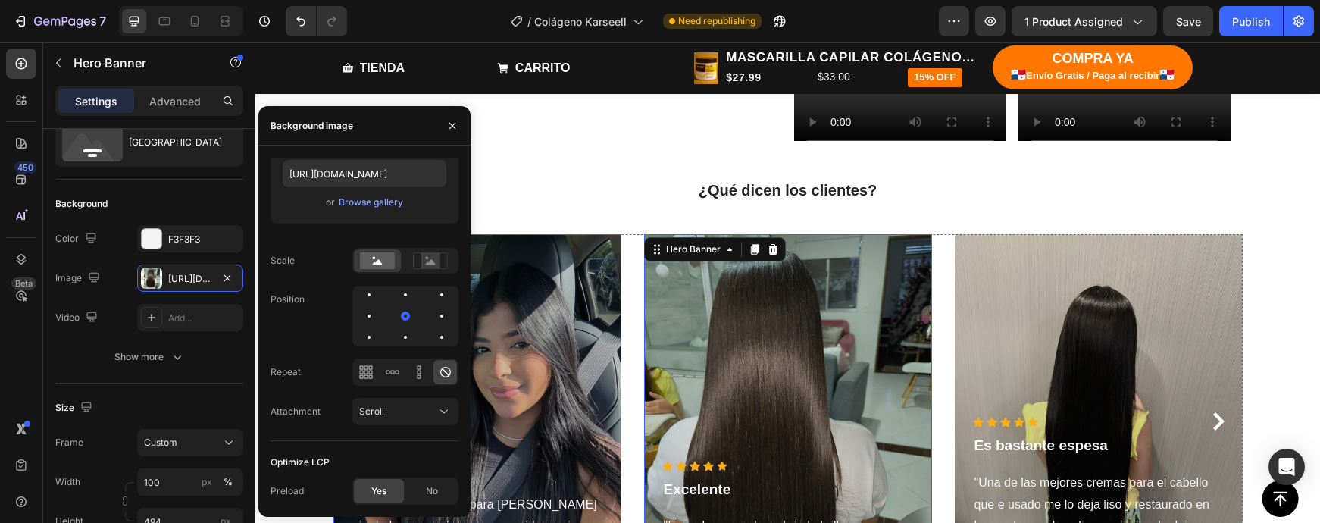
scroll to position [2305, 0]
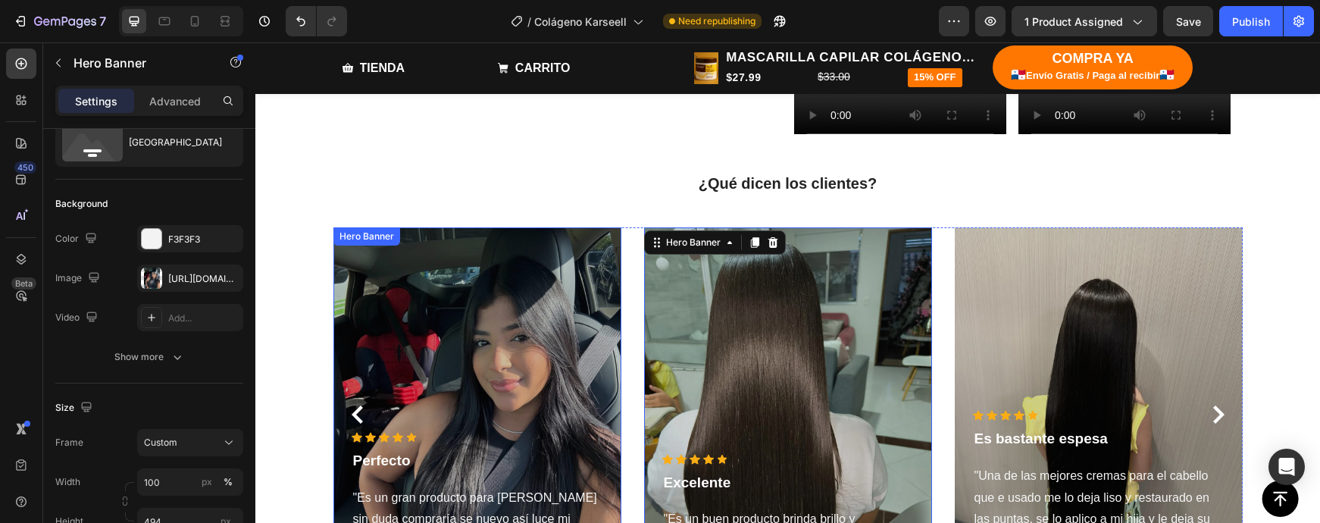
click at [523, 385] on div "Overlay" at bounding box center [477, 414] width 288 height 374
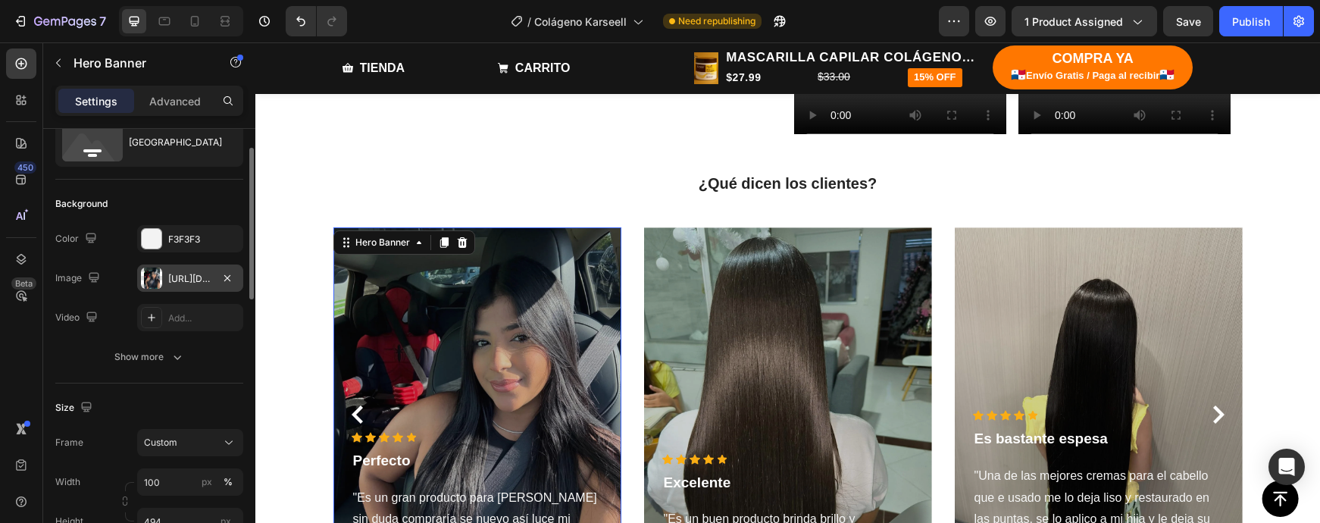
click at [156, 278] on div at bounding box center [151, 277] width 21 height 21
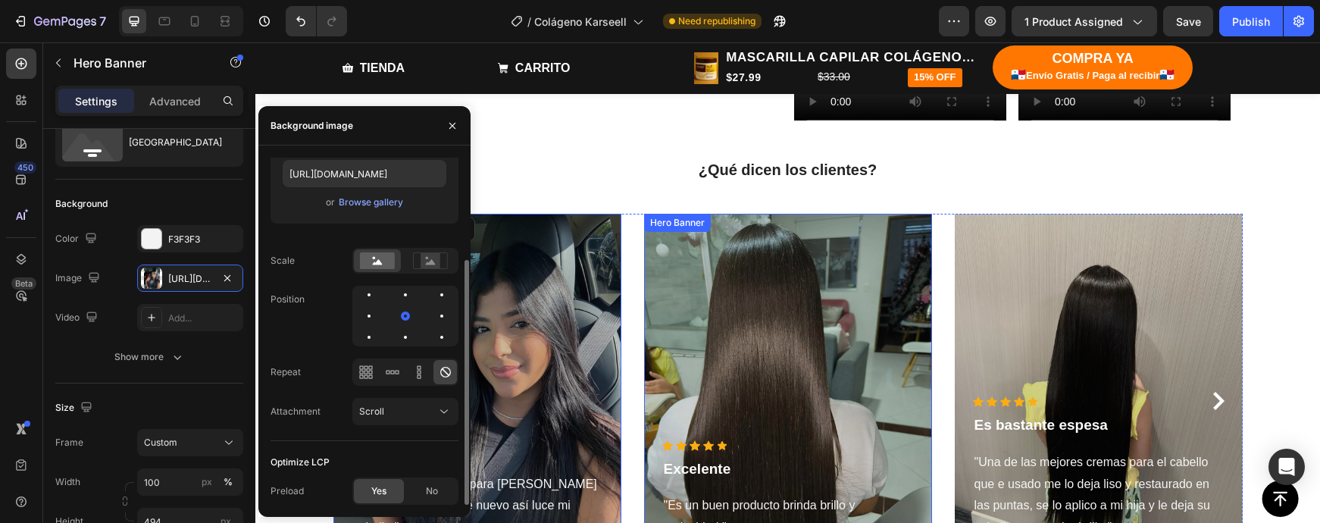
scroll to position [2332, 0]
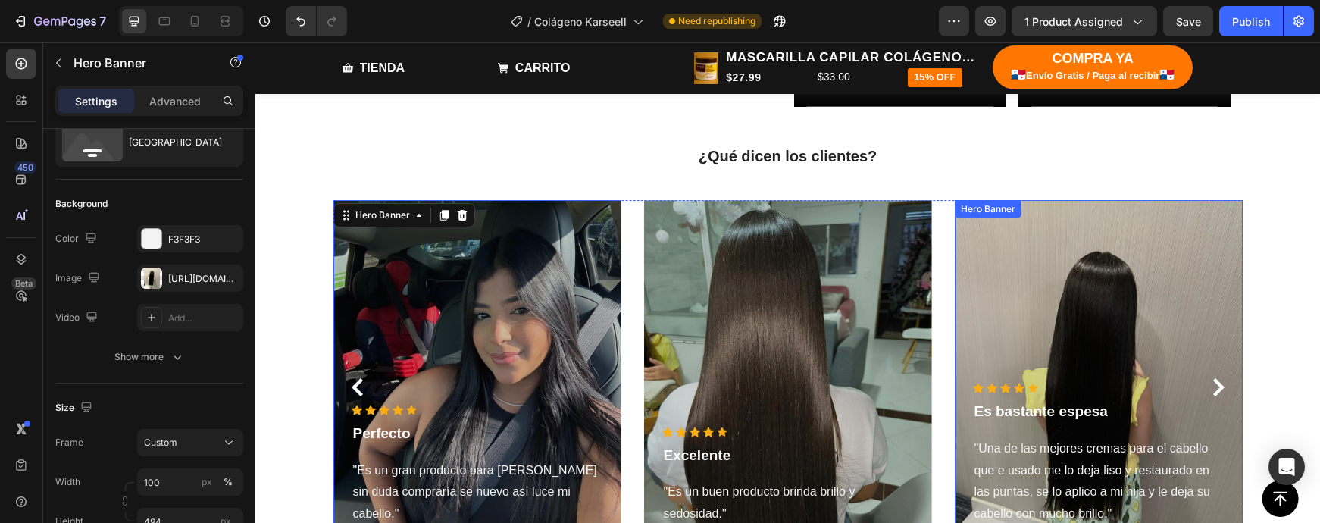
click at [970, 205] on div "Hero Banner" at bounding box center [988, 209] width 67 height 18
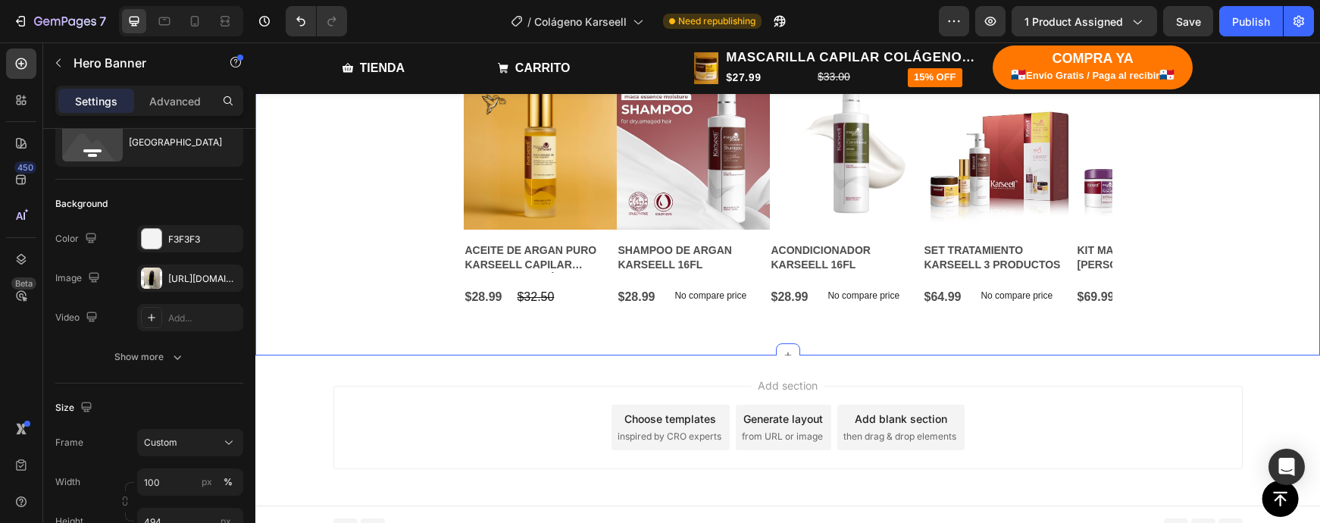
scroll to position [2807, 0]
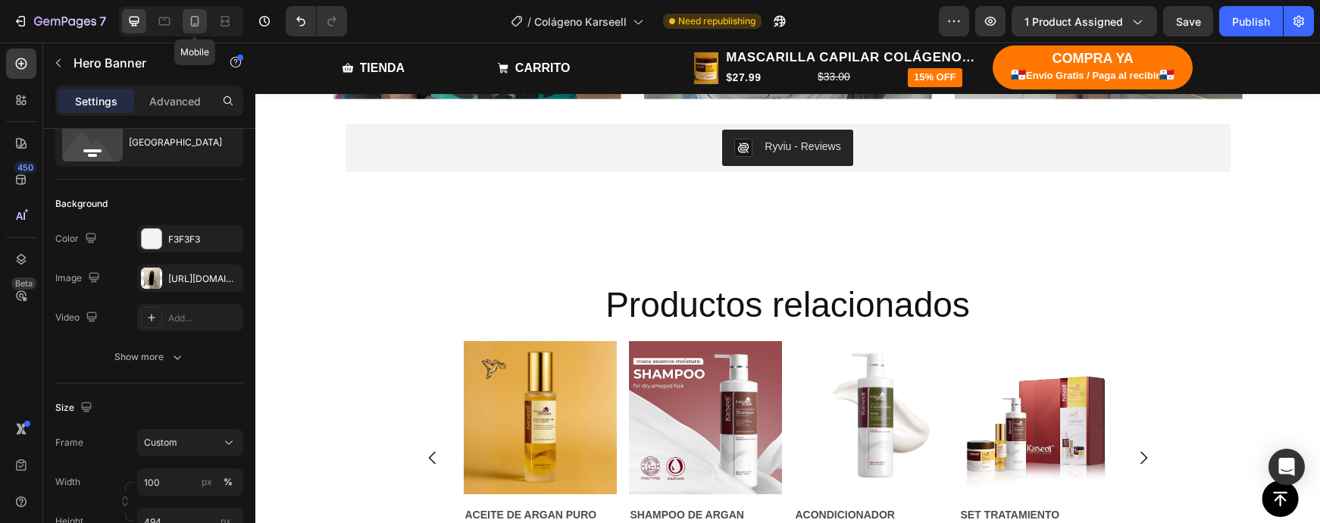
click at [189, 25] on icon at bounding box center [194, 21] width 15 height 15
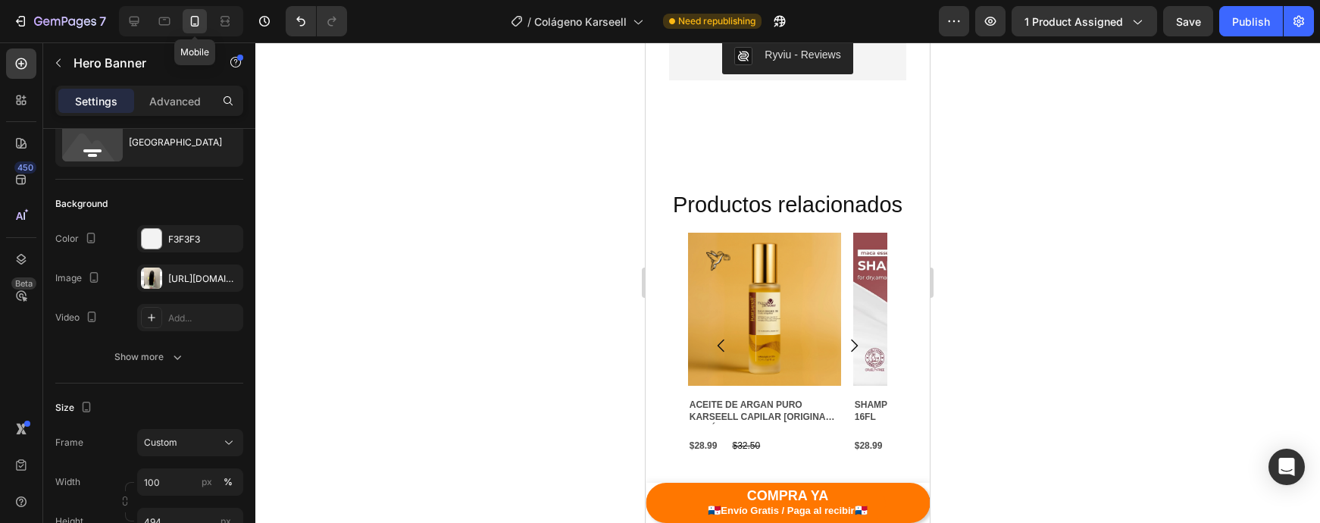
type input "460"
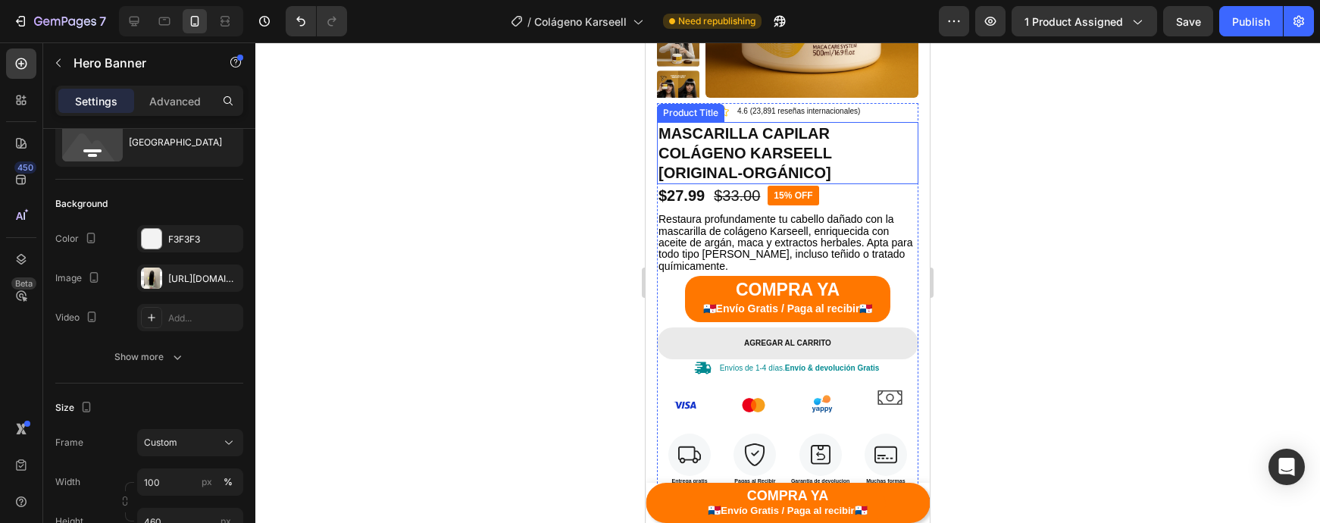
scroll to position [249, 0]
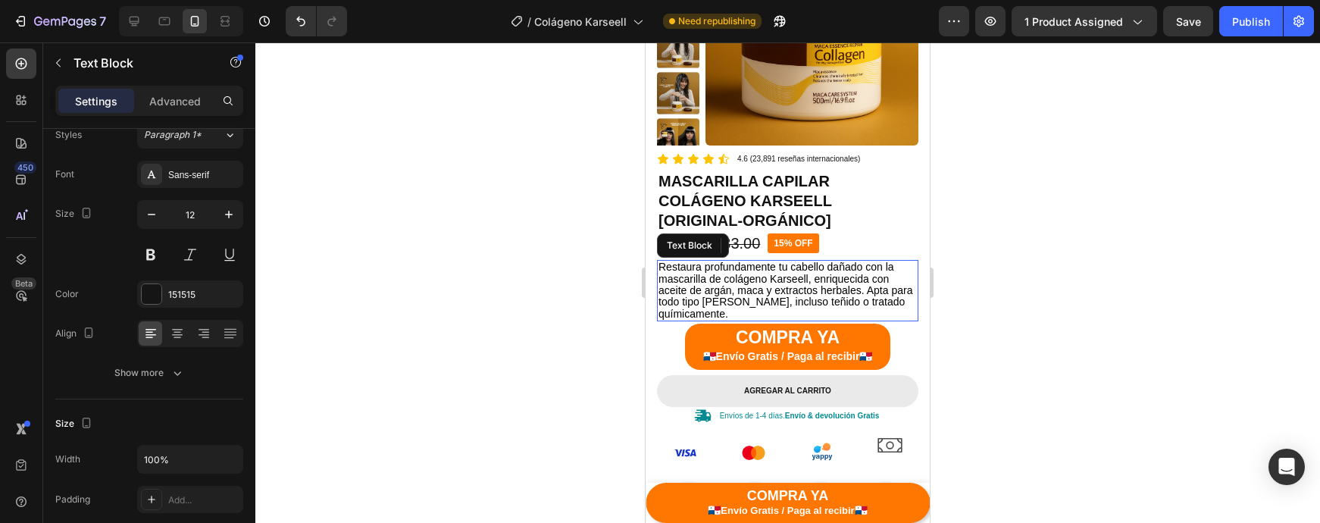
click at [785, 288] on span "Restaura profundamente tu cabello dañado con la mascarilla de colágeno Karseell…" at bounding box center [785, 290] width 254 height 59
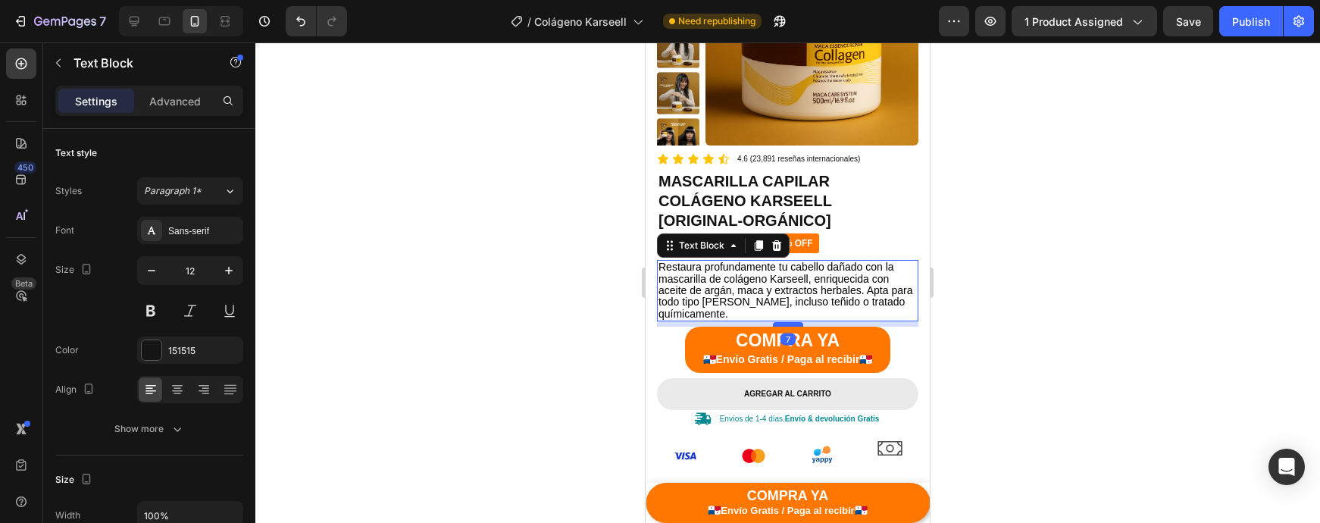
click at [781, 323] on div at bounding box center [788, 324] width 30 height 5
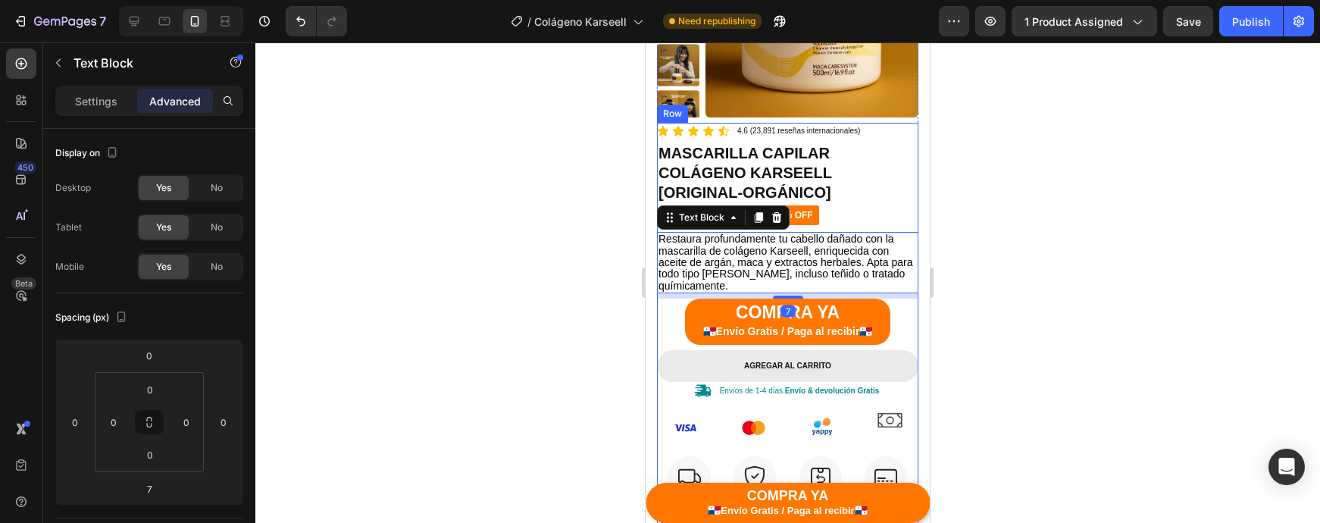
scroll to position [214, 0]
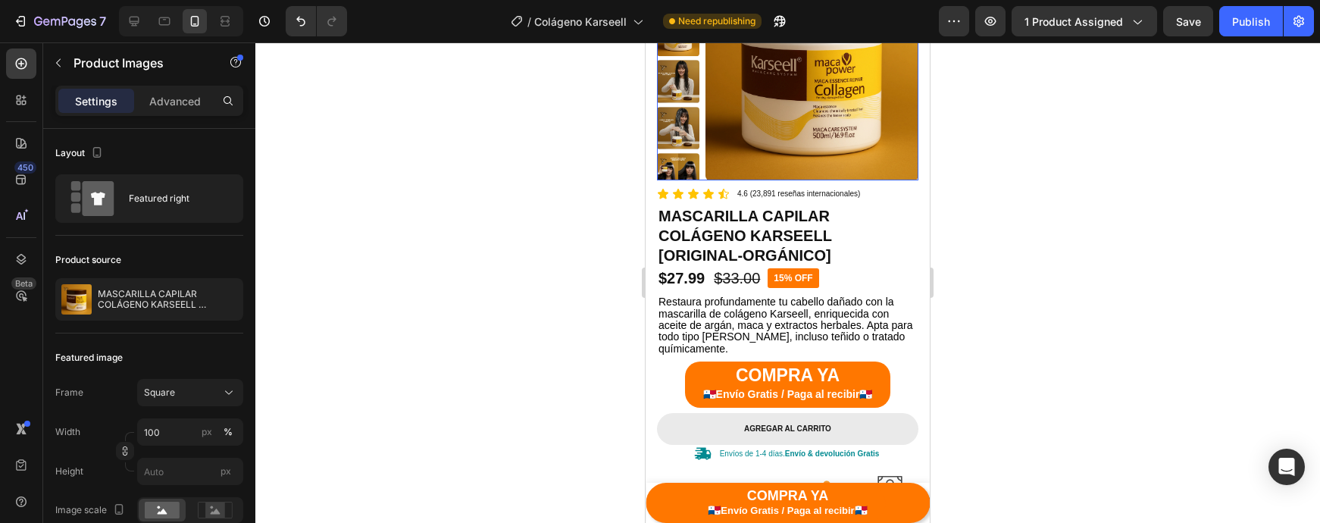
click at [804, 130] on img at bounding box center [811, 73] width 213 height 213
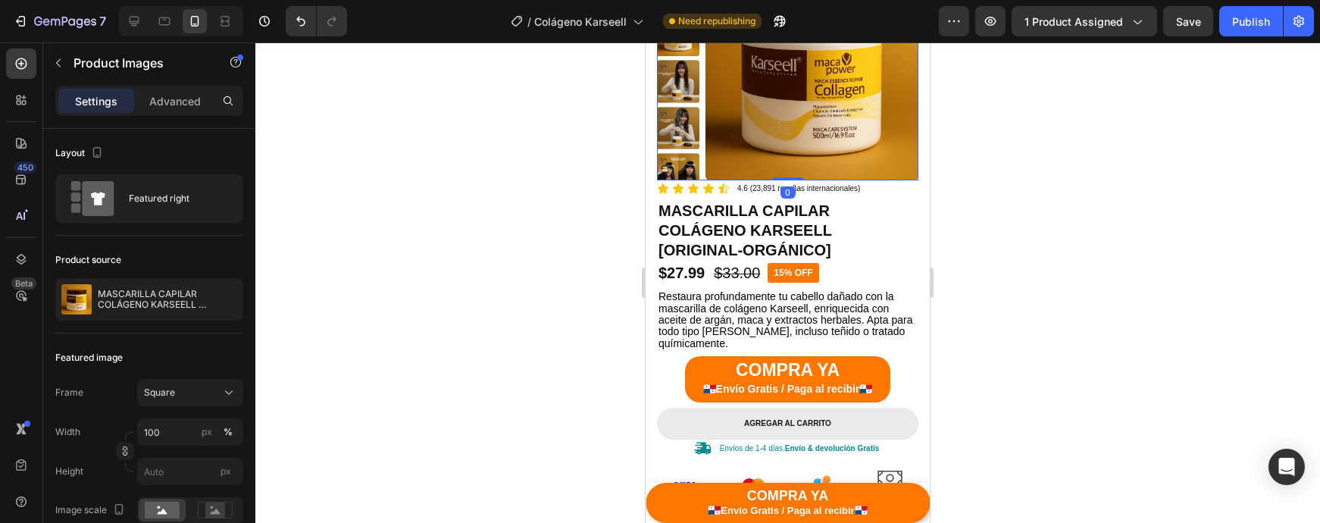
drag, startPoint x: 794, startPoint y: 183, endPoint x: 798, endPoint y: 174, distance: 10.6
click at [798, 174] on div "Product Images 0" at bounding box center [787, 73] width 261 height 213
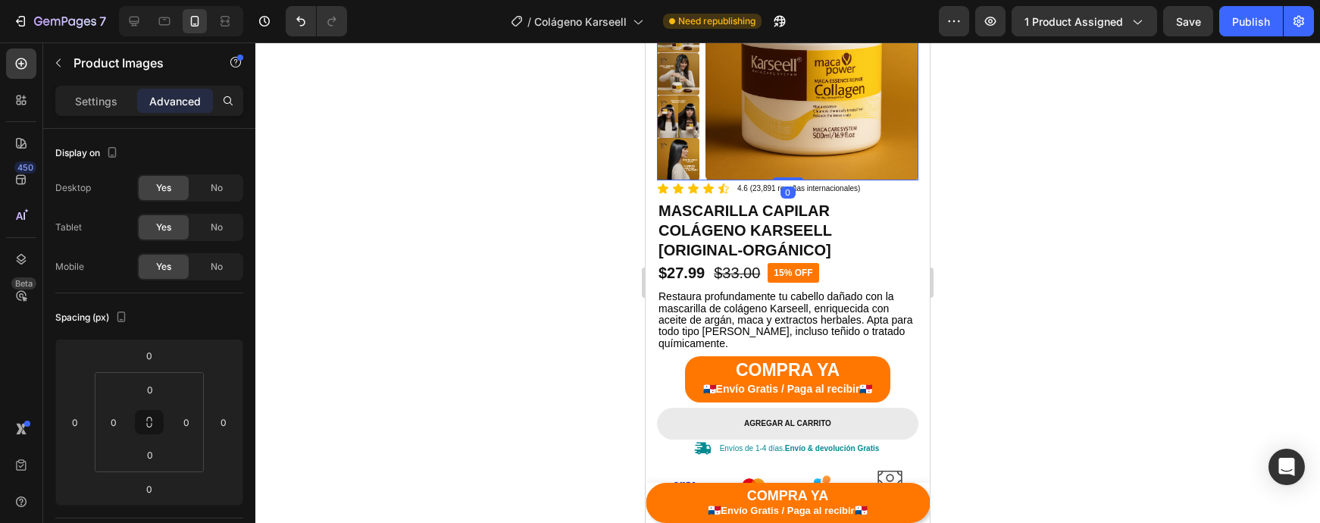
click at [1010, 205] on div at bounding box center [787, 282] width 1065 height 480
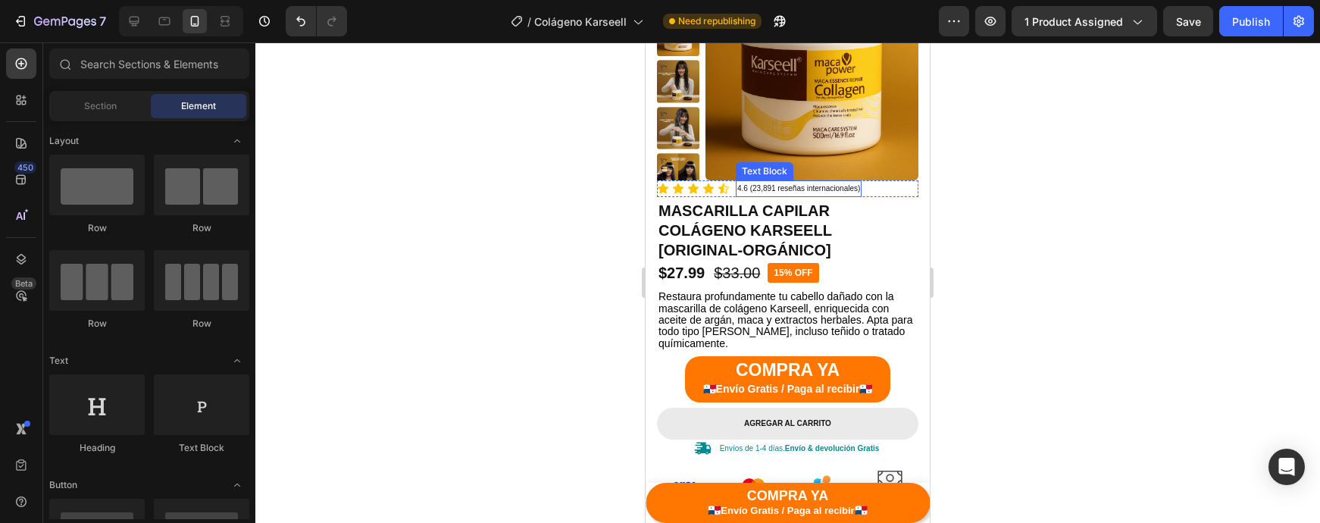
click at [839, 157] on img at bounding box center [811, 73] width 213 height 213
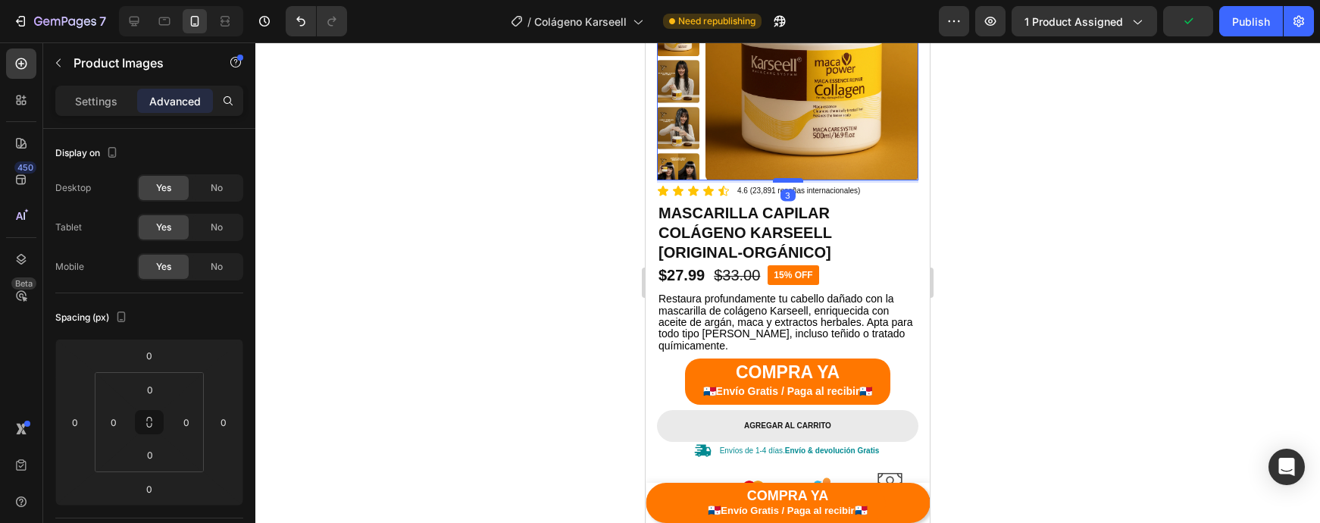
click at [798, 179] on div at bounding box center [788, 180] width 30 height 5
type input "3"
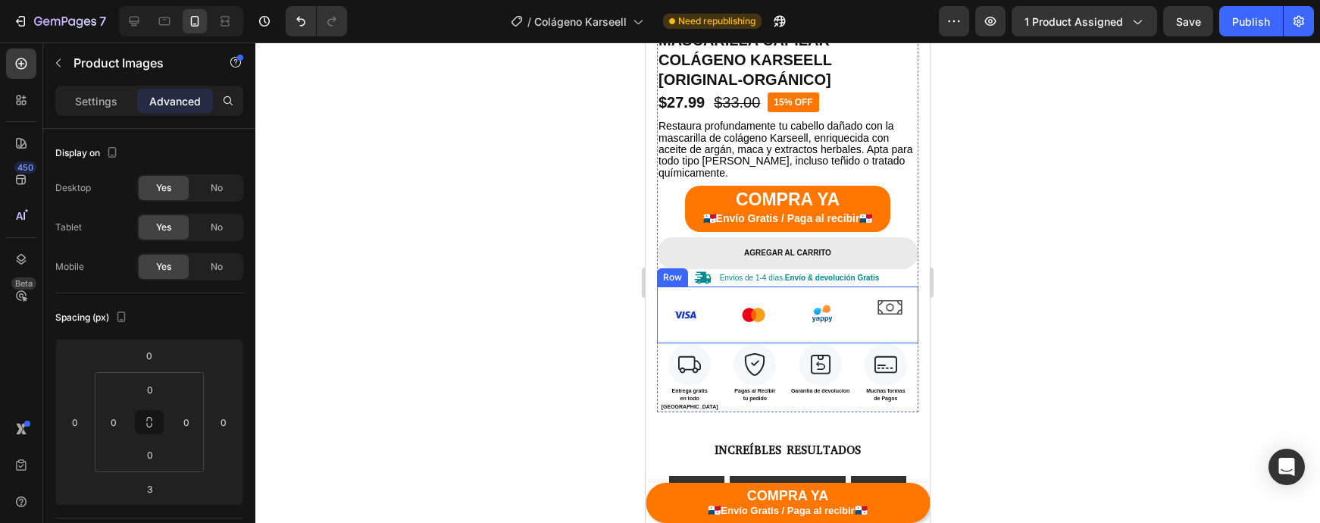
scroll to position [401, 0]
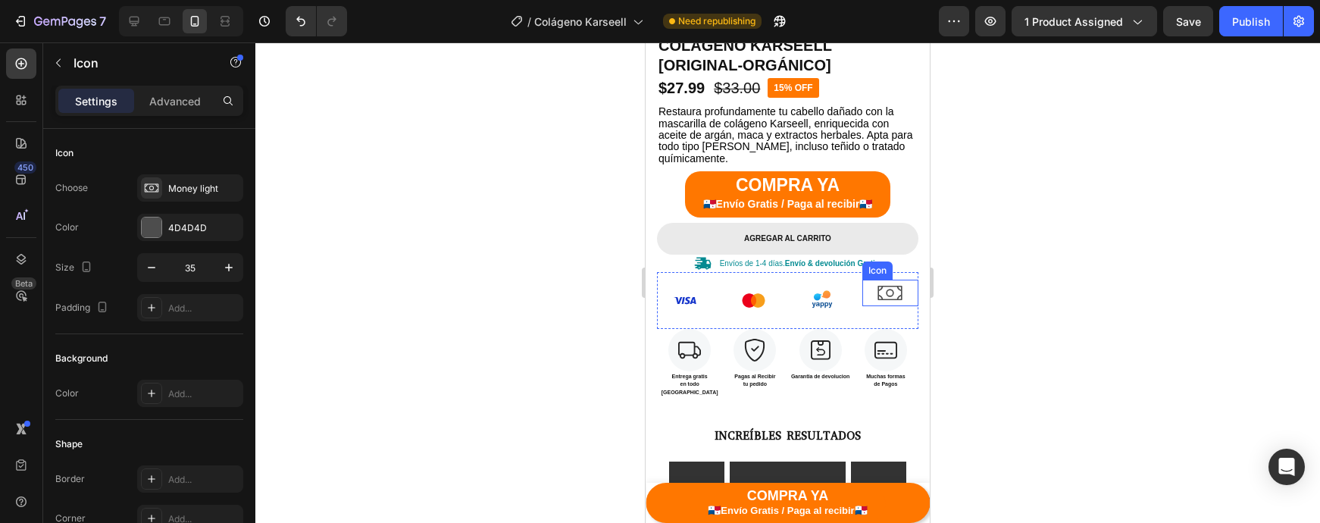
click at [891, 295] on icon at bounding box center [890, 293] width 27 height 27
click at [180, 114] on div "Settings Advanced" at bounding box center [149, 107] width 212 height 43
click at [180, 108] on p "Advanced" at bounding box center [175, 101] width 52 height 16
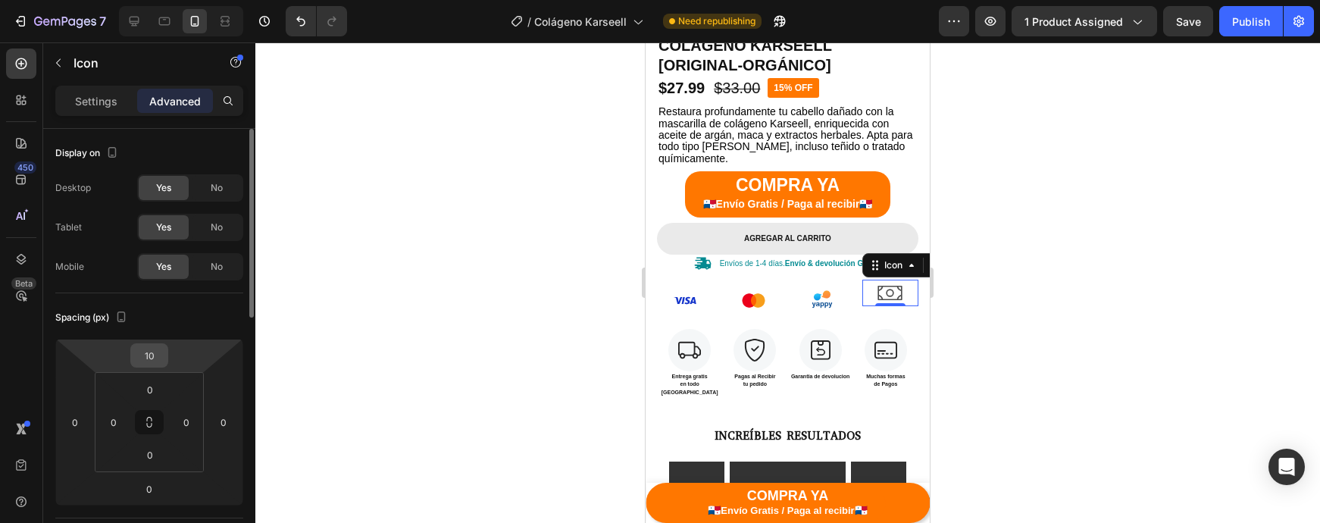
click at [152, 364] on input "10" at bounding box center [149, 355] width 30 height 23
type input "1"
type input "2"
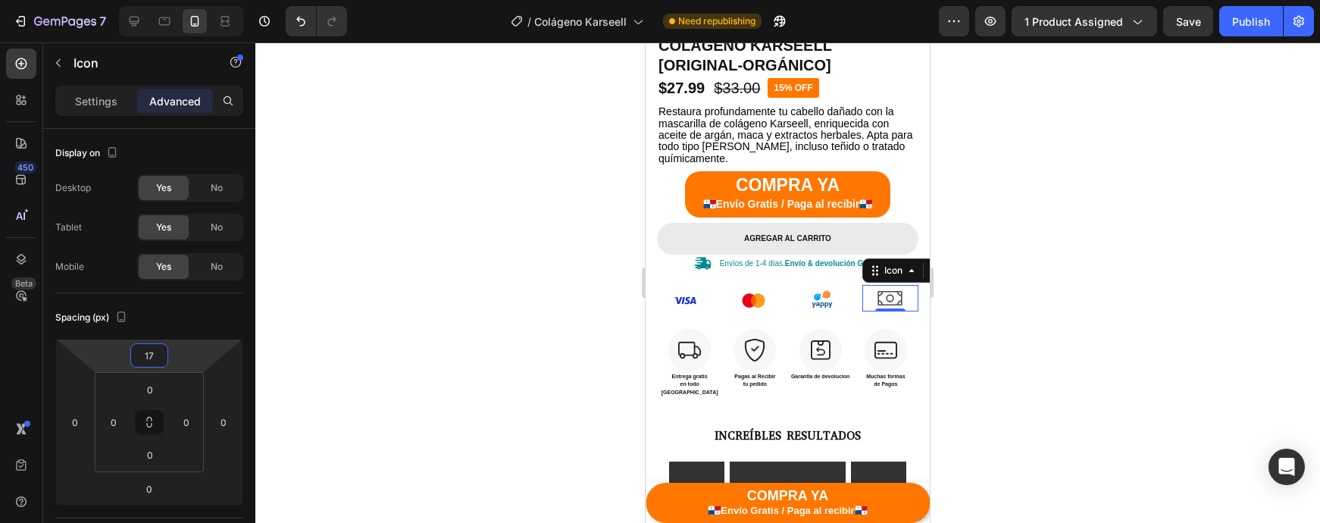
type input "17"
click at [993, 334] on div at bounding box center [787, 282] width 1065 height 480
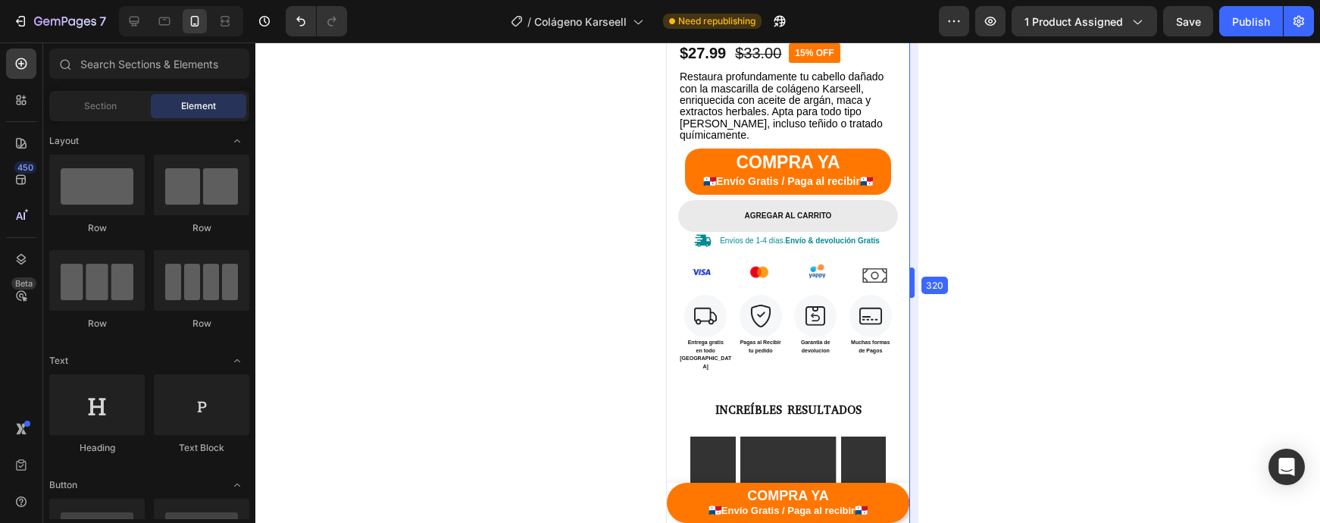
drag, startPoint x: 934, startPoint y: 285, endPoint x: 476, endPoint y: 247, distance: 460.0
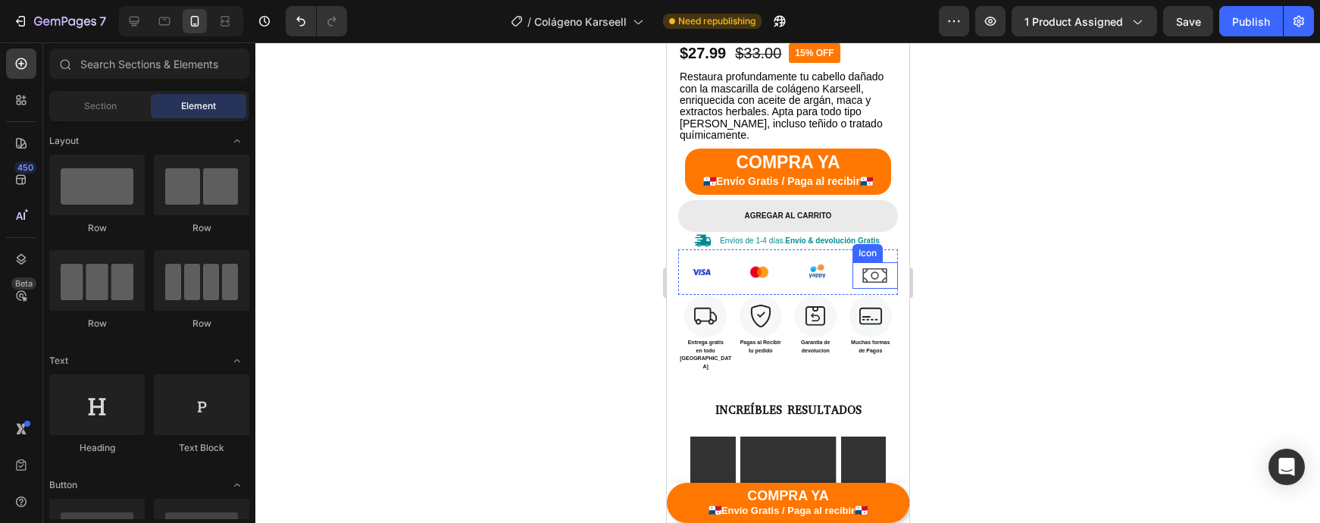
click at [883, 278] on icon at bounding box center [874, 275] width 24 height 14
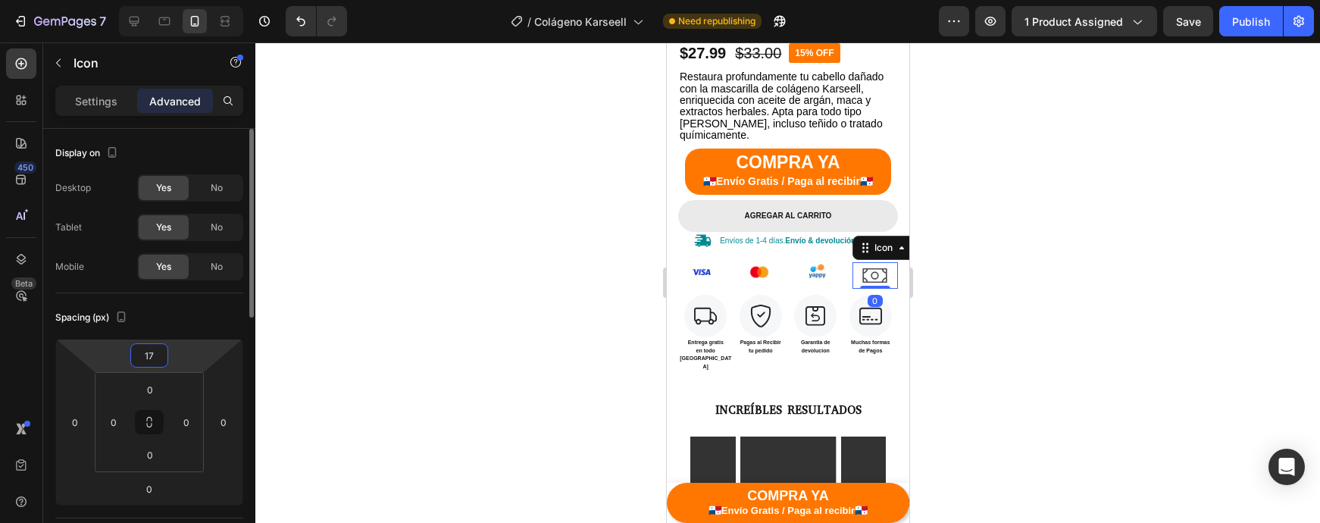
drag, startPoint x: 144, startPoint y: 352, endPoint x: 153, endPoint y: 354, distance: 9.4
click at [146, 351] on input "17" at bounding box center [149, 355] width 30 height 23
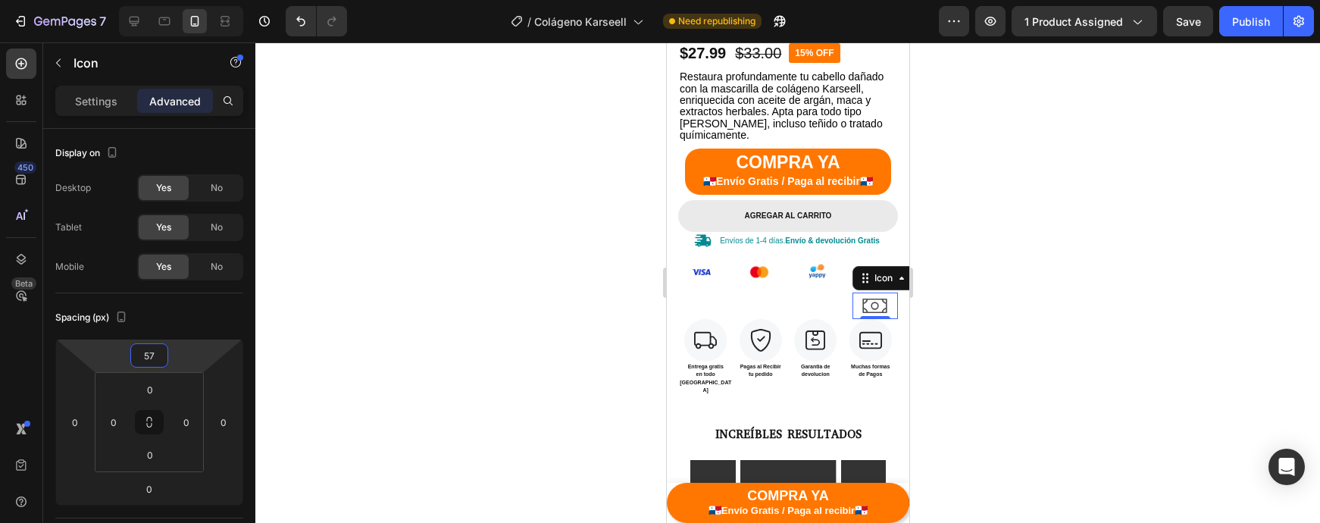
type input "7"
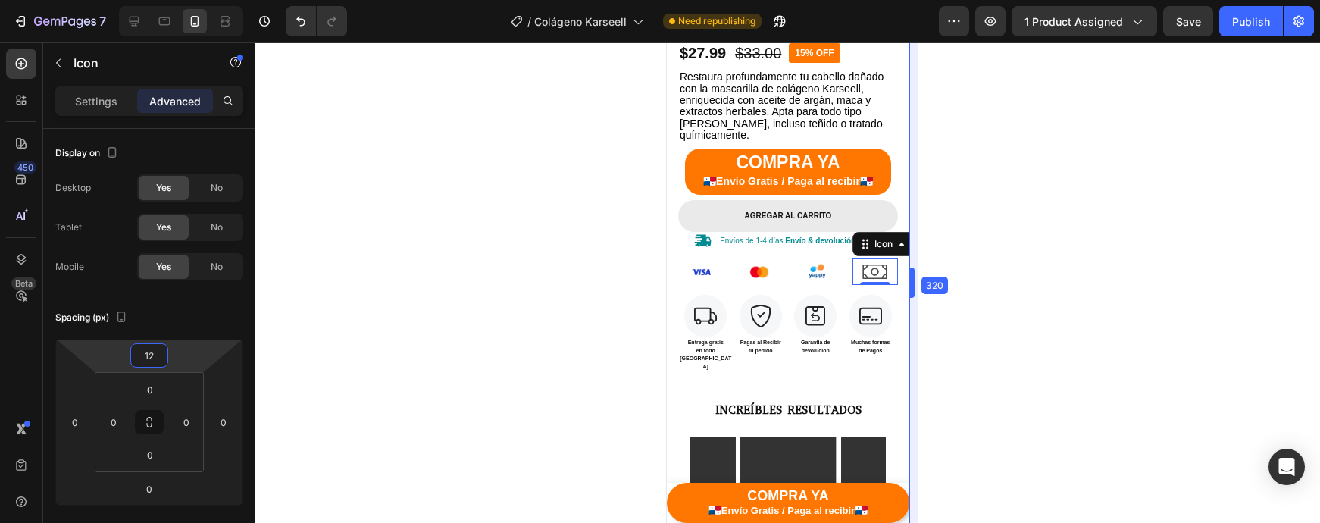
drag, startPoint x: 913, startPoint y: 284, endPoint x: 844, endPoint y: 336, distance: 86.1
type input "12"
click at [860, 276] on div "Icon 0" at bounding box center [875, 271] width 46 height 27
click at [74, 102] on div "Settings" at bounding box center [96, 101] width 76 height 24
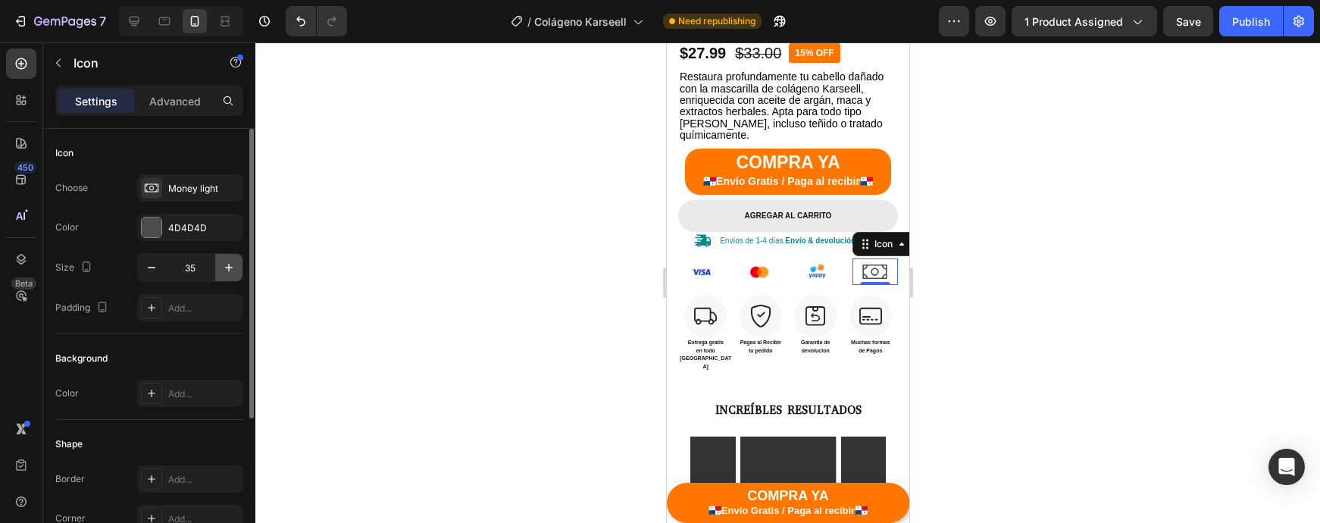
click at [226, 272] on icon "button" at bounding box center [228, 267] width 15 height 15
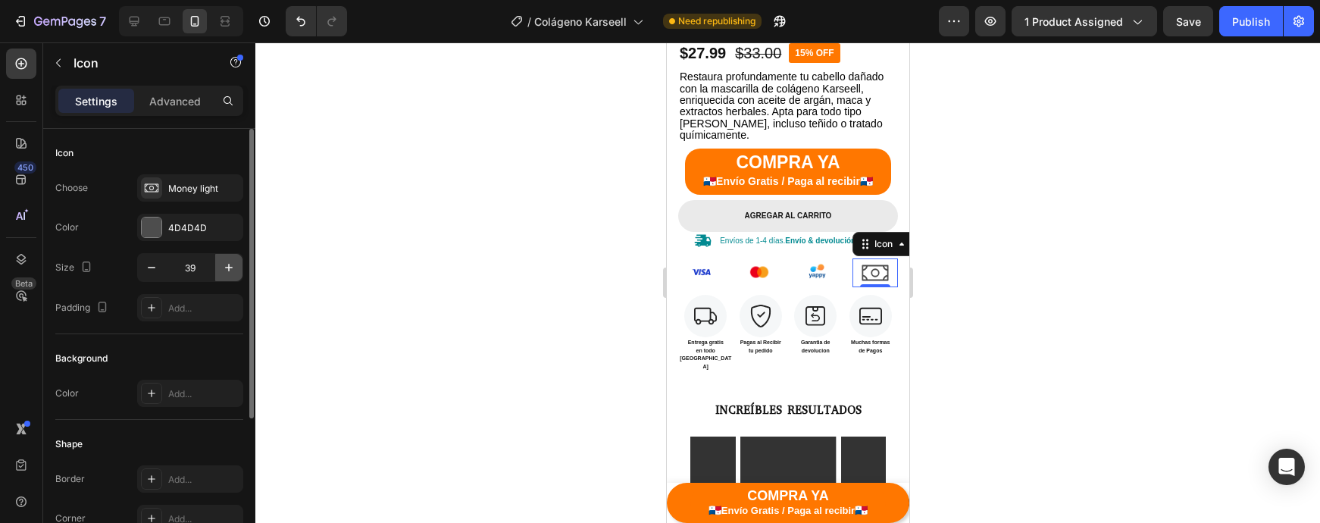
click at [226, 272] on icon "button" at bounding box center [228, 267] width 15 height 15
click at [233, 270] on icon "button" at bounding box center [228, 267] width 15 height 15
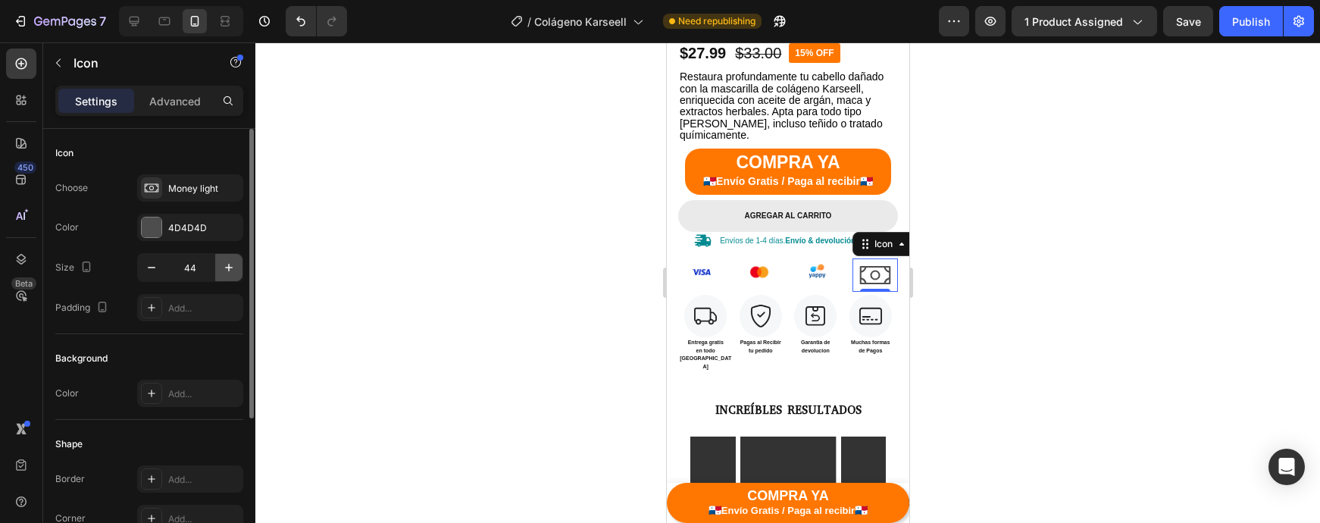
click at [233, 270] on icon "button" at bounding box center [228, 267] width 15 height 15
type input "45"
click at [178, 102] on p "Advanced" at bounding box center [175, 101] width 52 height 16
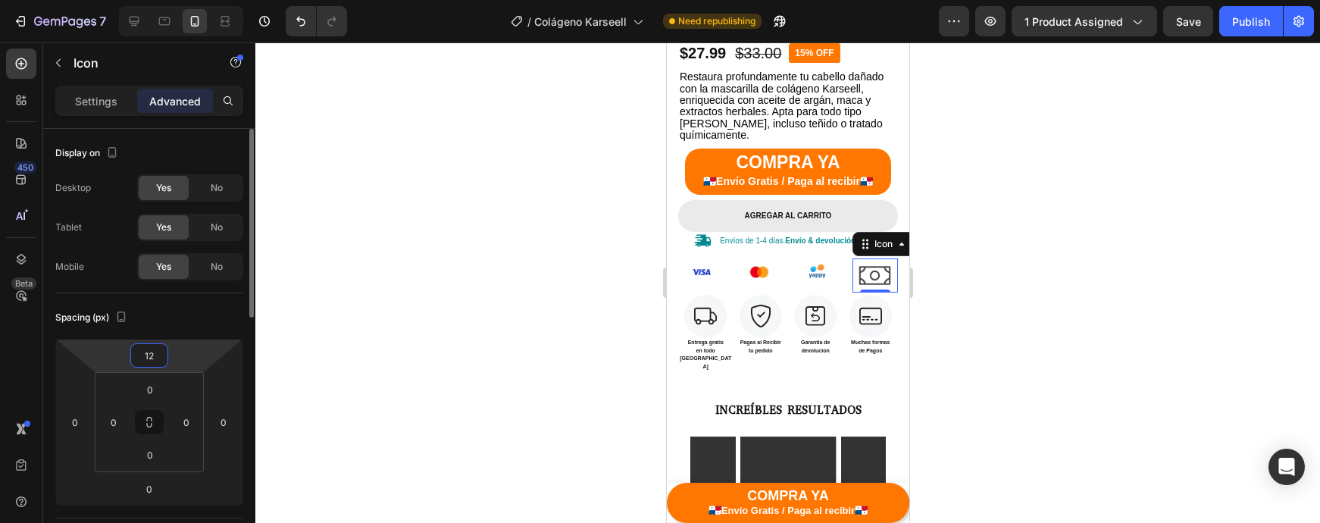
click at [157, 354] on input "12" at bounding box center [149, 355] width 30 height 23
type input "10"
drag, startPoint x: 996, startPoint y: 287, endPoint x: 954, endPoint y: 290, distance: 42.5
click at [997, 287] on div at bounding box center [787, 282] width 1065 height 480
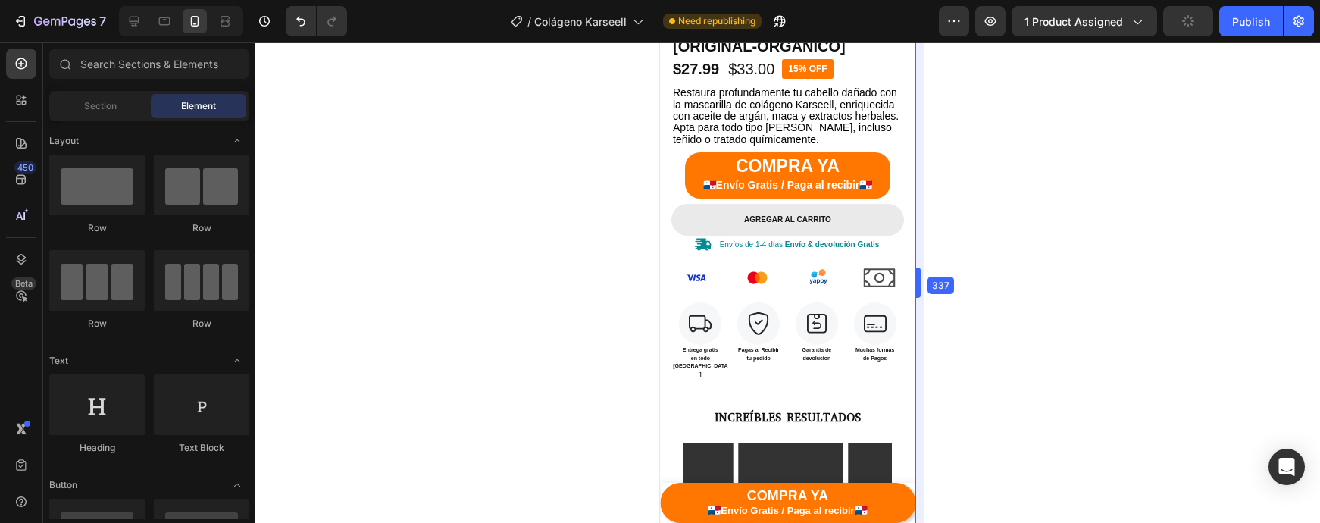
drag, startPoint x: 909, startPoint y: 292, endPoint x: 228, endPoint y: 247, distance: 682.6
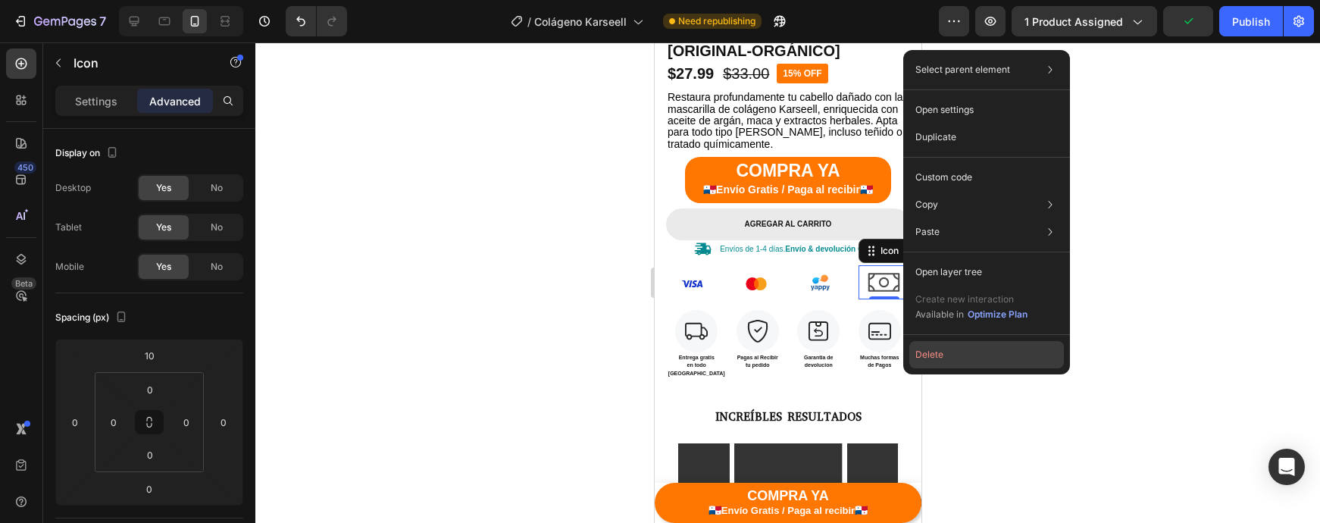
click at [931, 358] on button "Delete" at bounding box center [986, 354] width 155 height 27
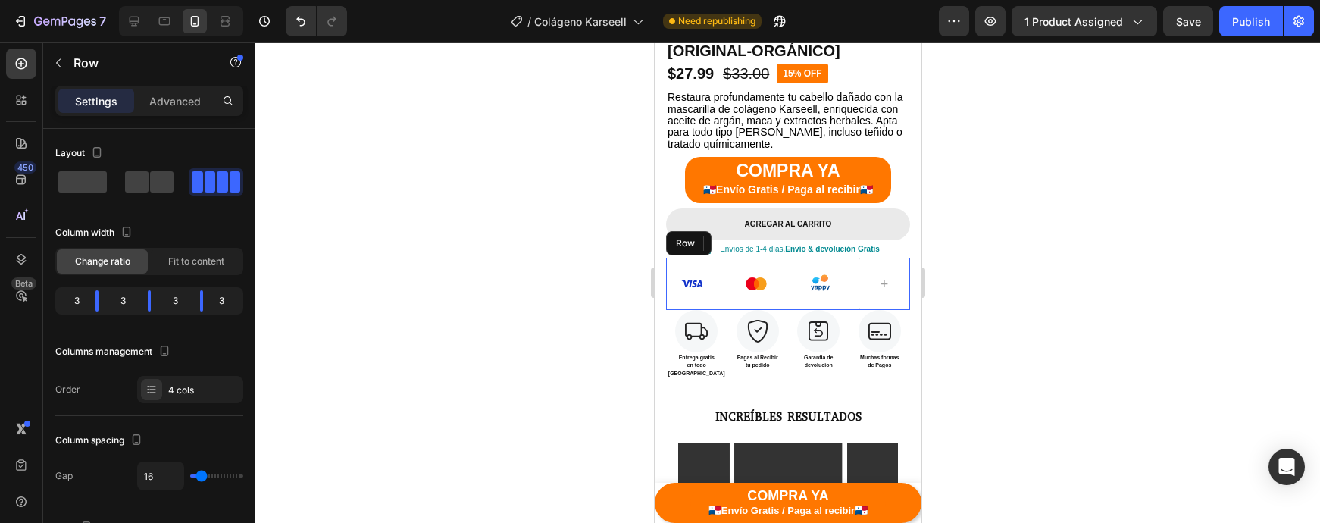
click at [852, 287] on div "Image Image Image Row" at bounding box center [787, 284] width 244 height 52
click at [139, 185] on span at bounding box center [136, 181] width 23 height 21
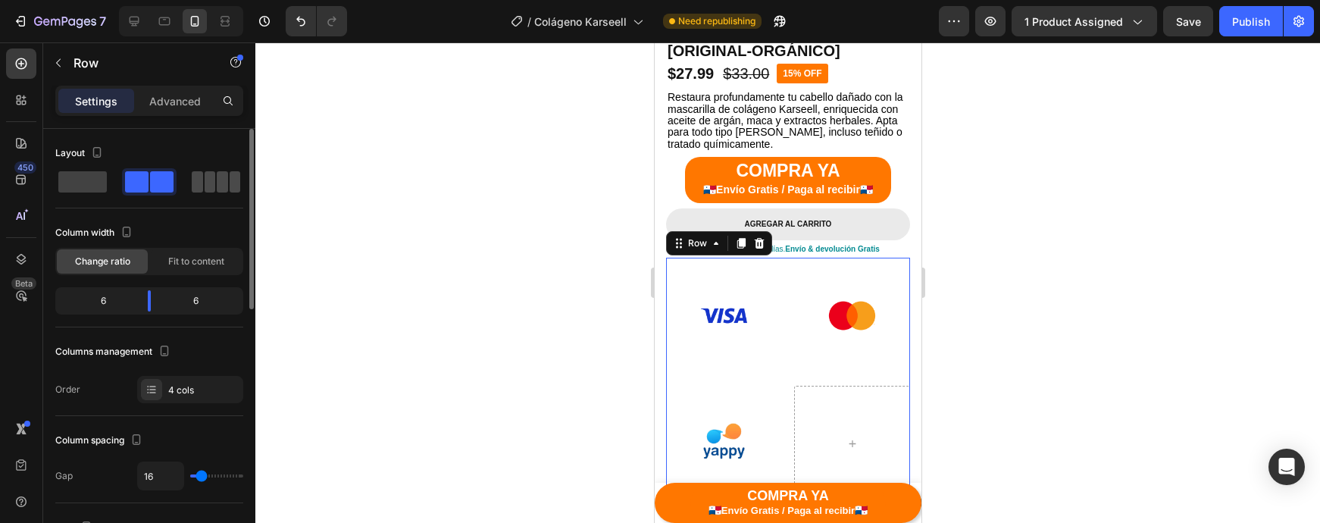
click at [206, 178] on span at bounding box center [210, 181] width 11 height 21
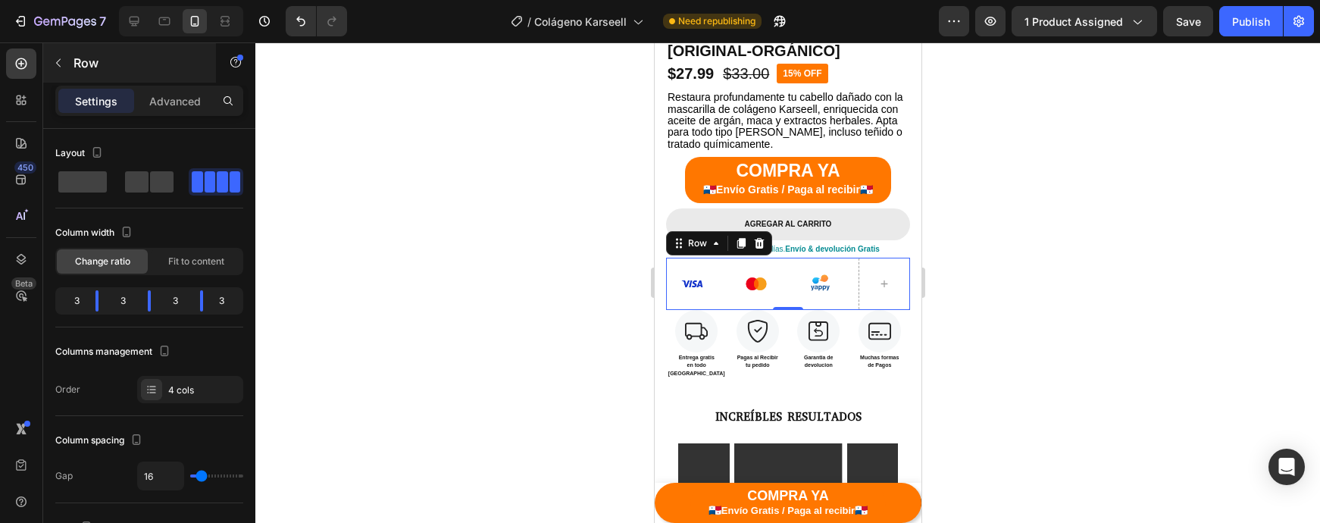
click at [64, 68] on button "button" at bounding box center [58, 63] width 24 height 24
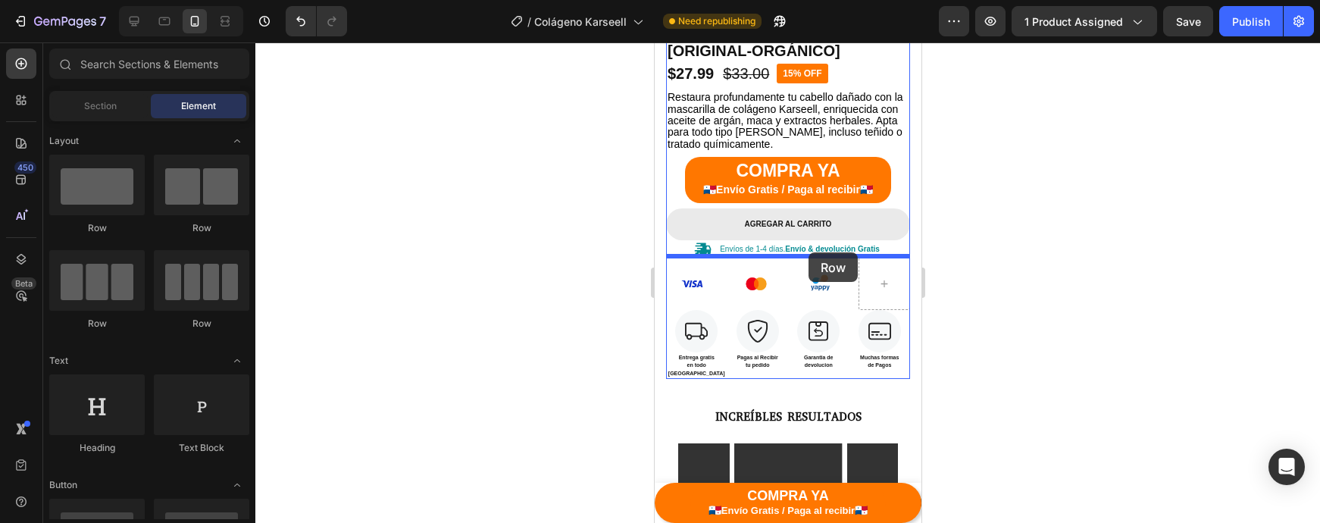
drag, startPoint x: 771, startPoint y: 314, endPoint x: 808, endPoint y: 252, distance: 72.4
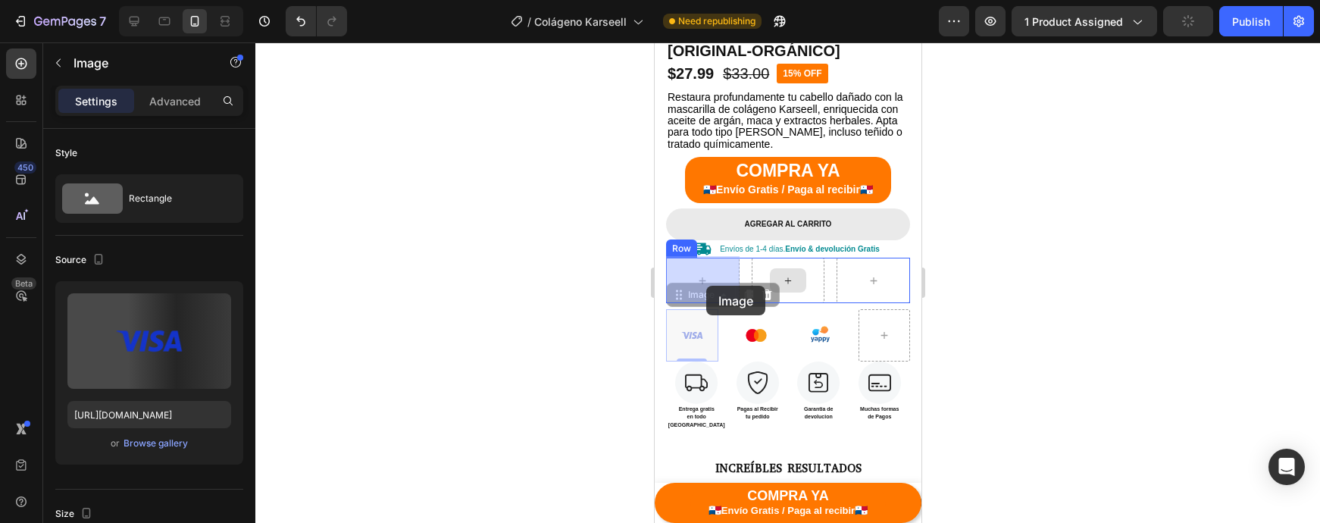
drag, startPoint x: 703, startPoint y: 336, endPoint x: 705, endPoint y: 285, distance: 51.6
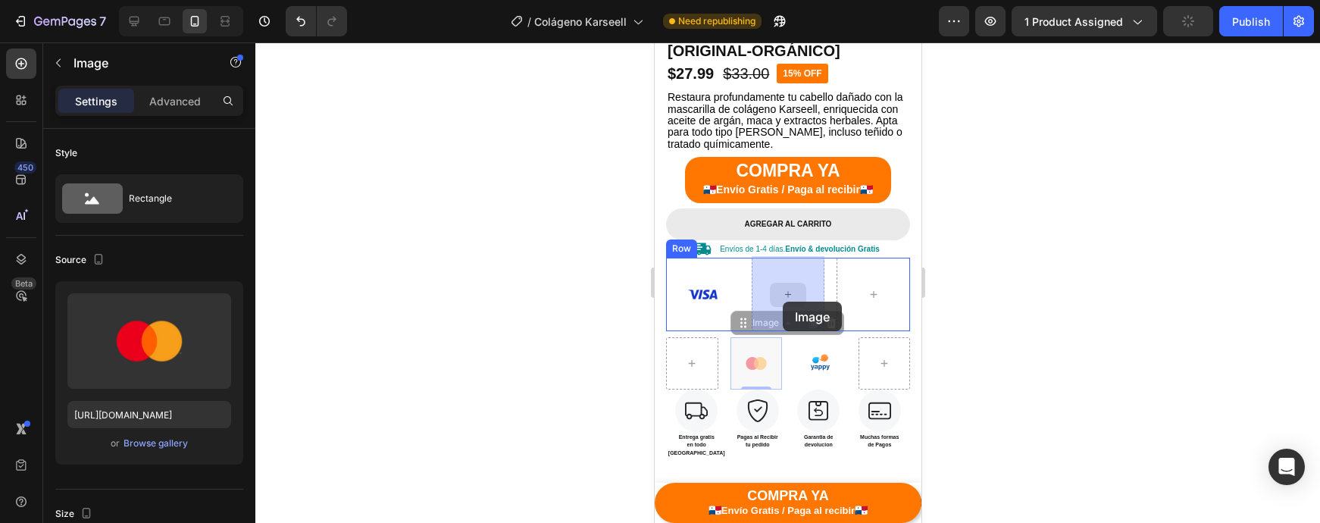
drag, startPoint x: 752, startPoint y: 357, endPoint x: 783, endPoint y: 299, distance: 65.4
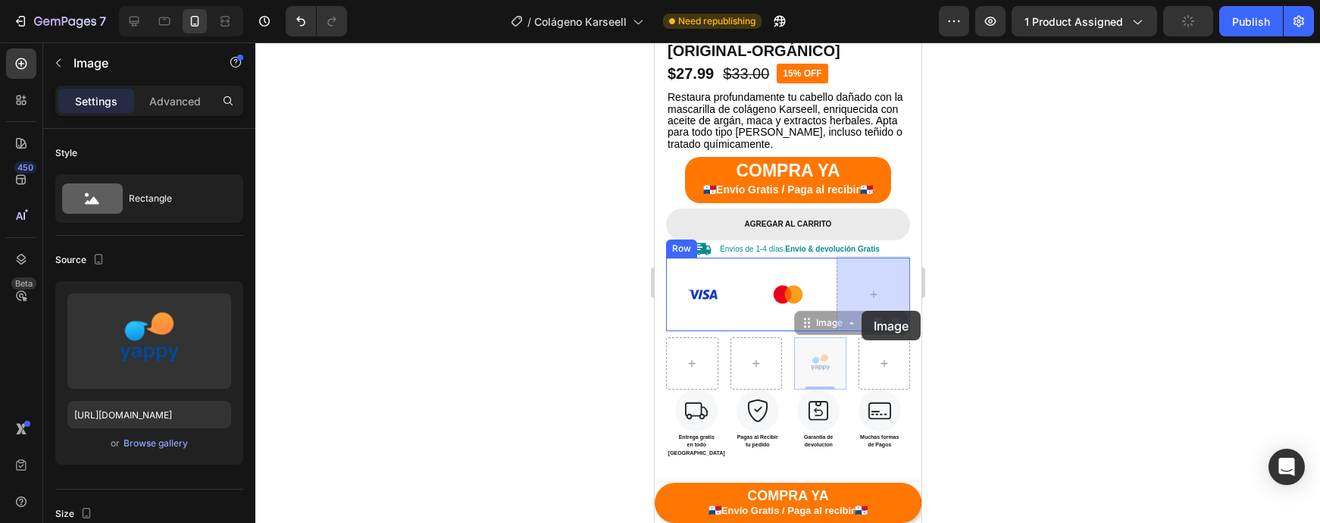
drag, startPoint x: 835, startPoint y: 368, endPoint x: 861, endPoint y: 311, distance: 63.1
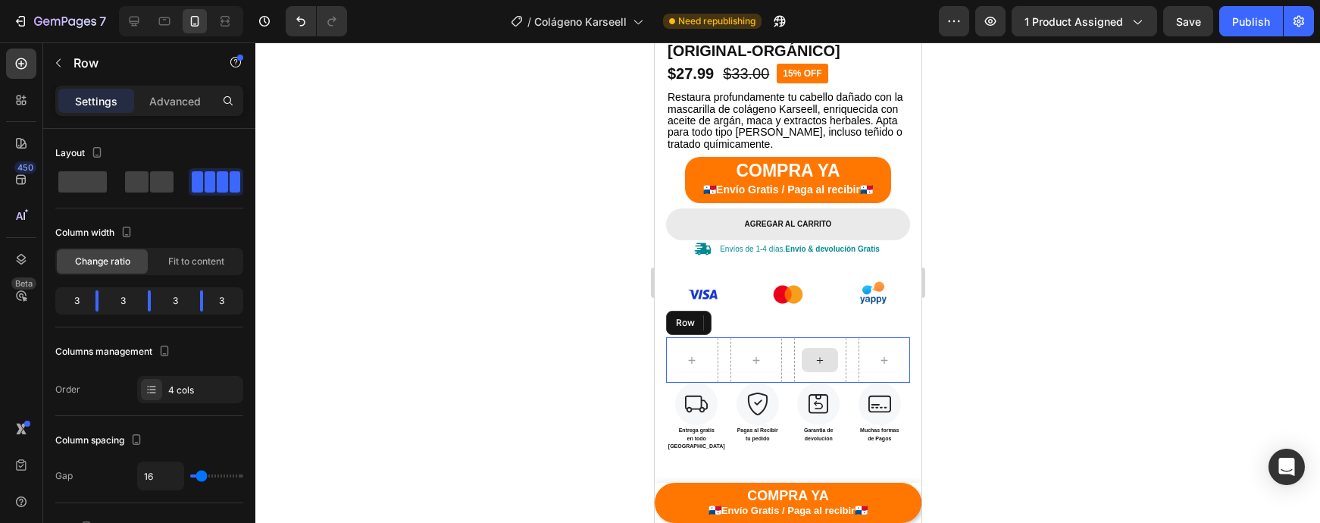
click at [845, 377] on div at bounding box center [819, 359] width 52 height 45
click at [768, 326] on div "Row" at bounding box center [718, 323] width 106 height 24
click at [762, 324] on icon at bounding box center [758, 323] width 12 height 12
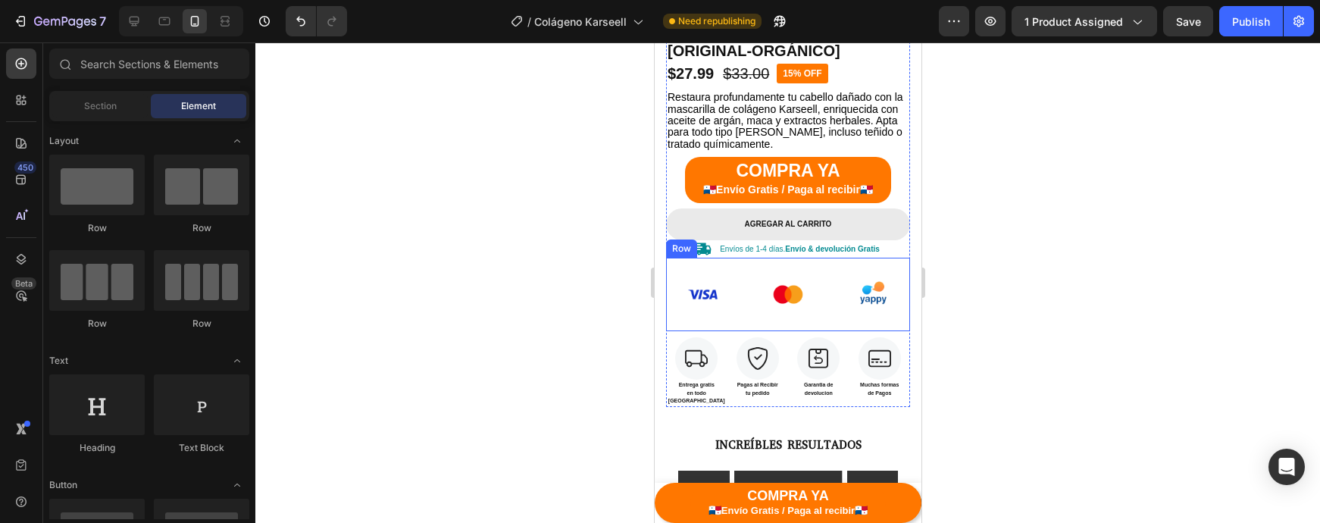
click at [837, 295] on img at bounding box center [872, 294] width 73 height 73
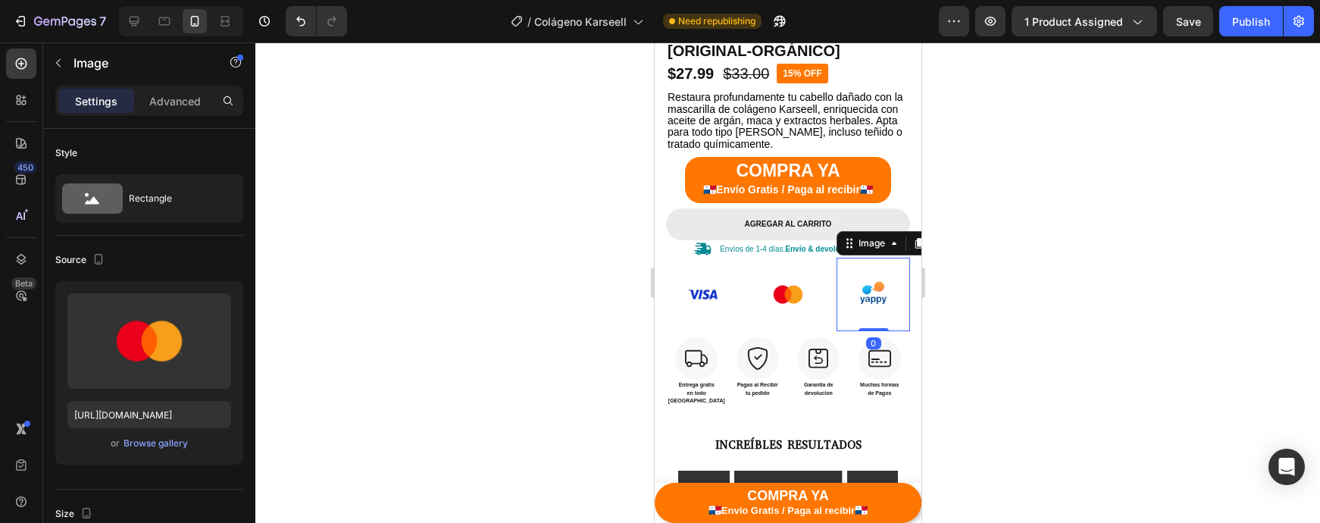
click at [812, 309] on img at bounding box center [787, 294] width 73 height 73
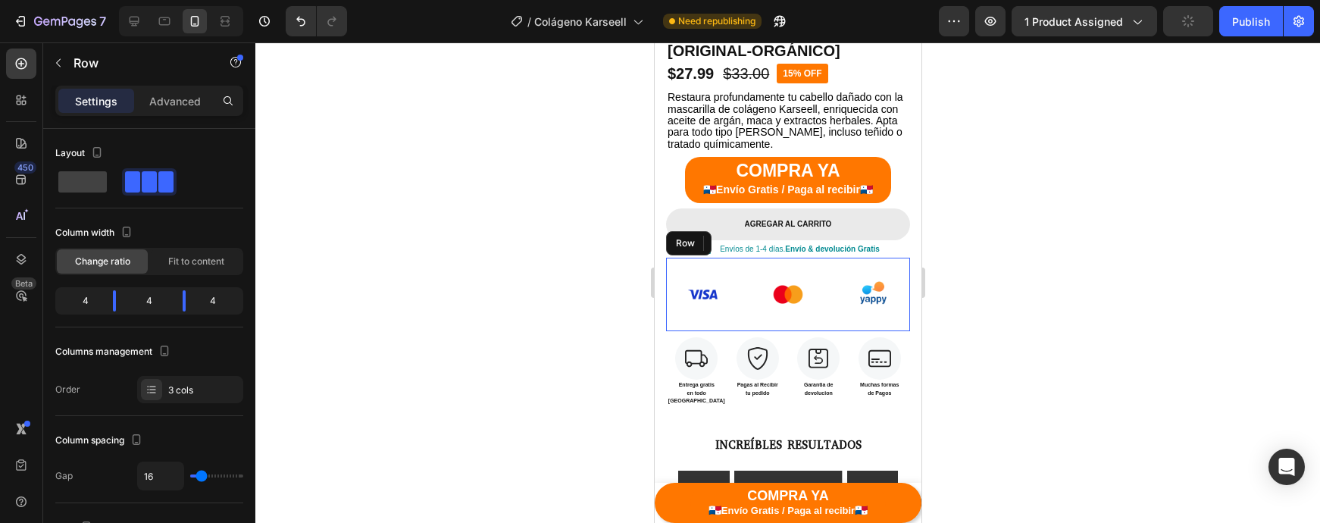
click at [833, 321] on div "Image Image 0 Image Row" at bounding box center [787, 294] width 244 height 73
drag, startPoint x: 796, startPoint y: 334, endPoint x: 796, endPoint y: 295, distance: 39.4
click at [796, 295] on div "Image Image Image Row 8" at bounding box center [787, 294] width 244 height 73
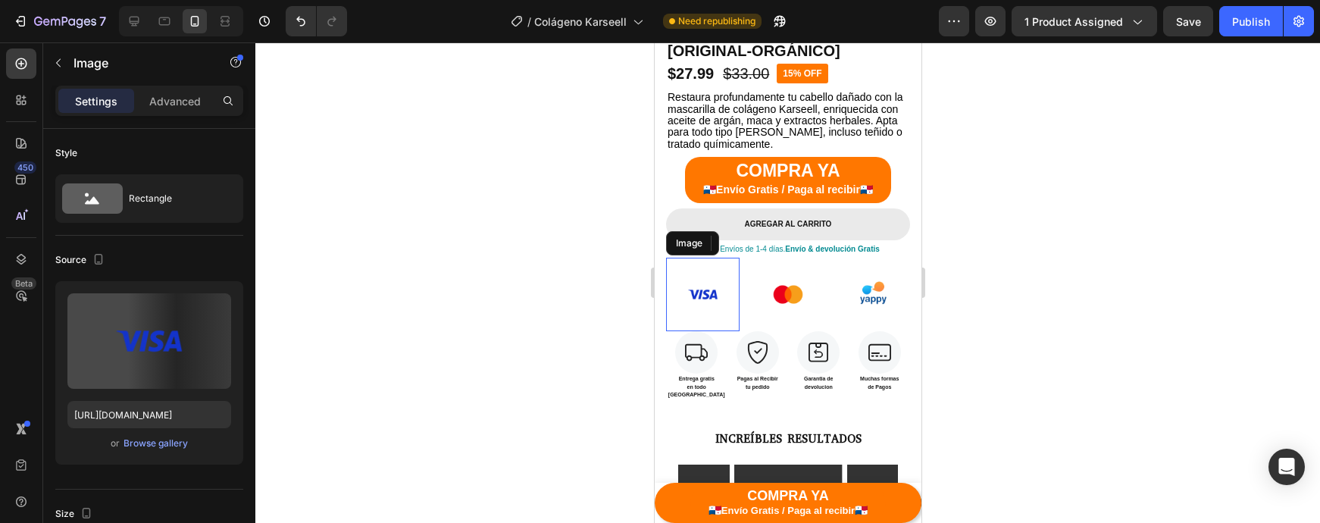
click at [718, 303] on img at bounding box center [701, 294] width 73 height 73
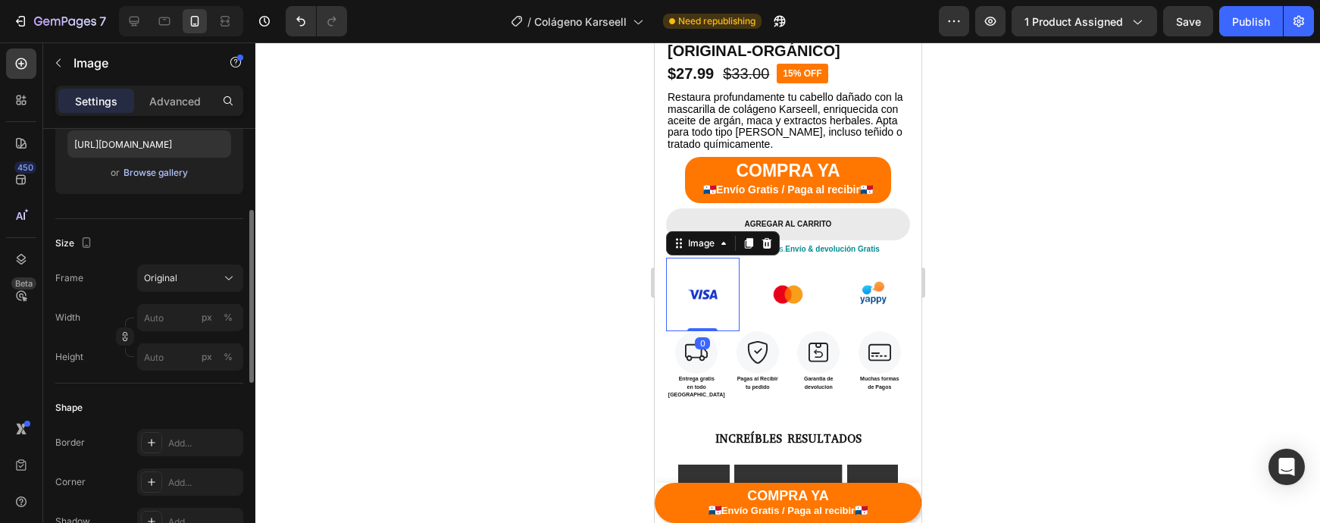
scroll to position [295, 0]
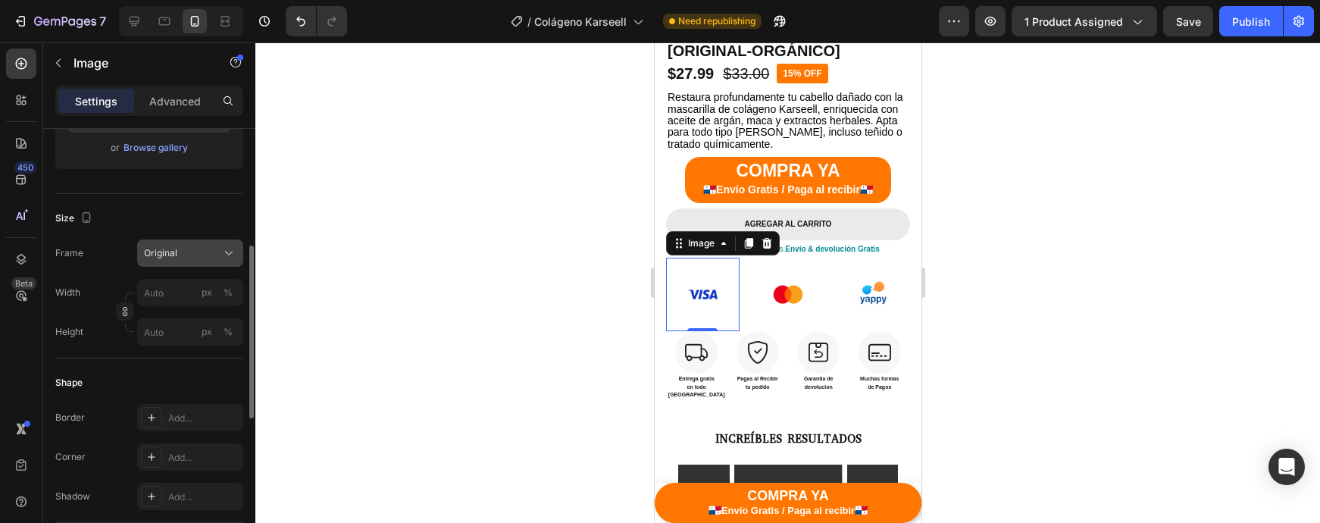
click at [189, 255] on div "Original" at bounding box center [181, 253] width 74 height 14
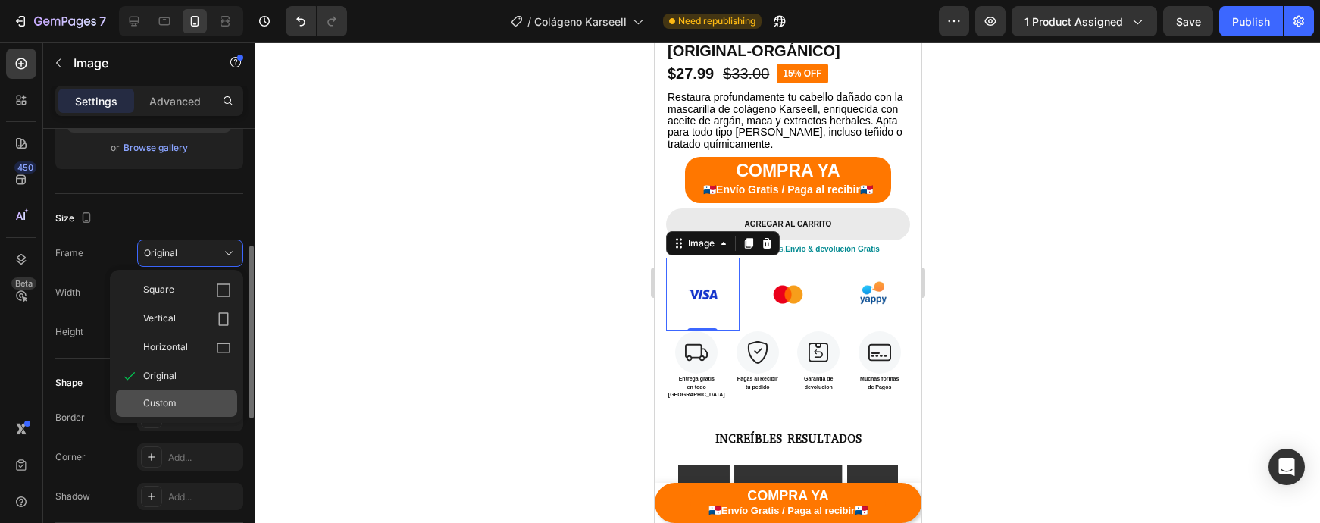
click at [164, 412] on div "Custom" at bounding box center [176, 402] width 121 height 27
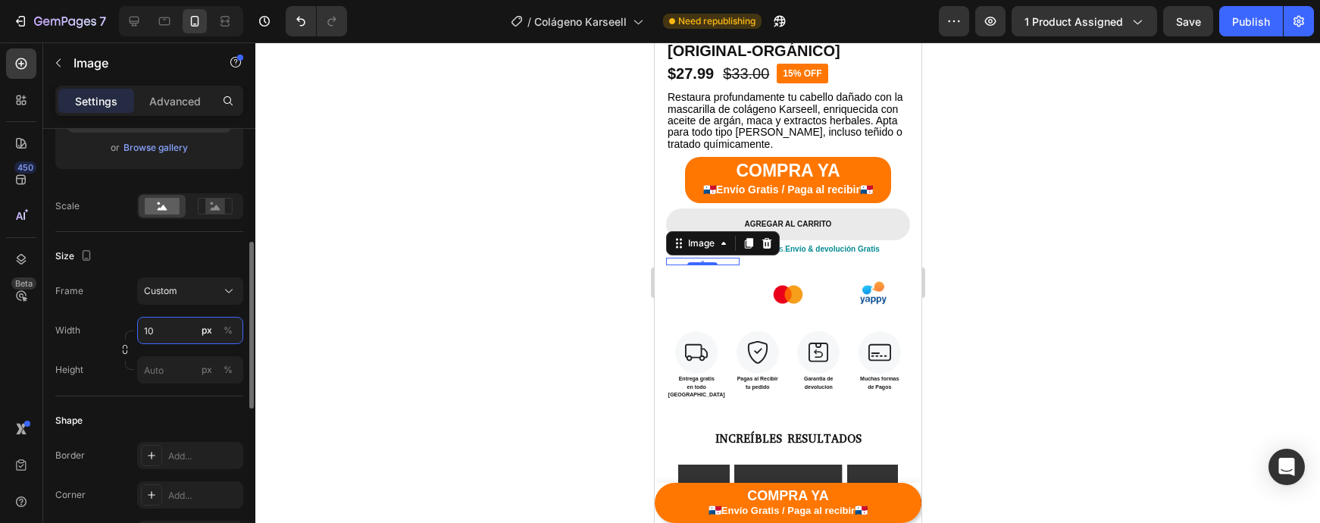
type input "1"
type input "5"
type input "70"
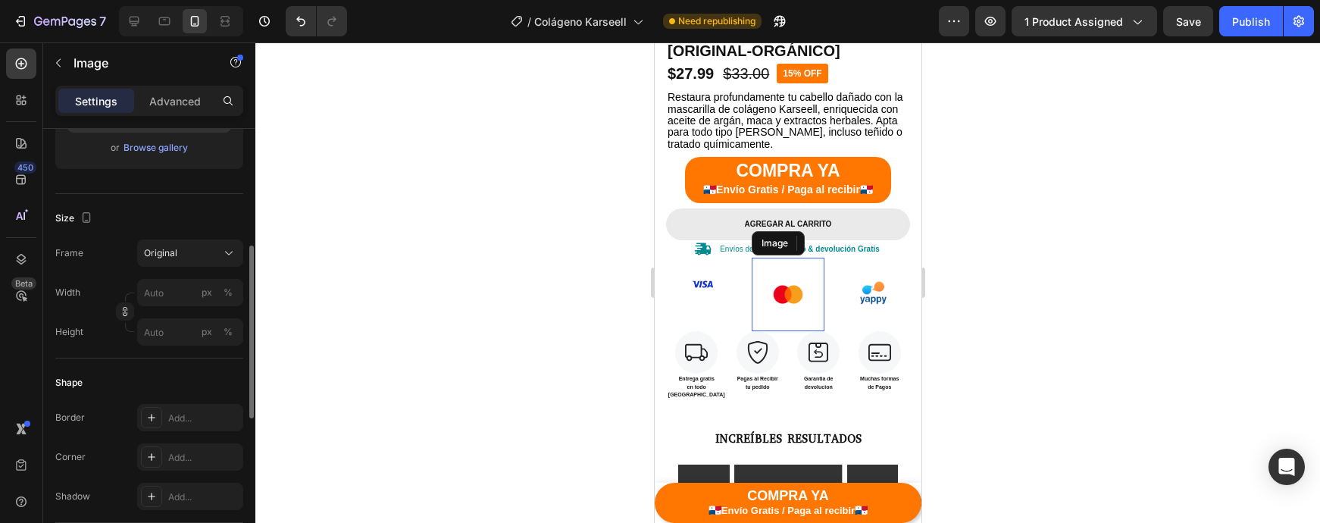
drag, startPoint x: 788, startPoint y: 297, endPoint x: 707, endPoint y: 312, distance: 82.5
click at [788, 297] on img at bounding box center [787, 294] width 73 height 73
click at [173, 258] on span "Original" at bounding box center [160, 253] width 33 height 14
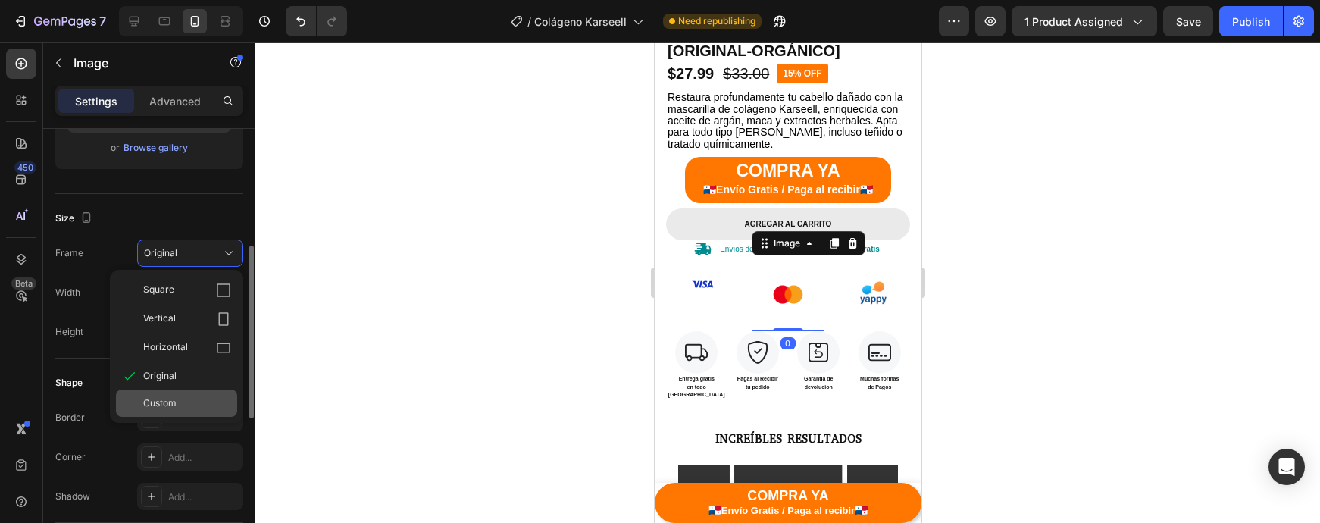
click at [167, 403] on span "Custom" at bounding box center [159, 403] width 33 height 14
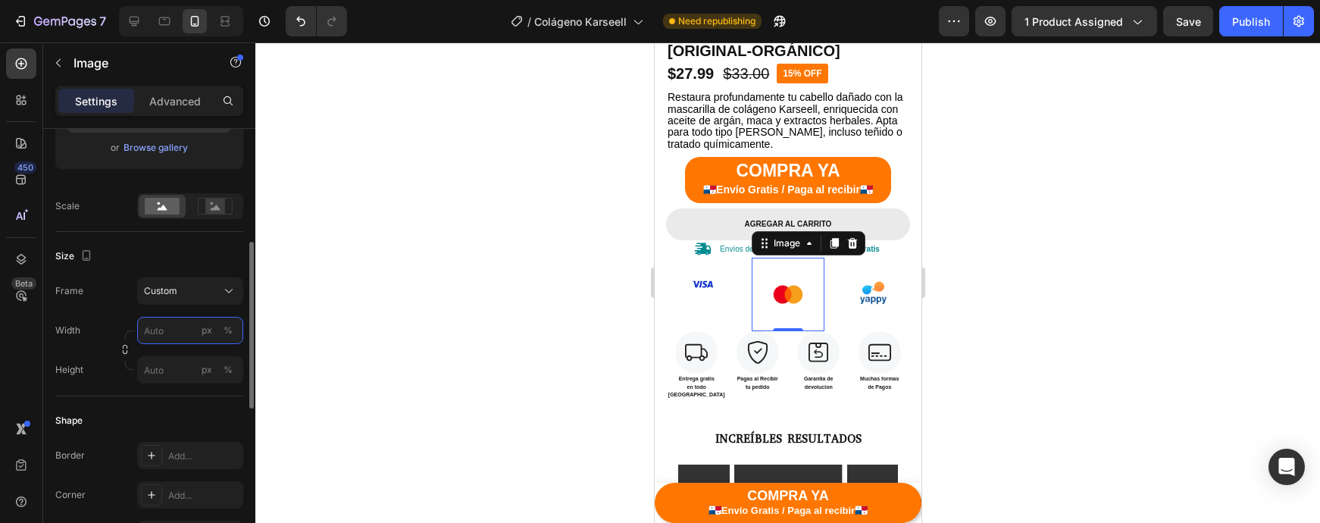
click at [171, 321] on input "px %" at bounding box center [190, 330] width 106 height 27
type input "70"
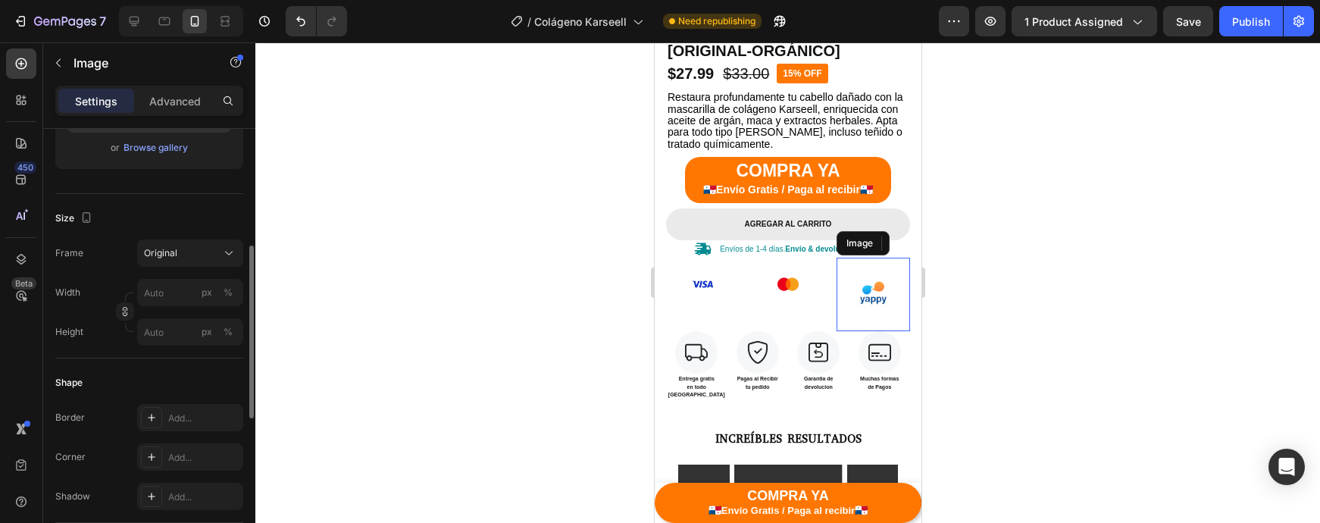
click at [897, 295] on img at bounding box center [872, 294] width 73 height 73
click at [882, 294] on img at bounding box center [872, 294] width 73 height 73
click at [160, 255] on span "Original" at bounding box center [160, 253] width 33 height 14
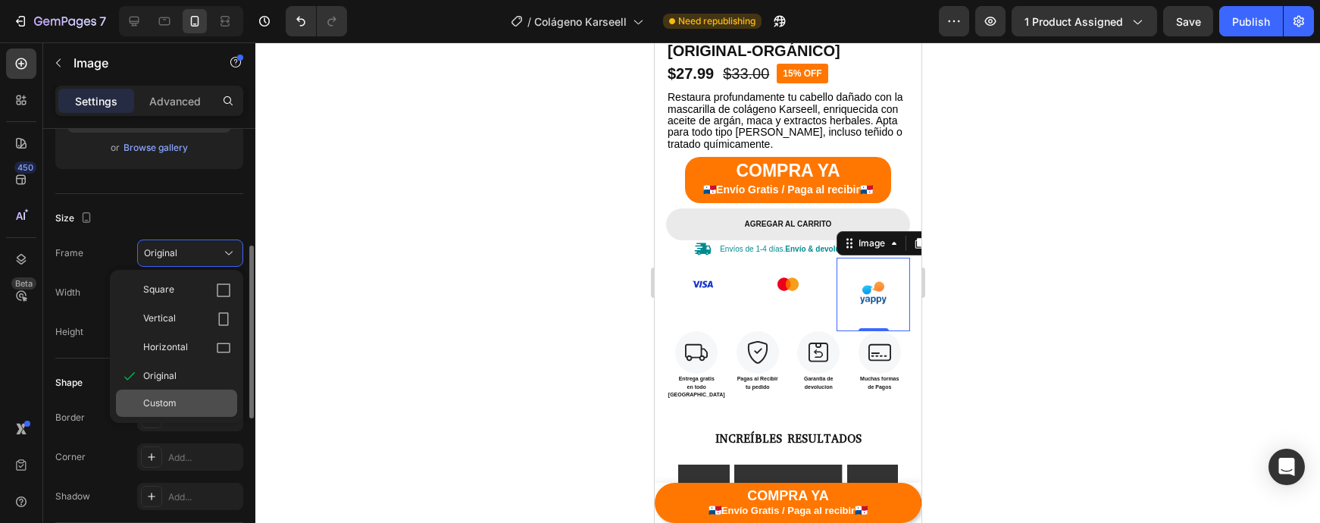
click at [164, 414] on div "Custom" at bounding box center [176, 402] width 121 height 27
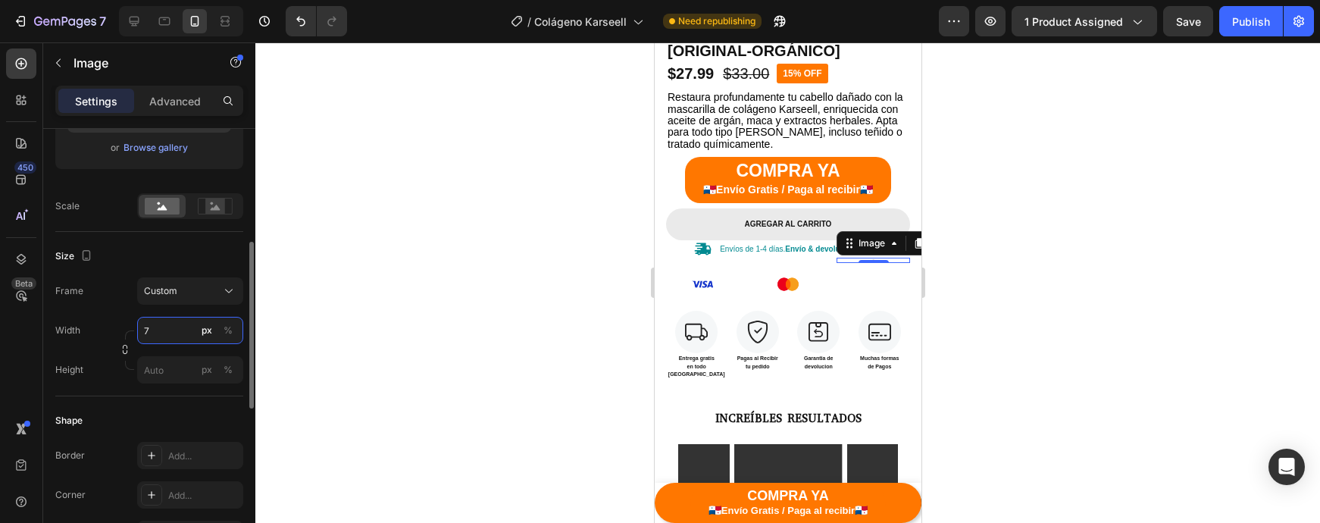
type input "70"
click at [1027, 286] on div at bounding box center [787, 282] width 1065 height 480
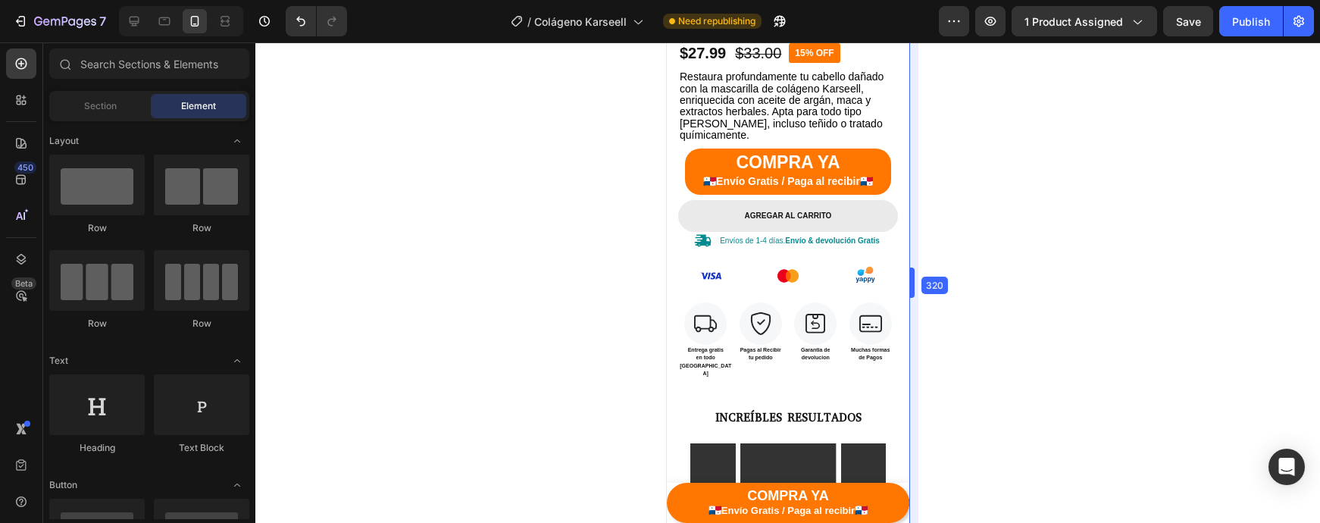
drag, startPoint x: 927, startPoint y: 292, endPoint x: 803, endPoint y: 340, distance: 133.1
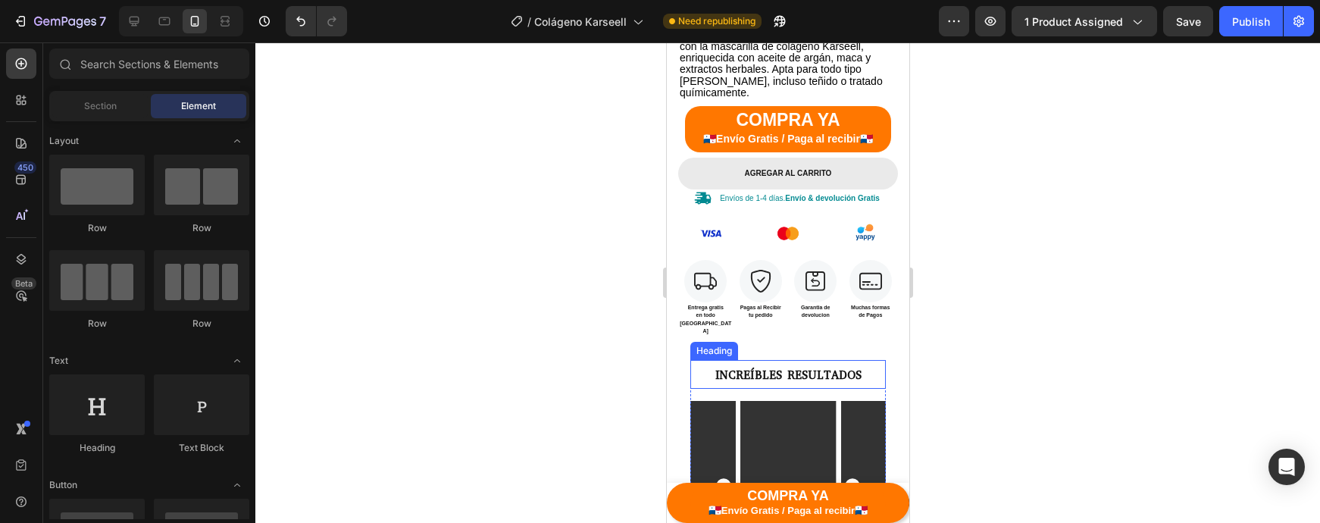
scroll to position [449, 0]
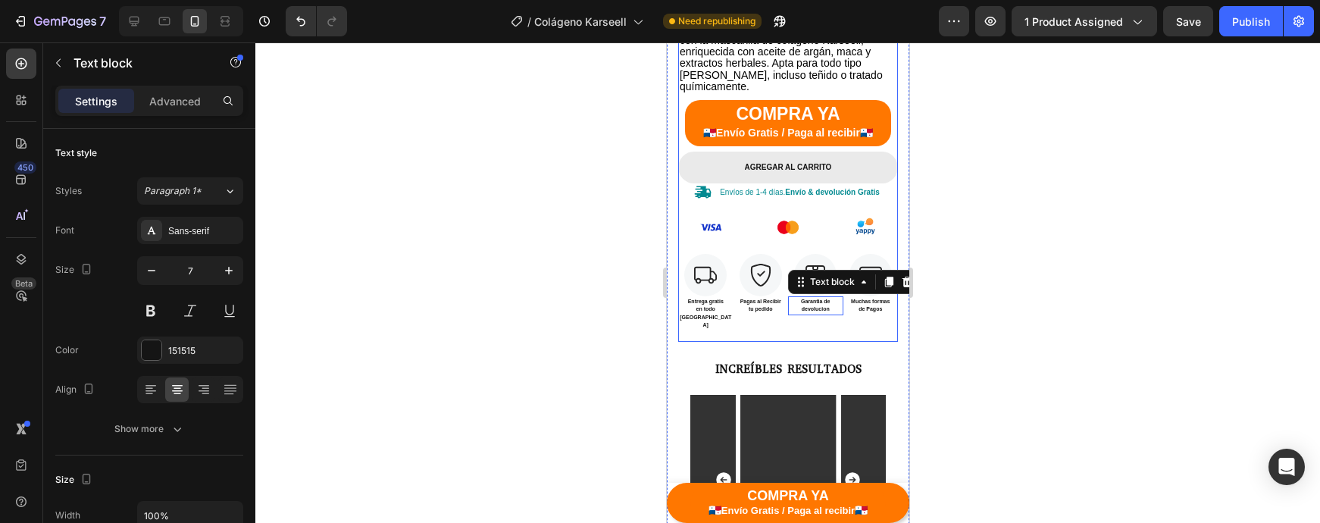
click at [787, 316] on div "15% off Product Badge Icon Icon Icon Icon Icon Icon List 4.6 (23,891 reseñas in…" at bounding box center [787, 127] width 220 height 430
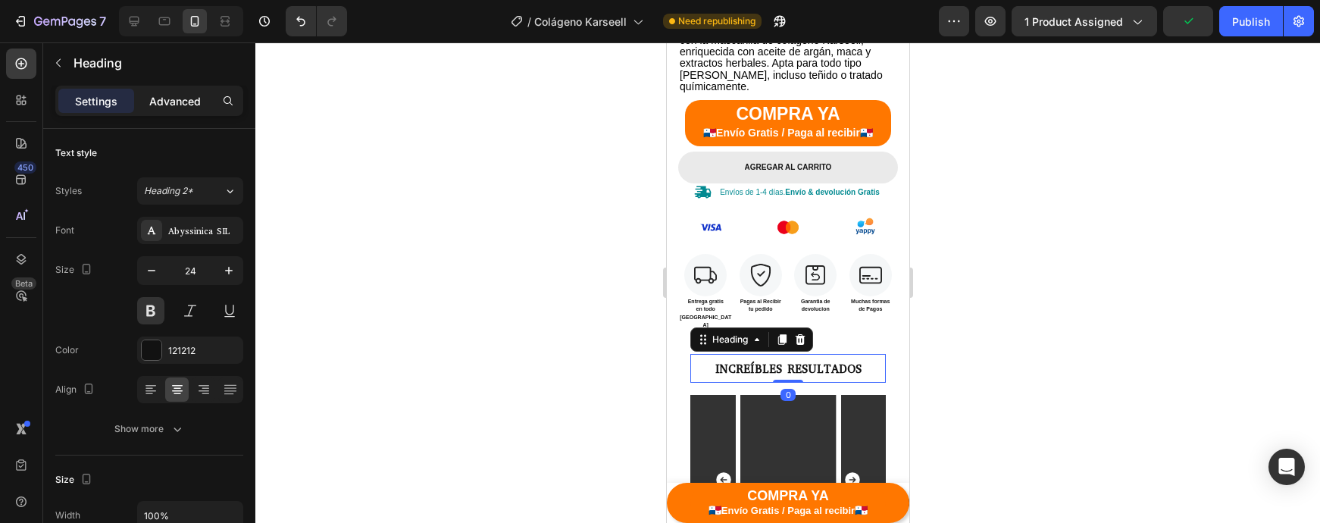
click at [161, 105] on p "Advanced" at bounding box center [175, 101] width 52 height 16
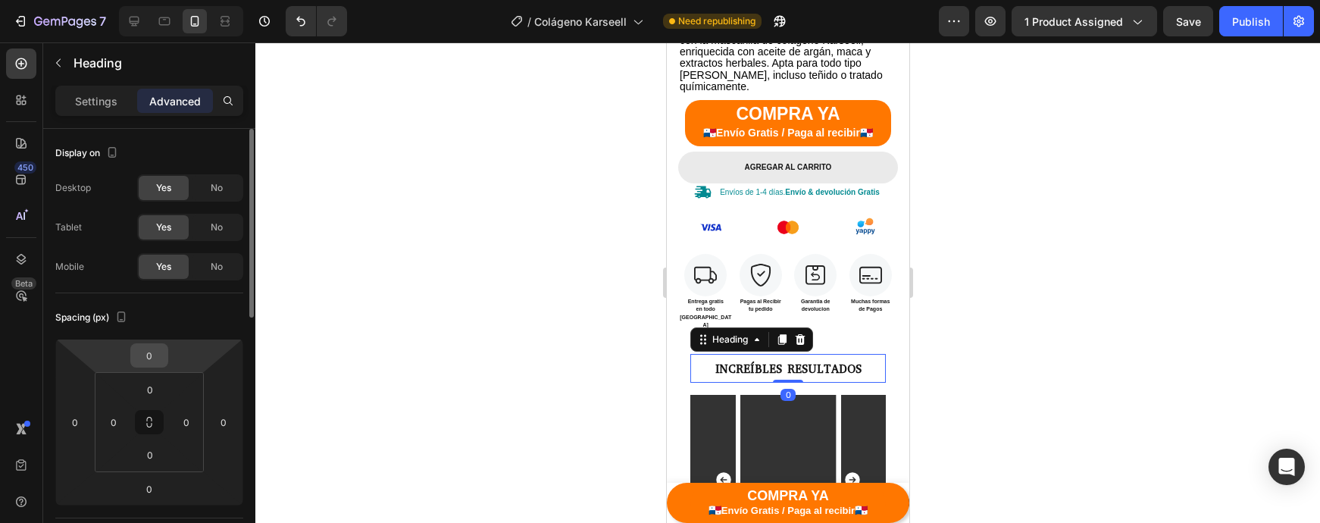
click at [149, 355] on input "0" at bounding box center [149, 355] width 30 height 23
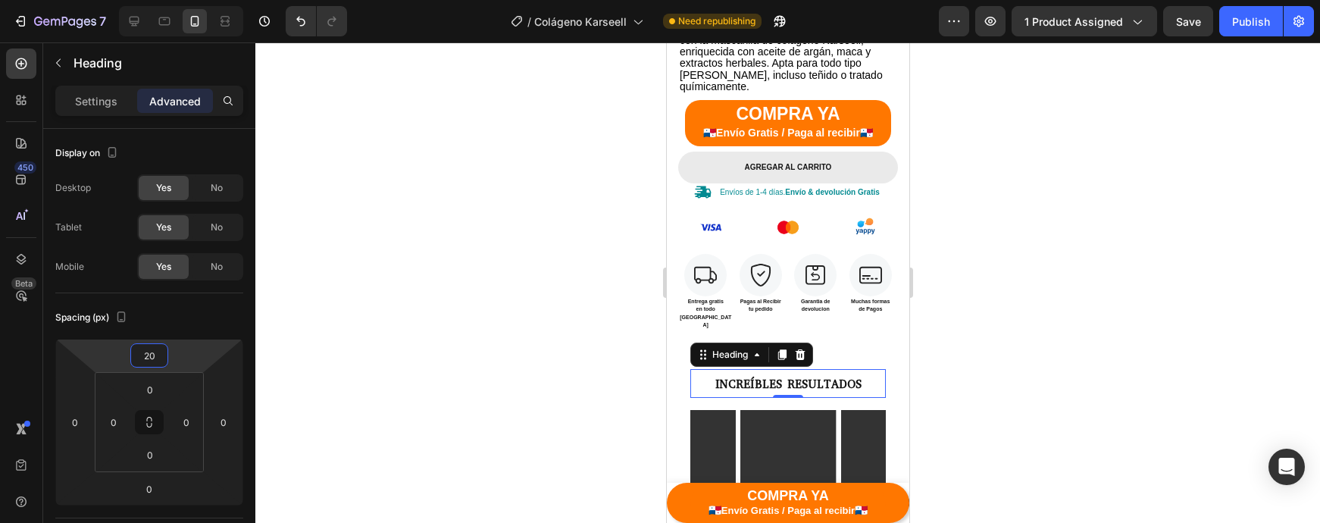
type input "2"
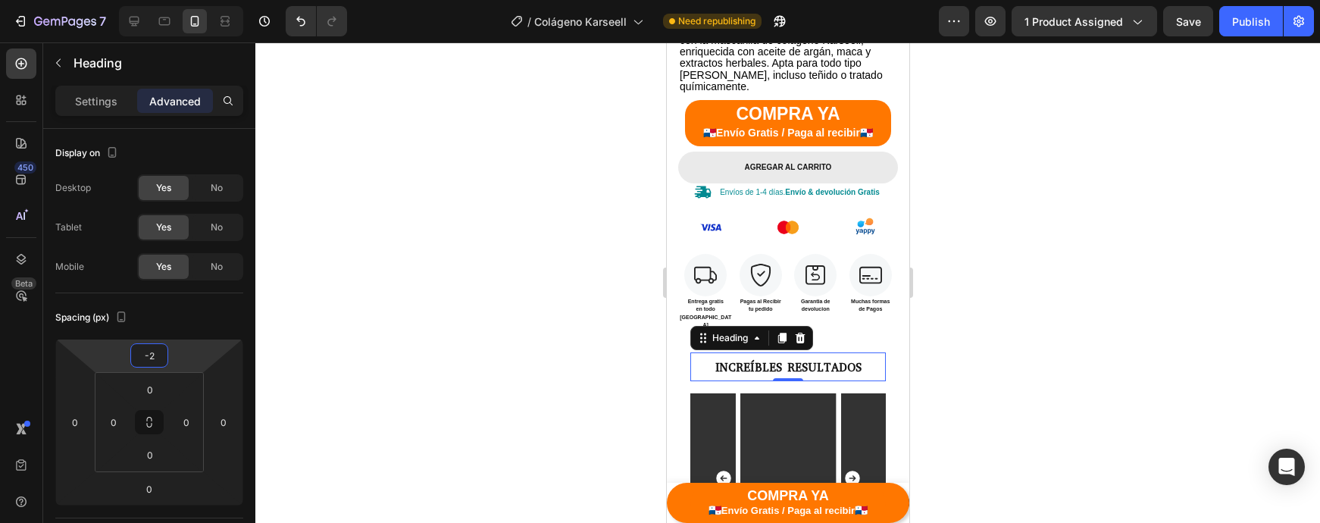
type input "-20"
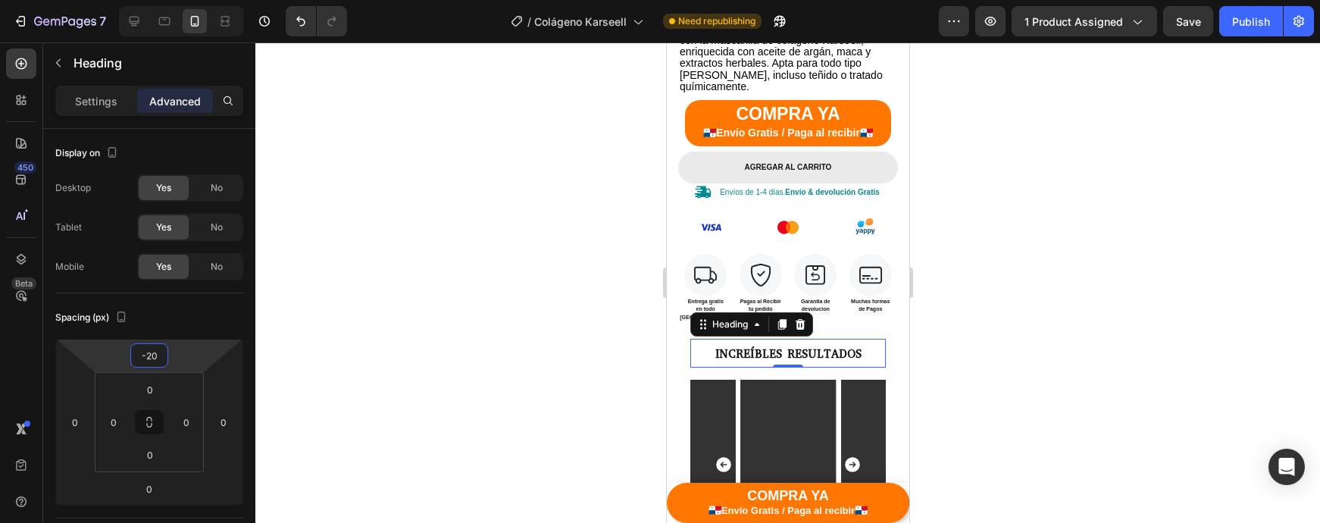
click at [1004, 375] on div at bounding box center [787, 282] width 1065 height 480
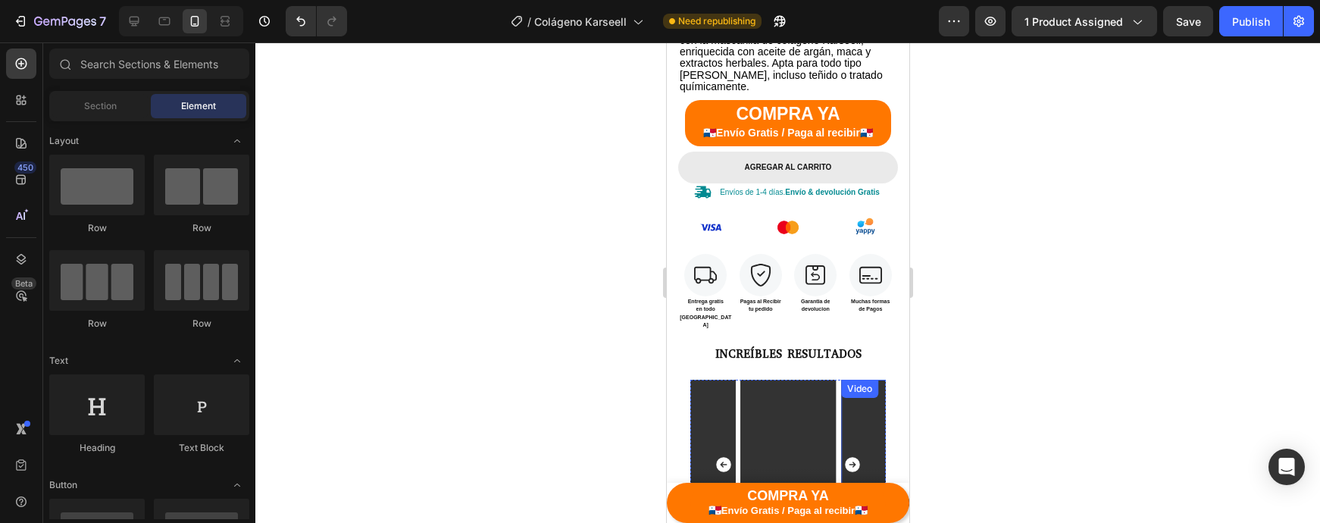
scroll to position [541, 0]
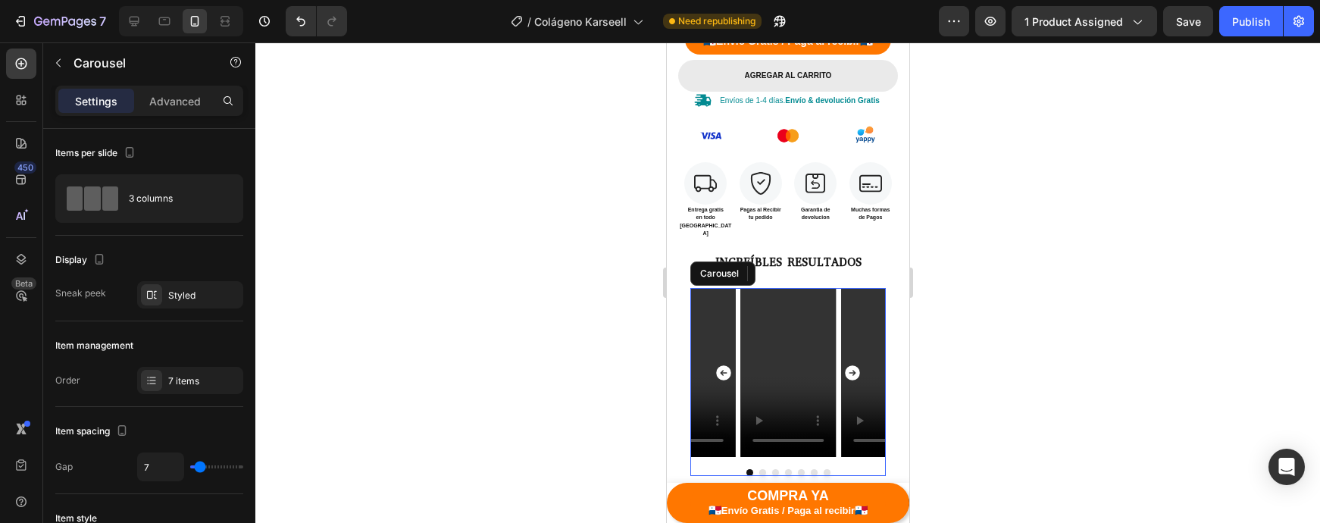
click at [837, 312] on div "Video Video Video Video Video Video Video" at bounding box center [786, 372] width 195 height 169
click at [152, 89] on div "Advanced" at bounding box center [175, 101] width 76 height 24
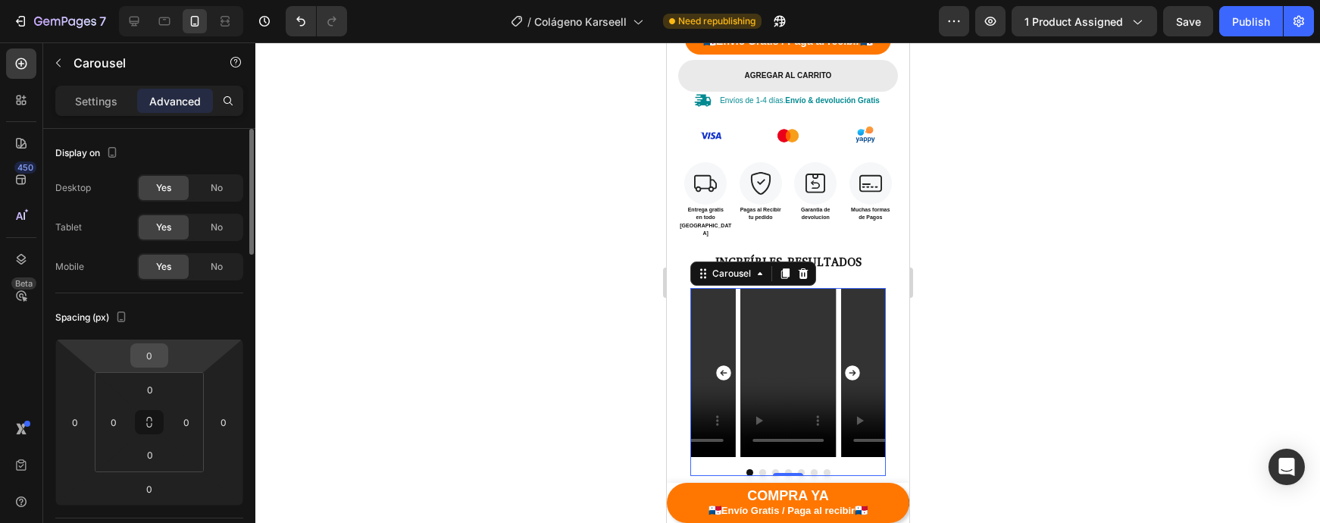
click at [152, 350] on input "0" at bounding box center [149, 355] width 30 height 23
type input "-20"
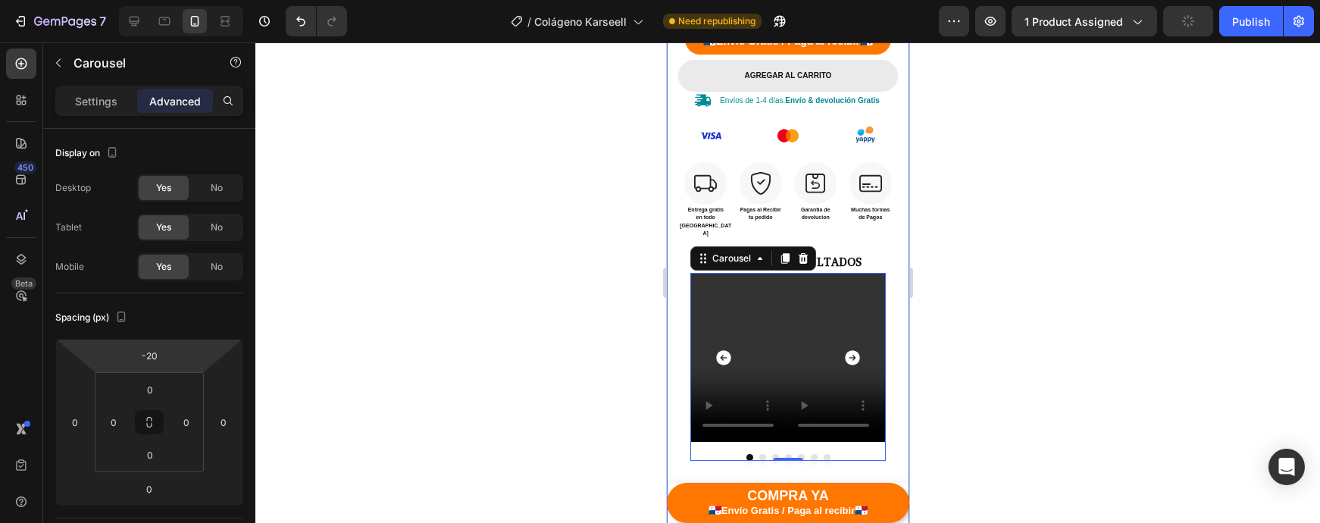
click at [939, 435] on div at bounding box center [787, 282] width 1065 height 480
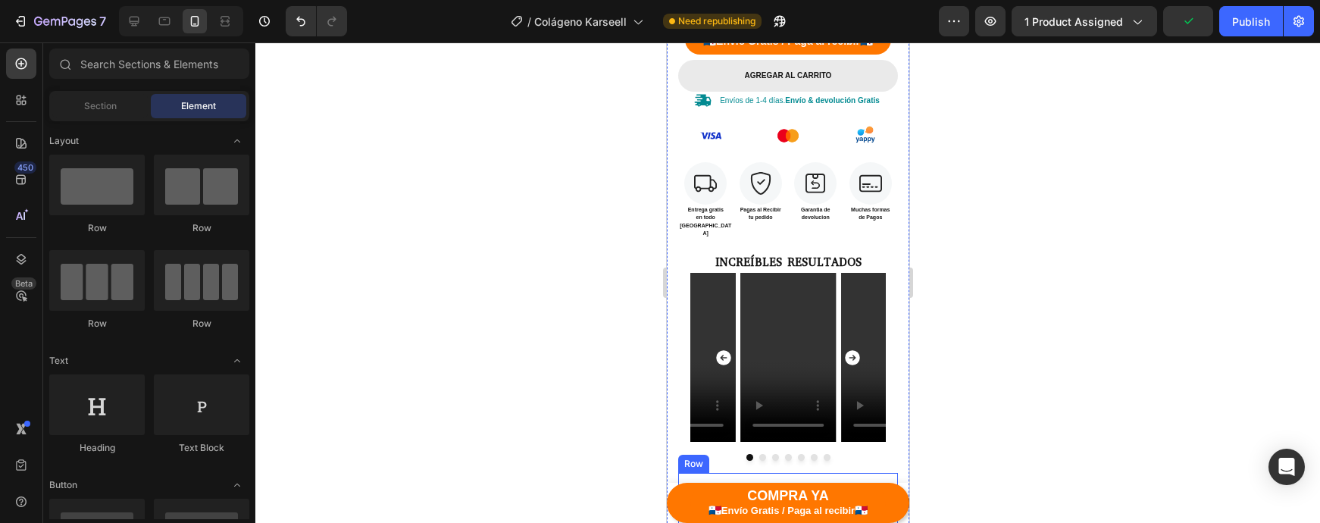
scroll to position [630, 0]
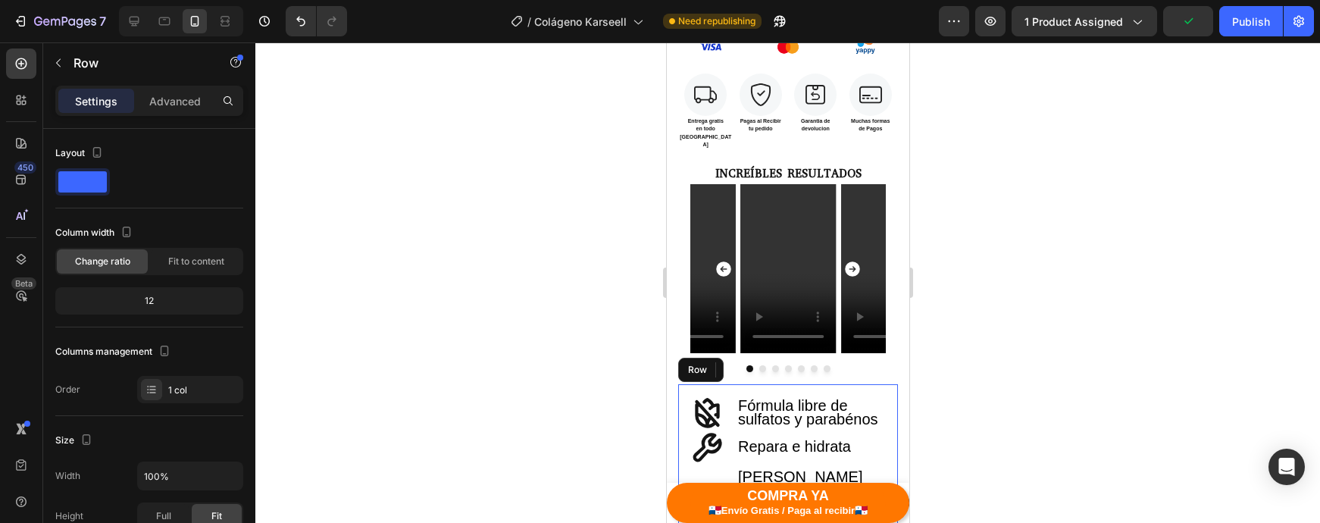
click at [858, 384] on div "Icon Fórmula libre de sulfatos y parabénos Text block Row Icon Repara e hidrata…" at bounding box center [787, 482] width 220 height 197
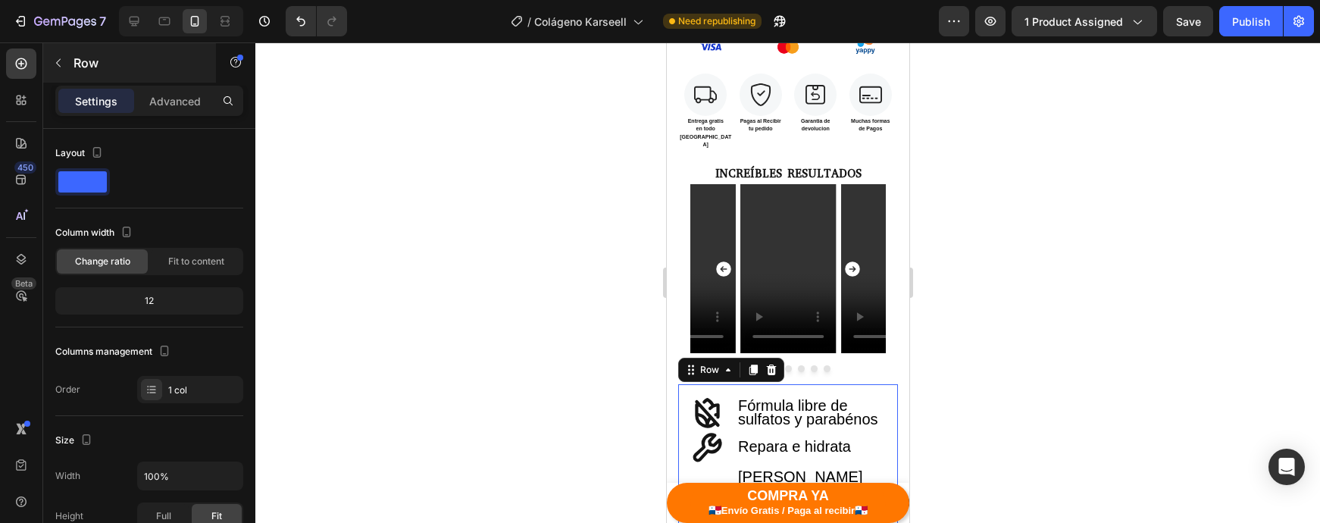
click at [177, 65] on p "Row" at bounding box center [137, 63] width 129 height 18
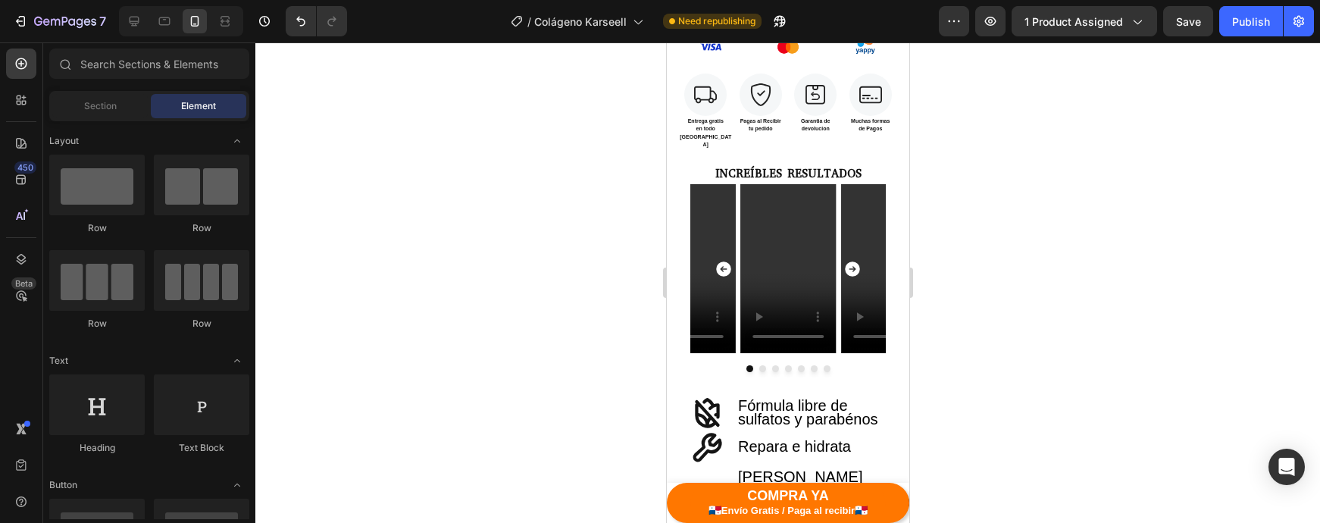
click at [177, 100] on div "Element" at bounding box center [198, 106] width 95 height 24
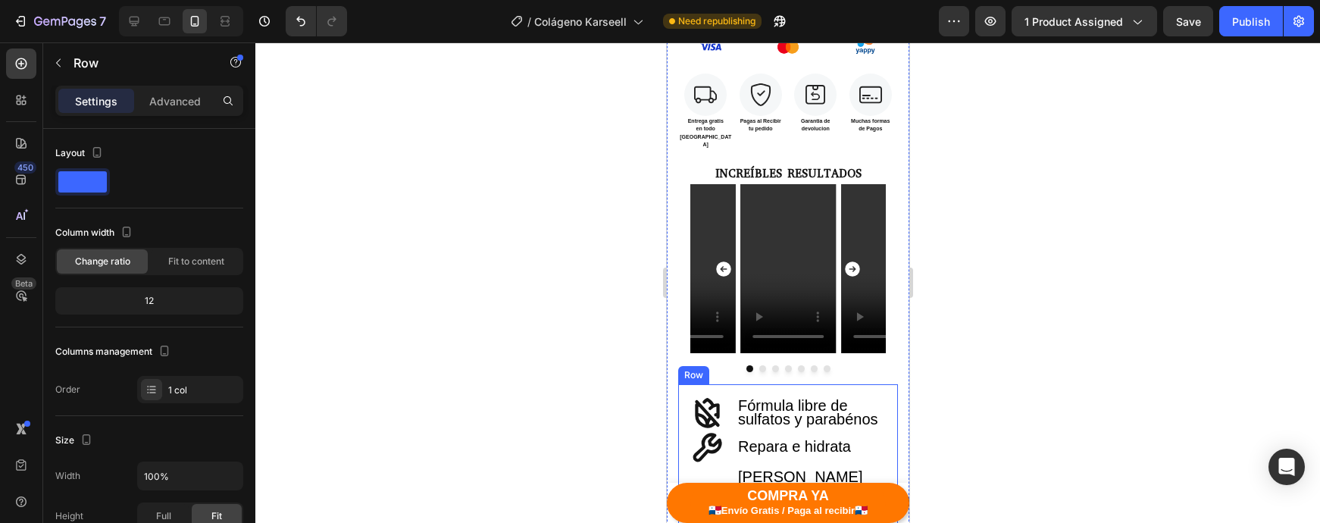
click at [859, 384] on div "Icon Fórmula libre de sulfatos y parabénos Text block Row Icon Repara e hidrata…" at bounding box center [787, 482] width 220 height 197
click at [178, 108] on p "Advanced" at bounding box center [175, 101] width 52 height 16
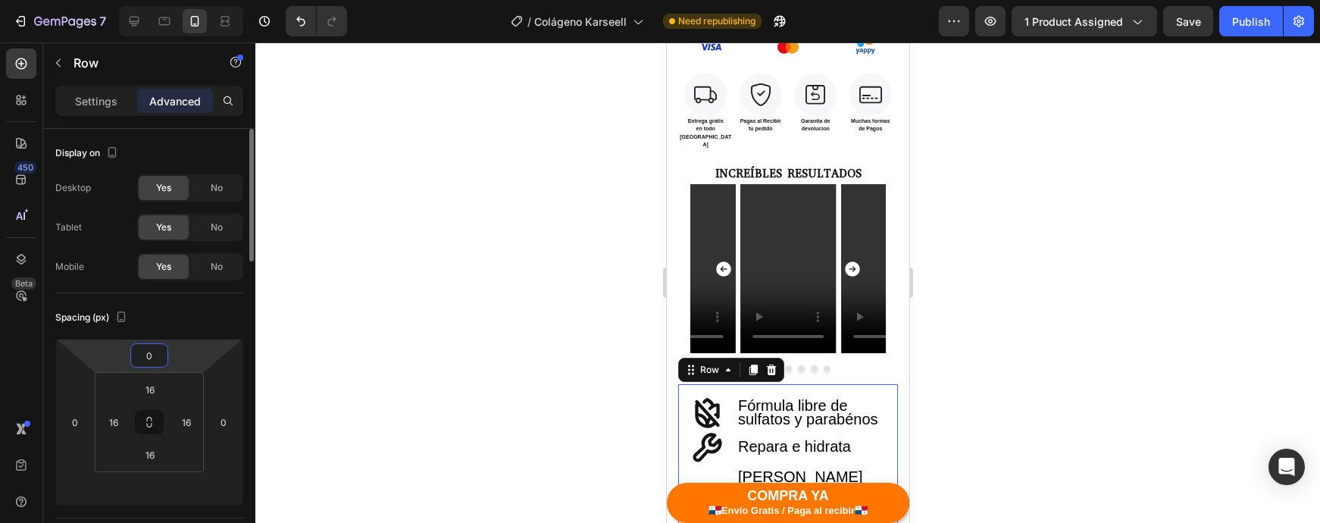
click at [157, 361] on input "0" at bounding box center [149, 355] width 30 height 23
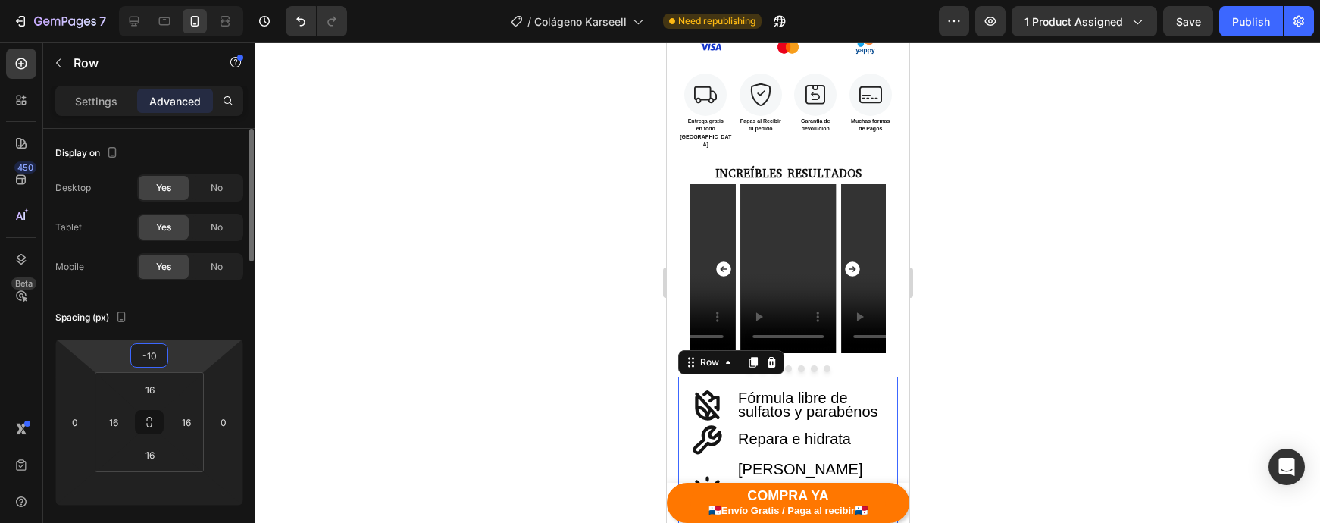
type input "-1"
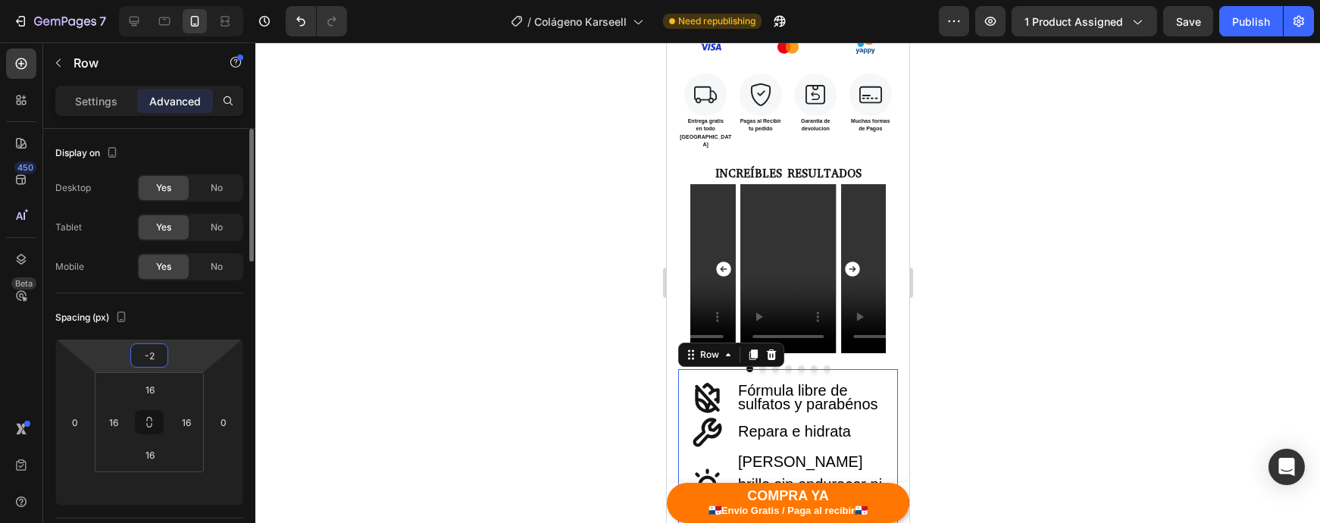
type input "-20"
click at [1102, 347] on div at bounding box center [787, 282] width 1065 height 480
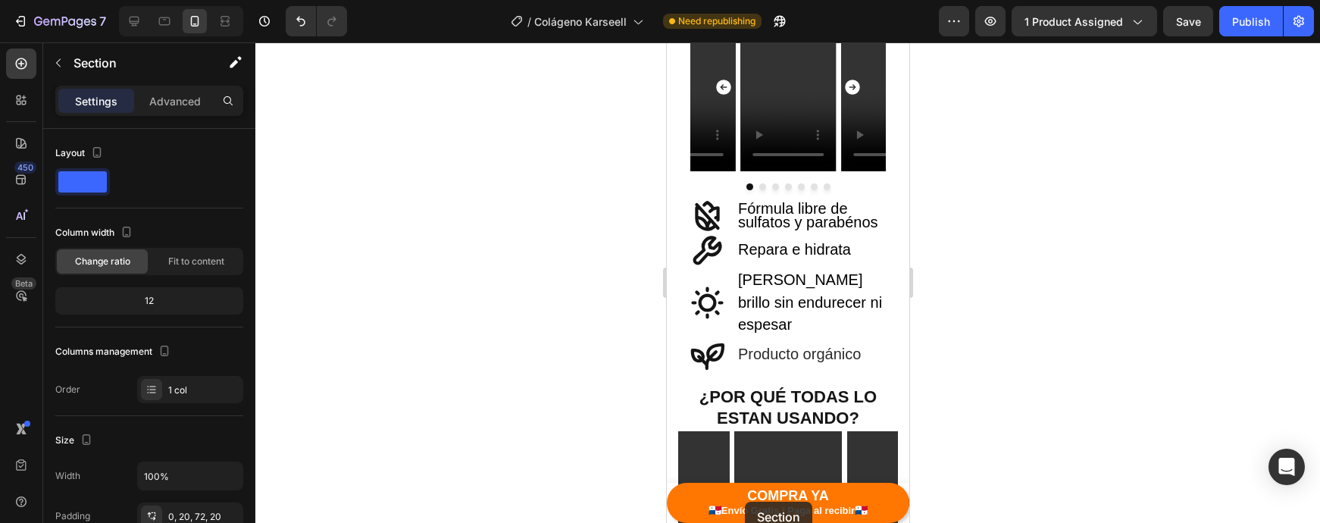
scroll to position [844, 0]
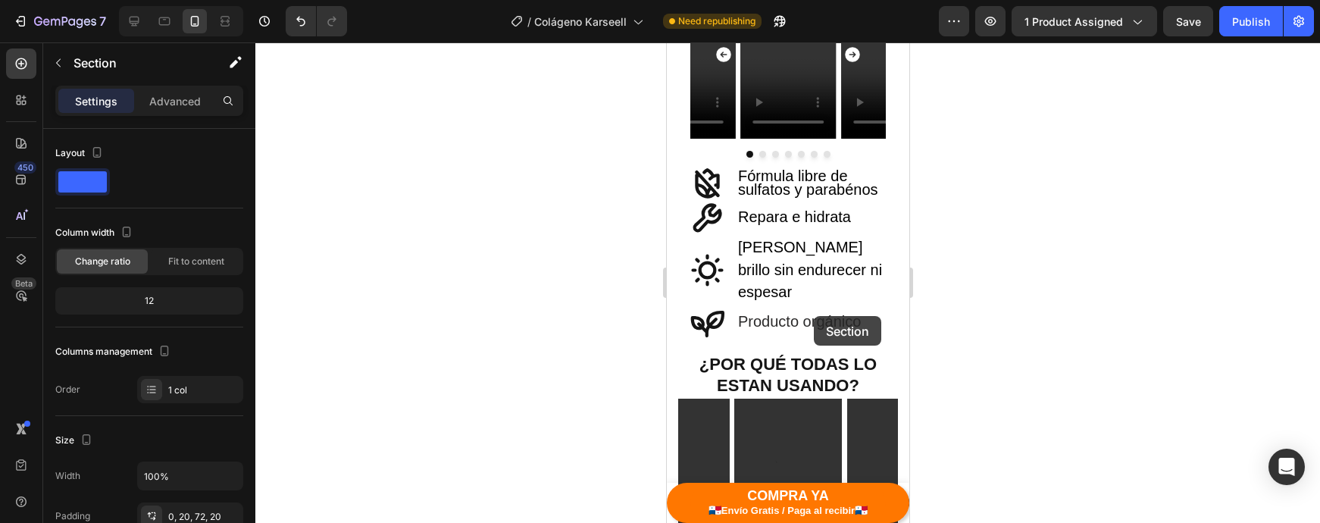
drag, startPoint x: 674, startPoint y: 264, endPoint x: 813, endPoint y: 316, distance: 148.6
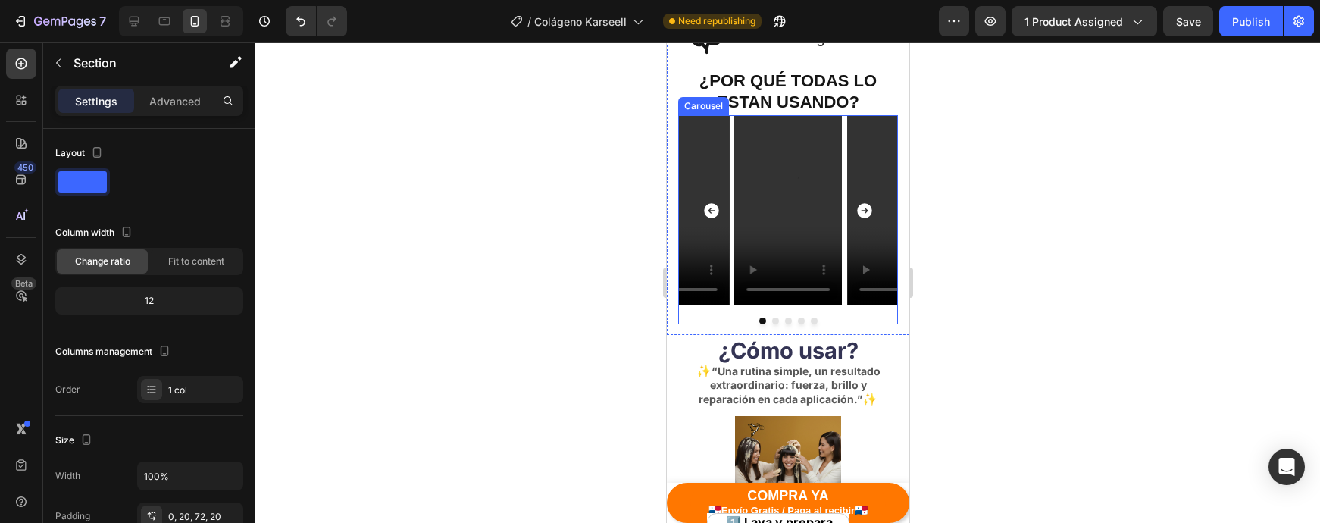
scroll to position [1130, 0]
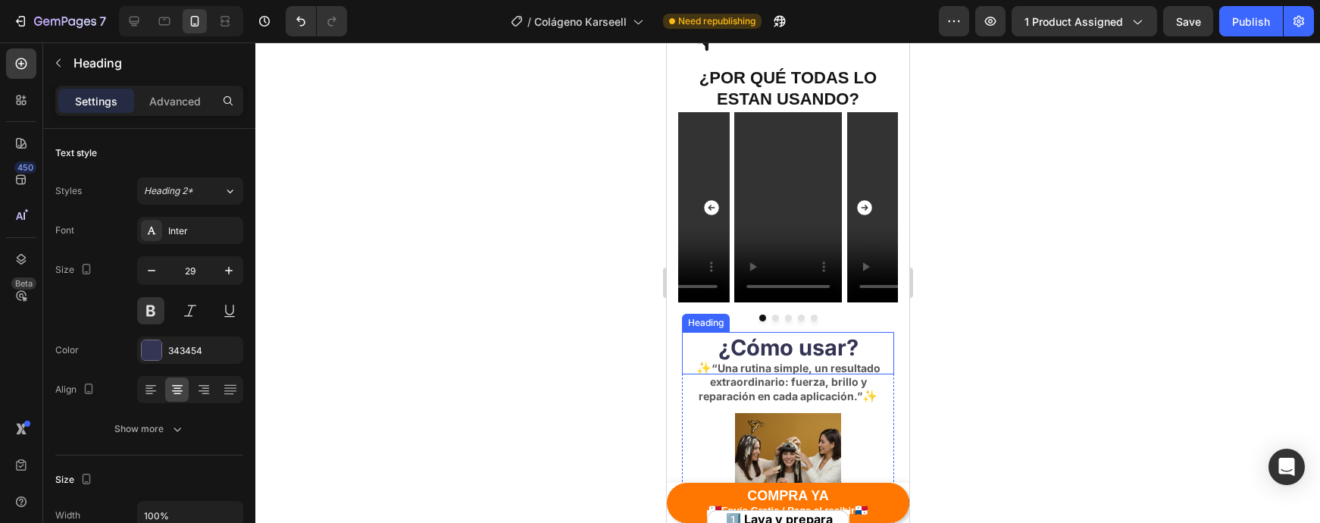
click at [718, 332] on h2 "¿Cómo usar?" at bounding box center [787, 348] width 212 height 32
click at [690, 361] on p "✨ “Una rutina simple, un resultado extraordinario: fuerza, brillo y reparación …" at bounding box center [787, 382] width 209 height 43
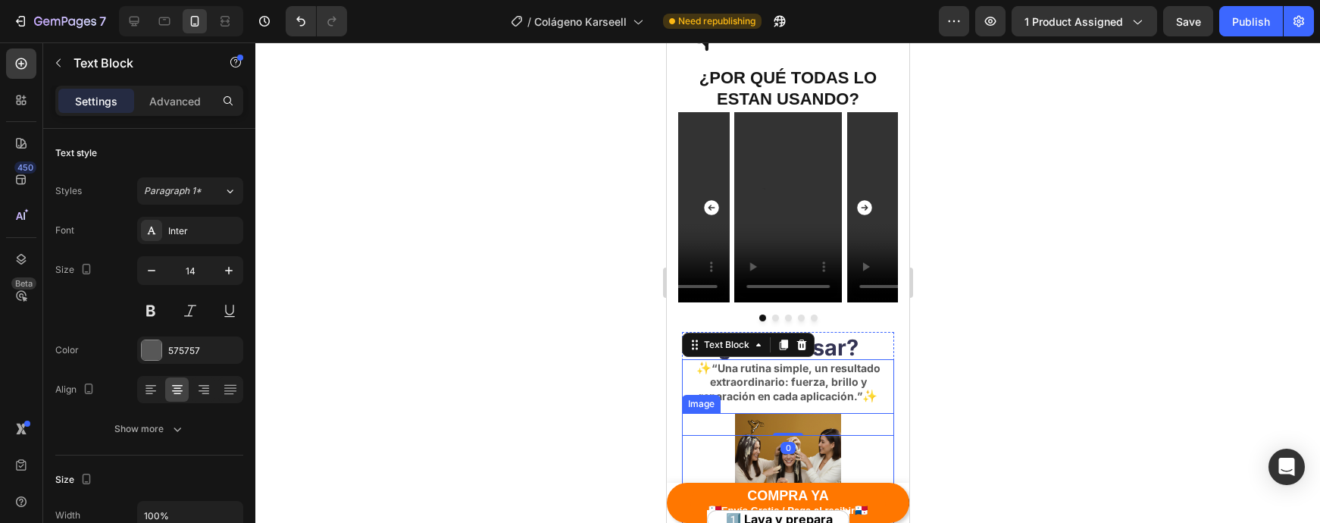
click at [686, 413] on div at bounding box center [787, 466] width 212 height 106
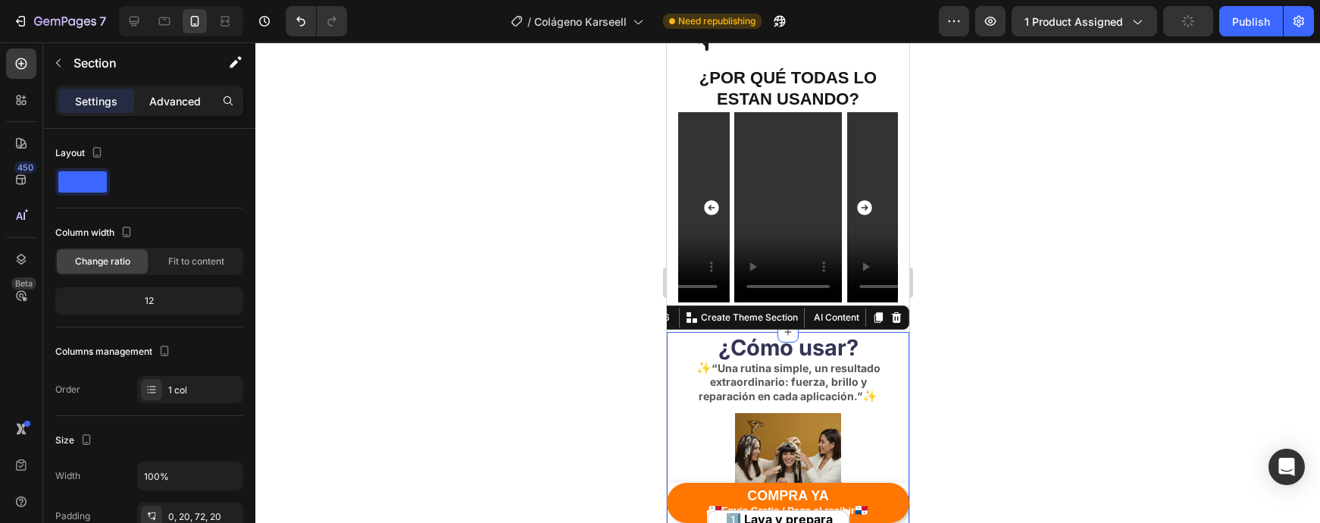
click at [177, 111] on div "Advanced" at bounding box center [175, 101] width 76 height 24
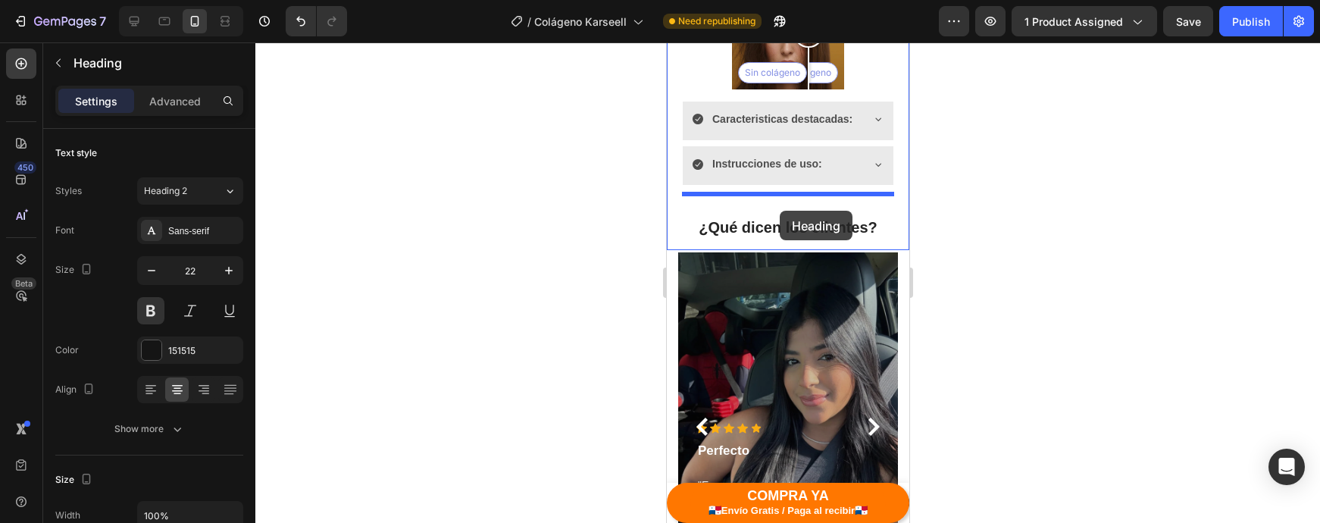
scroll to position [2133, 0]
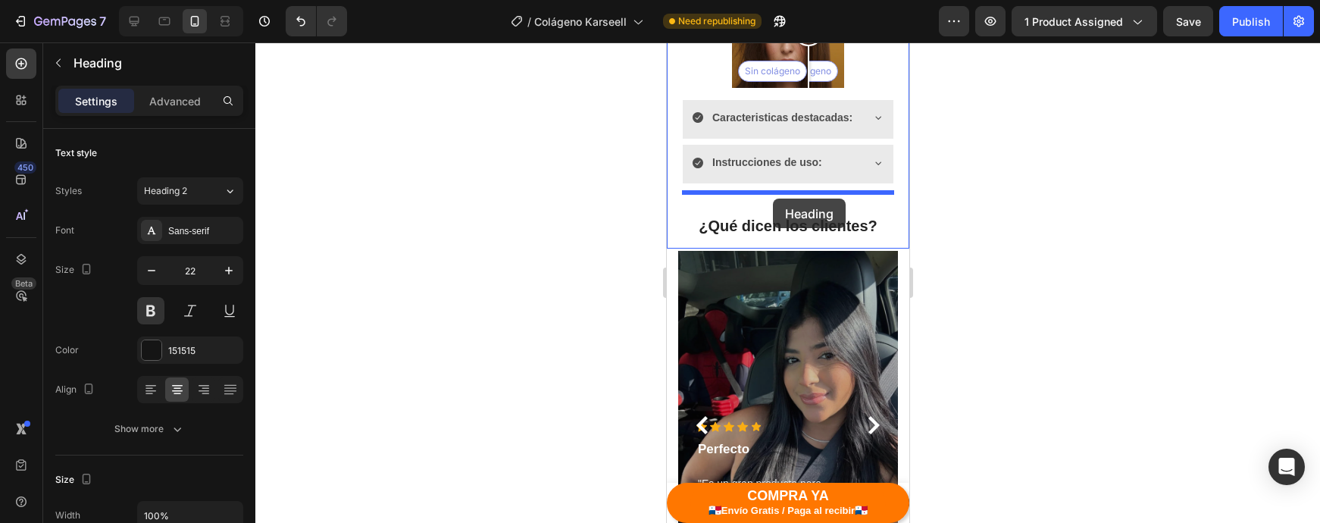
drag, startPoint x: 724, startPoint y: 86, endPoint x: 772, endPoint y: 199, distance: 122.9
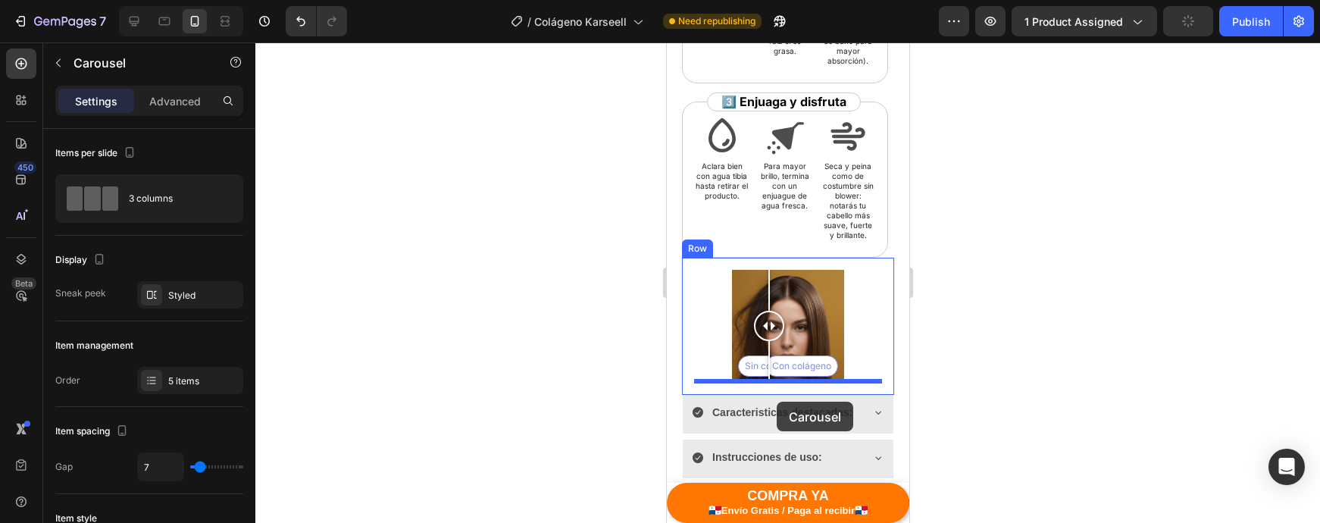
scroll to position [1941, 0]
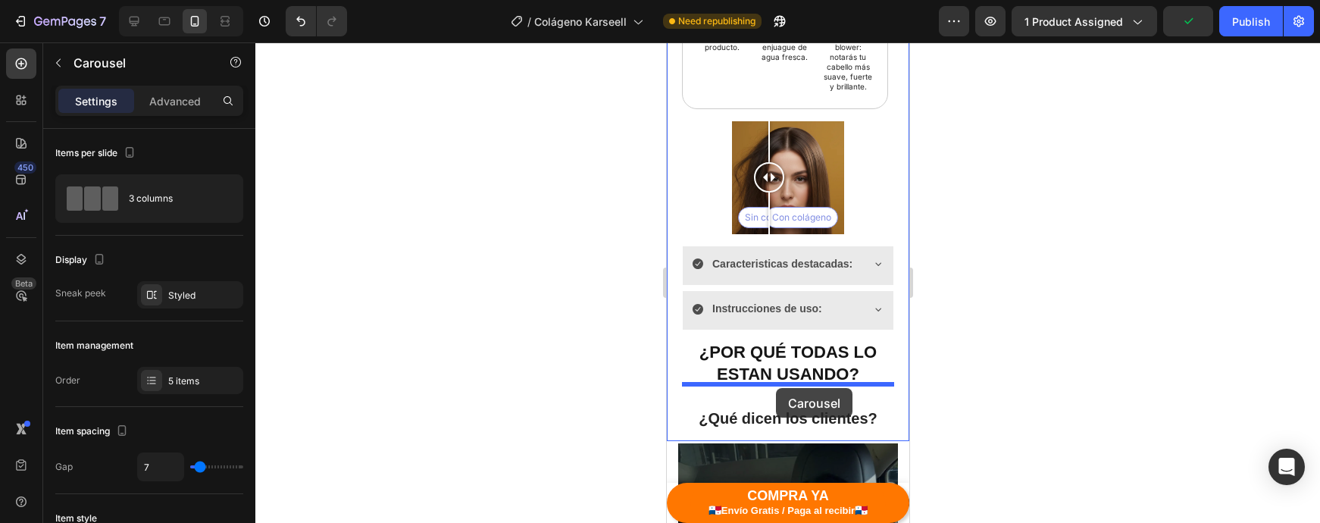
drag, startPoint x: 730, startPoint y: 170, endPoint x: 775, endPoint y: 388, distance: 222.9
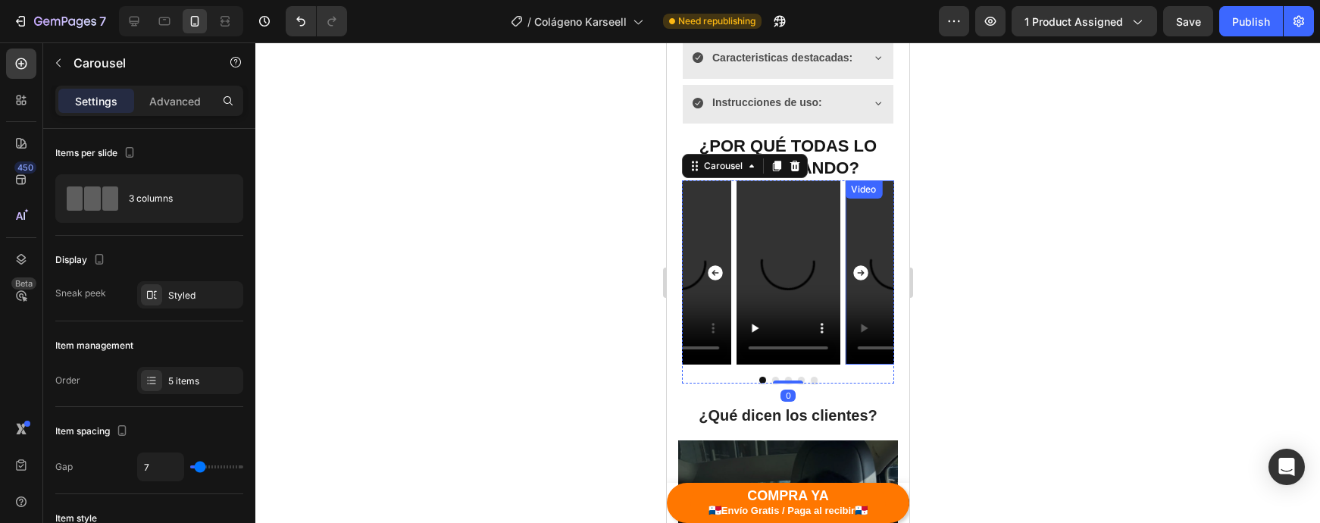
scroll to position [2183, 0]
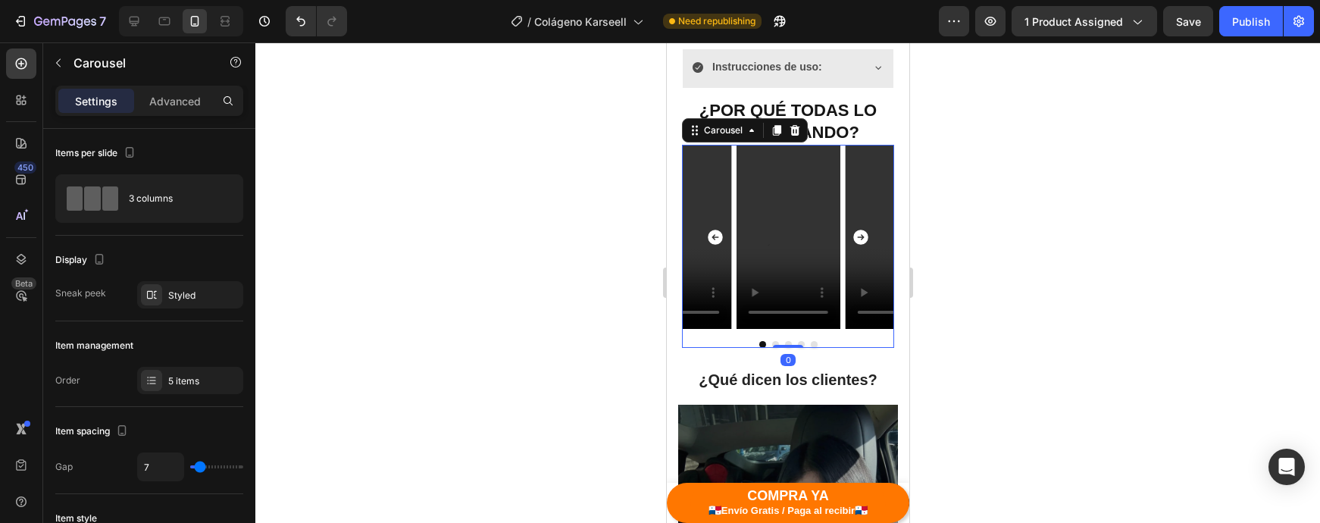
click at [969, 333] on div at bounding box center [787, 282] width 1065 height 480
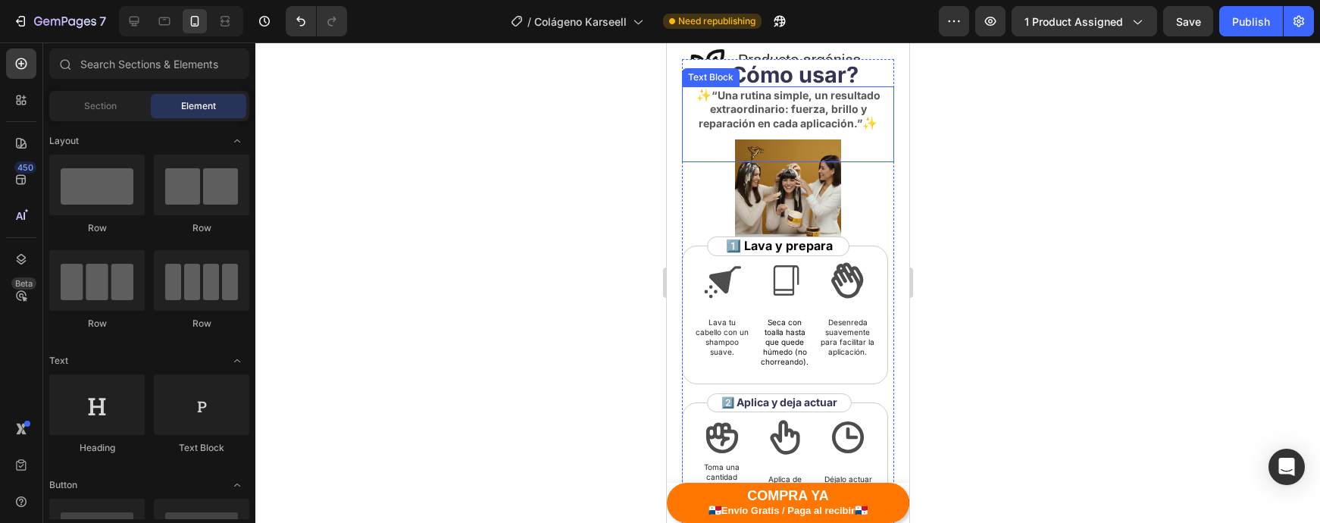
scroll to position [983, 0]
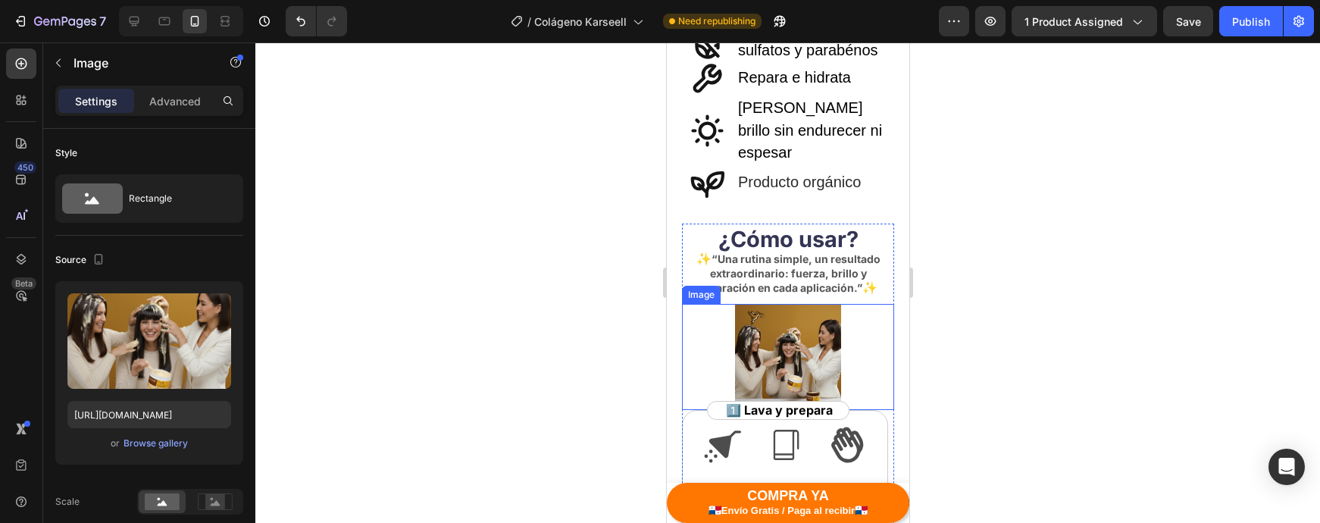
click at [824, 304] on img at bounding box center [787, 357] width 106 height 106
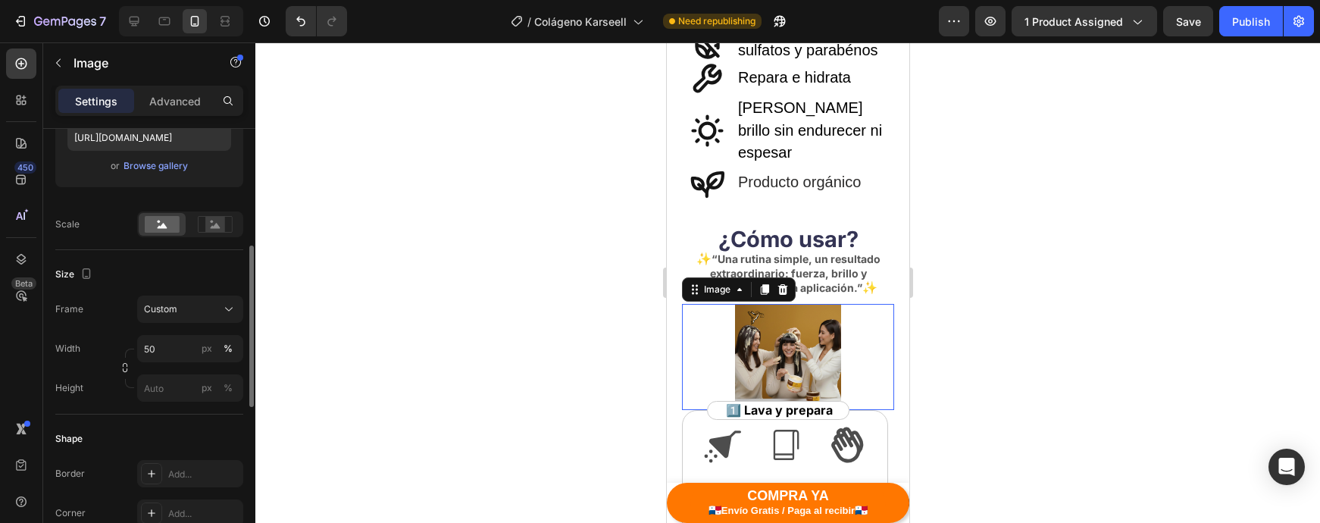
scroll to position [295, 0]
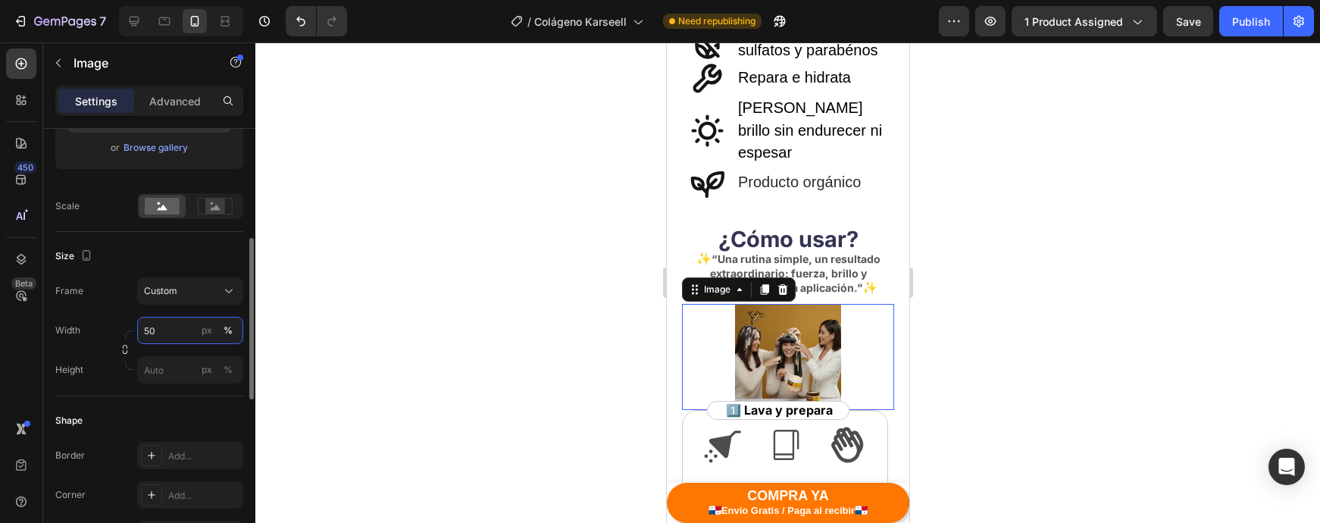
click at [152, 330] on input "50" at bounding box center [190, 330] width 106 height 27
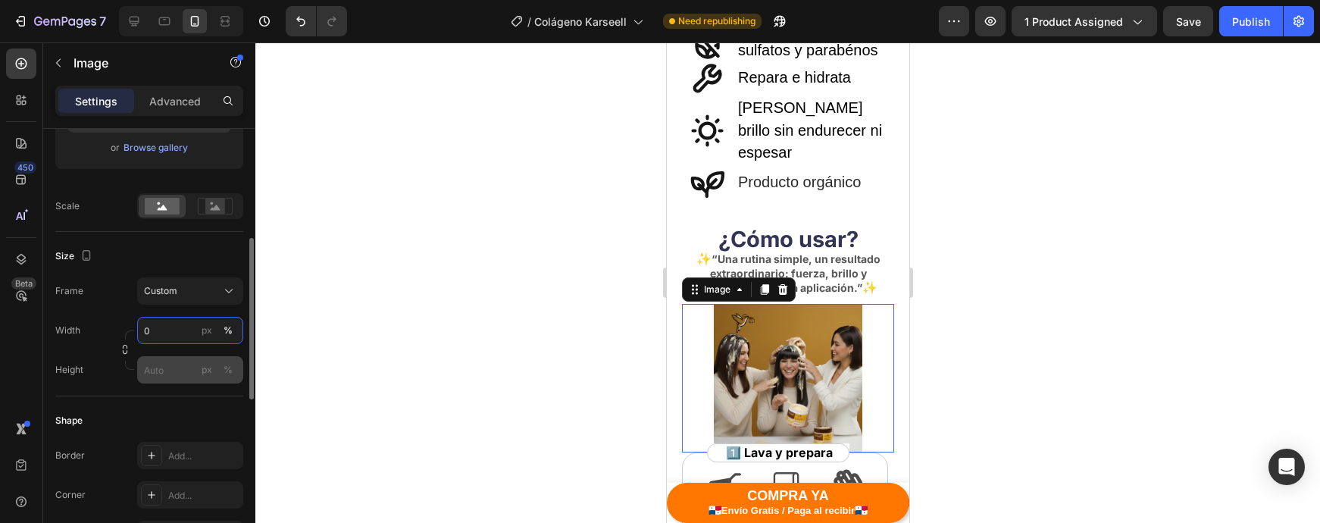
type input "80"
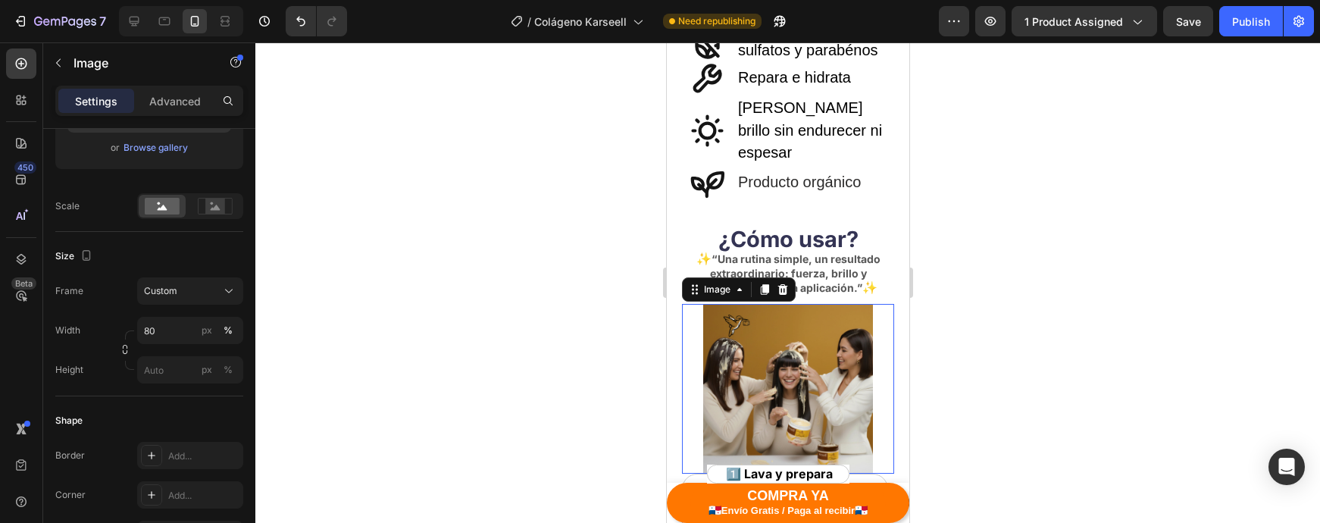
click at [1133, 374] on div at bounding box center [787, 282] width 1065 height 480
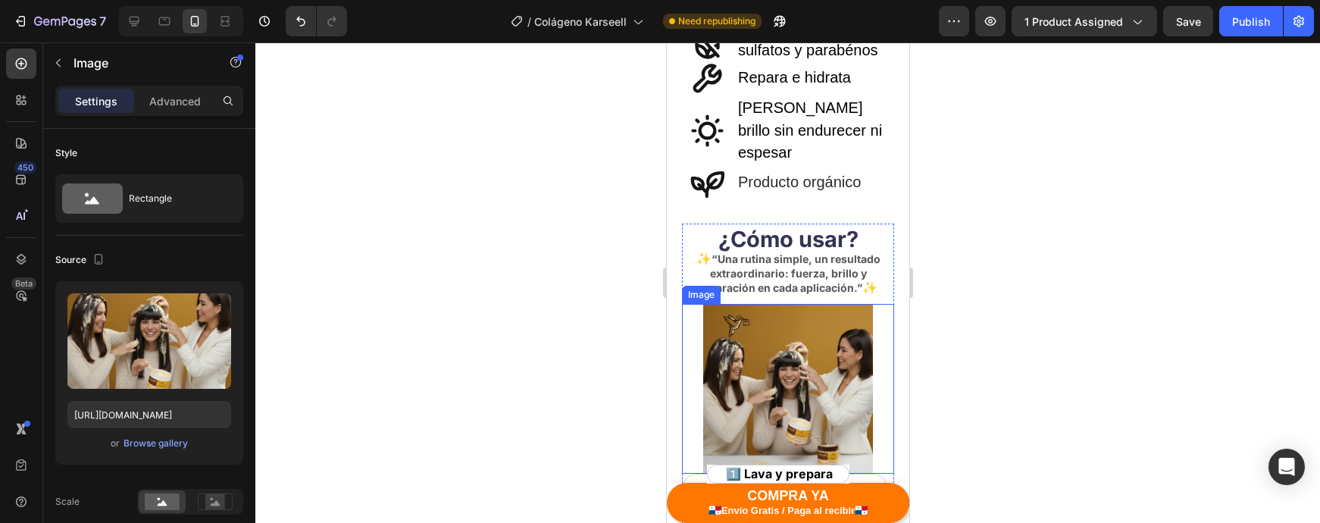
click at [836, 304] on img at bounding box center [787, 389] width 170 height 170
click at [164, 108] on p "Advanced" at bounding box center [175, 101] width 52 height 16
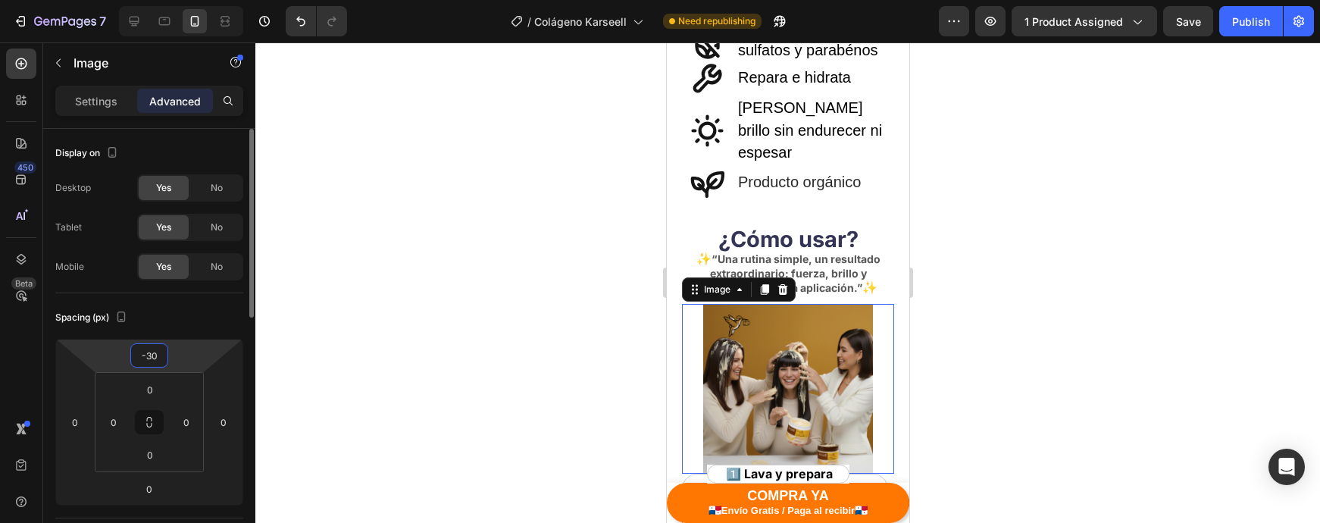
click at [151, 353] on input "-30" at bounding box center [149, 355] width 30 height 23
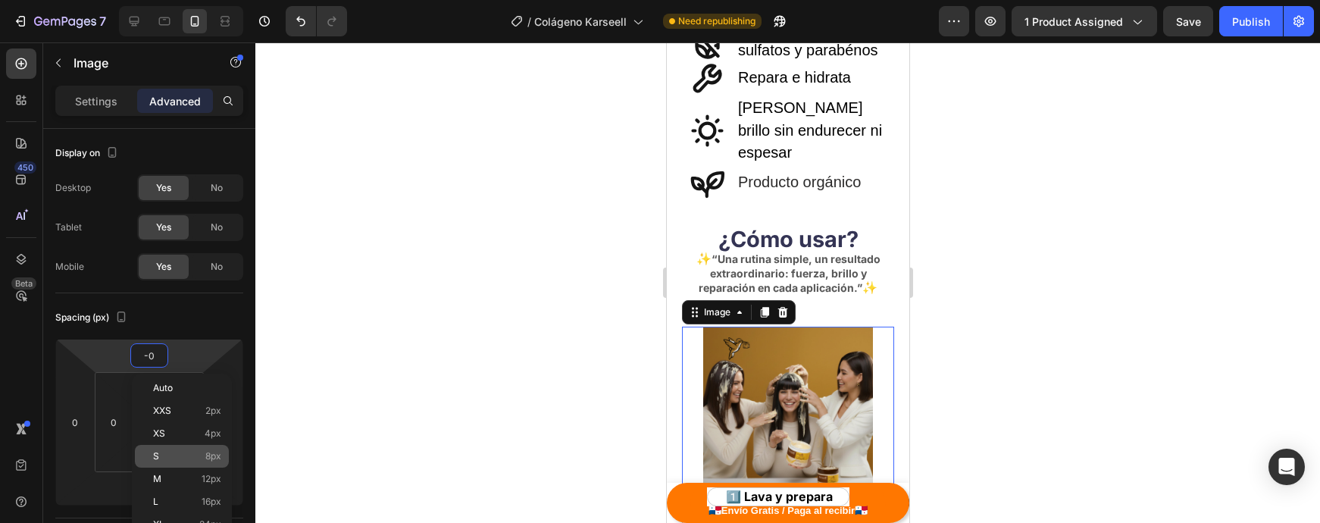
type input "-40"
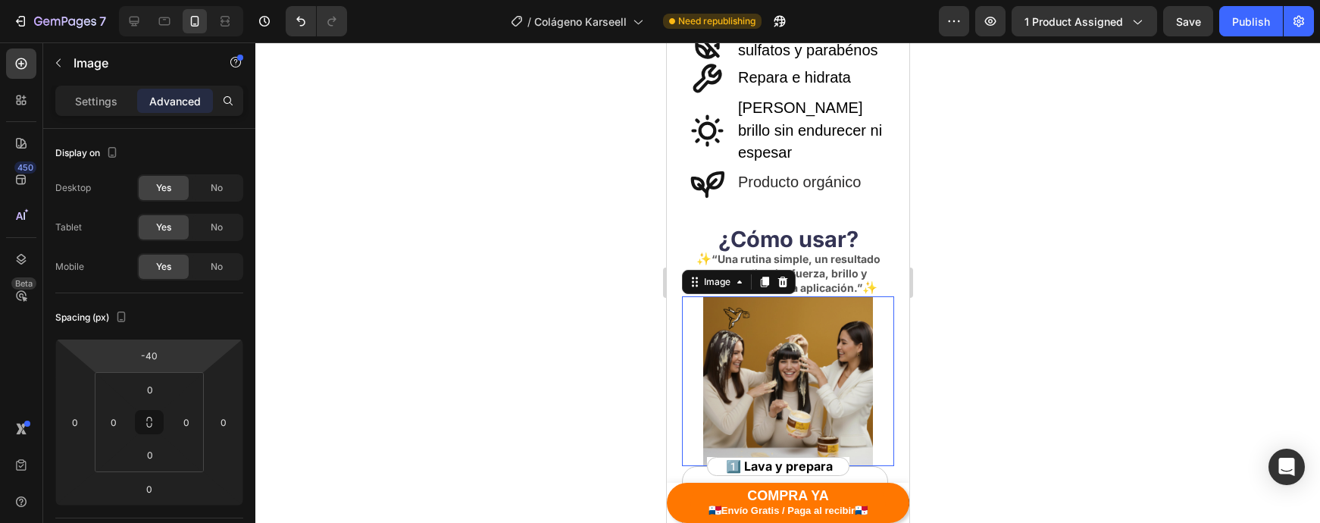
drag, startPoint x: 940, startPoint y: 240, endPoint x: 932, endPoint y: 241, distance: 7.6
click at [940, 241] on div at bounding box center [787, 282] width 1065 height 480
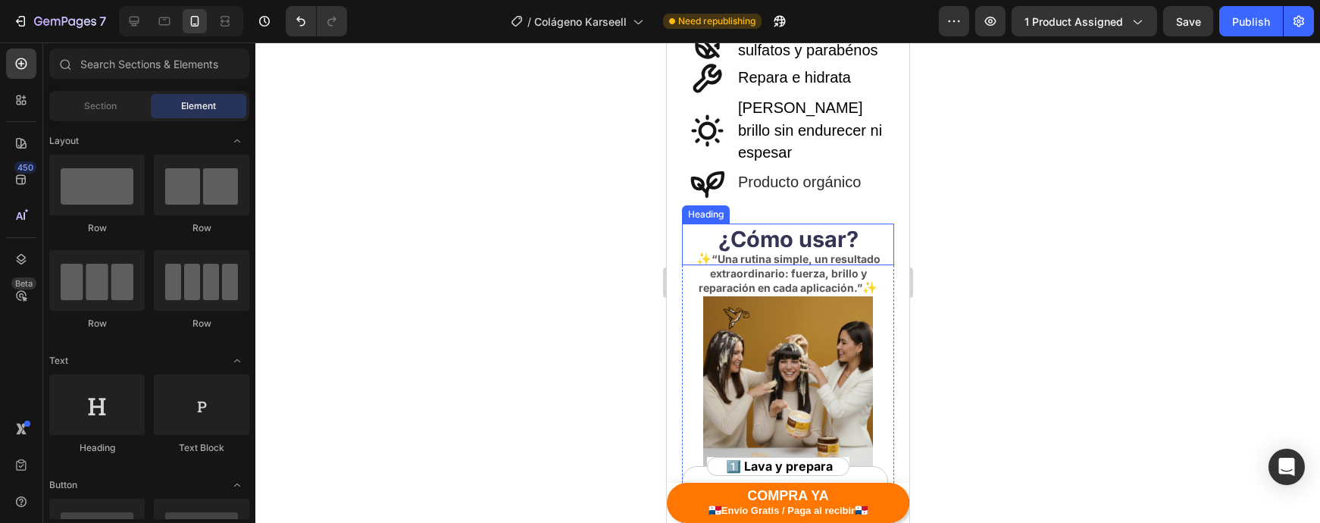
click at [877, 224] on h2 "¿Cómo usar?" at bounding box center [787, 240] width 212 height 32
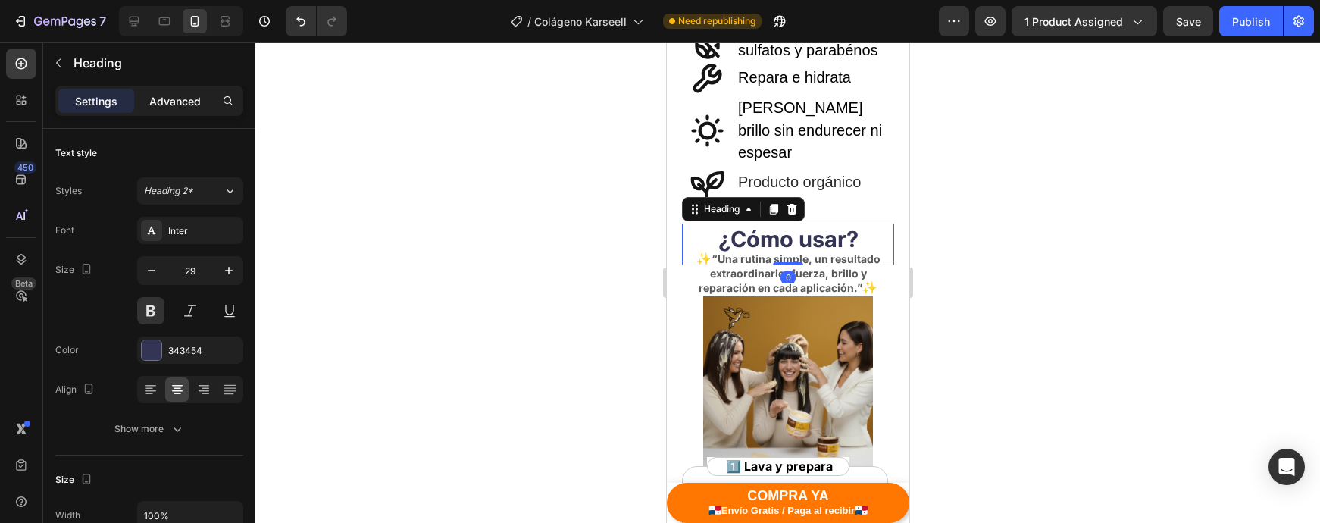
click at [152, 93] on p "Advanced" at bounding box center [175, 101] width 52 height 16
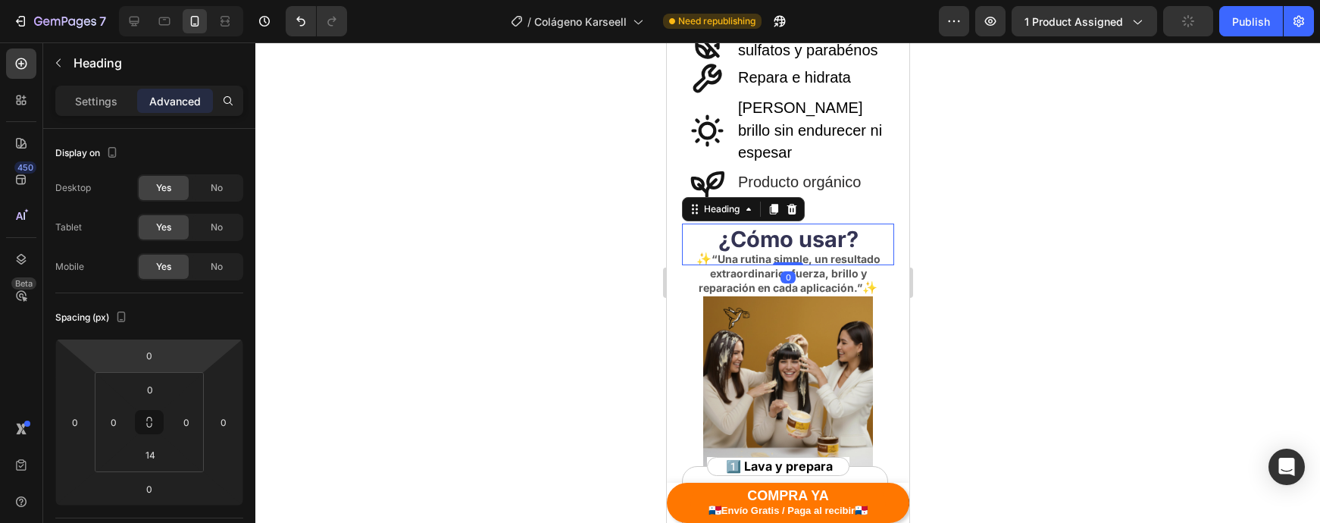
click at [158, 352] on input "0" at bounding box center [149, 355] width 30 height 23
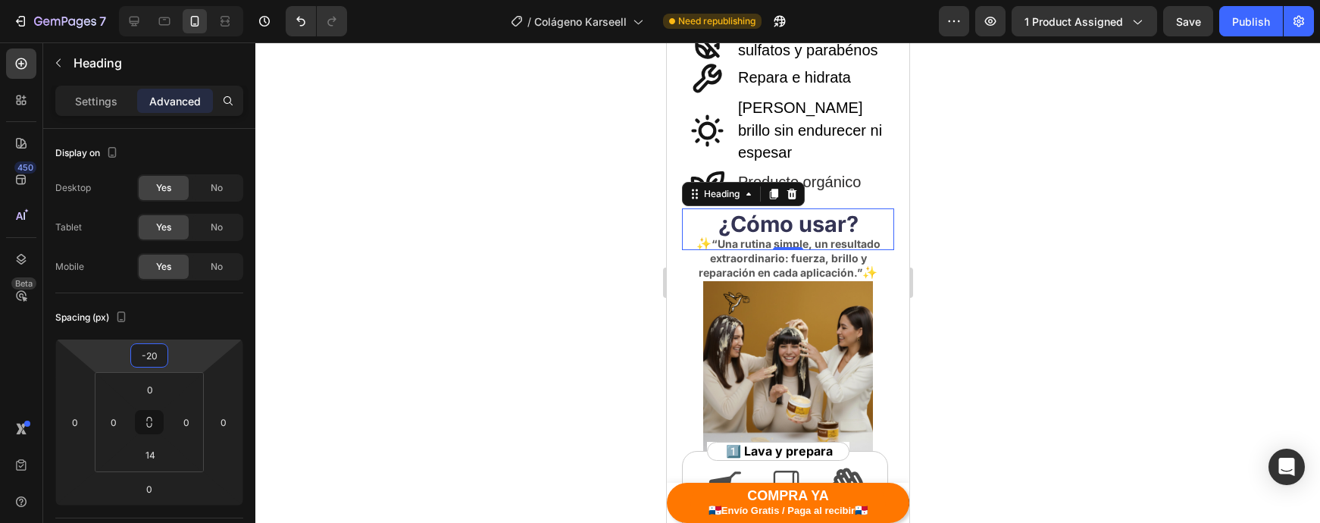
type input "-20"
click at [1000, 202] on div at bounding box center [787, 282] width 1065 height 480
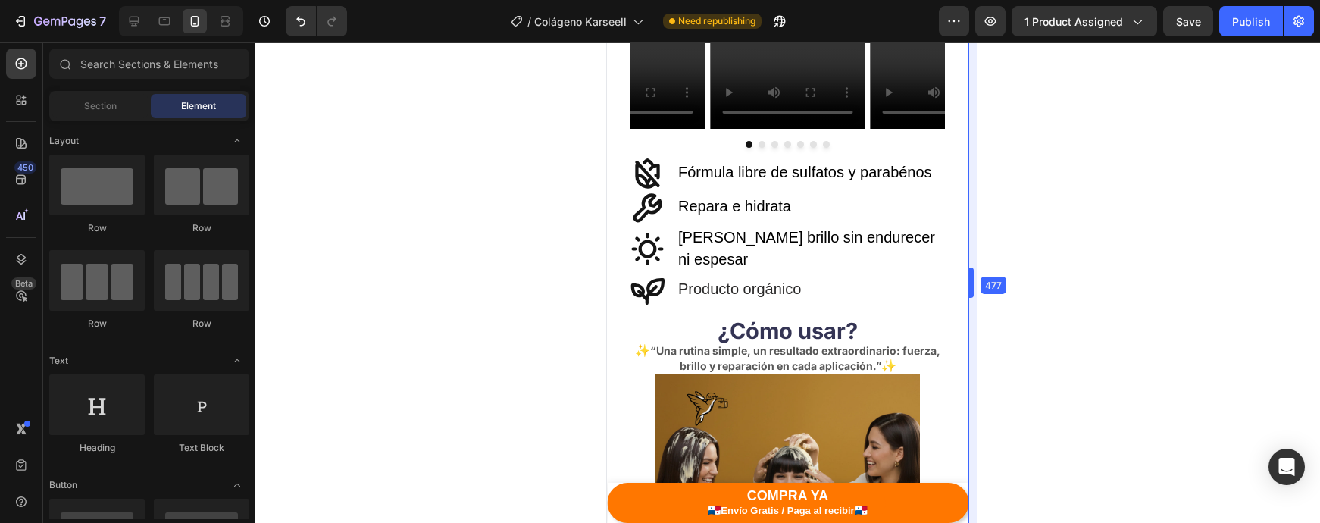
drag, startPoint x: 911, startPoint y: 285, endPoint x: 1030, endPoint y: 300, distance: 119.9
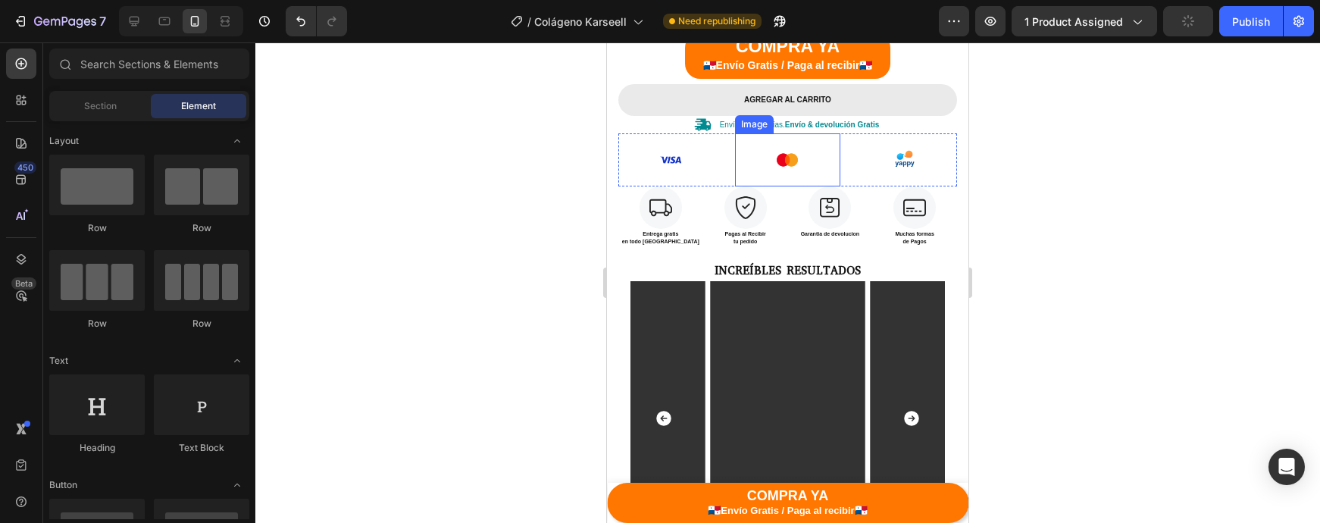
scroll to position [468, 0]
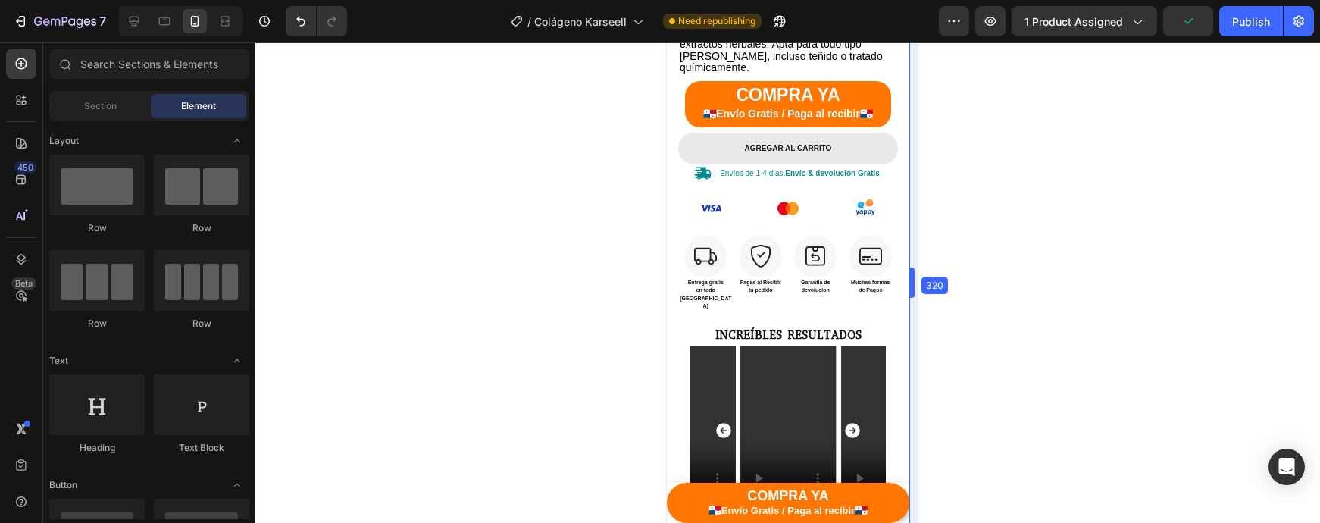
drag, startPoint x: 972, startPoint y: 287, endPoint x: 527, endPoint y: 286, distance: 445.5
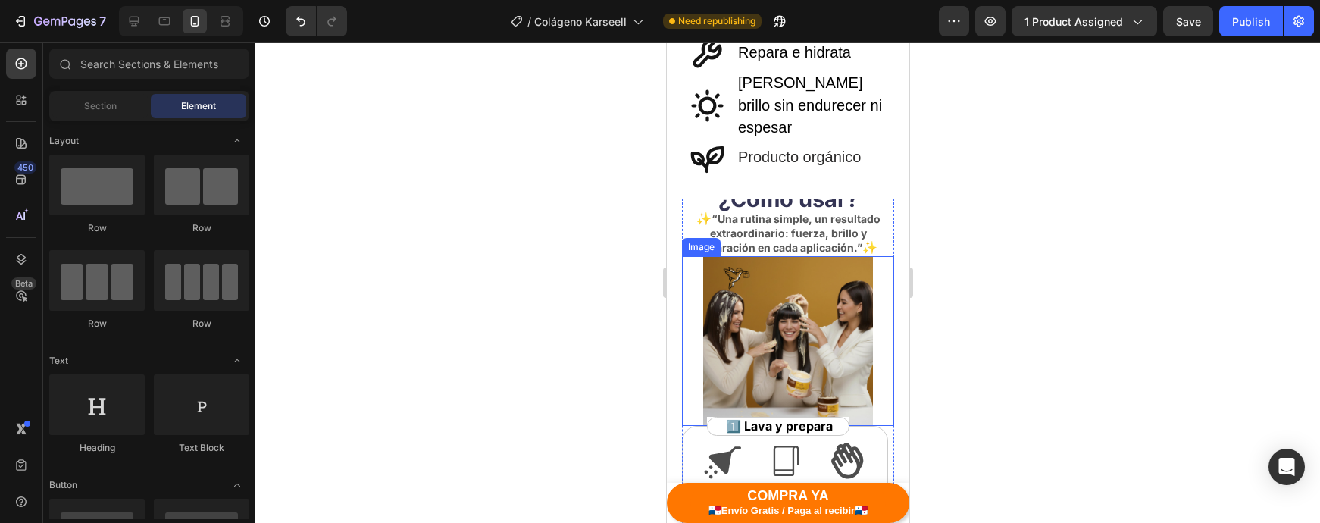
scroll to position [995, 0]
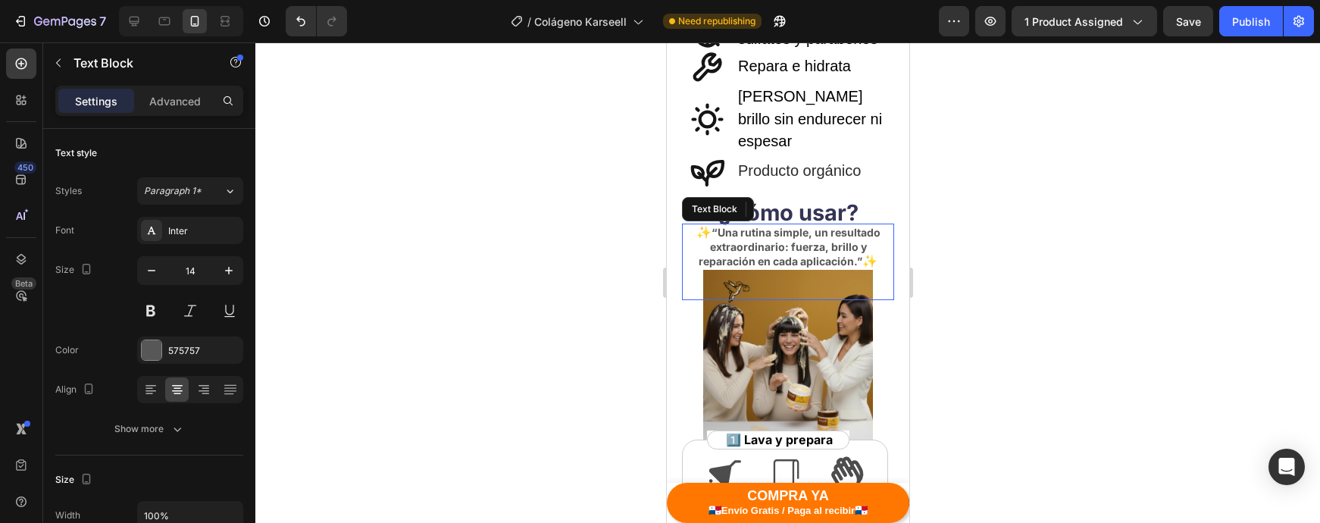
click at [805, 226] on strong "“Una rutina simple, un resultado extraordinario: fuerza, brillo y reparación en…" at bounding box center [789, 246] width 182 height 41
click at [155, 394] on icon at bounding box center [150, 389] width 15 height 15
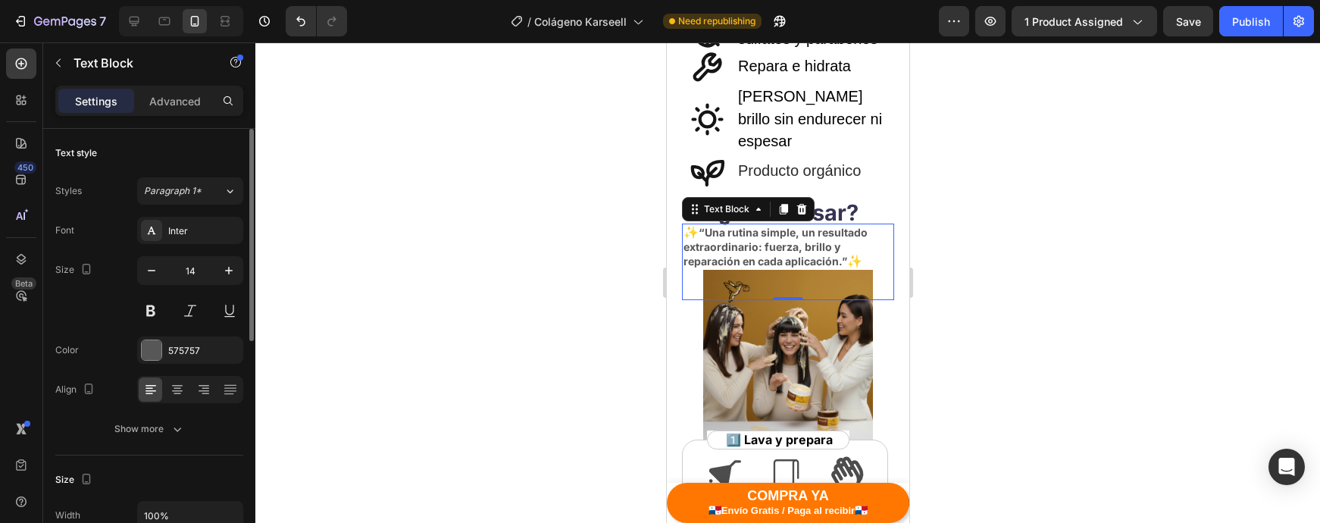
click at [164, 392] on div at bounding box center [190, 389] width 106 height 27
click at [172, 392] on icon at bounding box center [177, 389] width 15 height 15
click at [704, 226] on strong "“Una rutina simple, un resultado extraordinario: fuerza, brillo y reparación en…" at bounding box center [789, 246] width 182 height 41
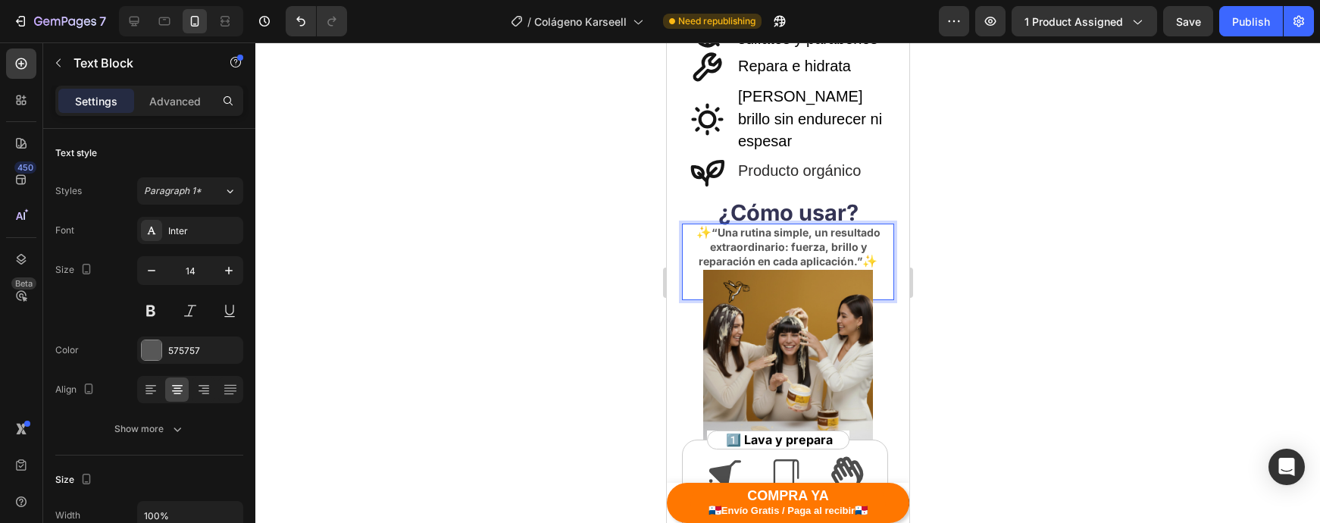
click at [694, 225] on p "✨ “Una rutina simple, un resultado extraordinario: fuerza, brillo y reparación …" at bounding box center [787, 246] width 209 height 43
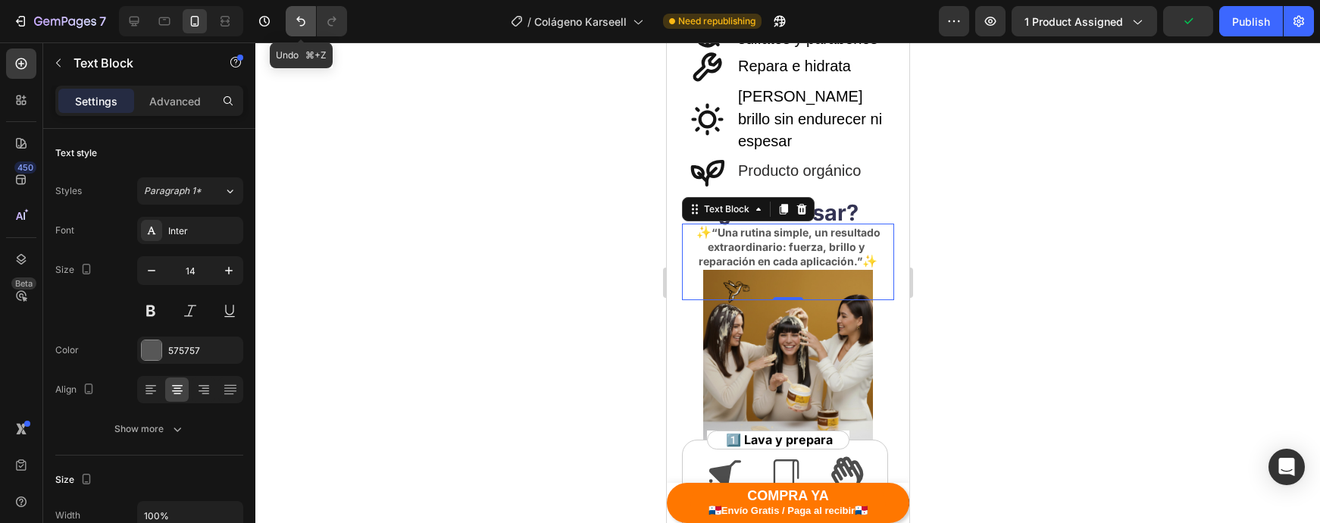
click at [297, 26] on icon "Undo/Redo" at bounding box center [300, 21] width 15 height 15
click at [1106, 264] on div at bounding box center [787, 282] width 1065 height 480
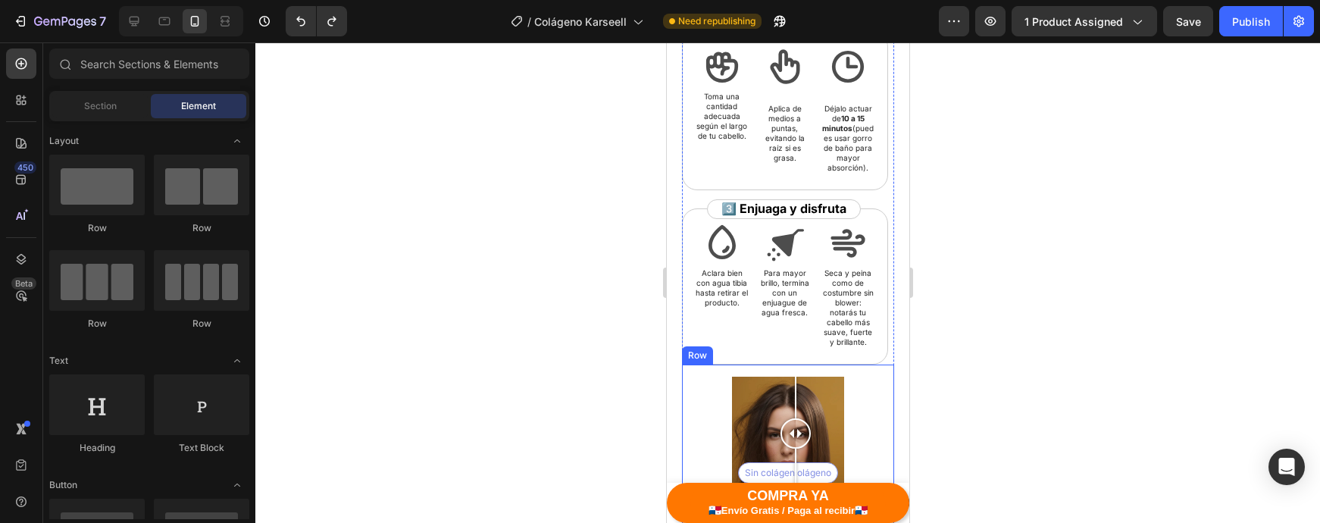
scroll to position [1577, 0]
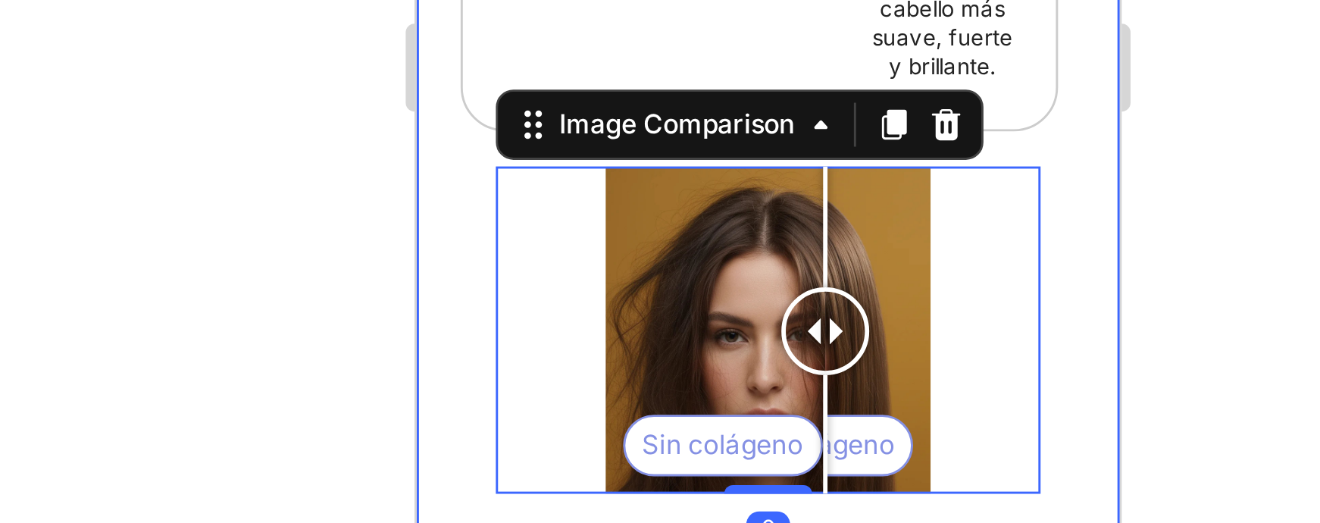
click at [414, 157] on div at bounding box center [787, 282] width 1065 height 480
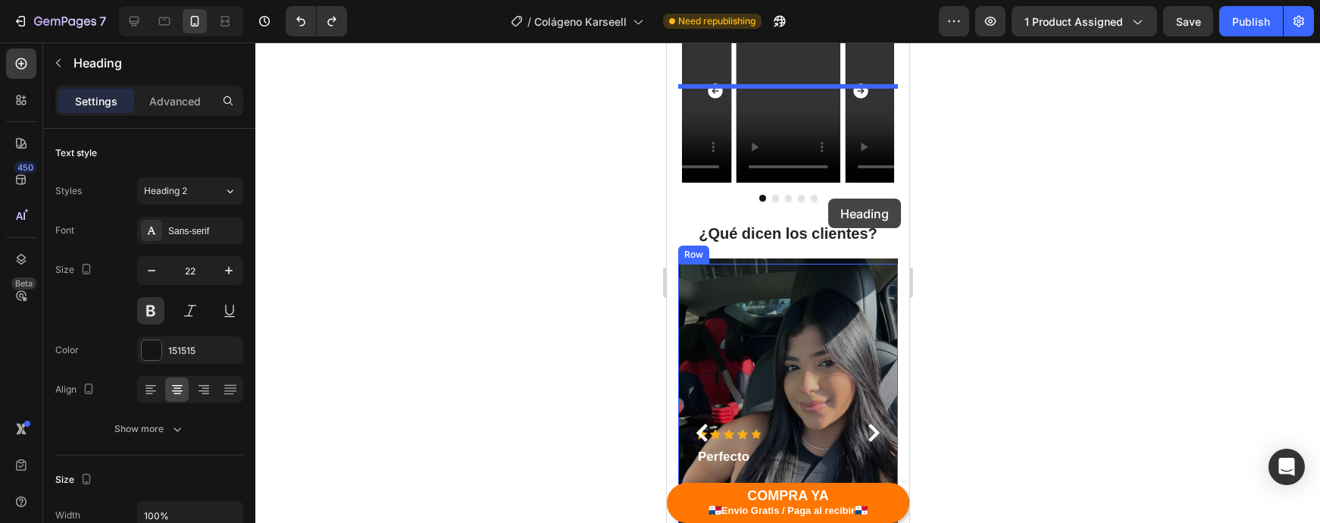
scroll to position [2160, 0]
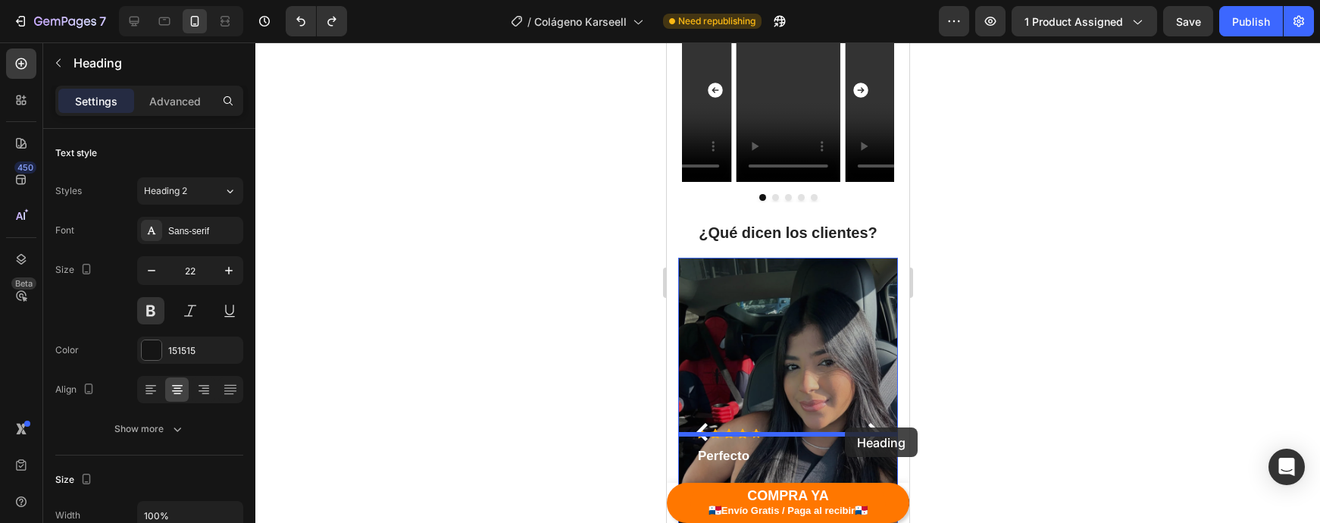
drag, startPoint x: 850, startPoint y: 142, endPoint x: 843, endPoint y: 427, distance: 285.0
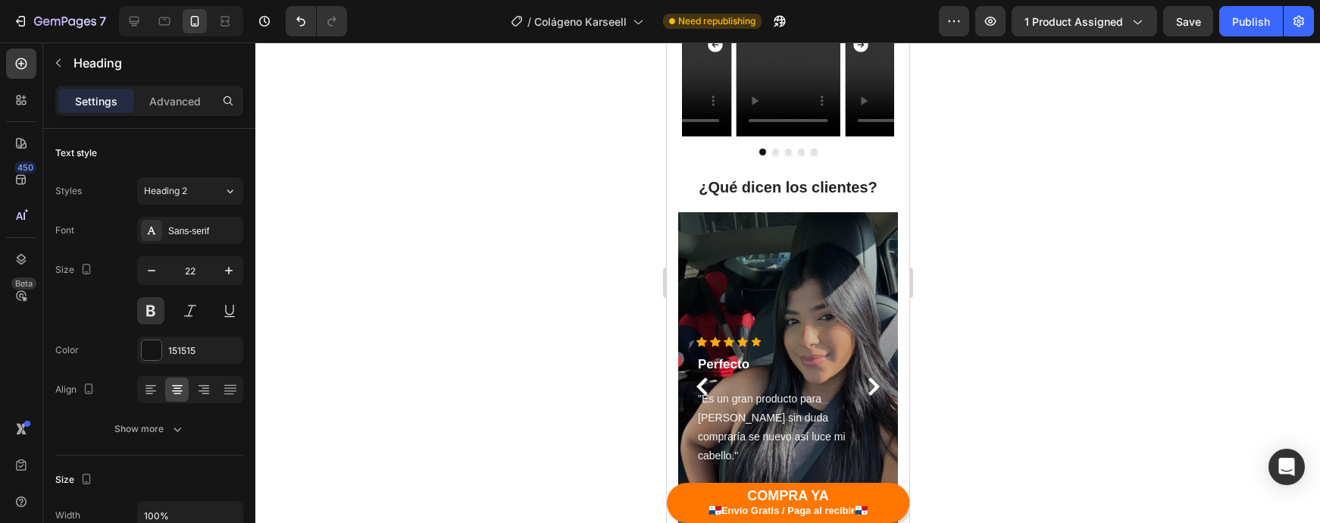
scroll to position [2155, 0]
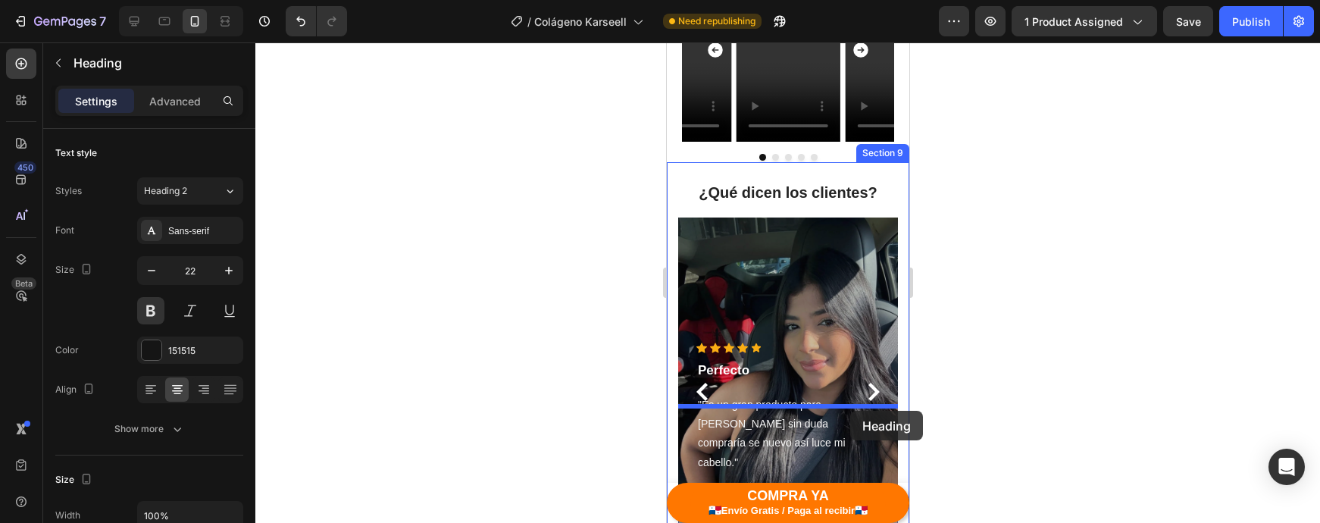
drag, startPoint x: 845, startPoint y: 352, endPoint x: 849, endPoint y: 411, distance: 59.3
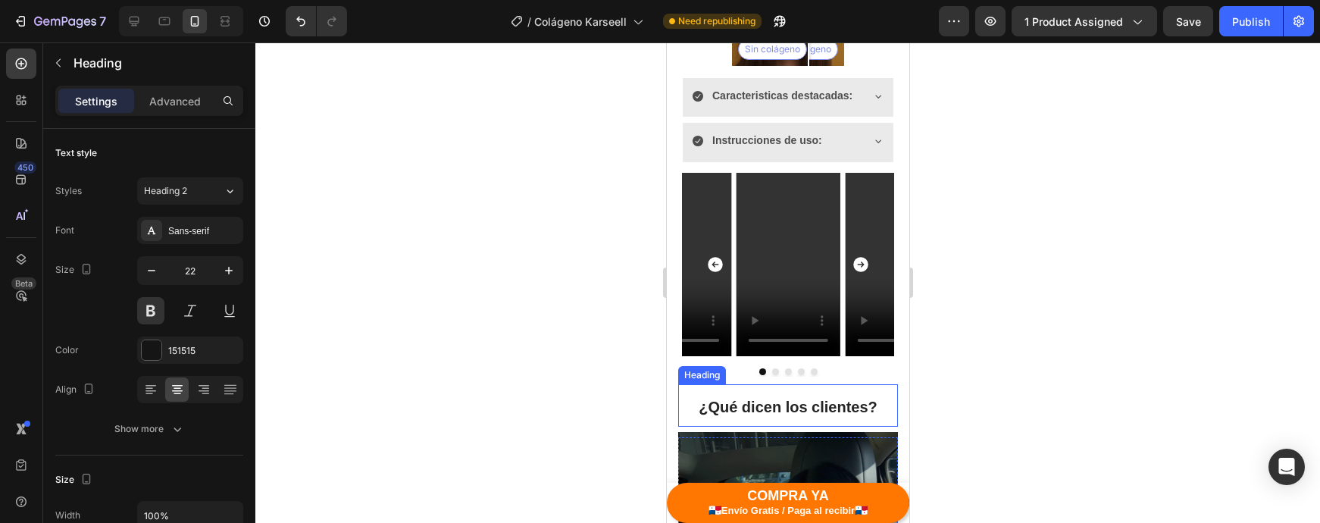
scroll to position [1932, 0]
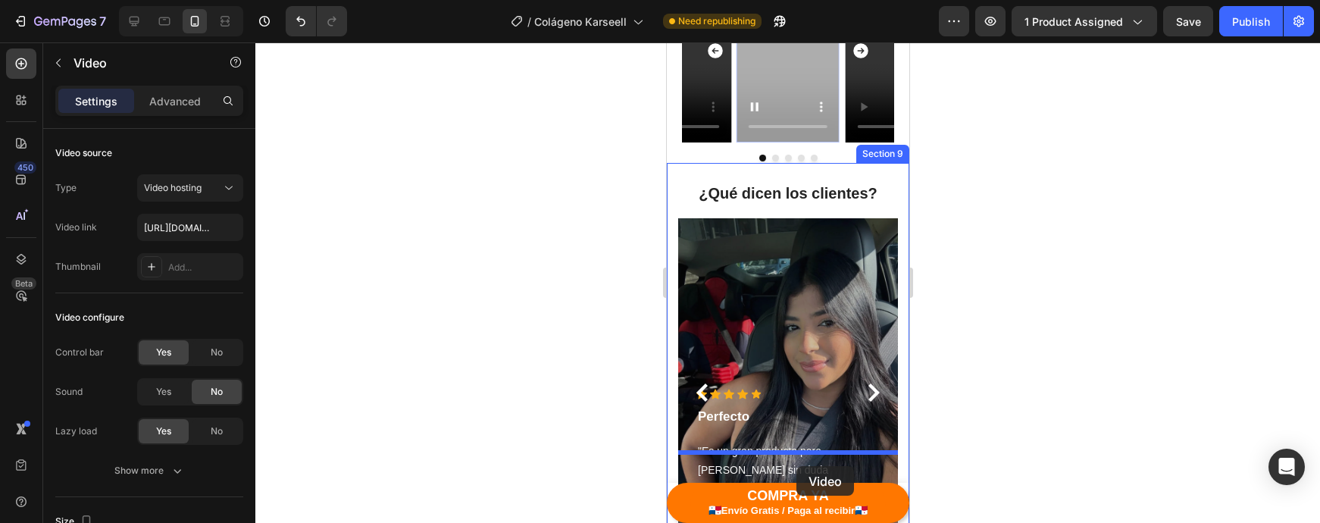
drag, startPoint x: 839, startPoint y: 186, endPoint x: 796, endPoint y: 466, distance: 283.6
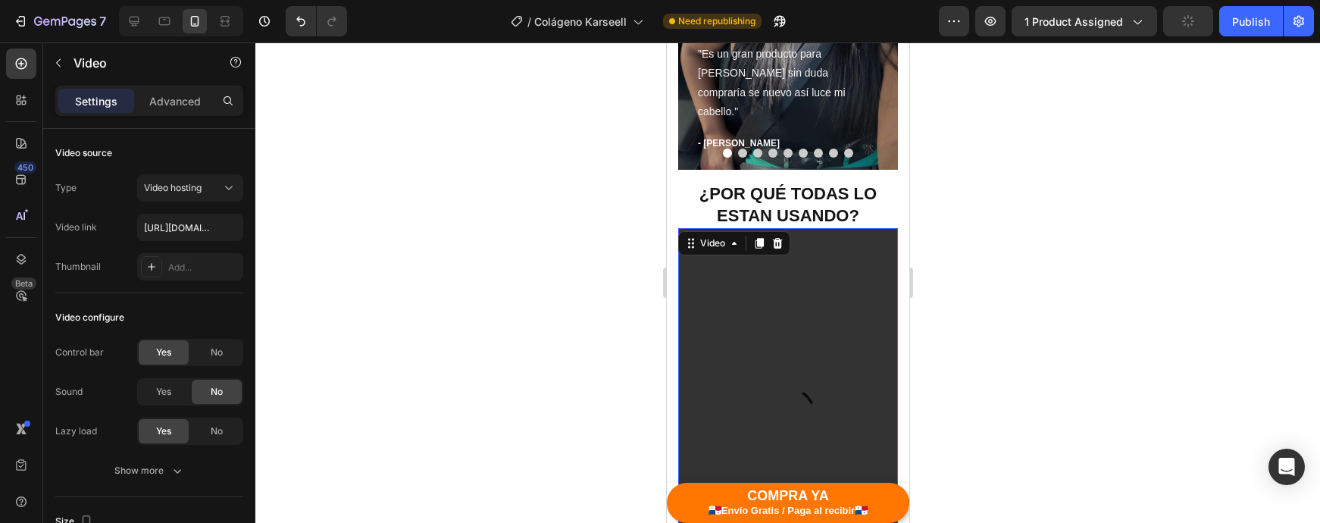
scroll to position [2356, 0]
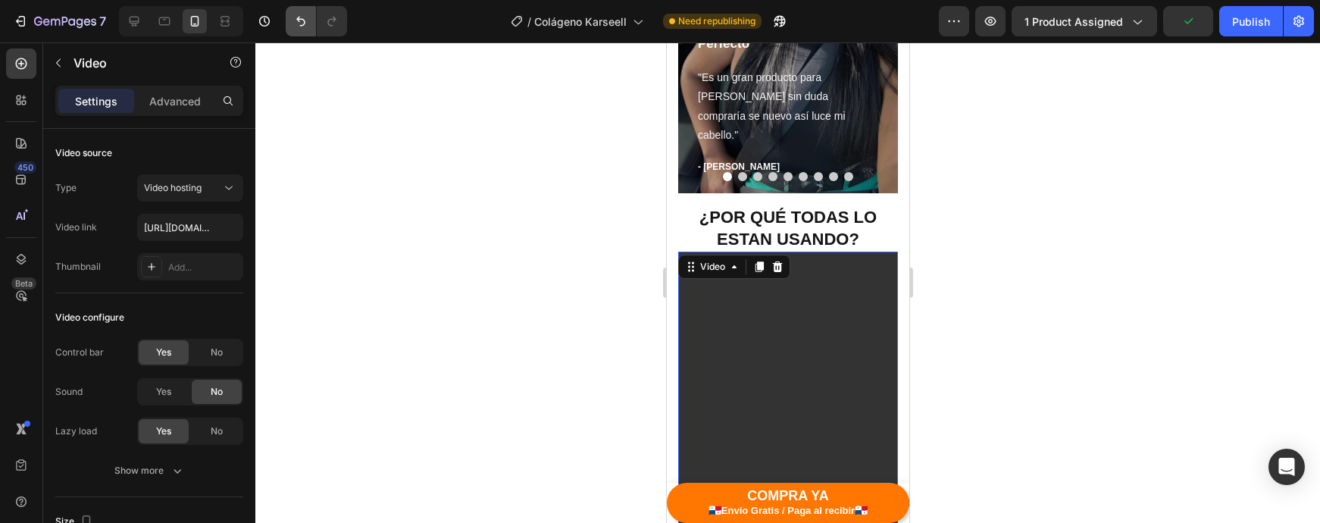
click at [295, 21] on icon "Undo/Redo" at bounding box center [300, 21] width 15 height 15
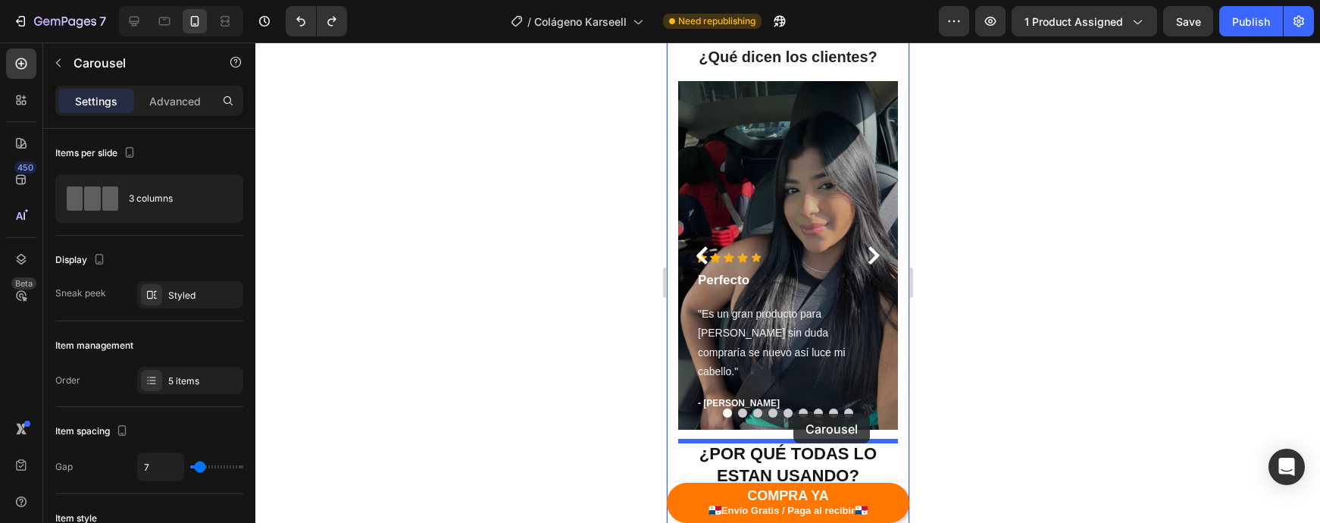
scroll to position [2356, 0]
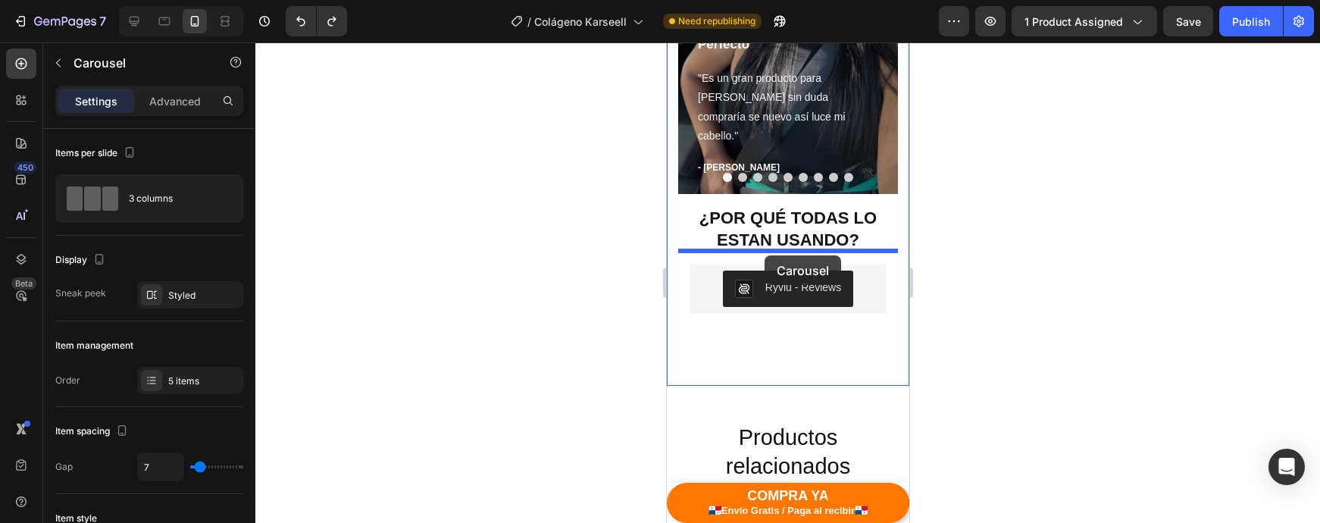
drag, startPoint x: 820, startPoint y: 102, endPoint x: 764, endPoint y: 255, distance: 163.0
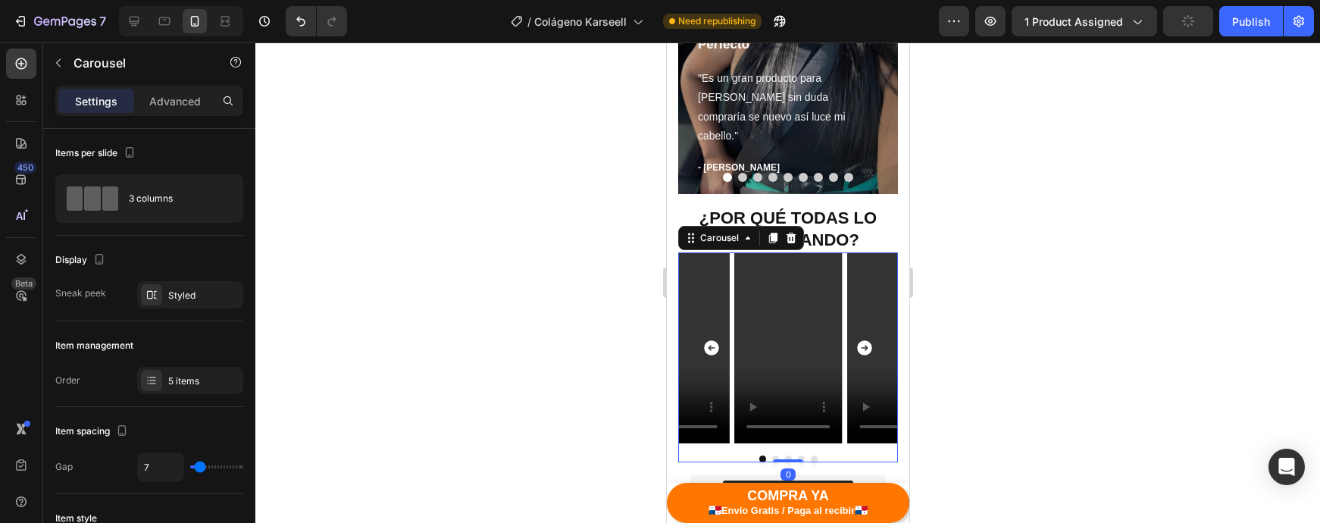
click at [967, 359] on div at bounding box center [787, 282] width 1065 height 480
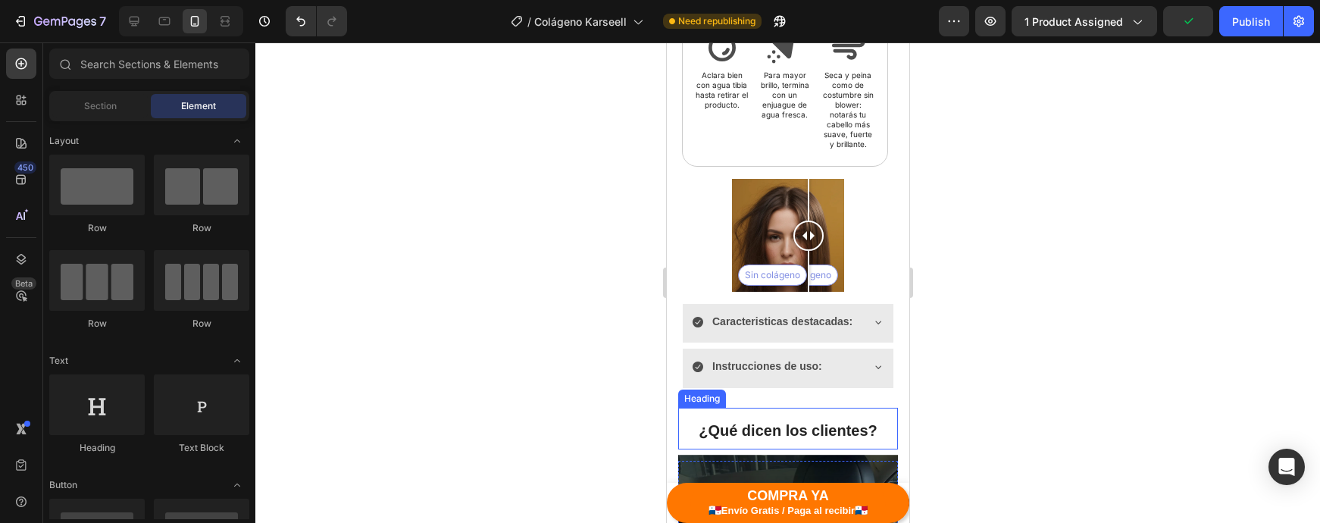
scroll to position [1702, 0]
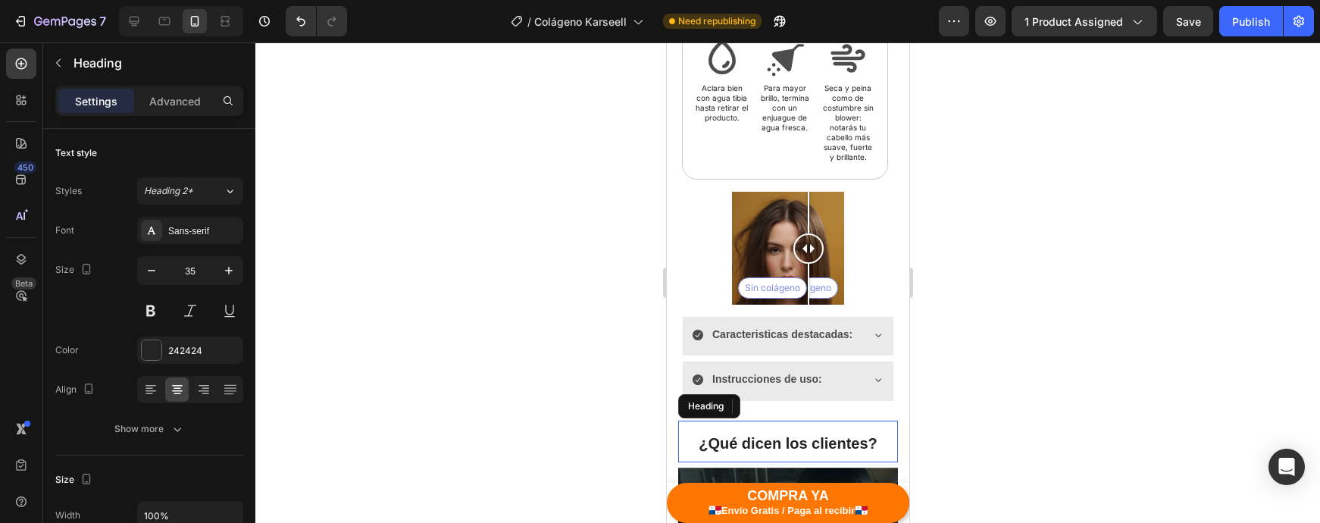
click at [1069, 225] on div at bounding box center [787, 282] width 1065 height 480
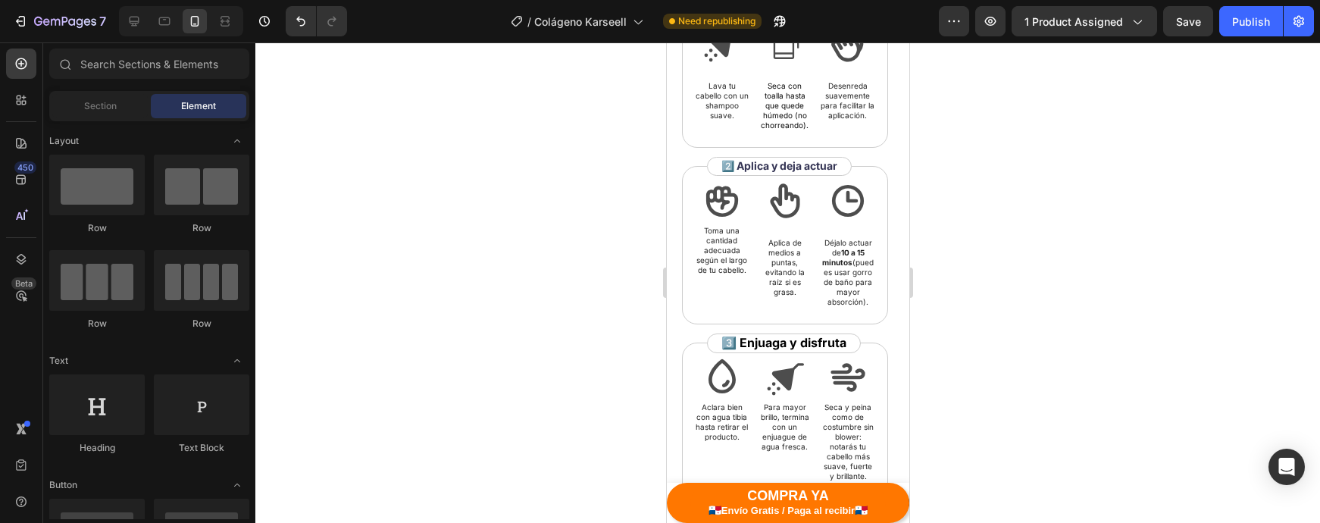
scroll to position [1240, 0]
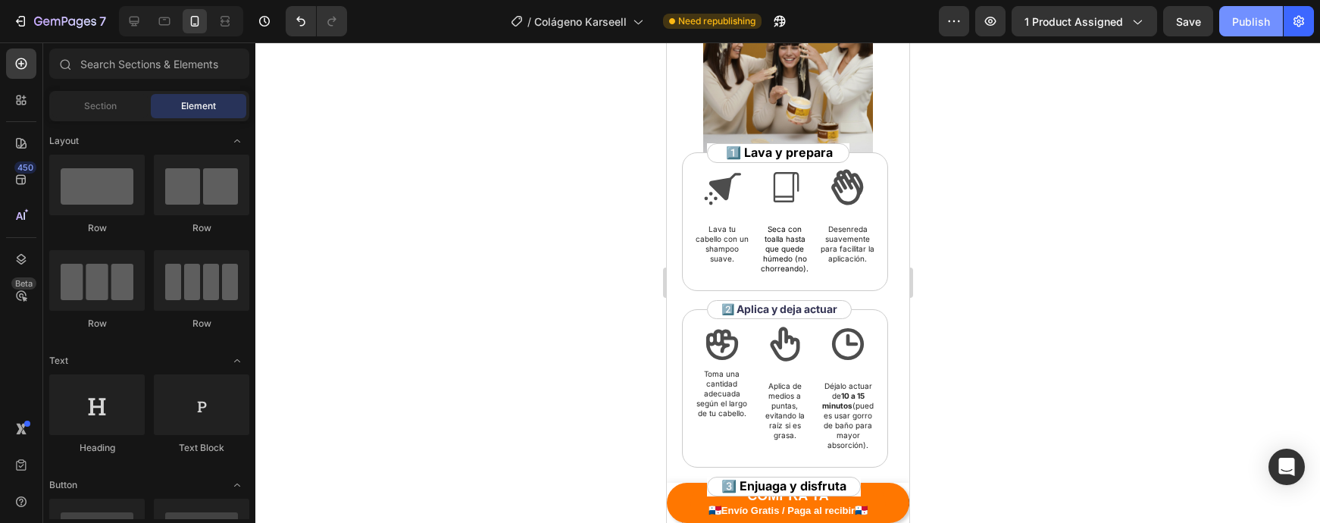
click at [1253, 36] on button "Publish" at bounding box center [1251, 21] width 64 height 30
click at [125, 20] on div at bounding box center [134, 21] width 24 height 24
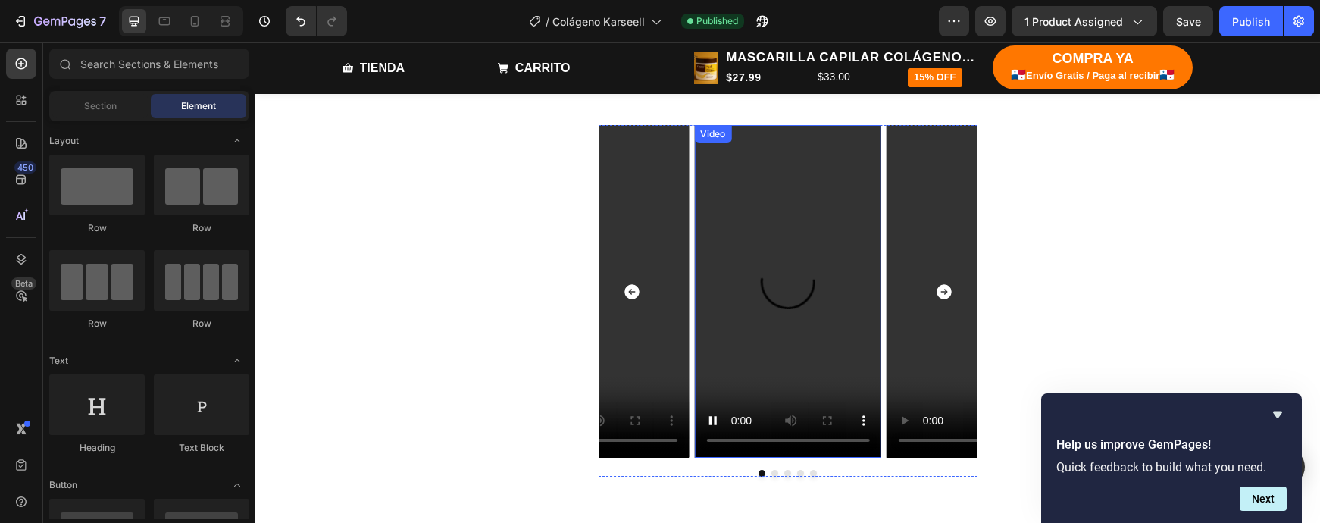
scroll to position [2876, 0]
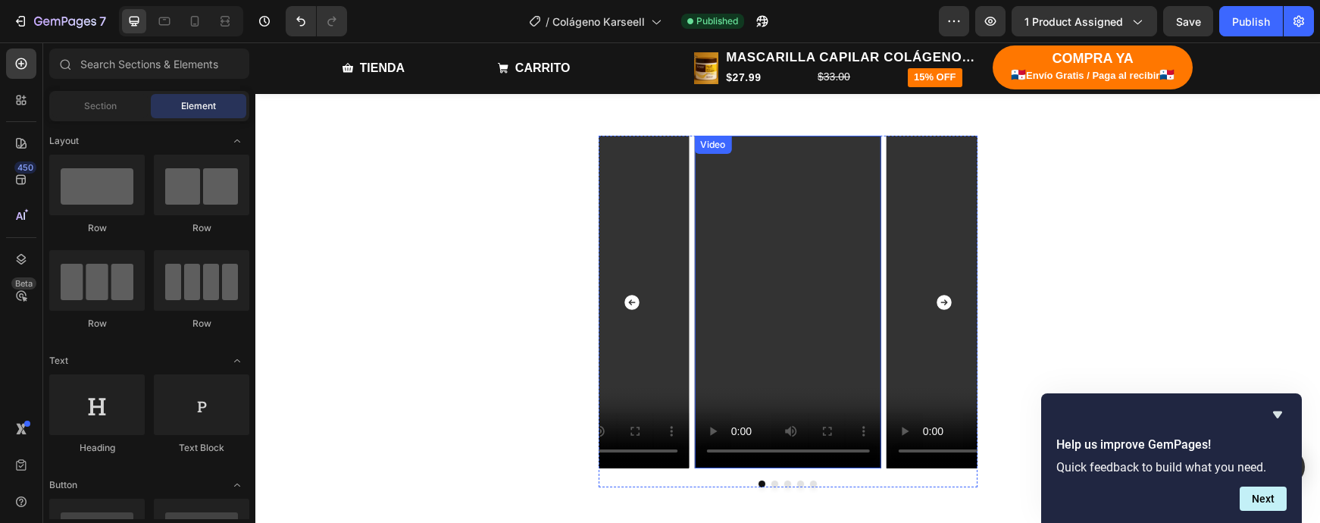
click at [705, 327] on video at bounding box center [787, 302] width 187 height 332
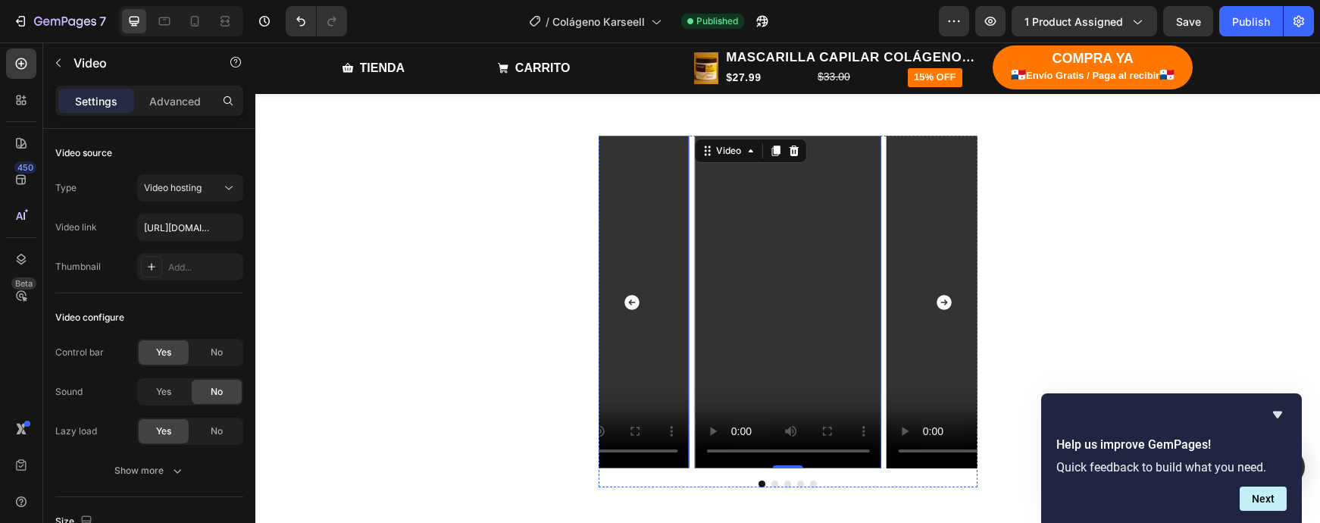
click at [687, 302] on video at bounding box center [595, 302] width 187 height 332
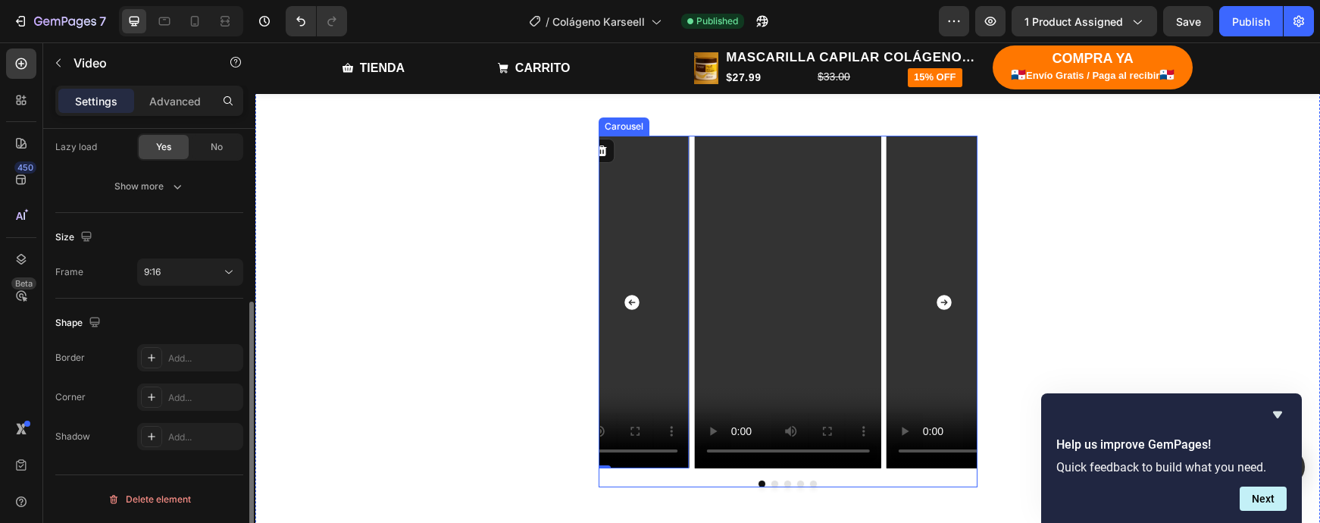
click at [693, 302] on div "Video Video Video Video Video 0" at bounding box center [788, 302] width 379 height 332
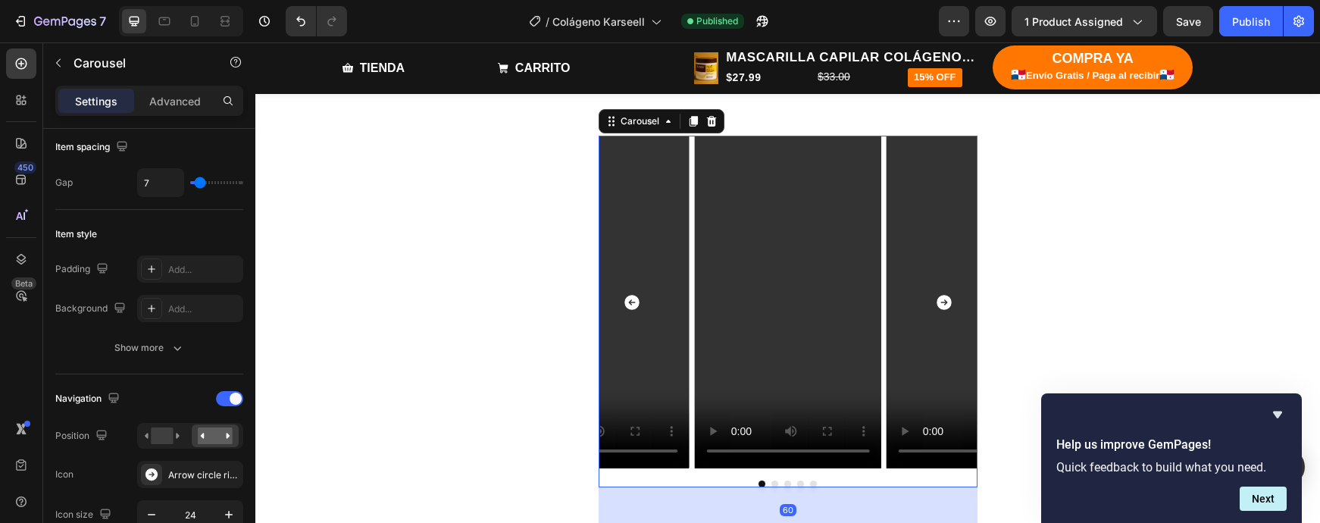
scroll to position [0, 0]
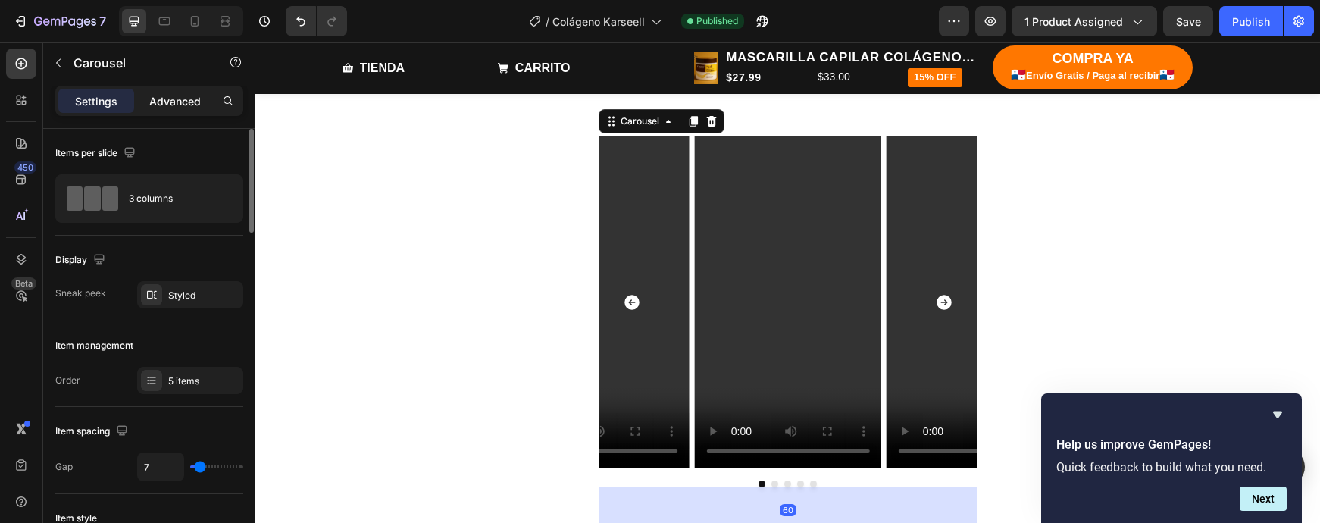
click at [188, 109] on div "Advanced" at bounding box center [175, 101] width 76 height 24
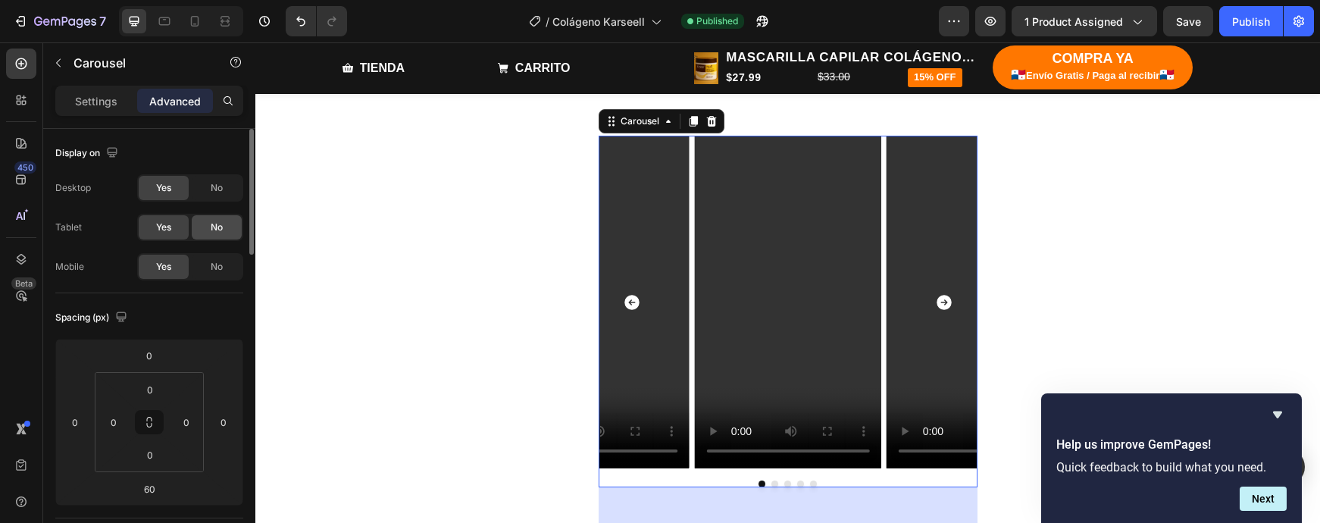
click at [211, 233] on span "No" at bounding box center [217, 227] width 12 height 14
click at [209, 193] on div "No" at bounding box center [217, 188] width 50 height 24
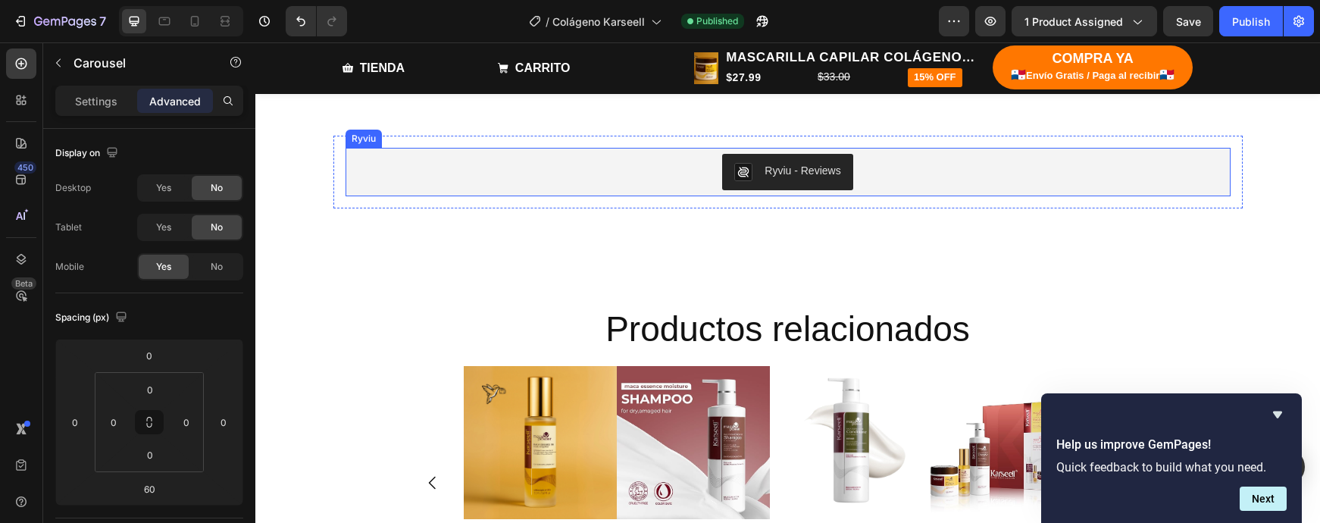
scroll to position [2769, 0]
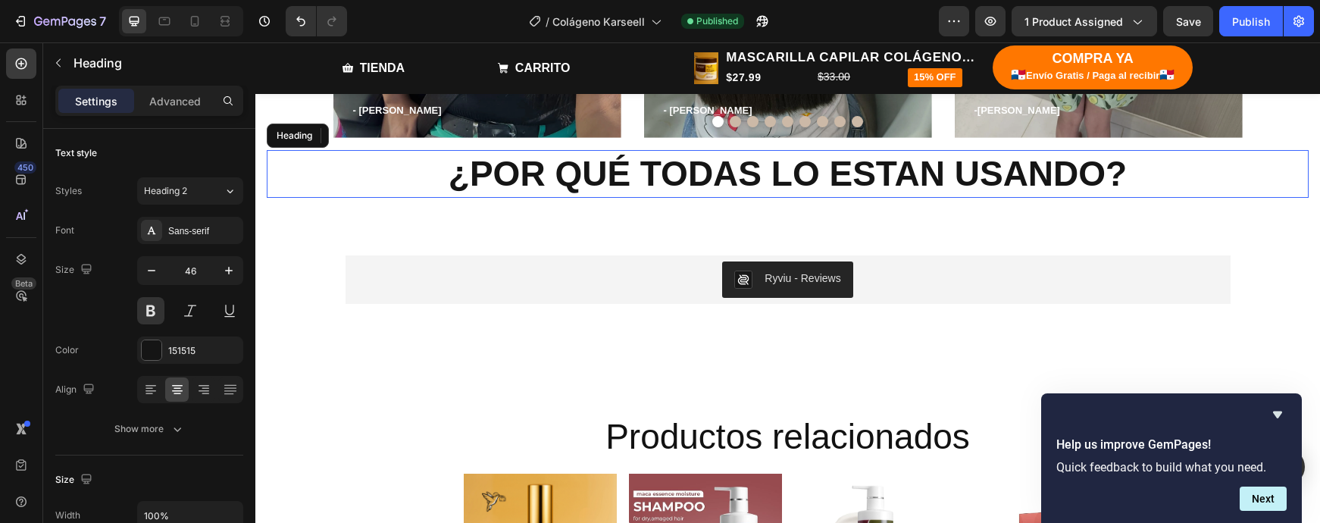
click at [805, 181] on h2 "¿POR QUÉ TODAS LO ESTAN USANDO?" at bounding box center [788, 174] width 1042 height 48
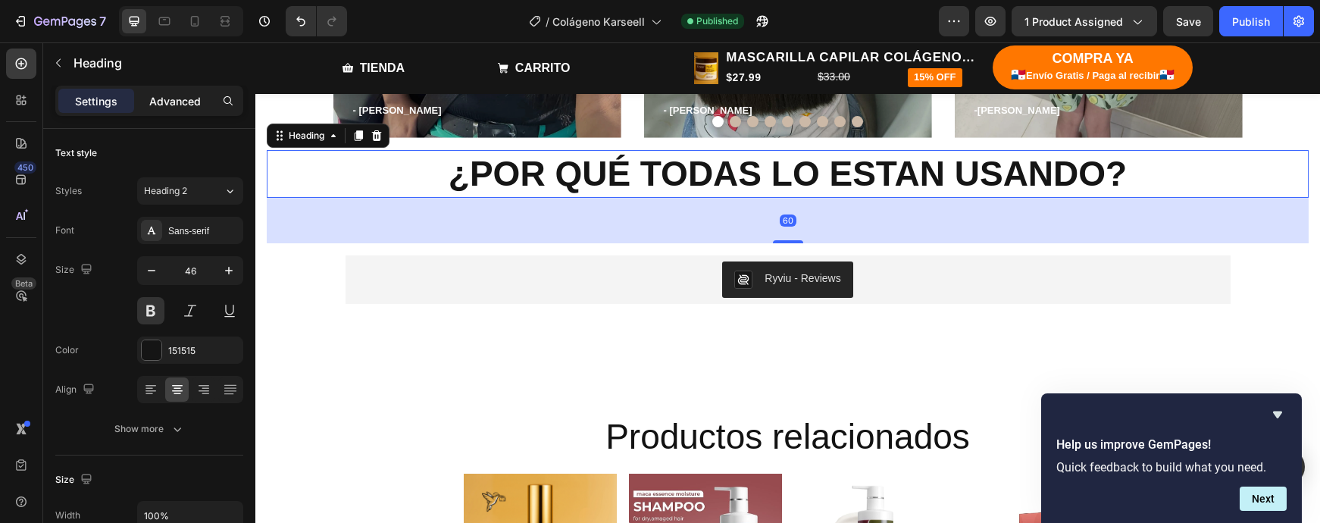
click at [185, 99] on p "Advanced" at bounding box center [175, 101] width 52 height 16
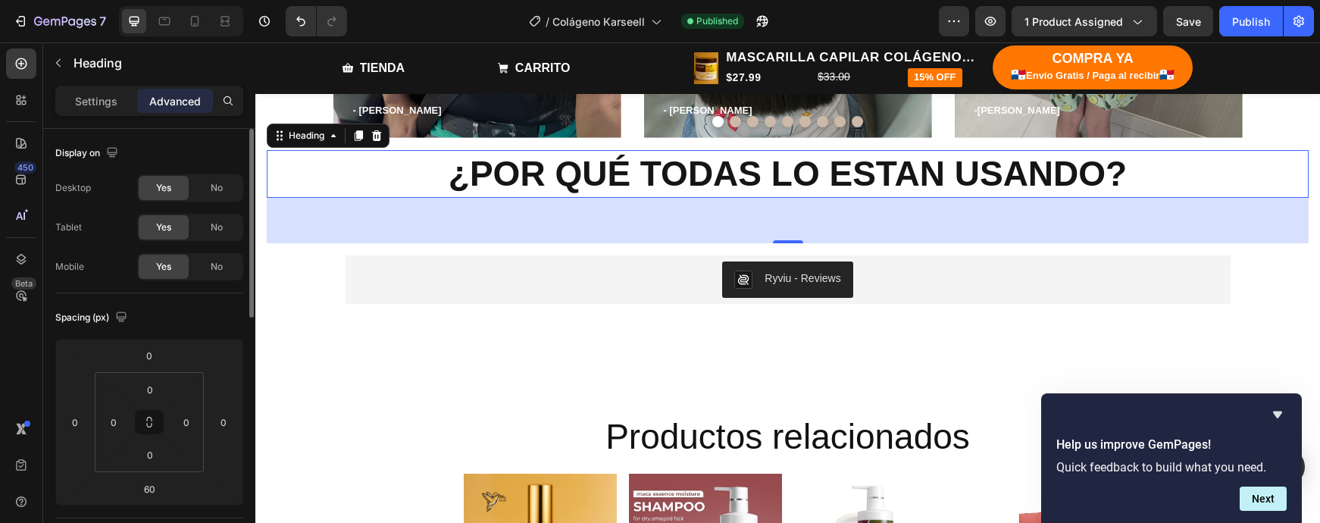
click at [206, 241] on div "Desktop Yes No Tablet Yes No Mobile Yes No" at bounding box center [149, 227] width 188 height 106
click at [210, 228] on div "No" at bounding box center [217, 227] width 50 height 24
click at [214, 189] on span "No" at bounding box center [217, 188] width 12 height 14
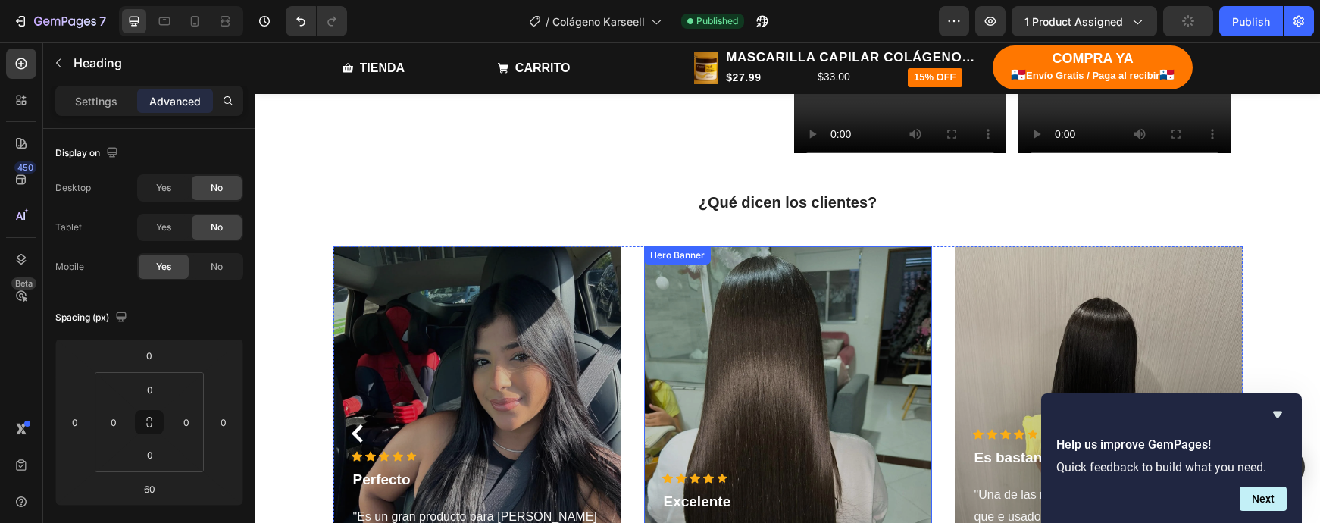
scroll to position [2298, 0]
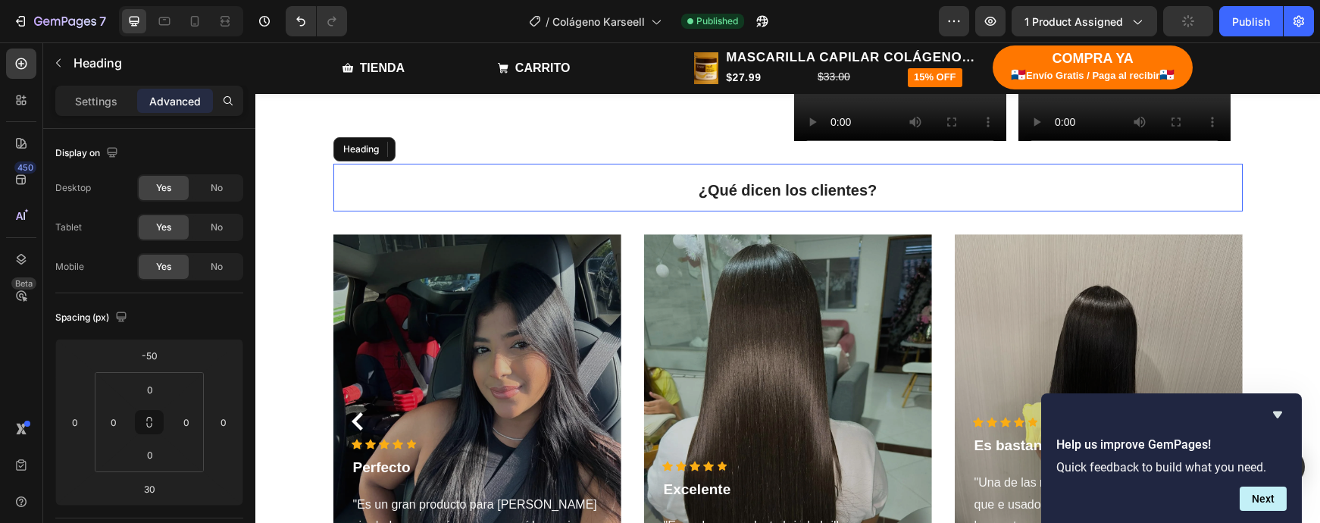
click at [811, 191] on span "¿Qué dicen los clientes?" at bounding box center [788, 190] width 179 height 17
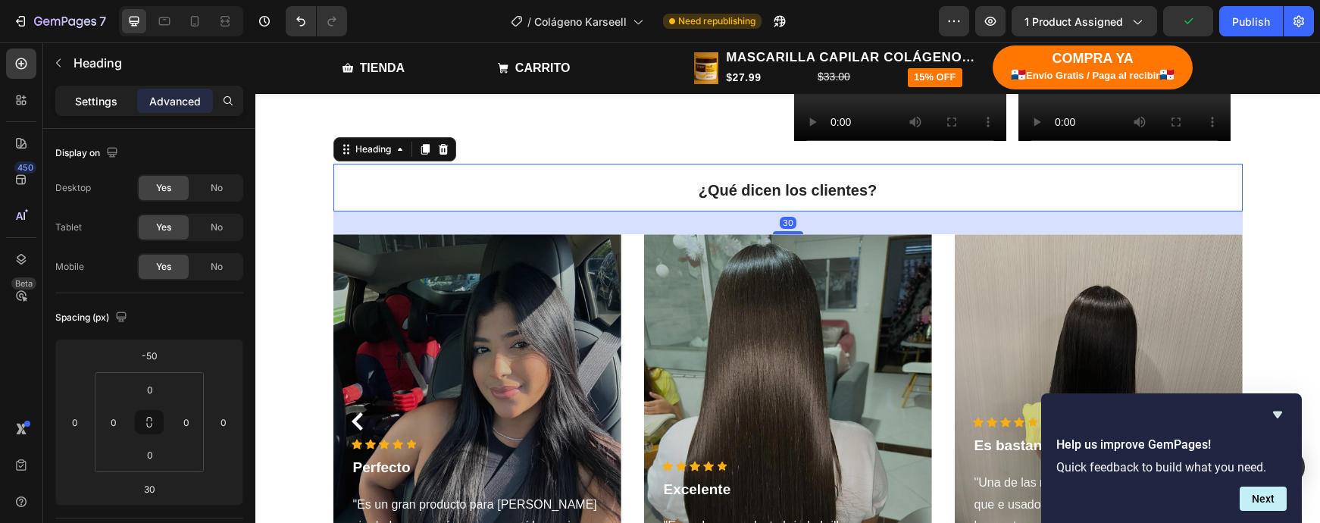
click at [105, 106] on p "Settings" at bounding box center [96, 101] width 42 height 16
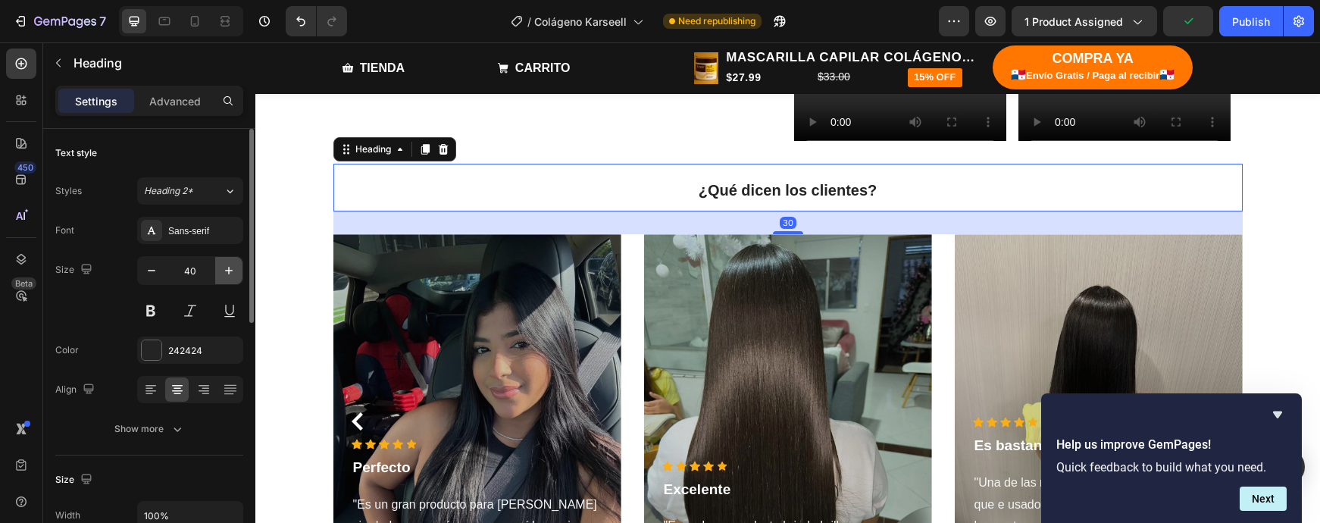
click at [231, 273] on icon "button" at bounding box center [228, 270] width 15 height 15
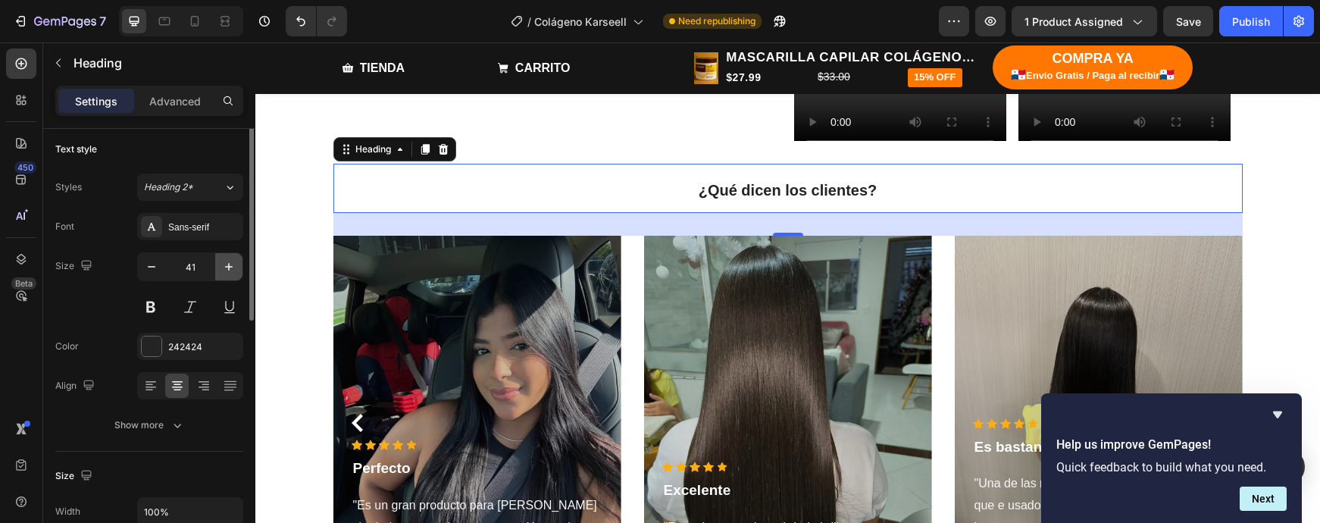
click at [231, 273] on icon "button" at bounding box center [228, 266] width 15 height 15
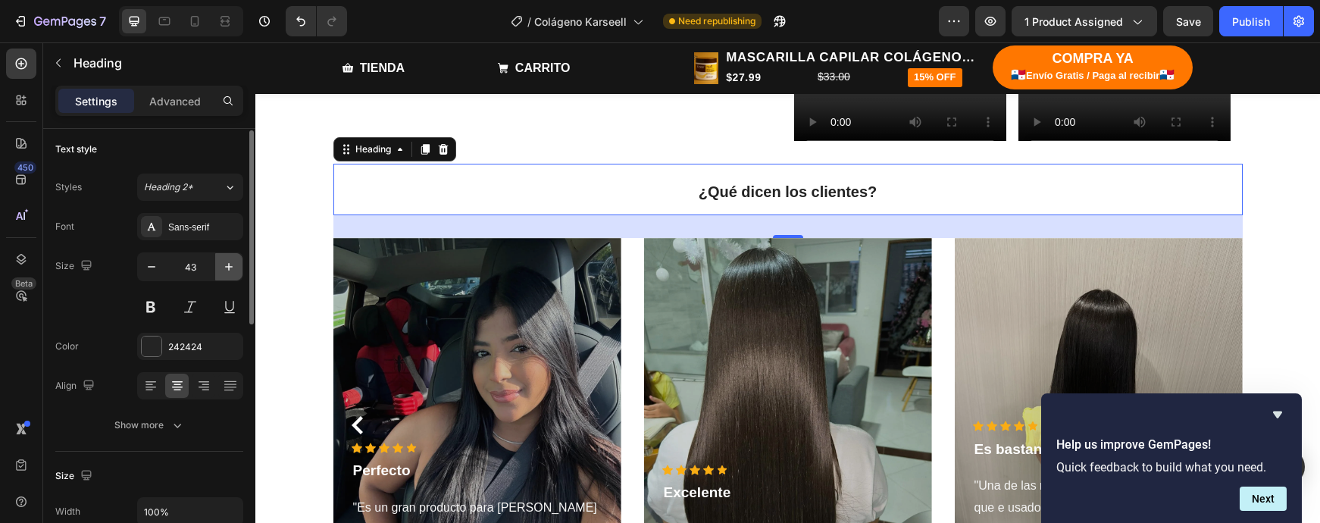
click at [231, 273] on icon "button" at bounding box center [228, 266] width 15 height 15
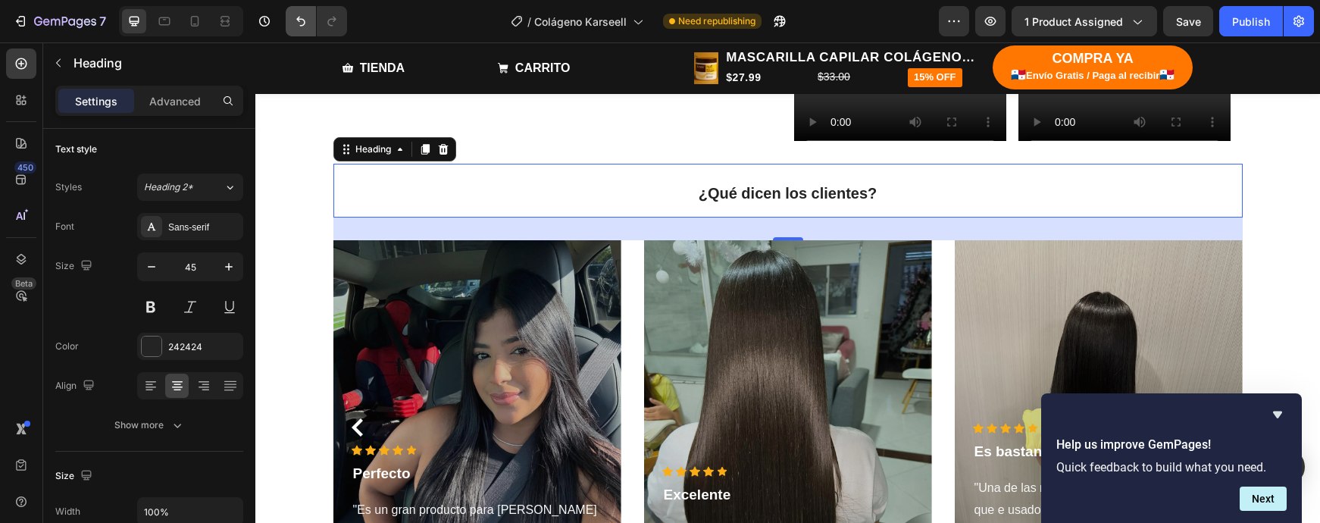
click at [299, 27] on icon "Undo/Redo" at bounding box center [300, 21] width 15 height 15
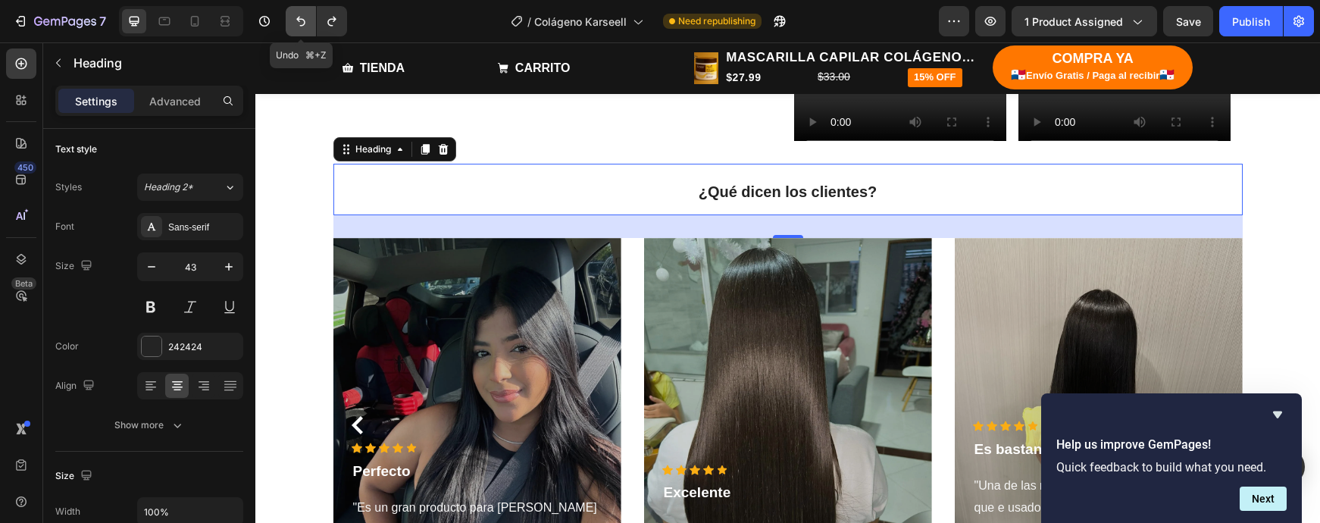
click at [299, 27] on icon "Undo/Redo" at bounding box center [300, 21] width 15 height 15
type input "42"
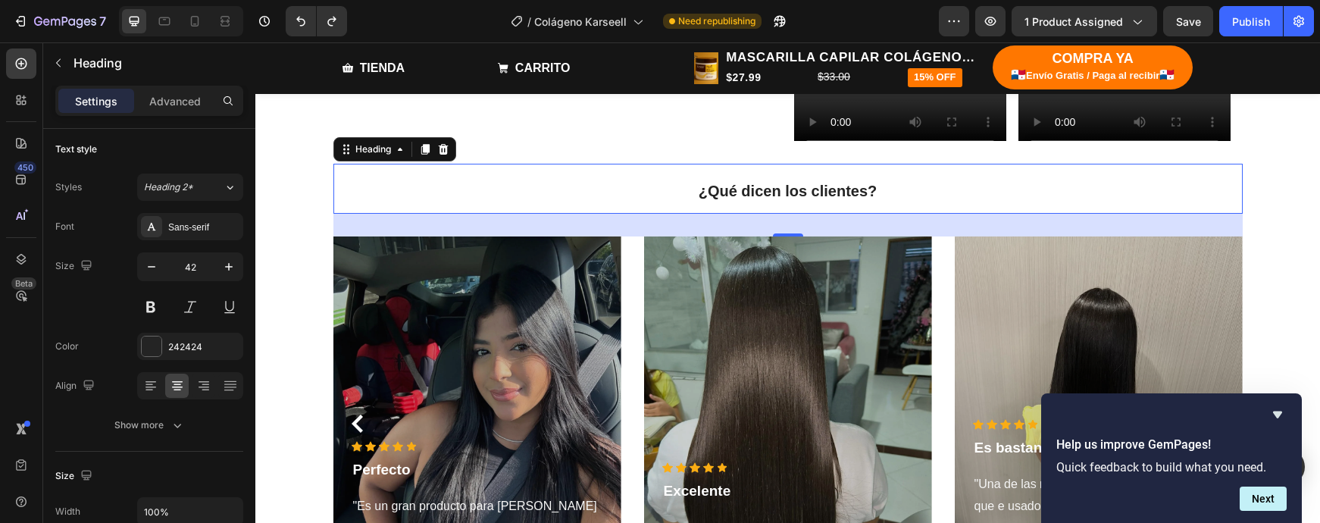
click at [836, 195] on span "¿Qué dicen los clientes?" at bounding box center [788, 191] width 179 height 17
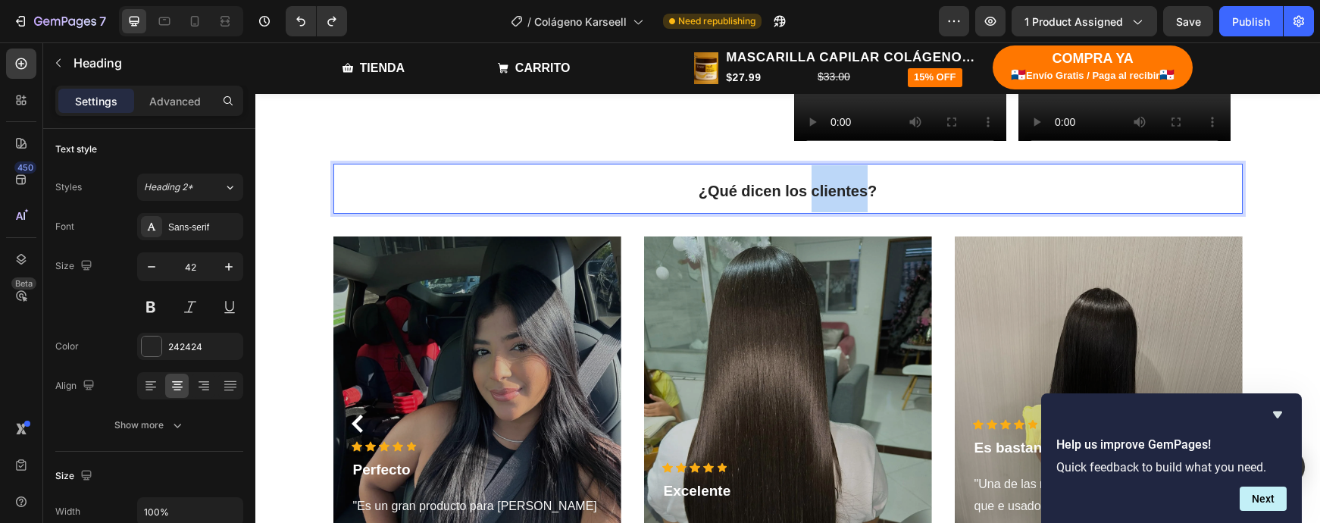
click at [836, 195] on span "¿Qué dicen los clientes?" at bounding box center [788, 191] width 179 height 17
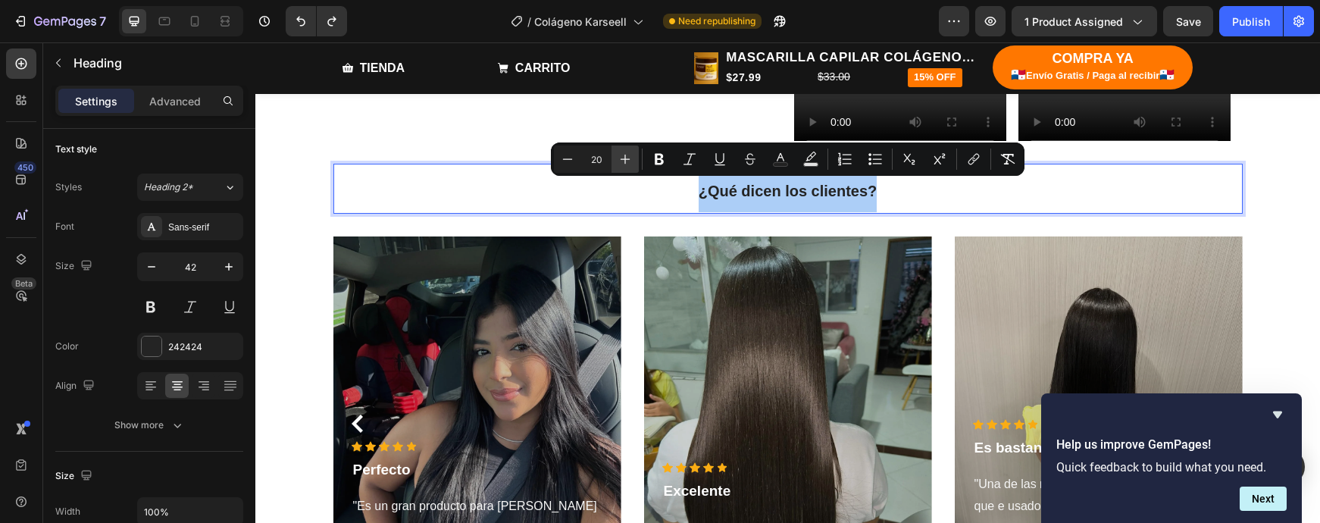
click at [624, 160] on icon "Editor contextual toolbar" at bounding box center [625, 159] width 15 height 15
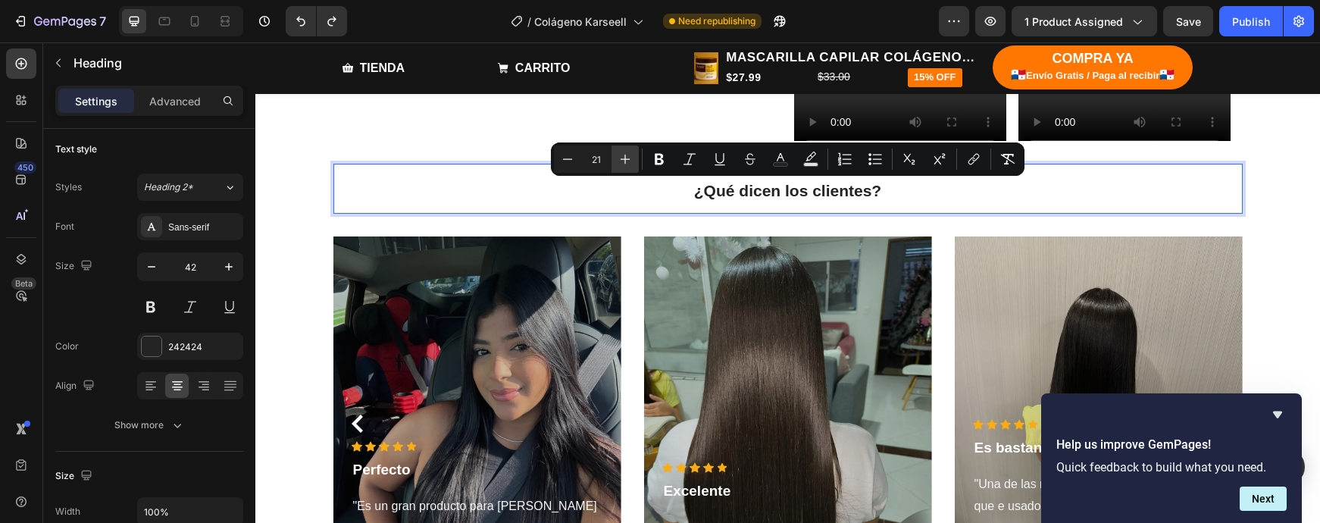
click at [624, 160] on icon "Editor contextual toolbar" at bounding box center [625, 159] width 15 height 15
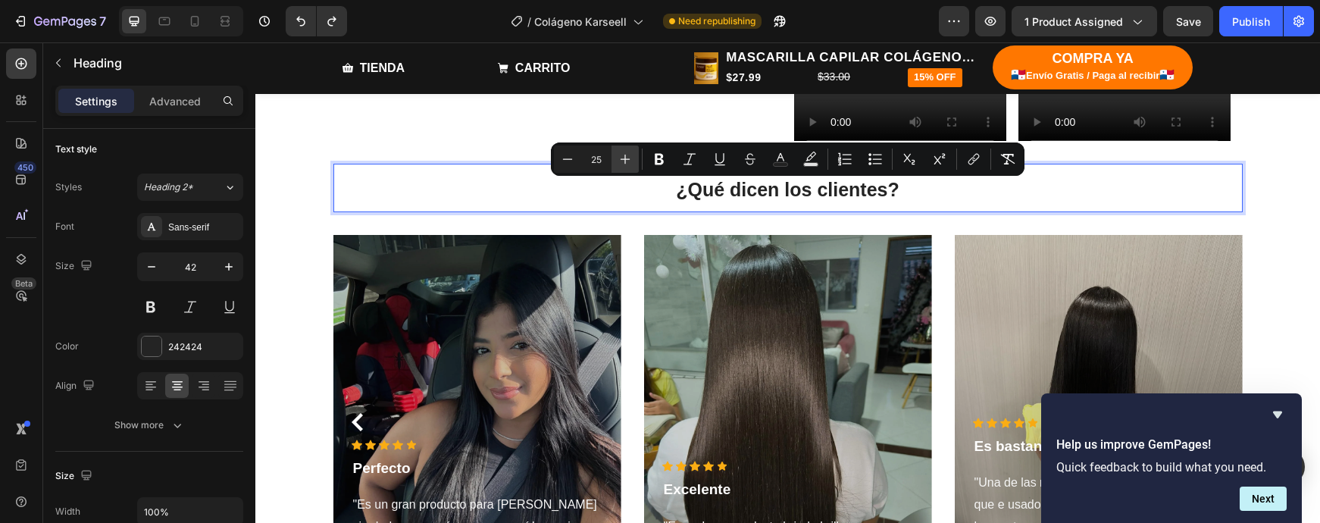
click at [624, 160] on icon "Editor contextual toolbar" at bounding box center [625, 159] width 15 height 15
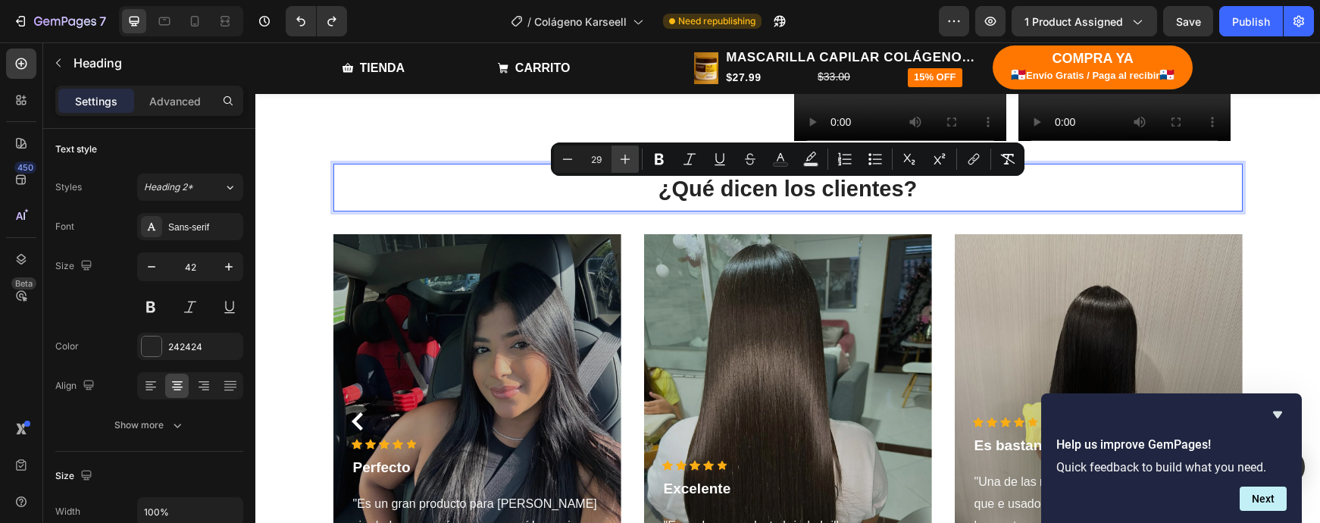
type input "30"
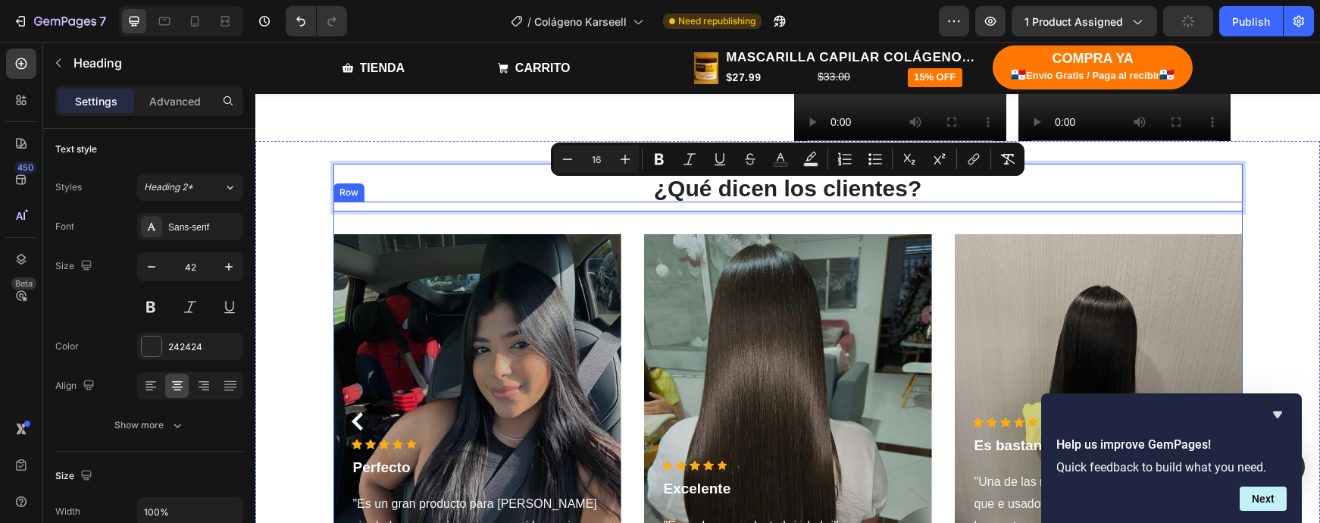
click at [1015, 225] on div "¿Qué dicen los clientes? Heading 30 Icon Icon Icon Icon Icon Icon List Hoz Perf…" at bounding box center [787, 405] width 909 height 407
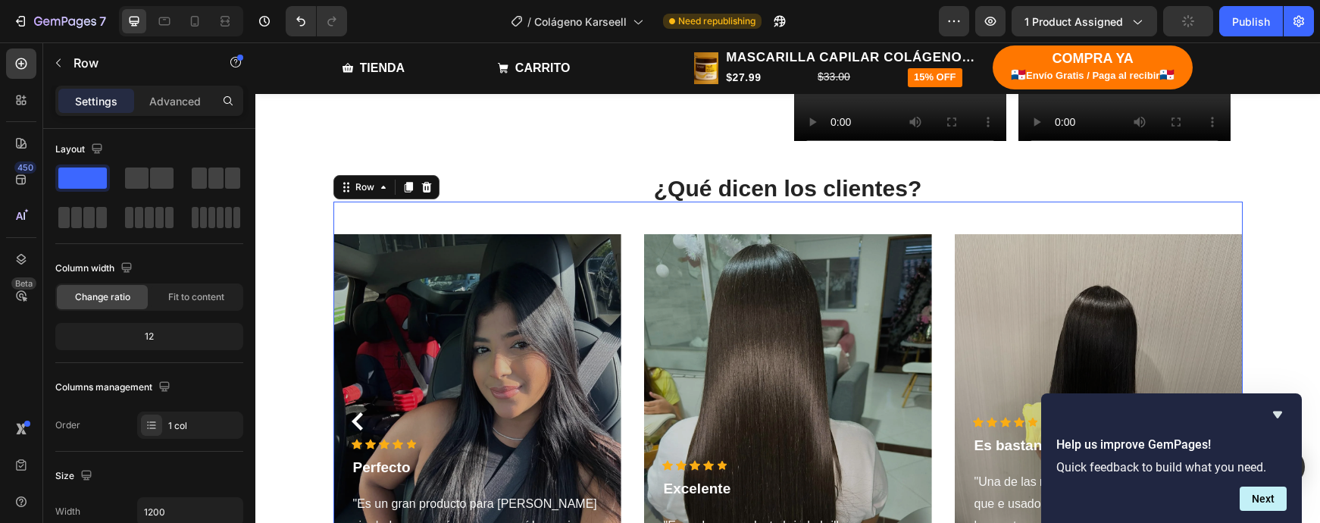
scroll to position [0, 0]
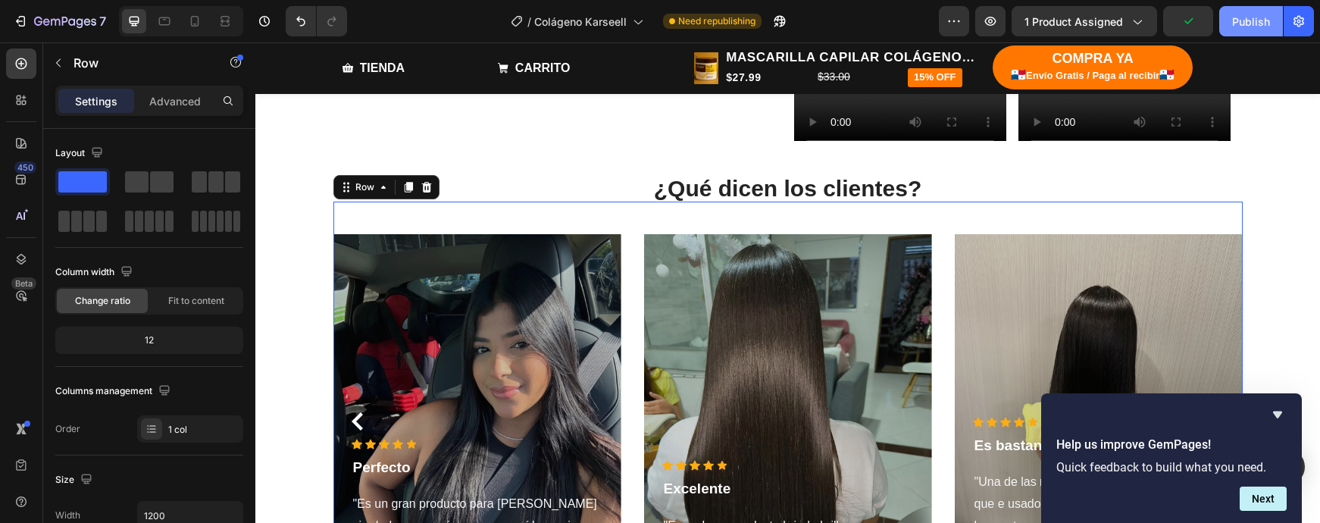
click at [1248, 20] on div "Publish" at bounding box center [1251, 22] width 38 height 16
click at [196, 20] on icon at bounding box center [194, 21] width 15 height 15
type input "100%"
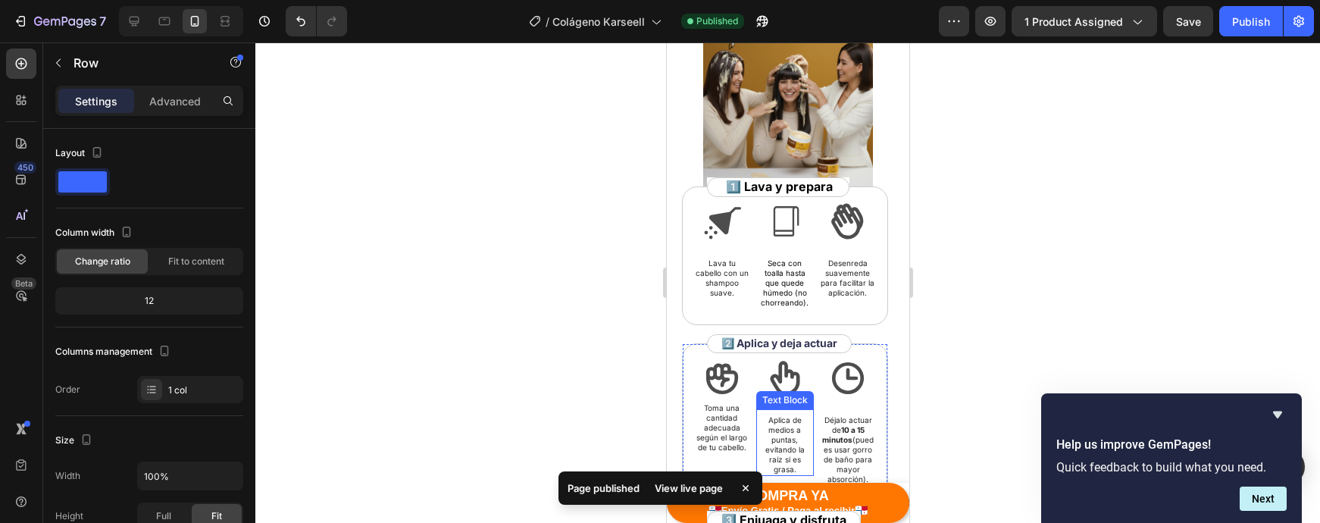
scroll to position [1307, 0]
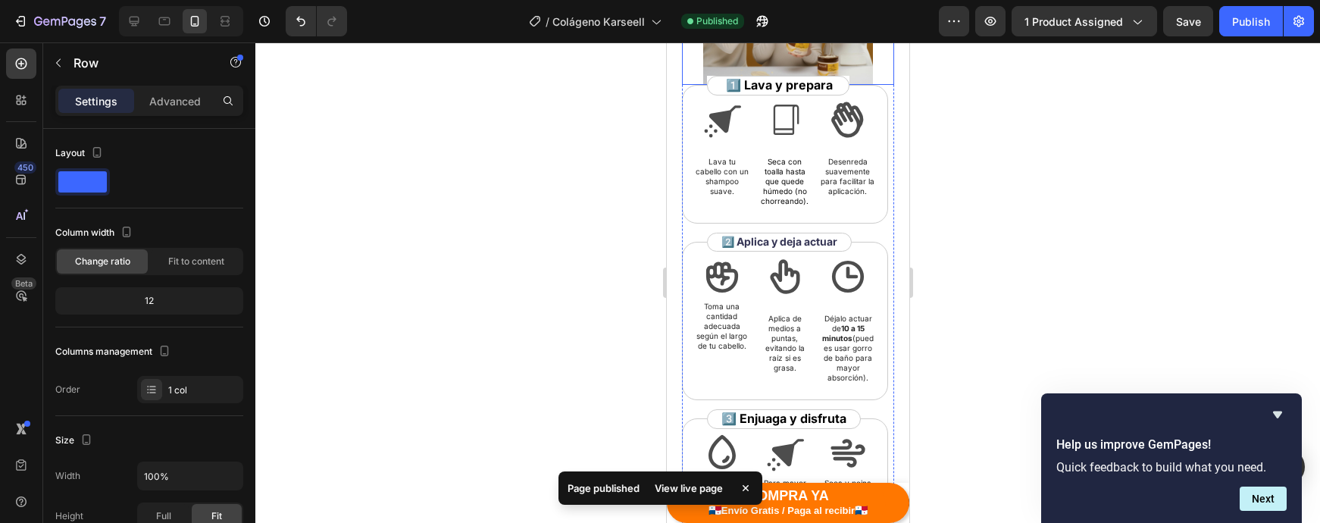
click at [759, 58] on img at bounding box center [787, 0] width 170 height 170
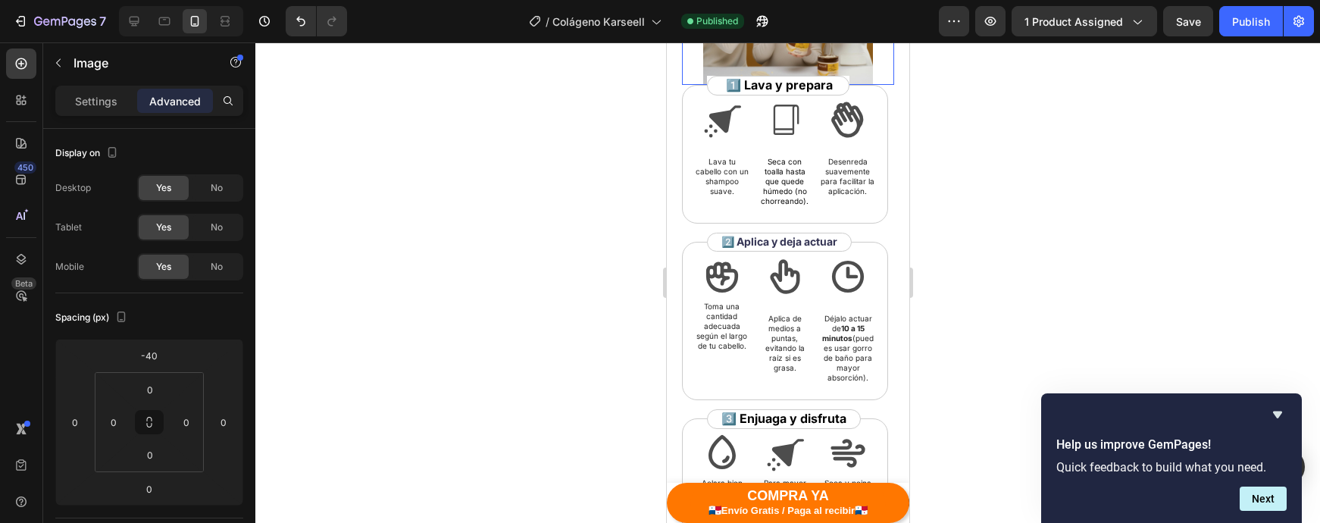
scroll to position [1271, 0]
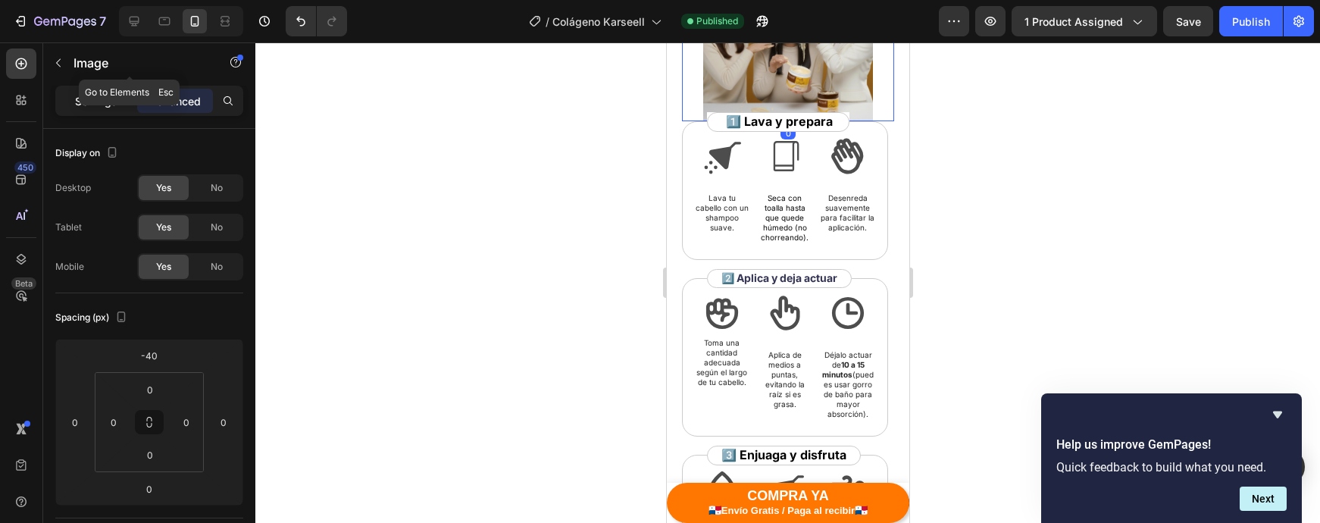
click at [83, 94] on p "Settings" at bounding box center [96, 101] width 42 height 16
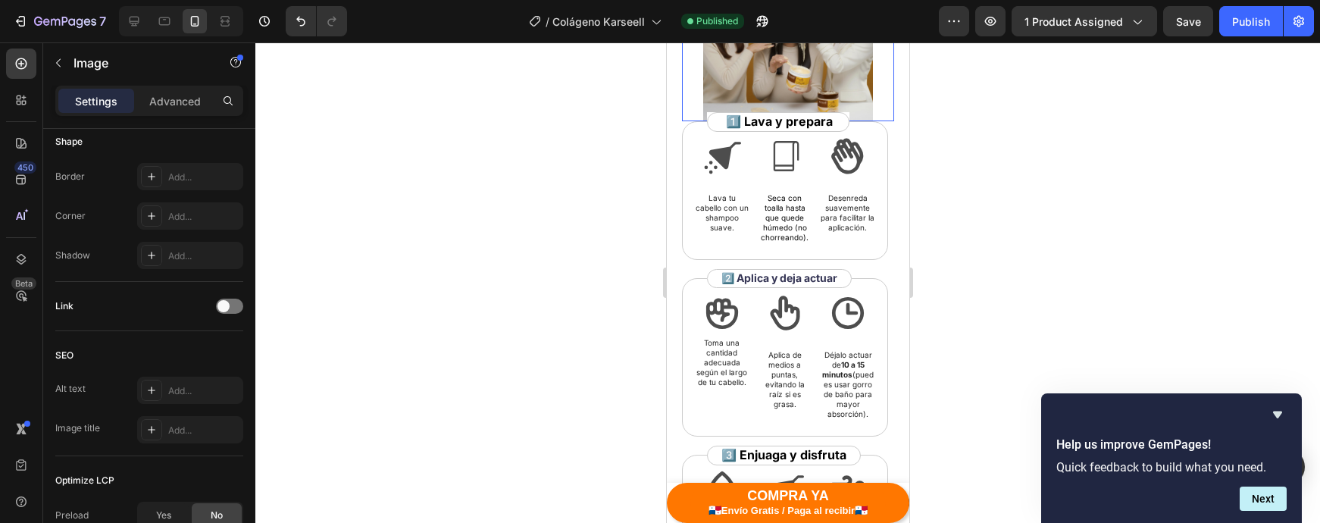
scroll to position [745, 0]
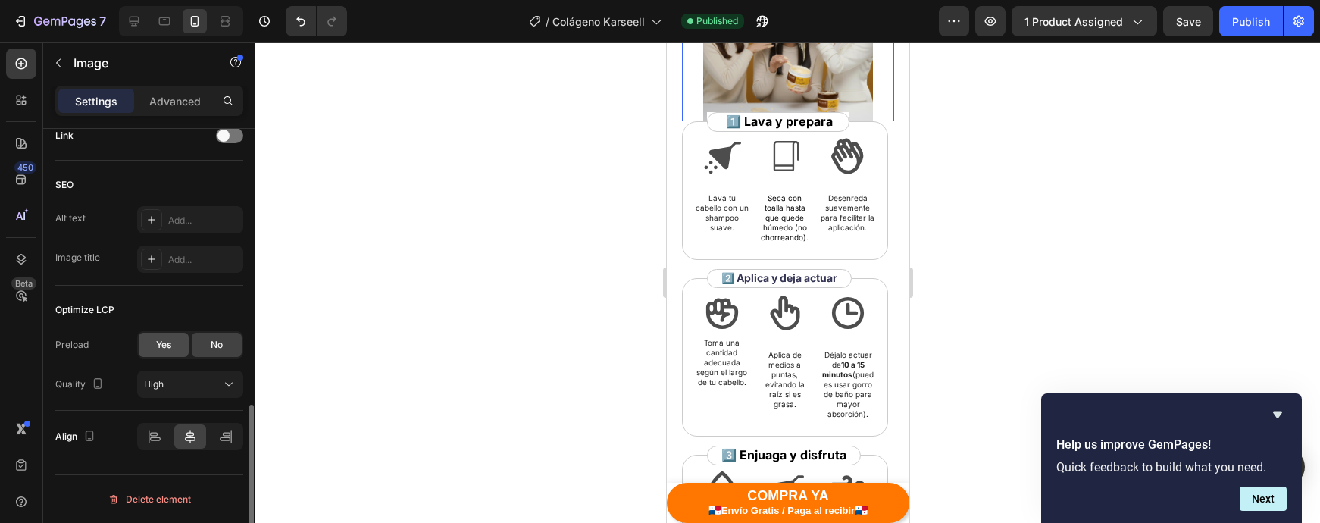
click at [163, 339] on span "Yes" at bounding box center [163, 345] width 15 height 14
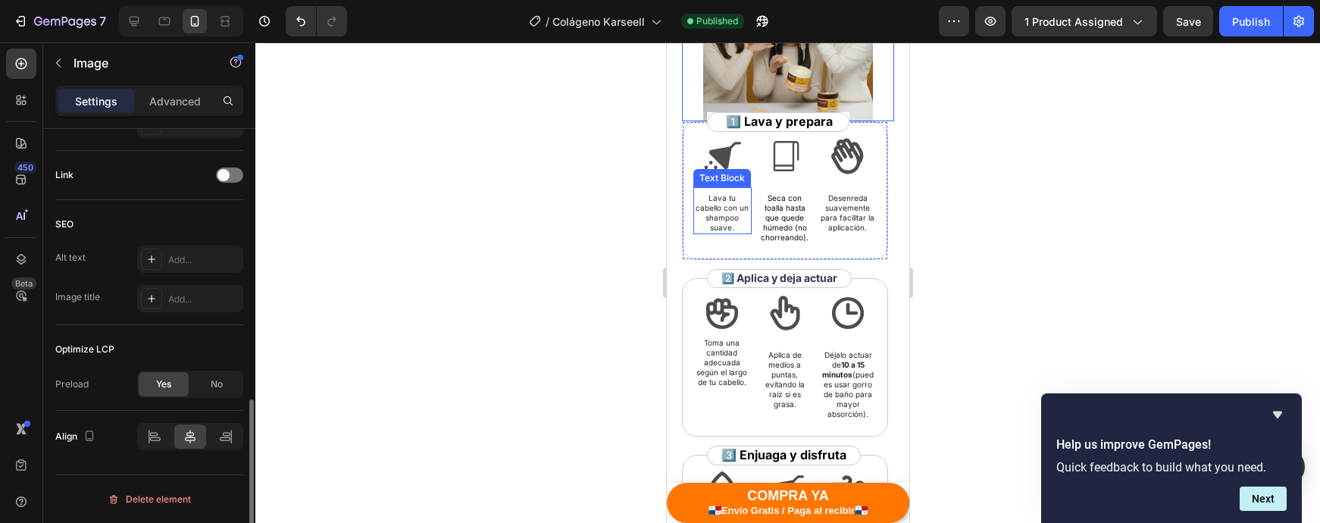
scroll to position [1160, 0]
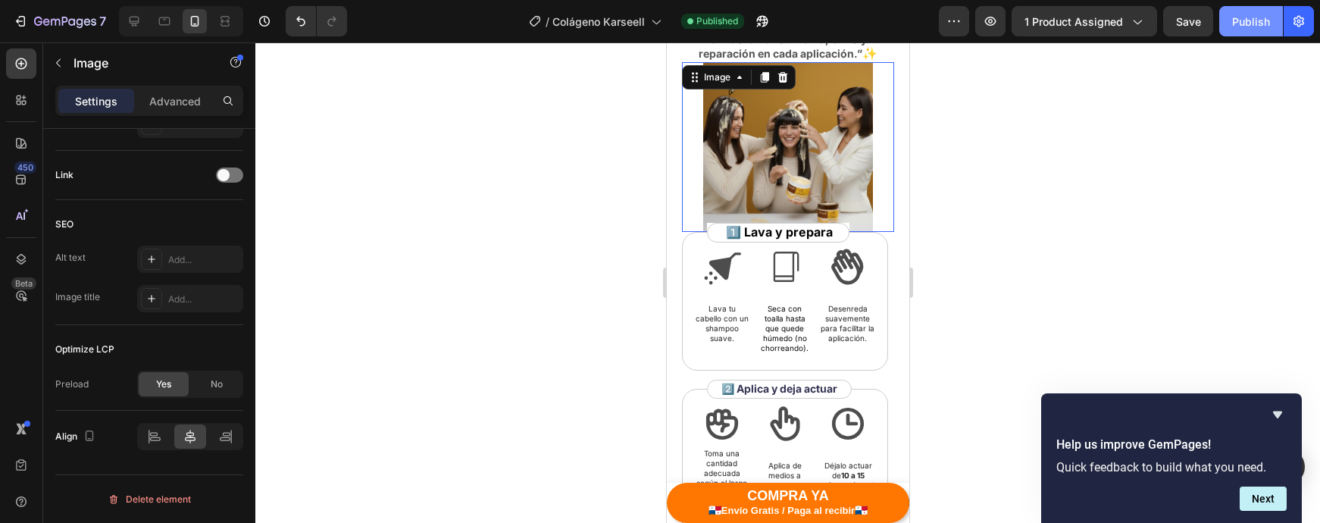
click at [1262, 17] on div "Publish" at bounding box center [1251, 22] width 38 height 16
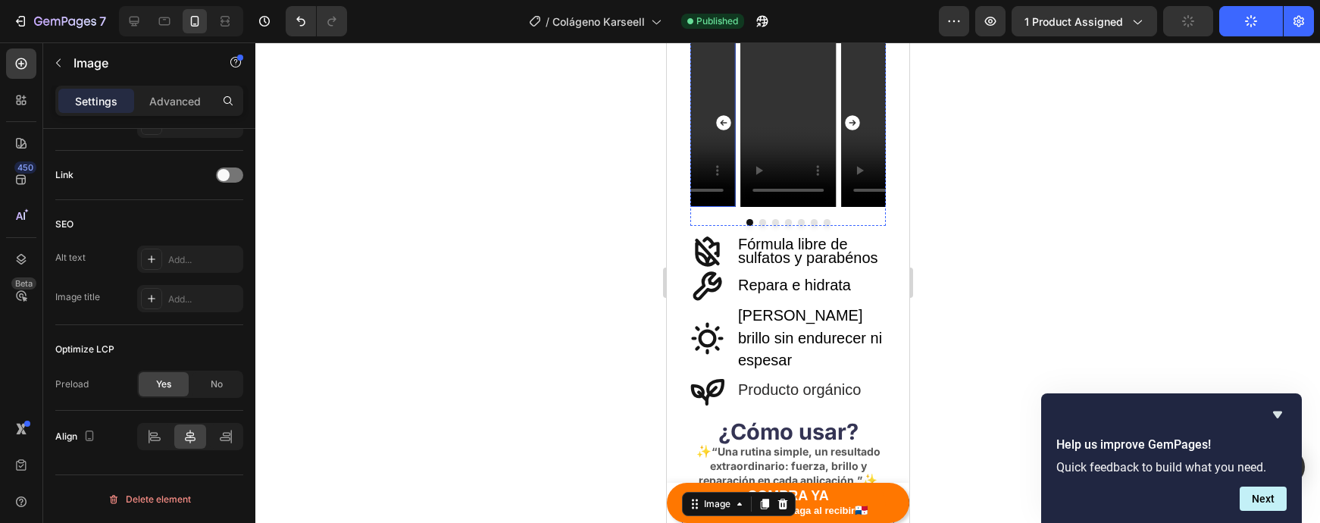
scroll to position [699, 0]
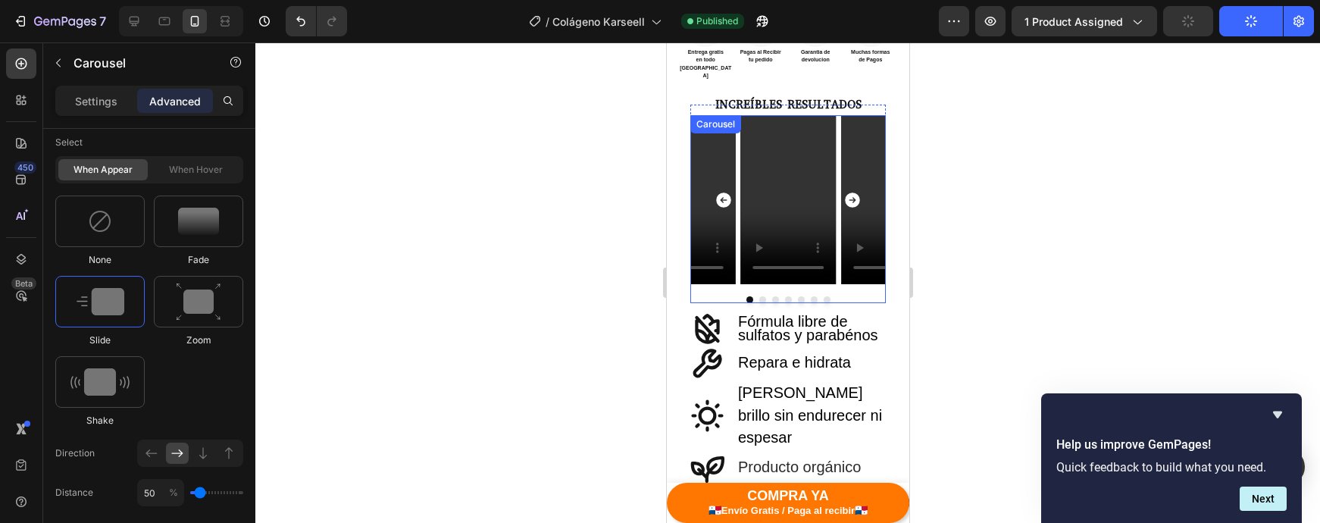
click at [734, 179] on button "Carousel Back Arrow" at bounding box center [723, 200] width 42 height 42
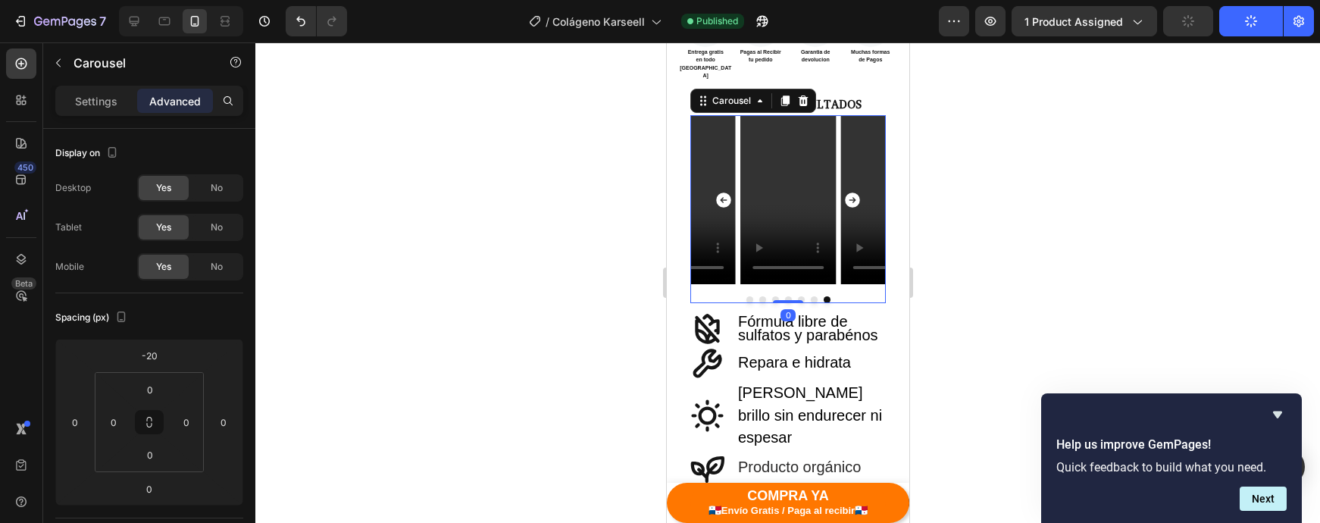
click at [86, 83] on div "Carousel" at bounding box center [129, 63] width 173 height 43
click at [83, 97] on p "Settings" at bounding box center [96, 101] width 42 height 16
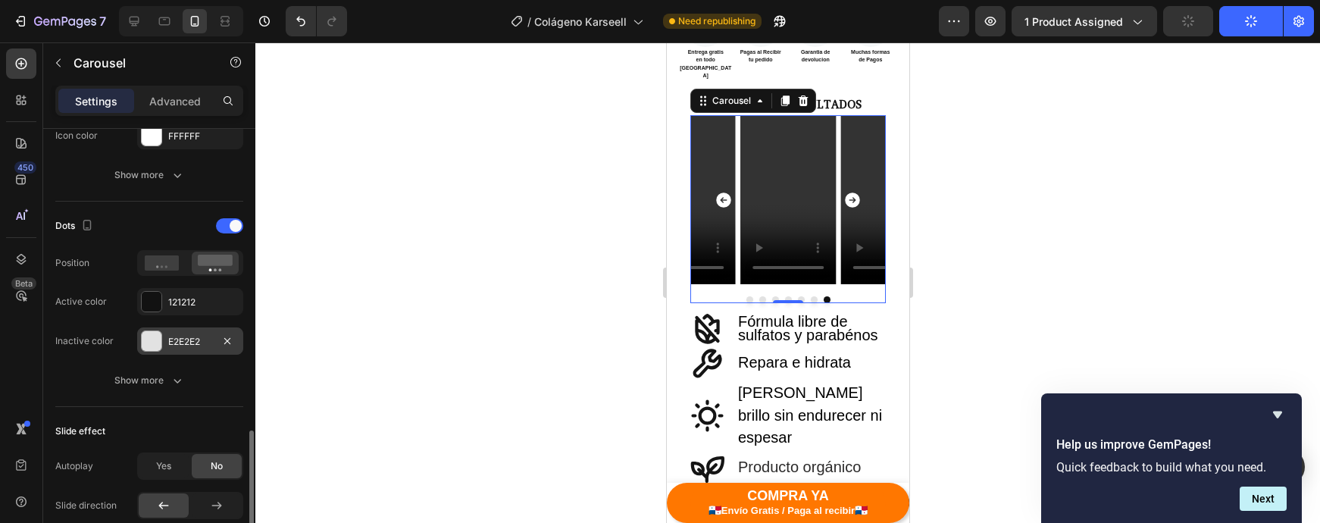
scroll to position [811, 0]
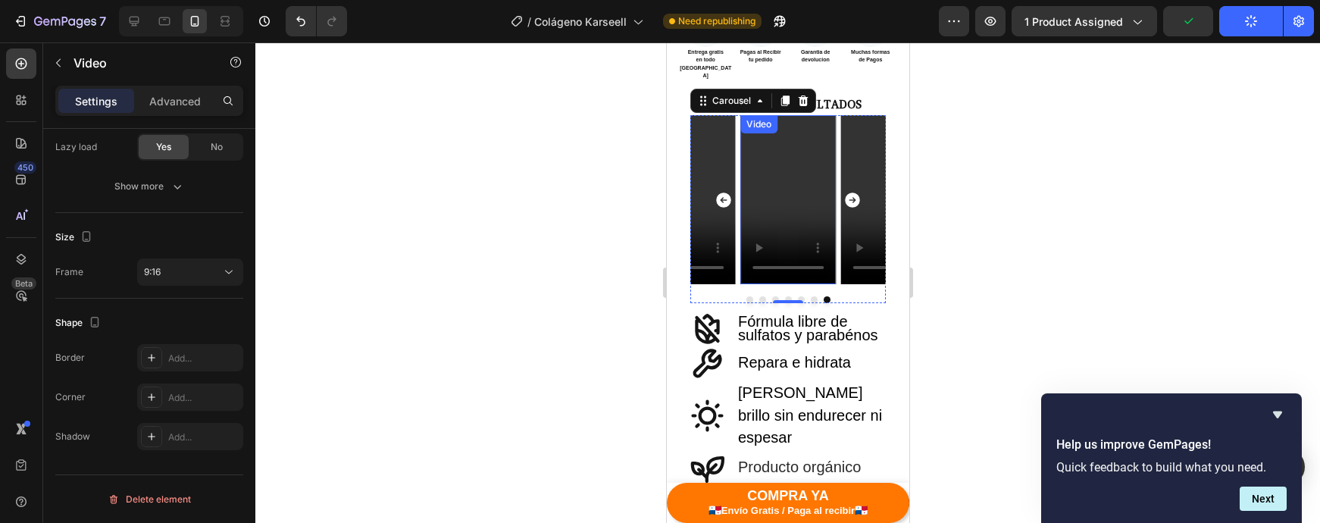
click at [769, 228] on video at bounding box center [786, 199] width 95 height 169
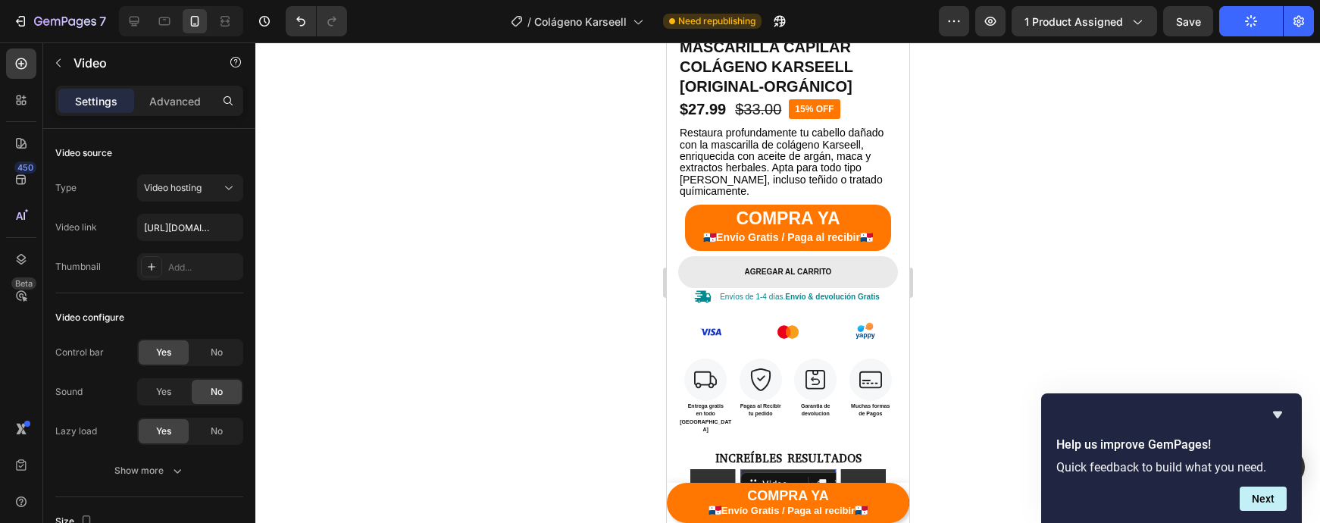
scroll to position [342, 0]
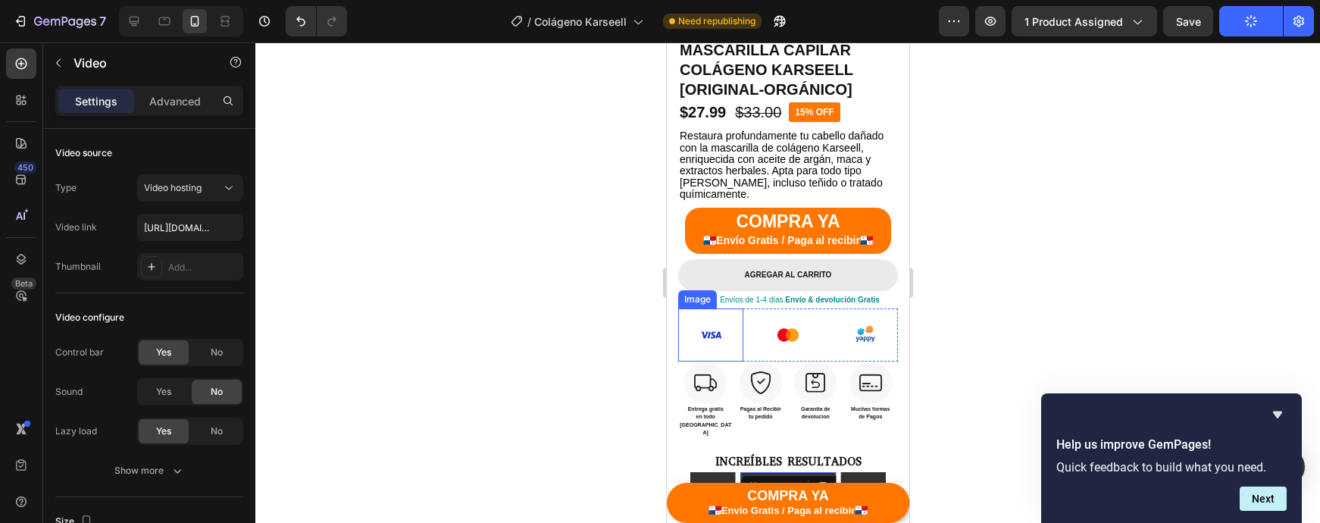
click at [714, 326] on img at bounding box center [709, 334] width 53 height 53
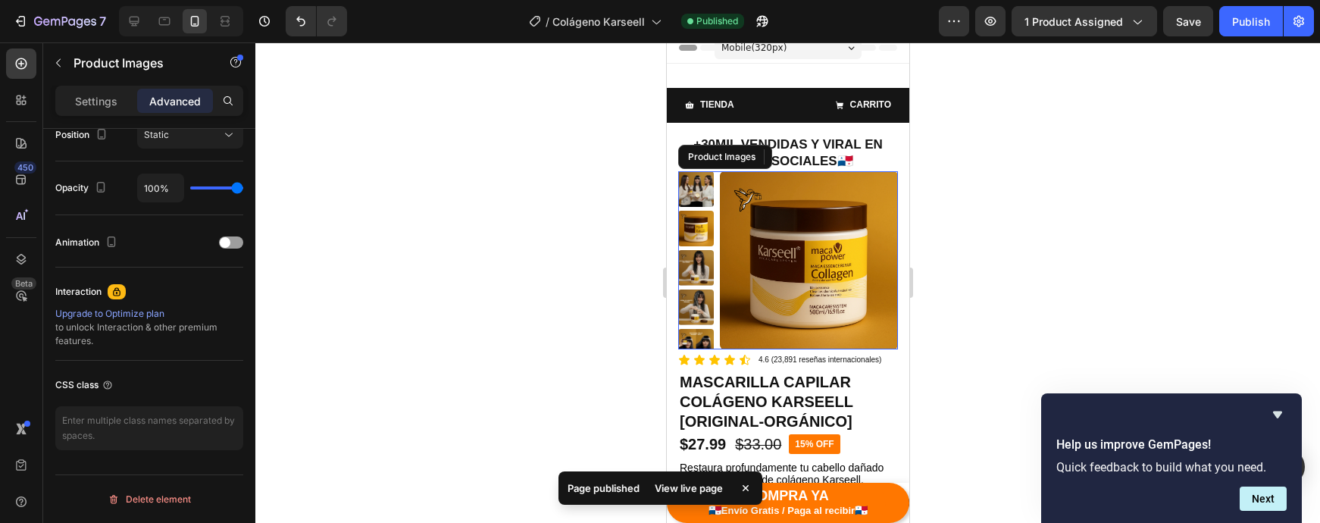
scroll to position [0, 0]
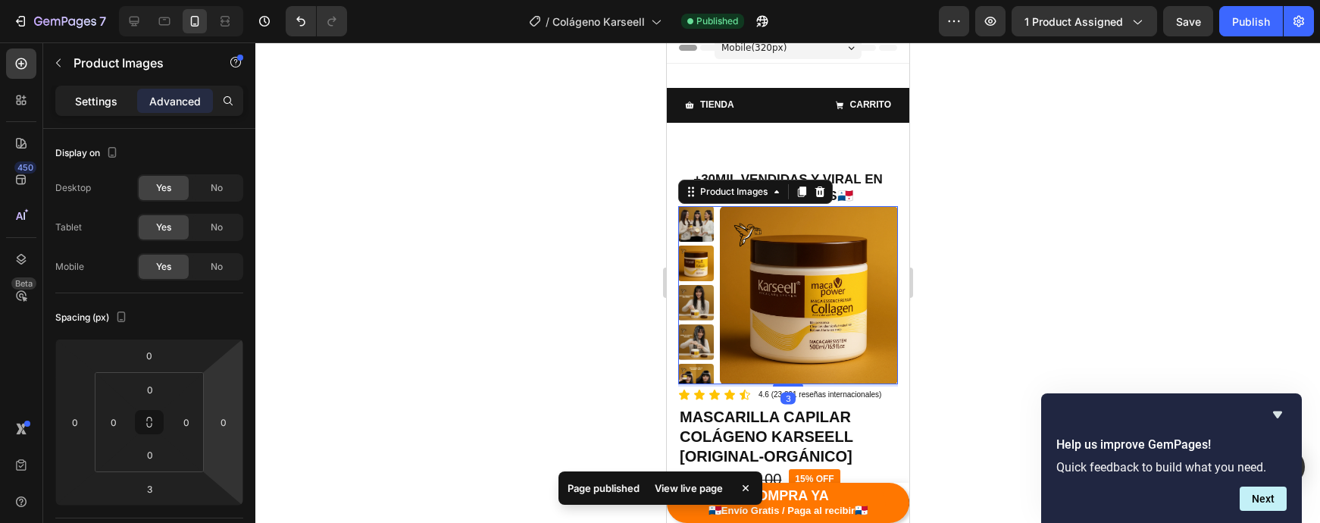
click at [94, 111] on div "Settings" at bounding box center [96, 101] width 76 height 24
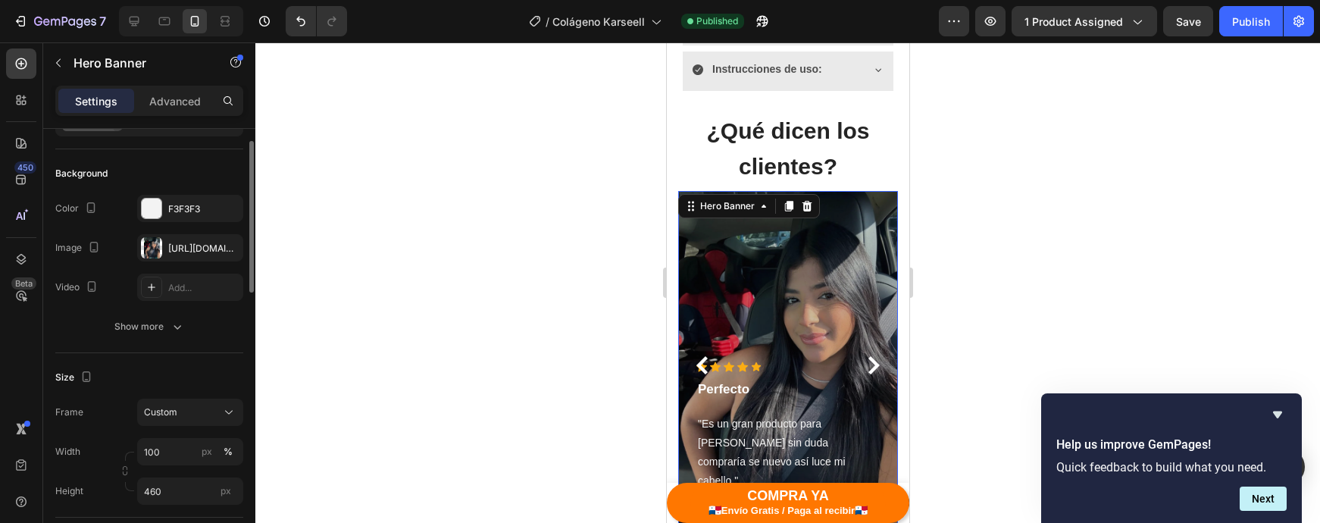
scroll to position [73, 0]
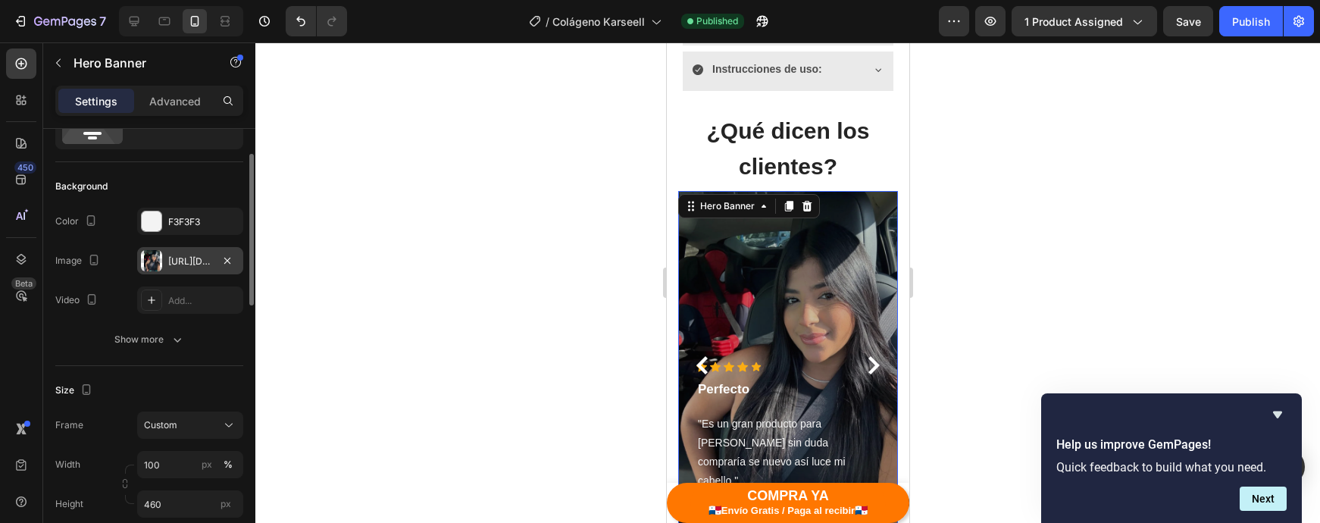
click at [187, 255] on div "[URL][DOMAIN_NAME]" at bounding box center [190, 262] width 44 height 14
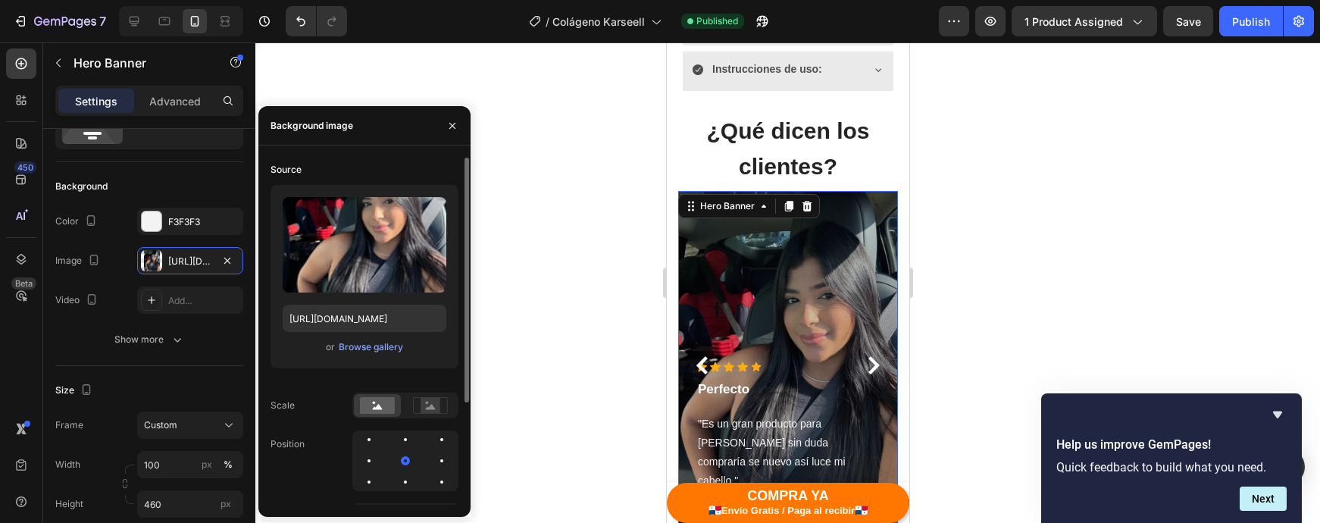
scroll to position [145, 0]
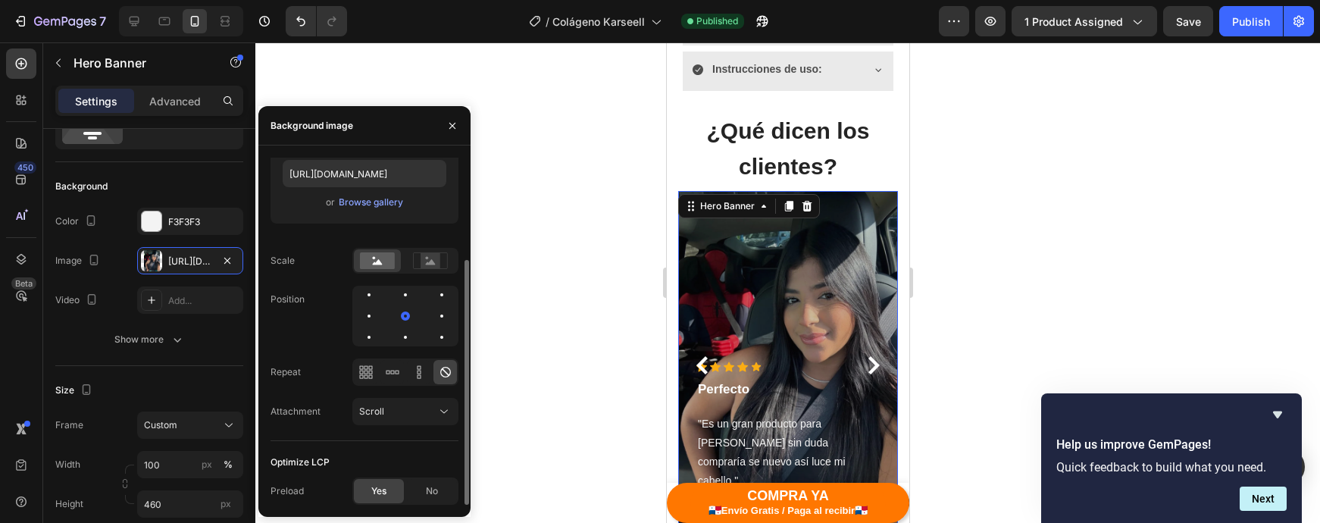
click at [550, 363] on div at bounding box center [787, 282] width 1065 height 480
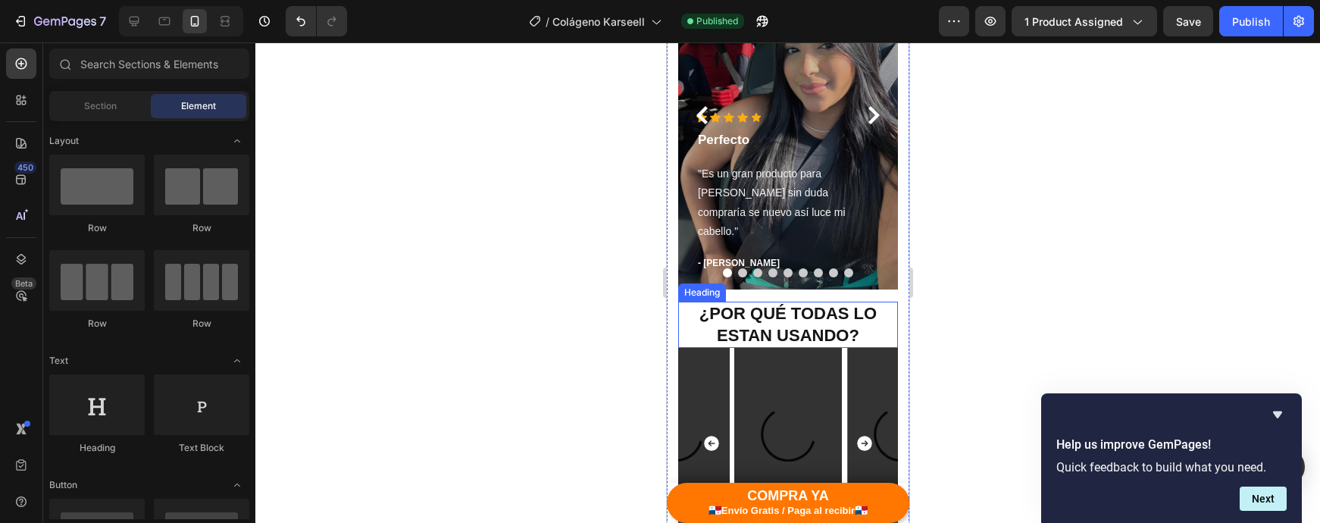
scroll to position [2916, 0]
